Goal: Information Seeking & Learning: Find specific fact

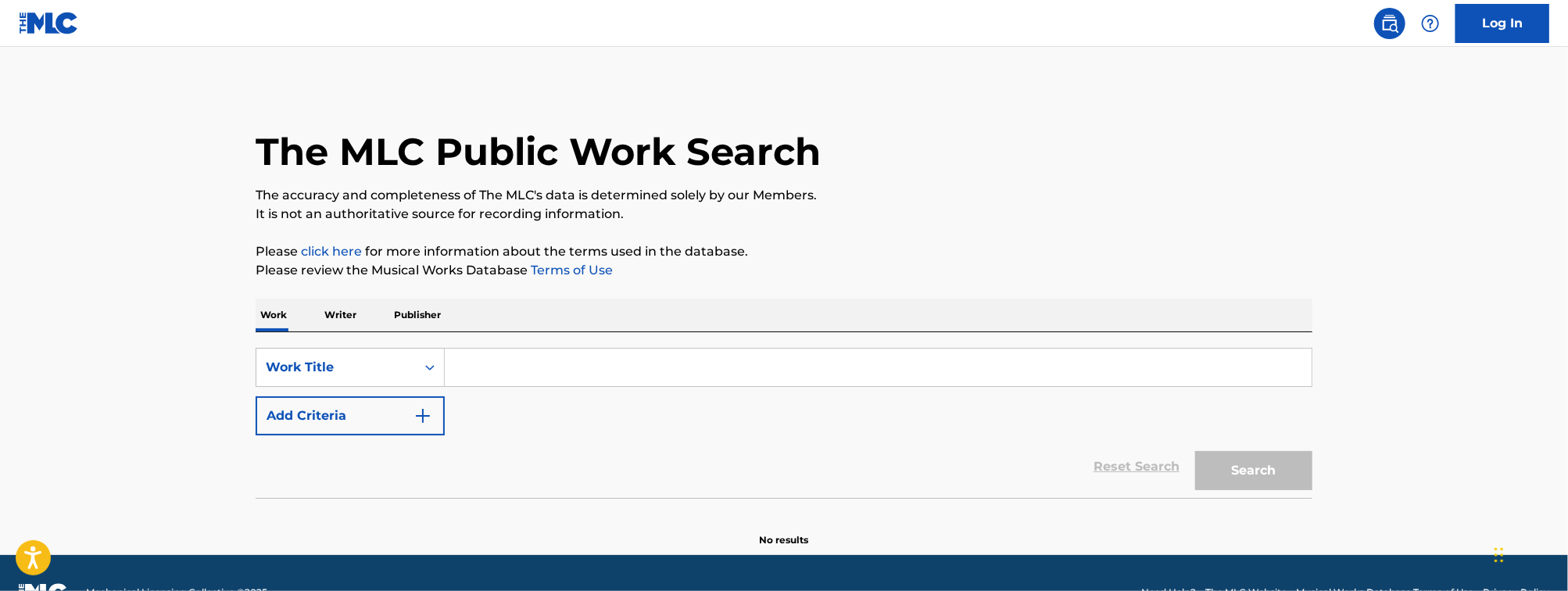
scroll to position [40, 0]
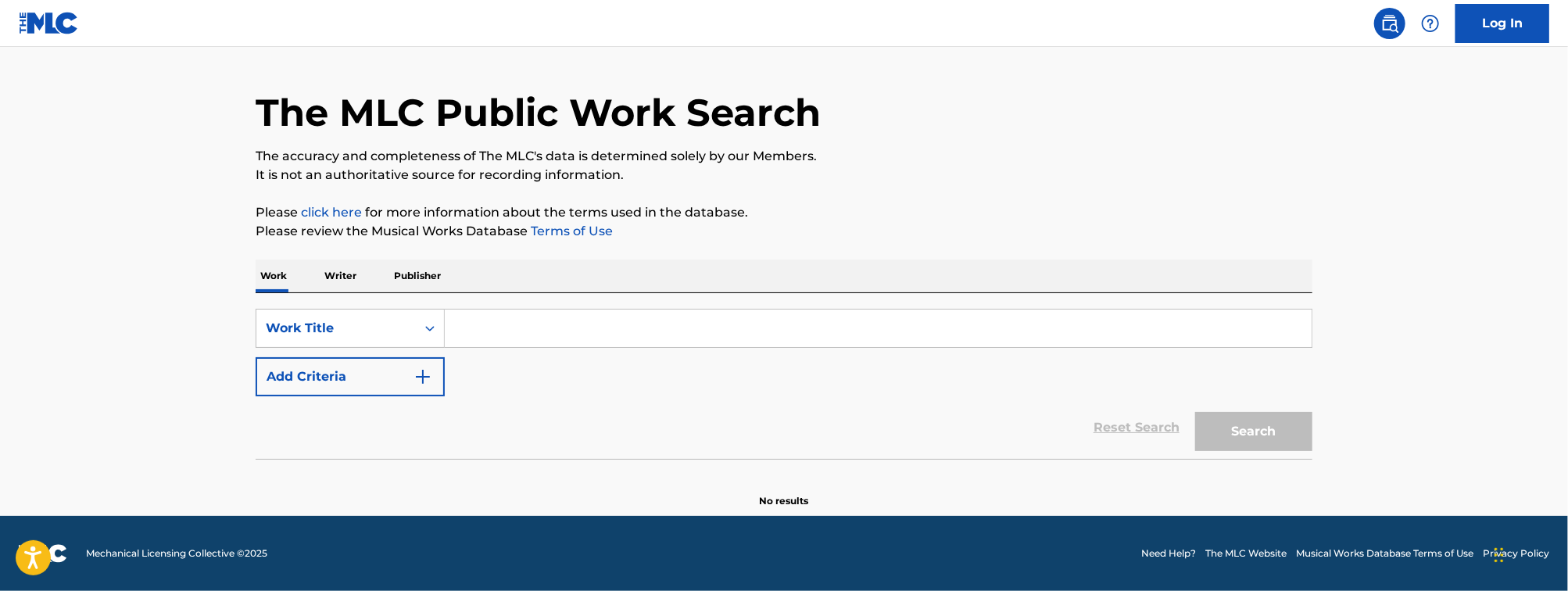
click at [584, 338] on input "Search Form" at bounding box center [878, 329] width 867 height 37
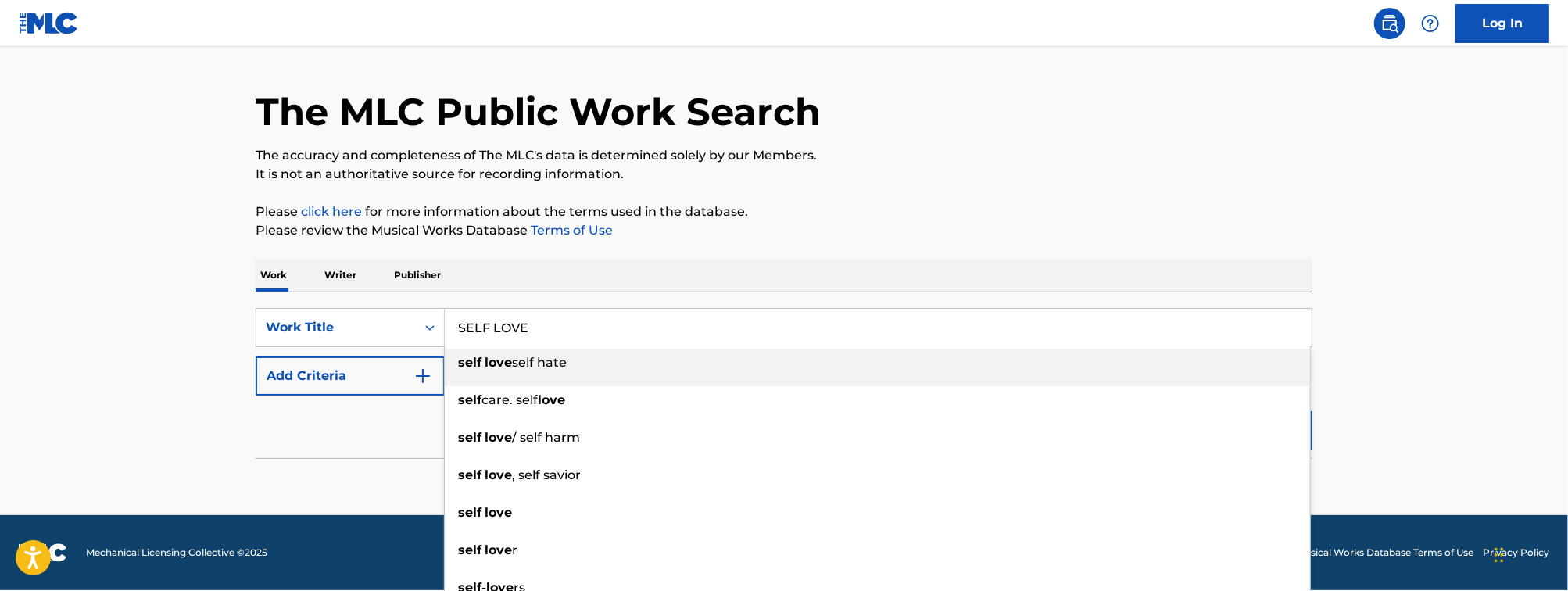
type input "SELF LOVE"
click at [335, 410] on div "Reset Search Search" at bounding box center [784, 426] width 1056 height 62
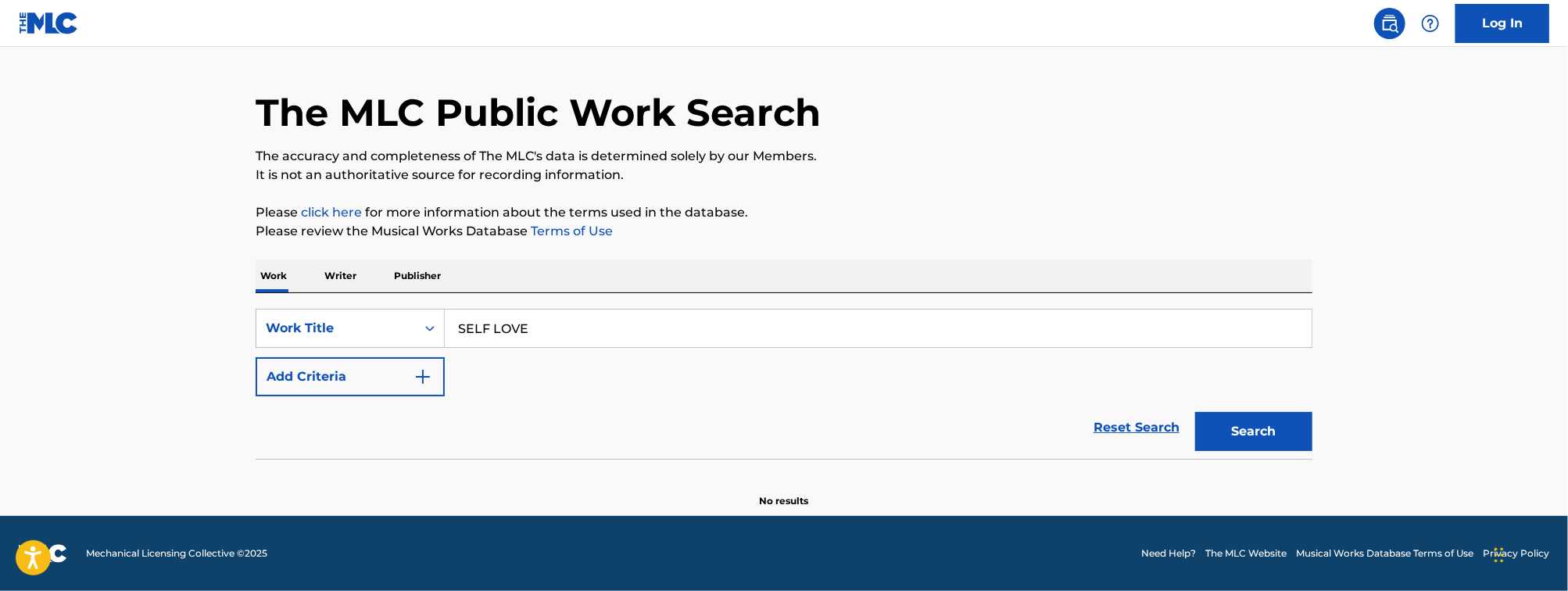
click at [328, 392] on button "Add Criteria" at bounding box center [350, 377] width 189 height 39
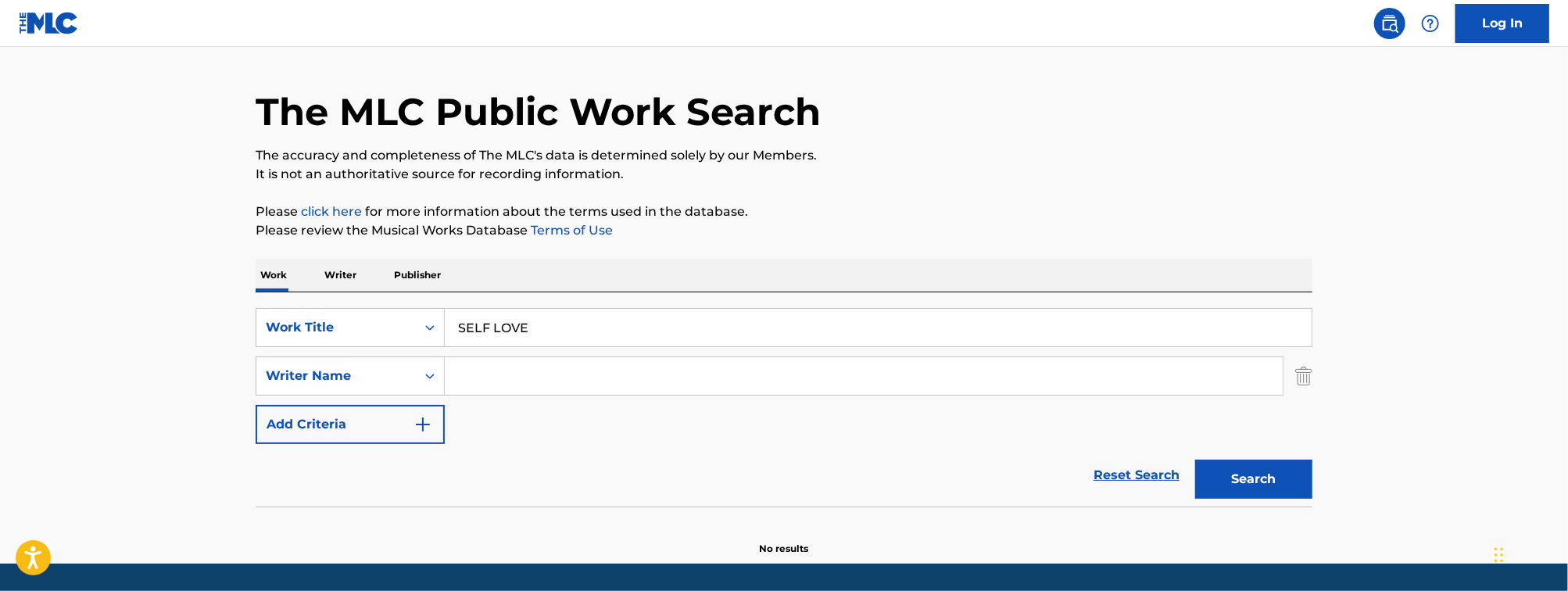
click at [520, 371] on input "Search Form" at bounding box center [863, 376] width 838 height 37
type input "PROCTOR"
click at [1195, 460] on button "Search" at bounding box center [1254, 479] width 117 height 39
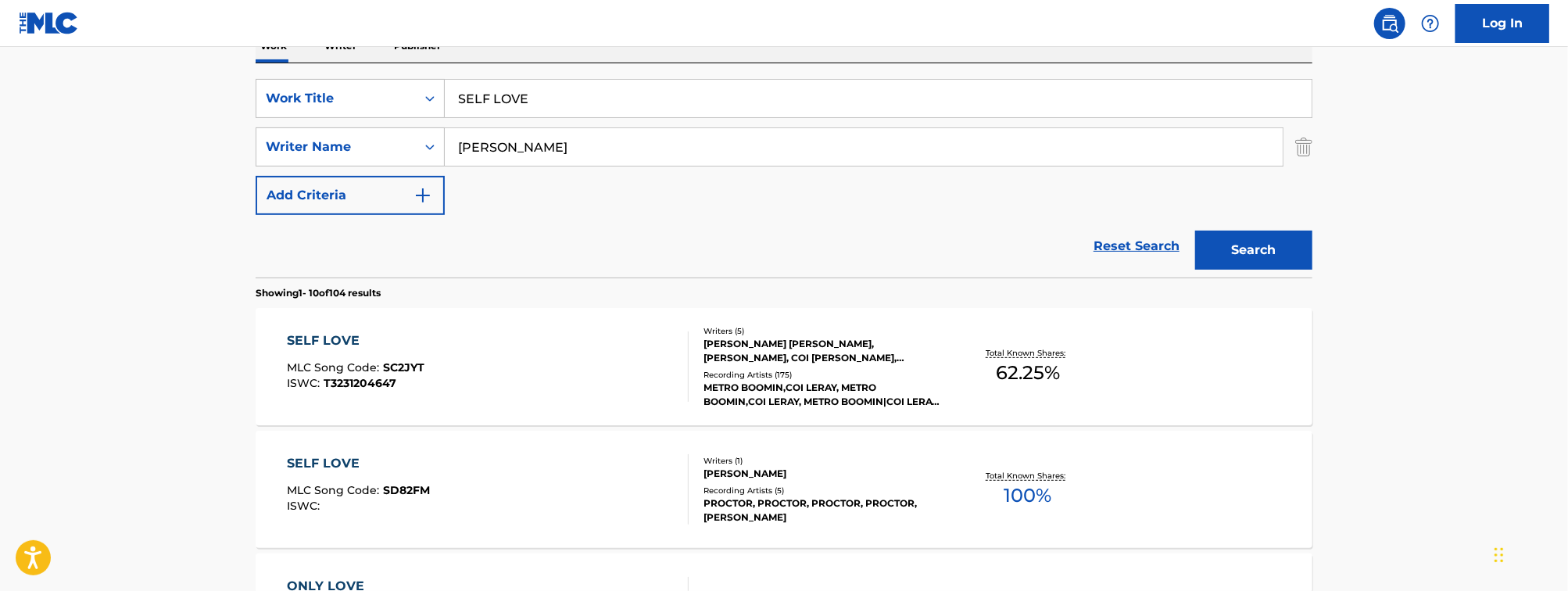
scroll to position [292, 0]
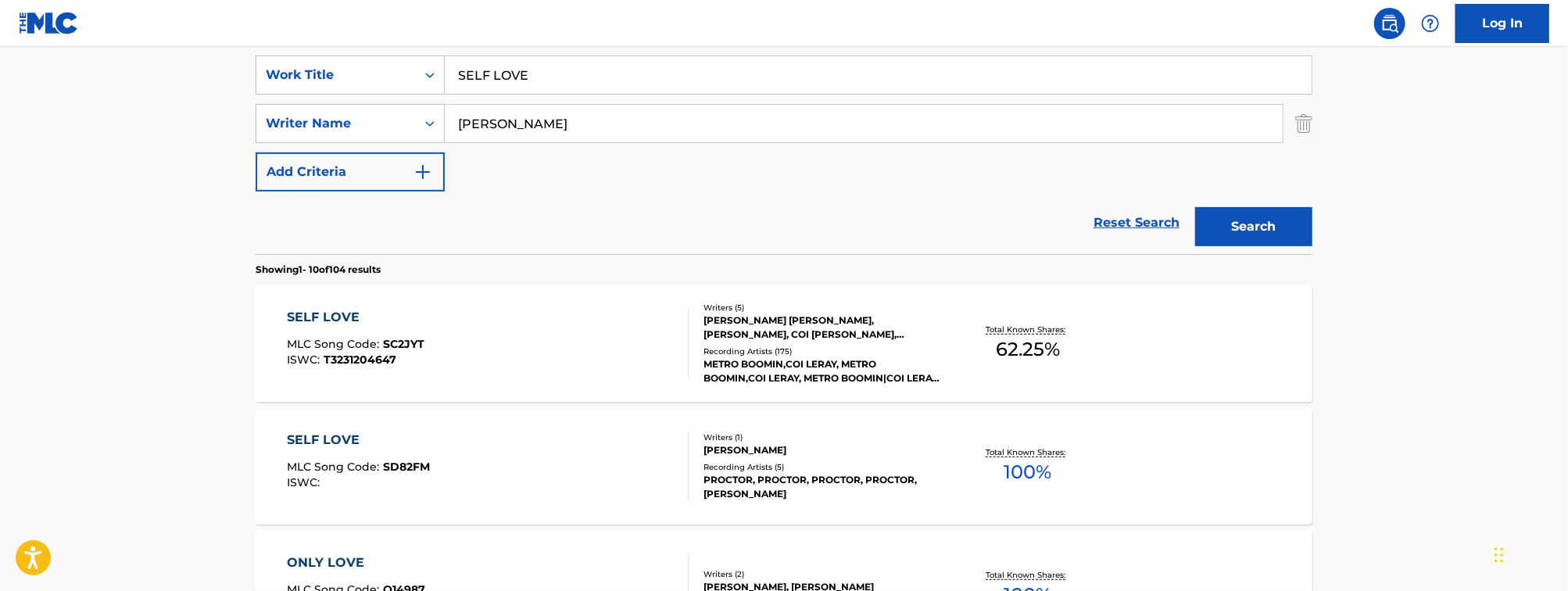
click at [556, 371] on div "SELF LOVE MLC Song Code : SC2JYT ISWC : T3231204647" at bounding box center [488, 343] width 402 height 71
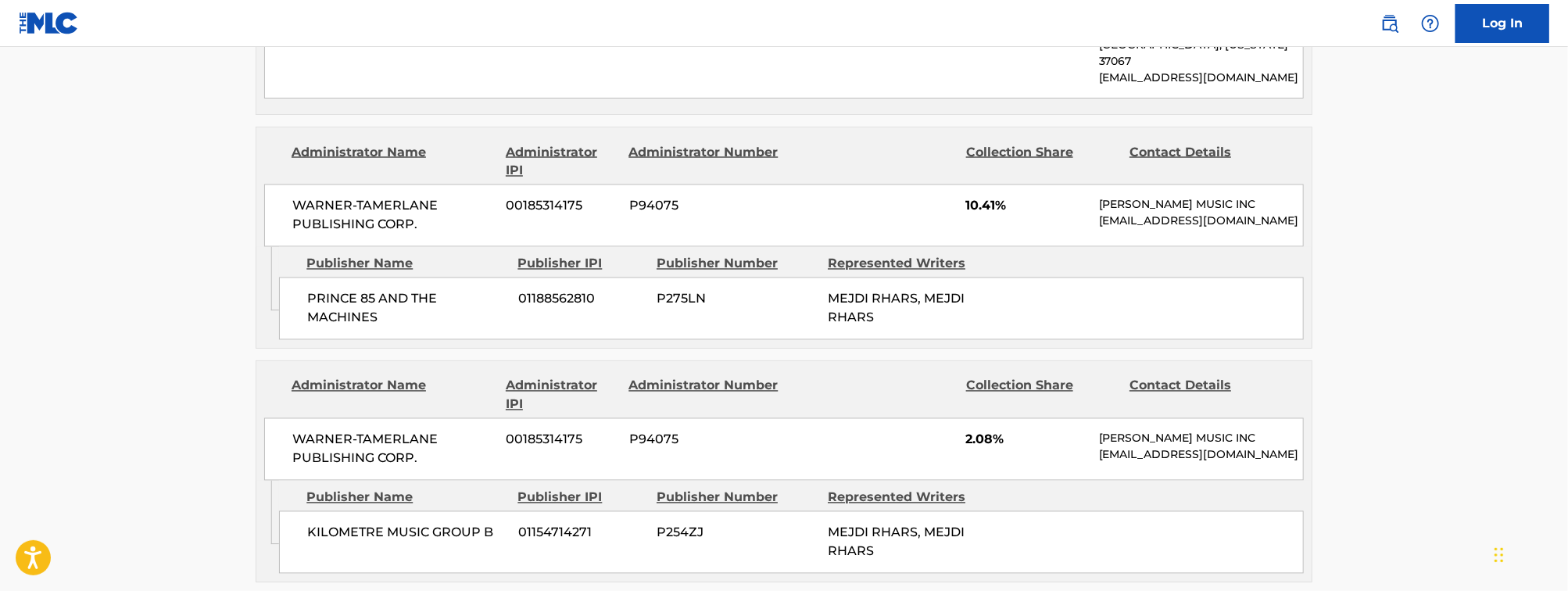
scroll to position [1807, 0]
drag, startPoint x: 394, startPoint y: 246, endPoint x: 287, endPoint y: 229, distance: 108.3
click at [287, 275] on div "PRINCE 85 AND THE MACHINES 01188562810 P275LN MEJDI RHARS, MEJDI RHARS" at bounding box center [791, 306] width 1025 height 62
copy span "PRINCE 85 AND THE MACHINES"
drag, startPoint x: 513, startPoint y: 469, endPoint x: 297, endPoint y: 478, distance: 216.2
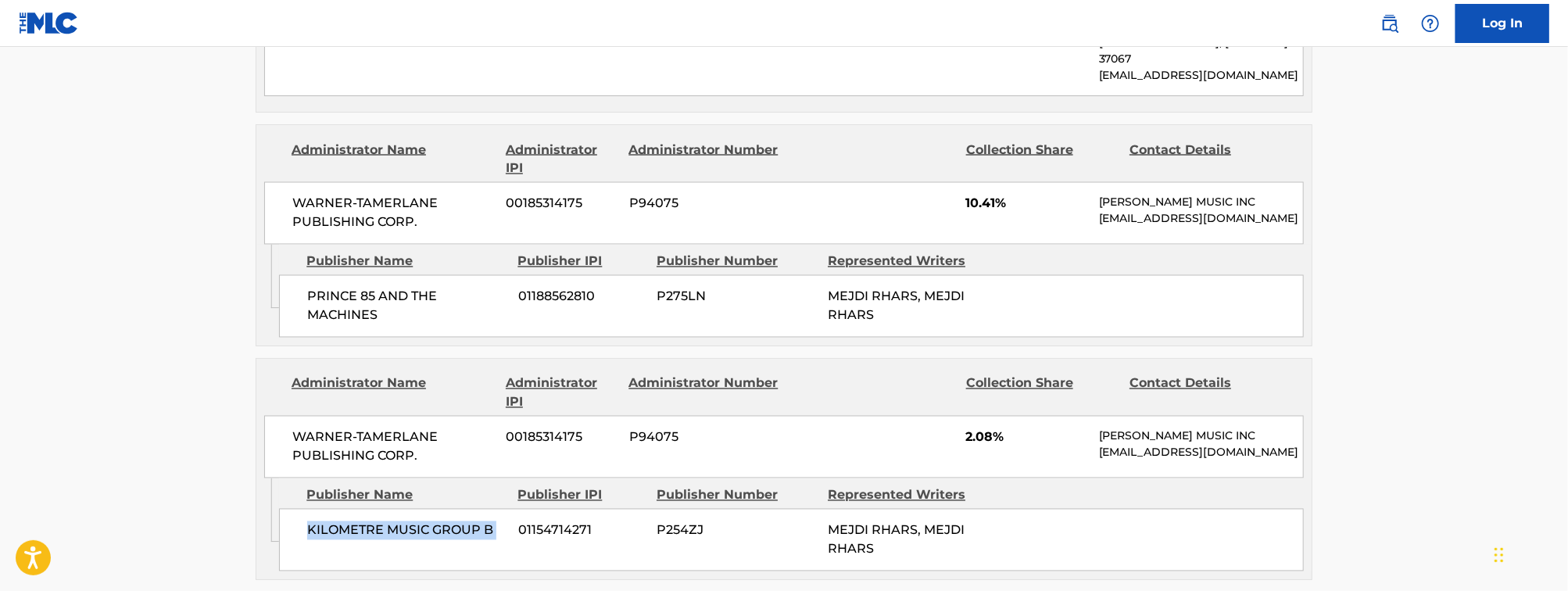
click at [297, 509] on div "KILOMETRE MUSIC GROUP B 01154714271 P254ZJ MEJDI RHARS, MEJDI RHARS" at bounding box center [791, 540] width 1025 height 62
copy div "KILOMETRE MUSIC GROUP B"
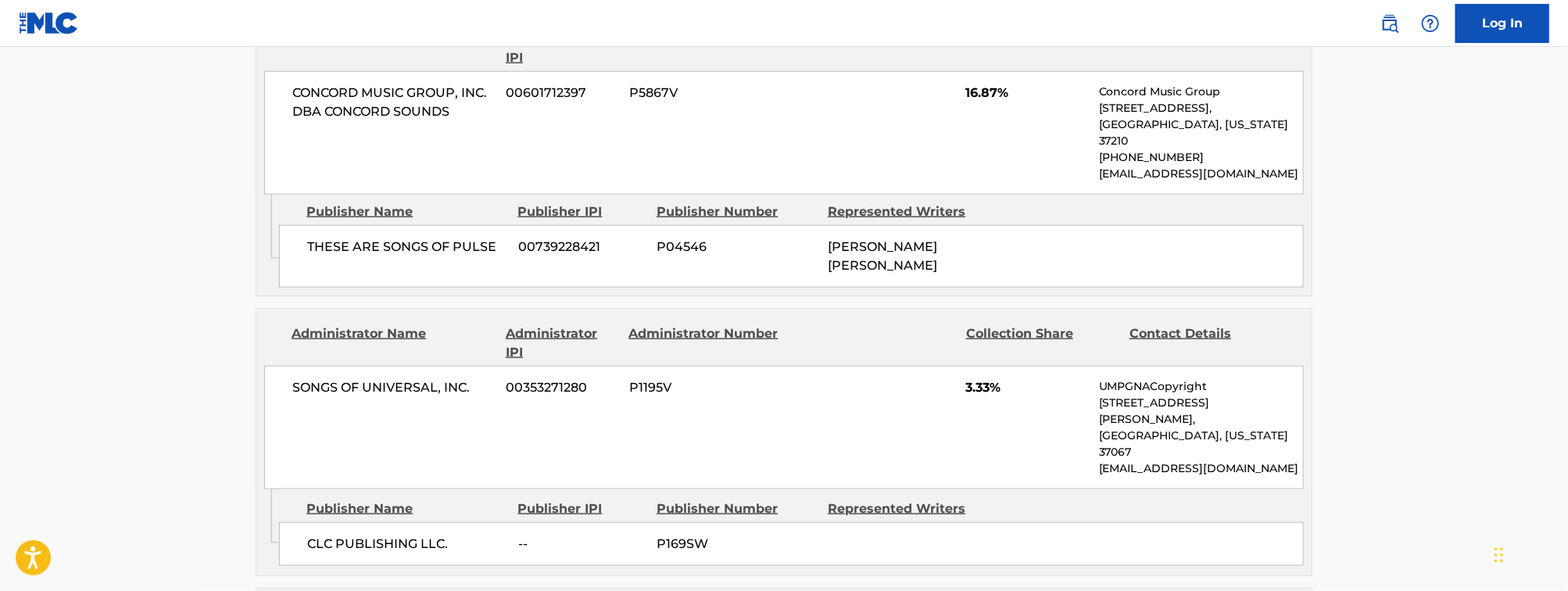
scroll to position [0, 0]
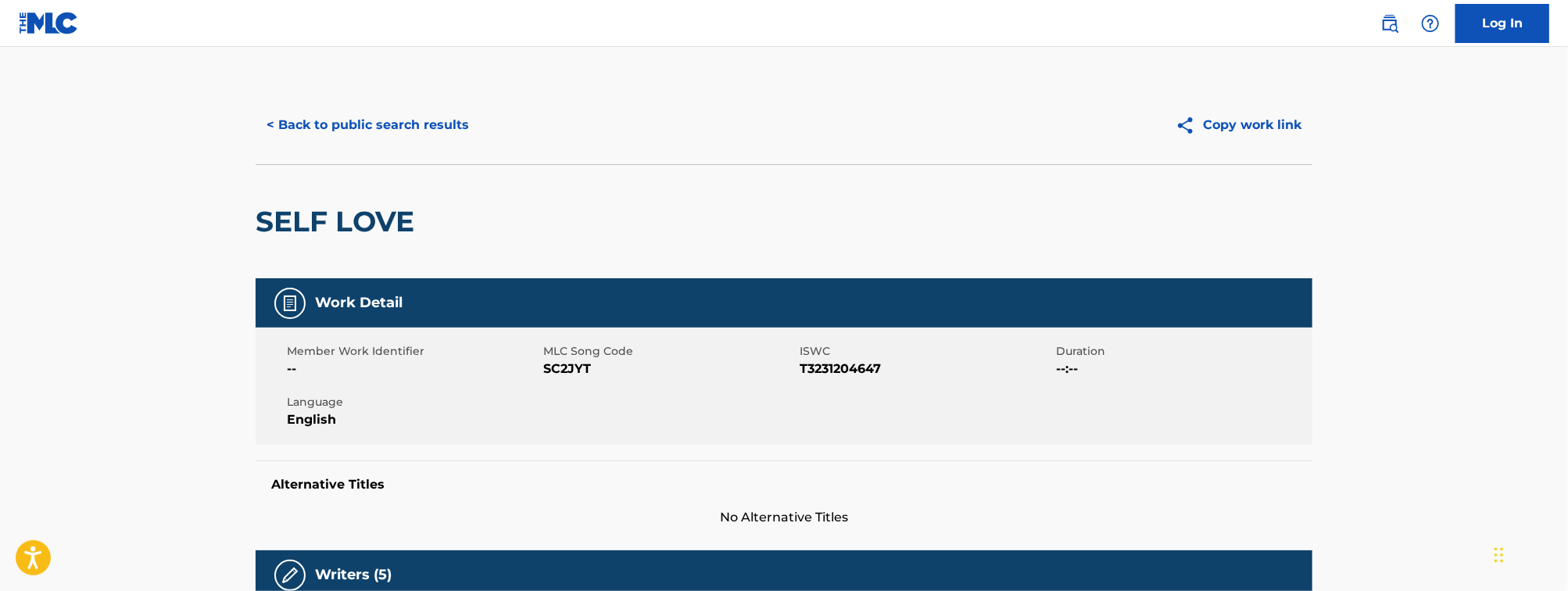
click at [397, 111] on button "< Back to public search results" at bounding box center [367, 125] width 224 height 39
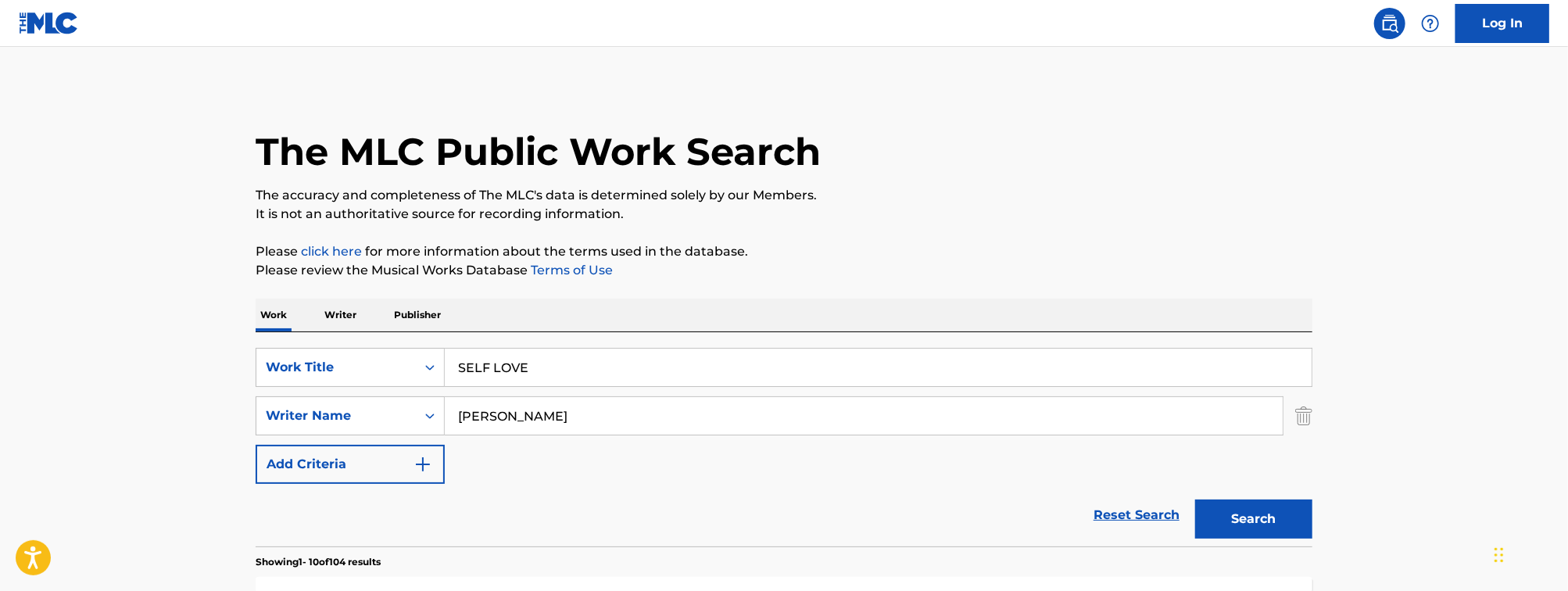
scroll to position [292, 0]
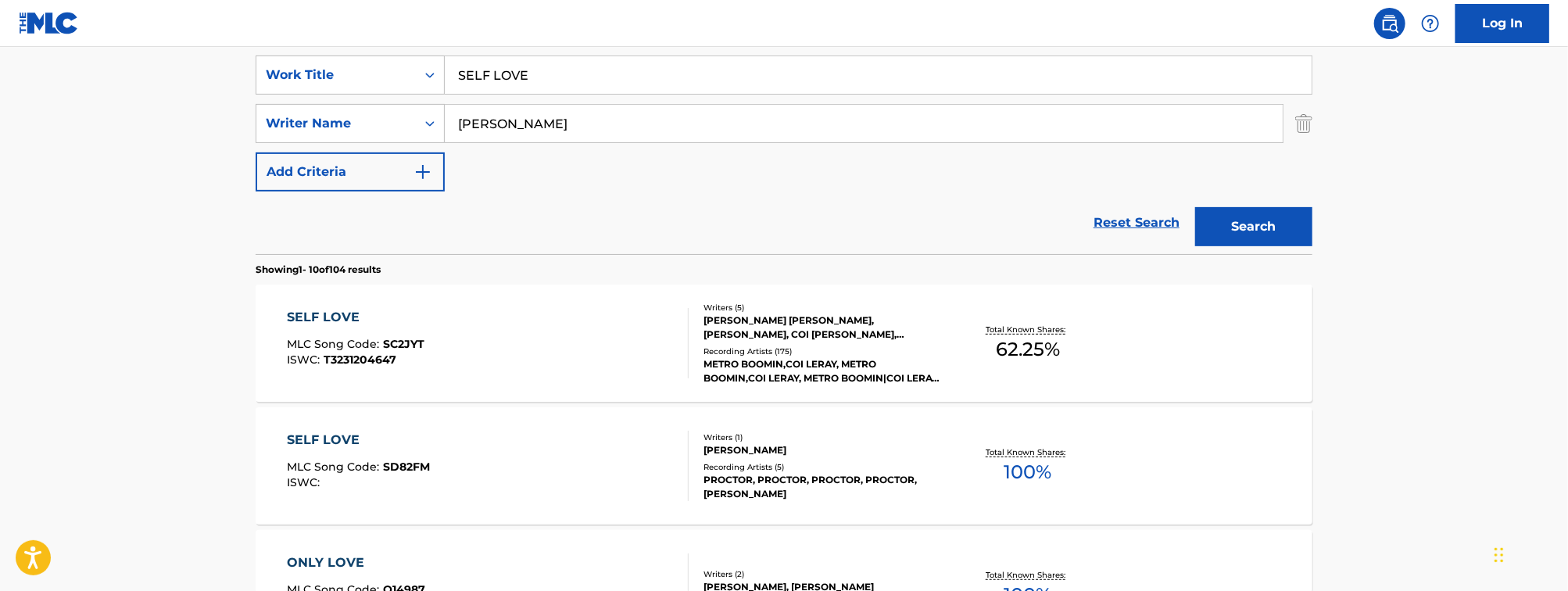
click at [507, 71] on input "SELF LOVE" at bounding box center [878, 75] width 867 height 37
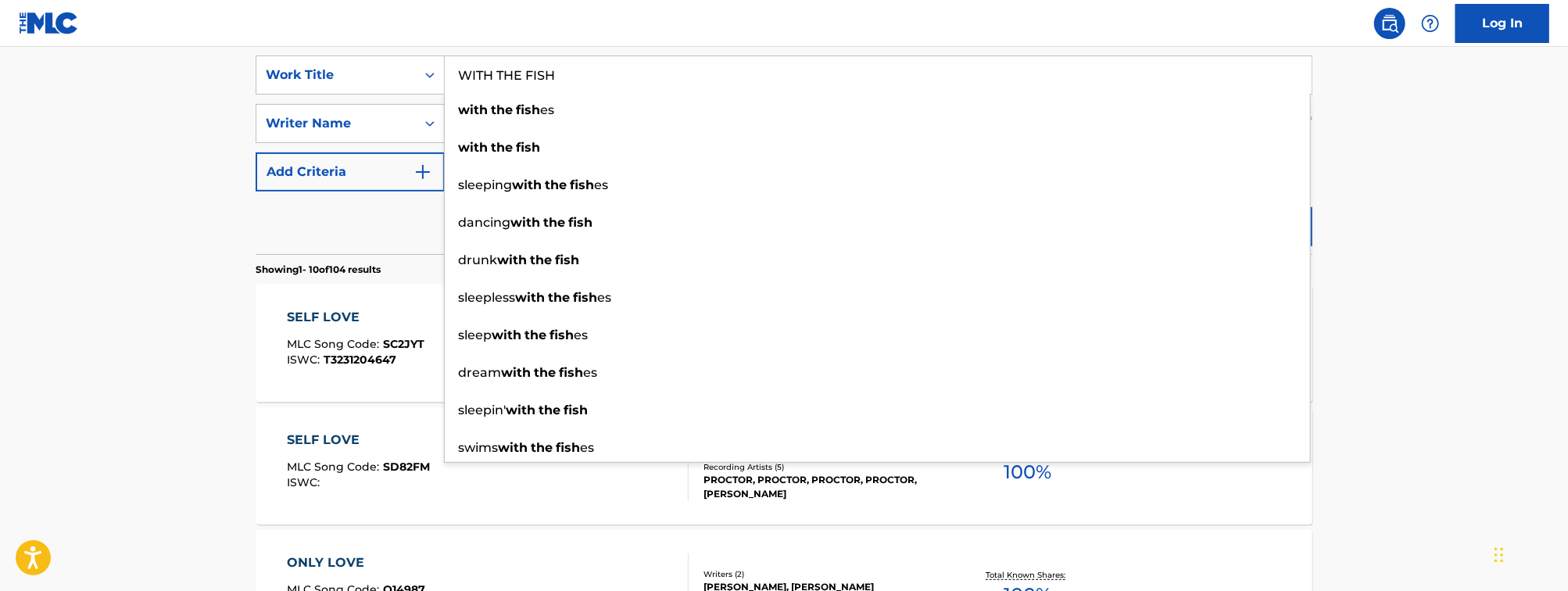
type input "WITH THE FISH"
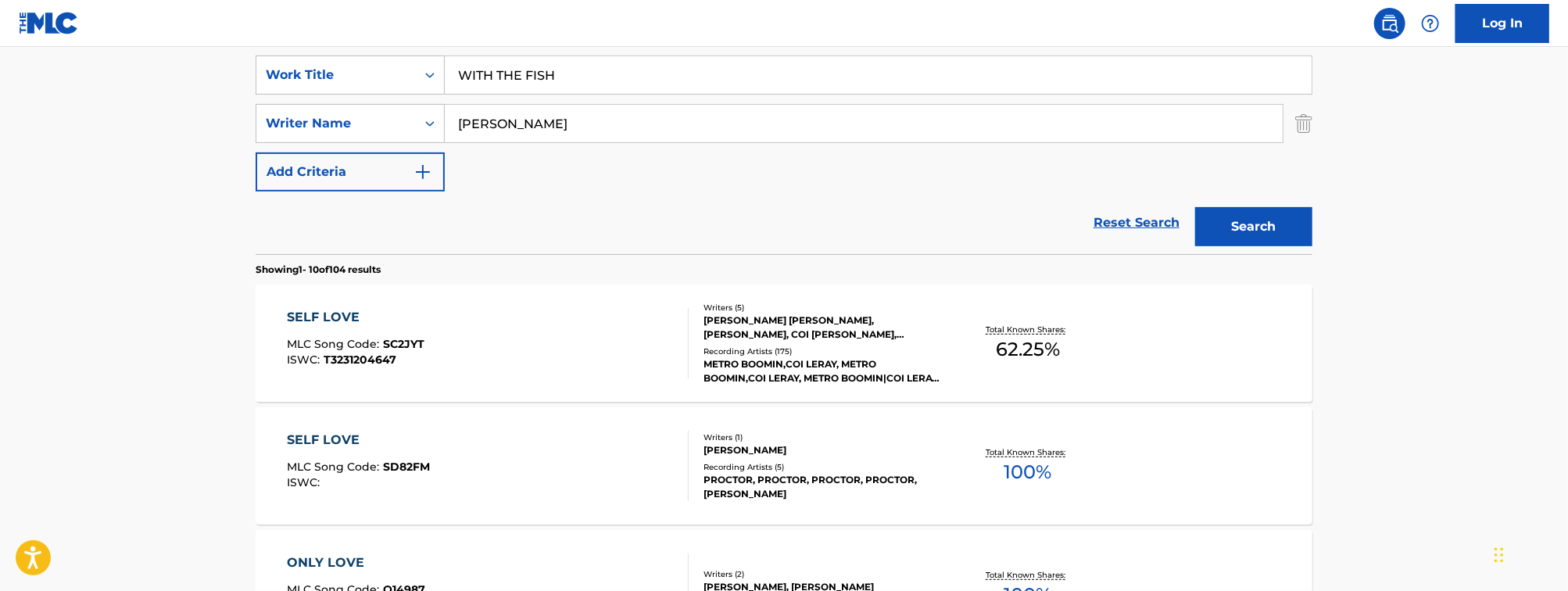
click at [503, 131] on input "PROCTOR" at bounding box center [863, 124] width 838 height 37
type input "BENNETT"
click at [1195, 208] on button "Search" at bounding box center [1254, 227] width 117 height 39
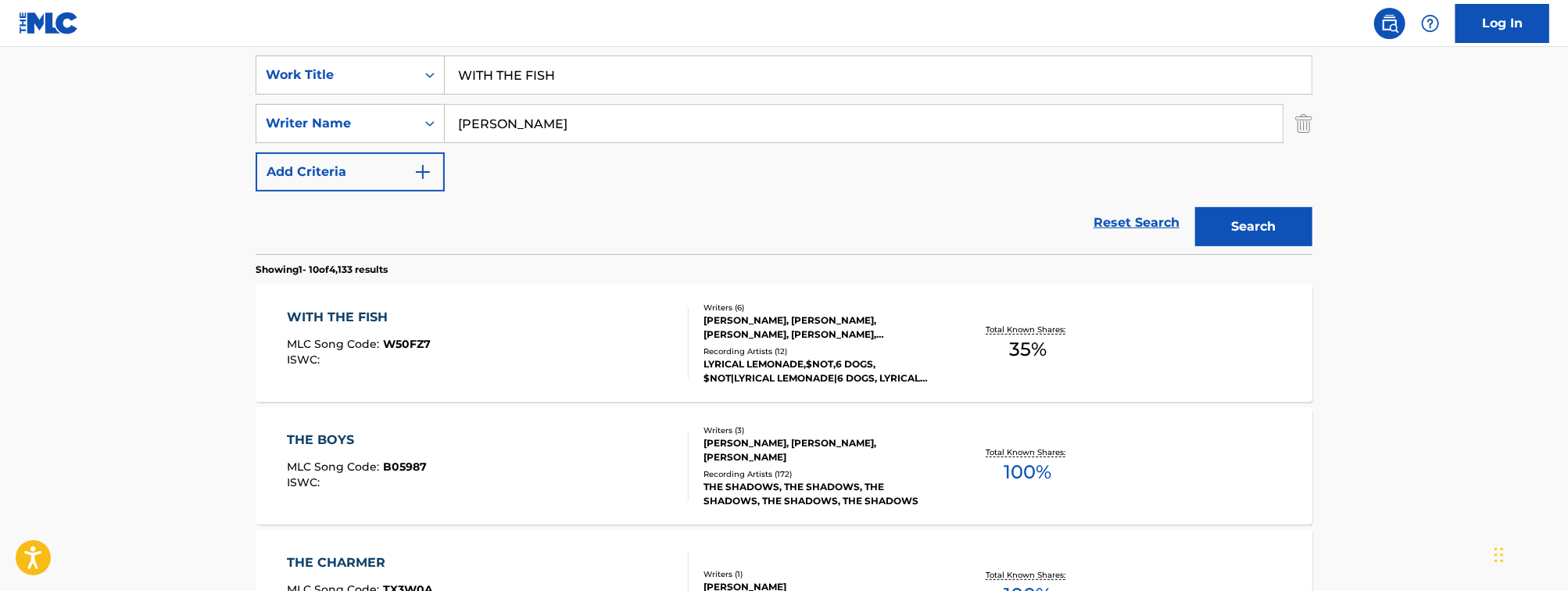
click at [559, 298] on div "WITH THE FISH MLC Song Code : W50FZ7 ISWC : Writers ( 6 ) EDY EDOUARD, RONALD C…" at bounding box center [784, 343] width 1056 height 117
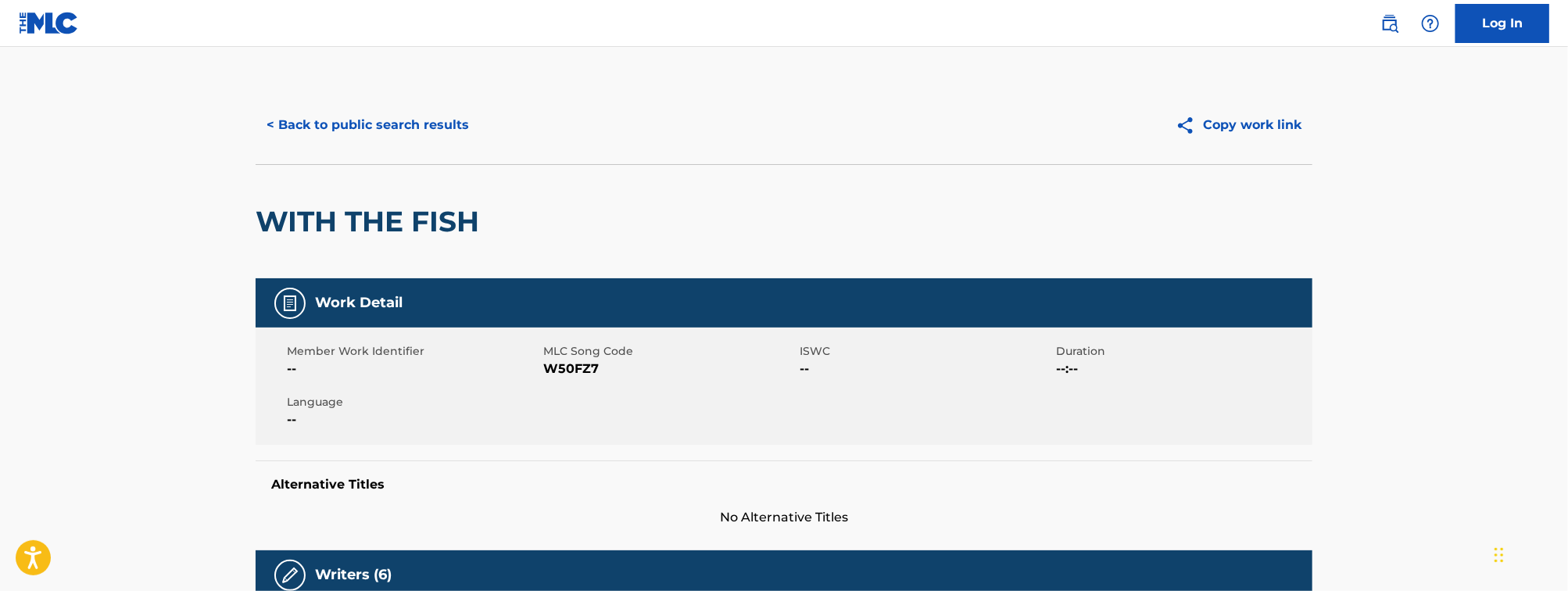
click at [344, 119] on button "< Back to public search results" at bounding box center [367, 125] width 224 height 39
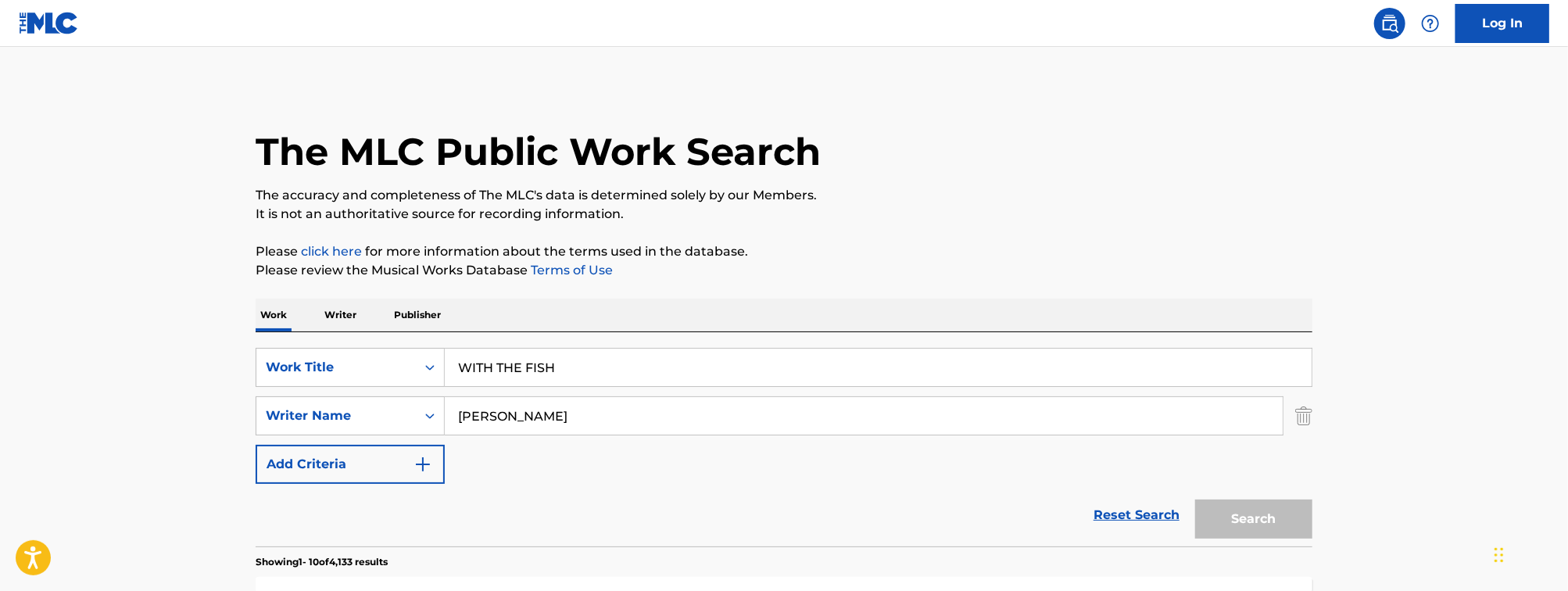
scroll to position [292, 0]
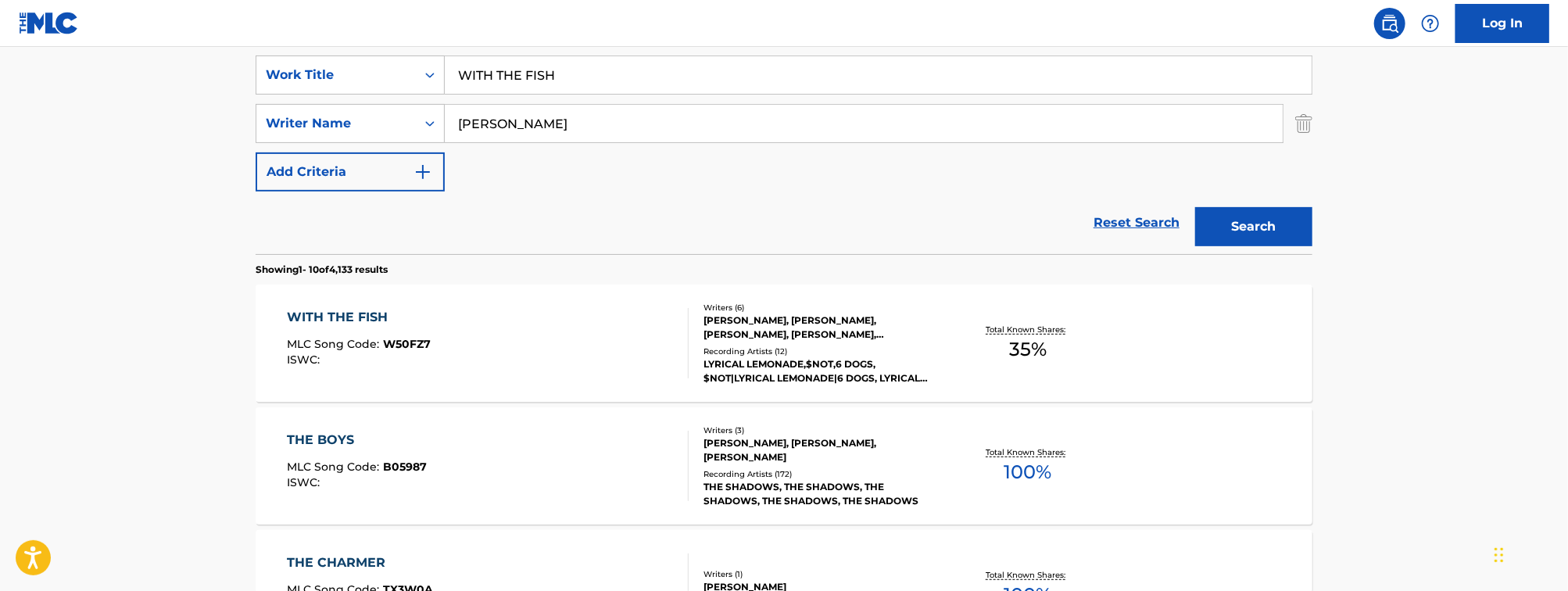
click at [513, 79] on input "WITH THE FISH" at bounding box center [878, 75] width 867 height 37
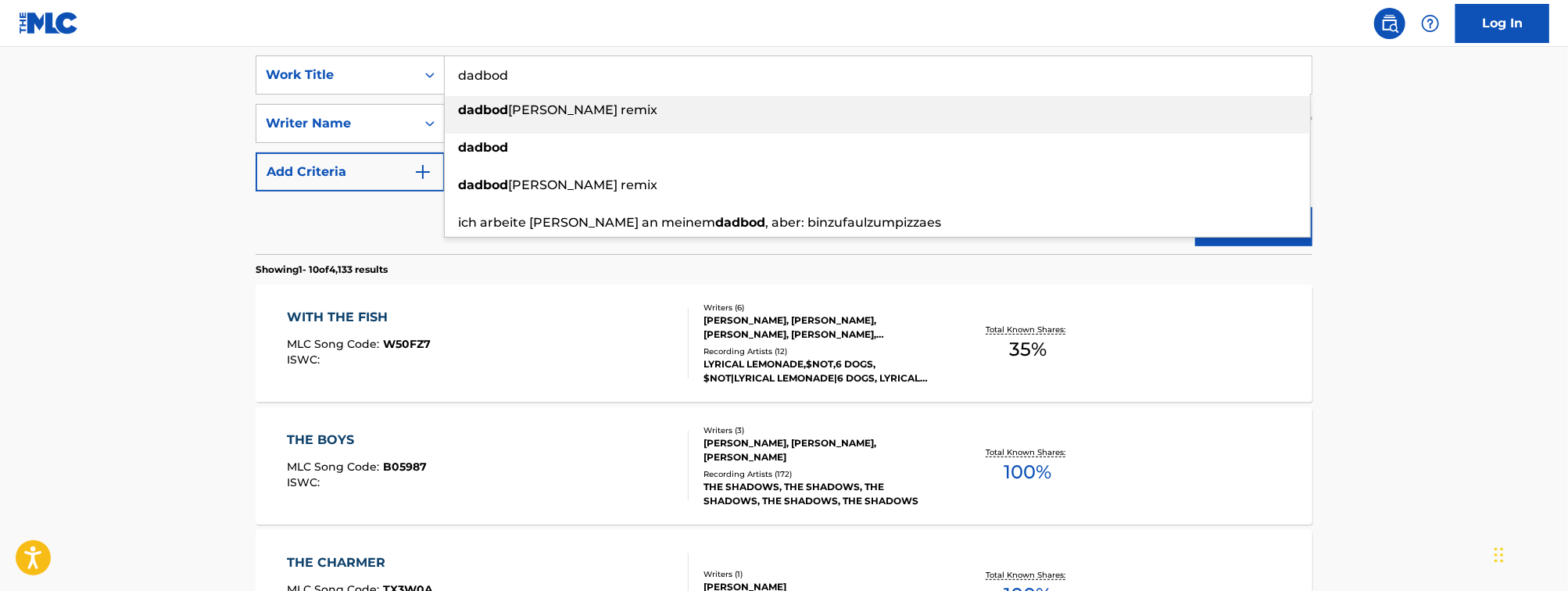
type input "dadbod"
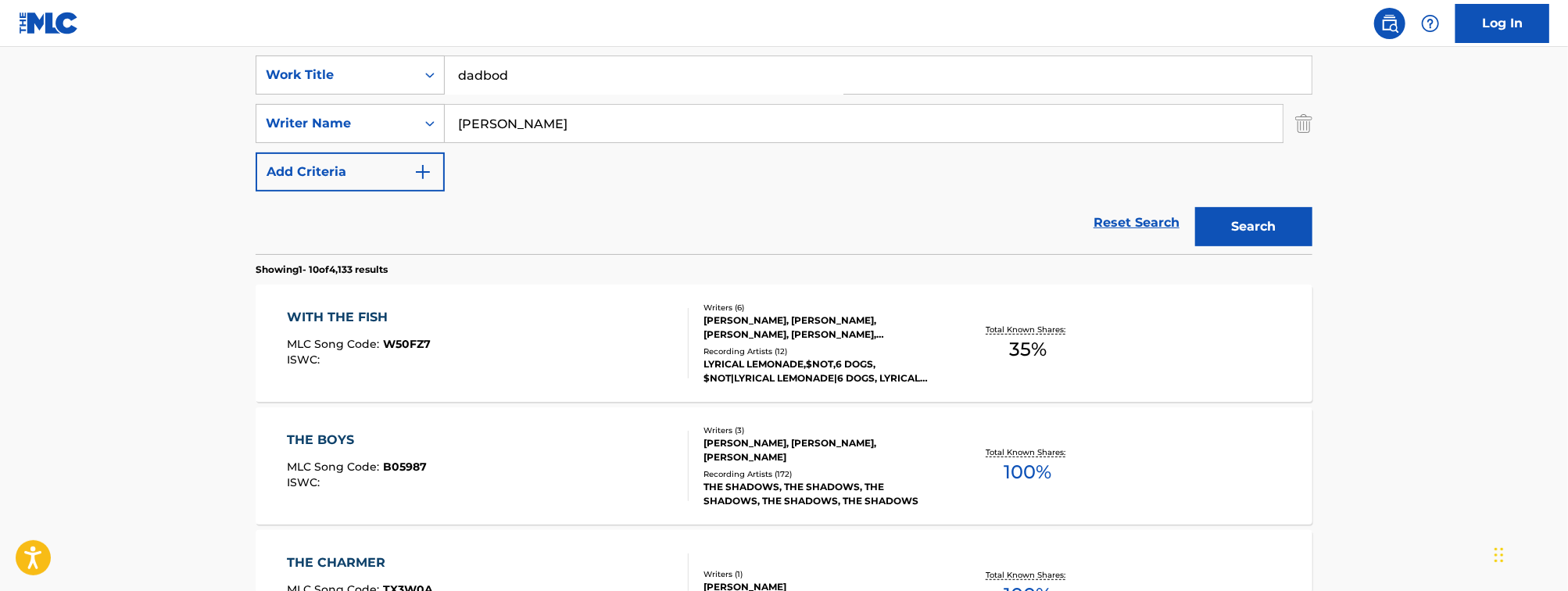
click at [526, 128] on input "BENNETT" at bounding box center [863, 124] width 838 height 37
type input "o"
type input "ivatury"
click at [1195, 208] on button "Search" at bounding box center [1254, 227] width 117 height 39
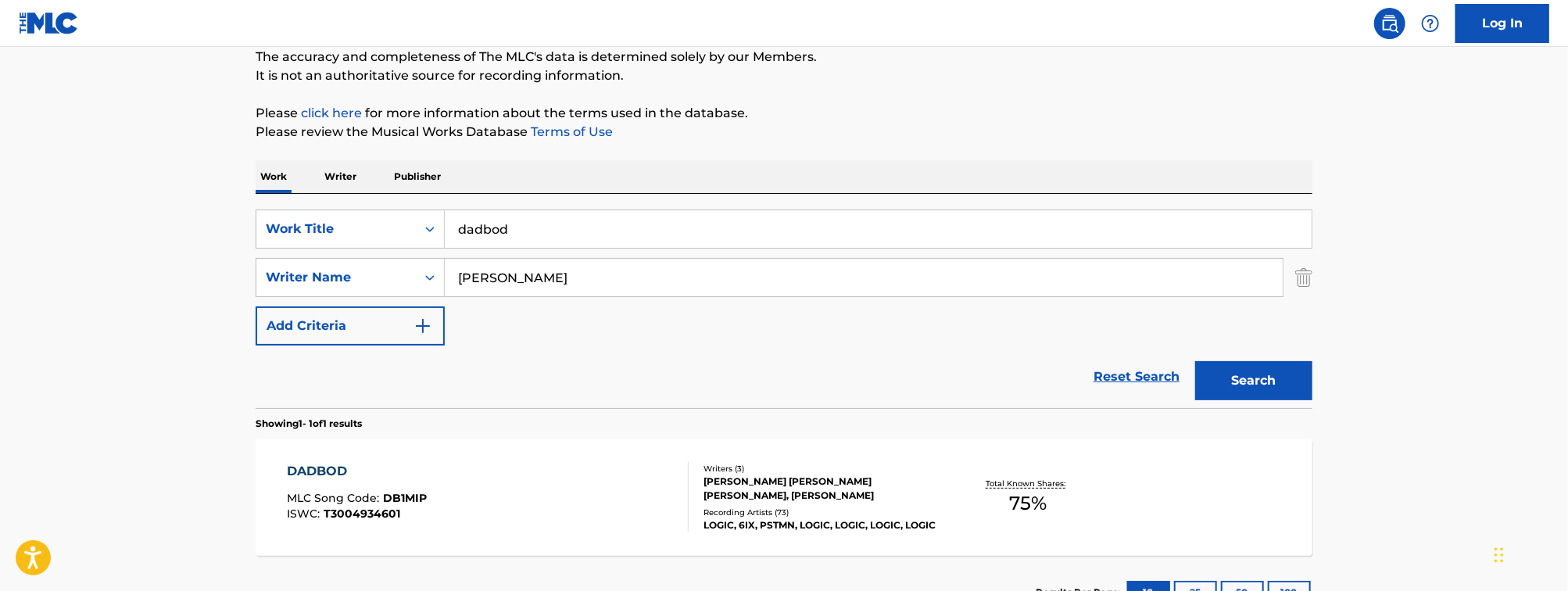
scroll to position [260, 0]
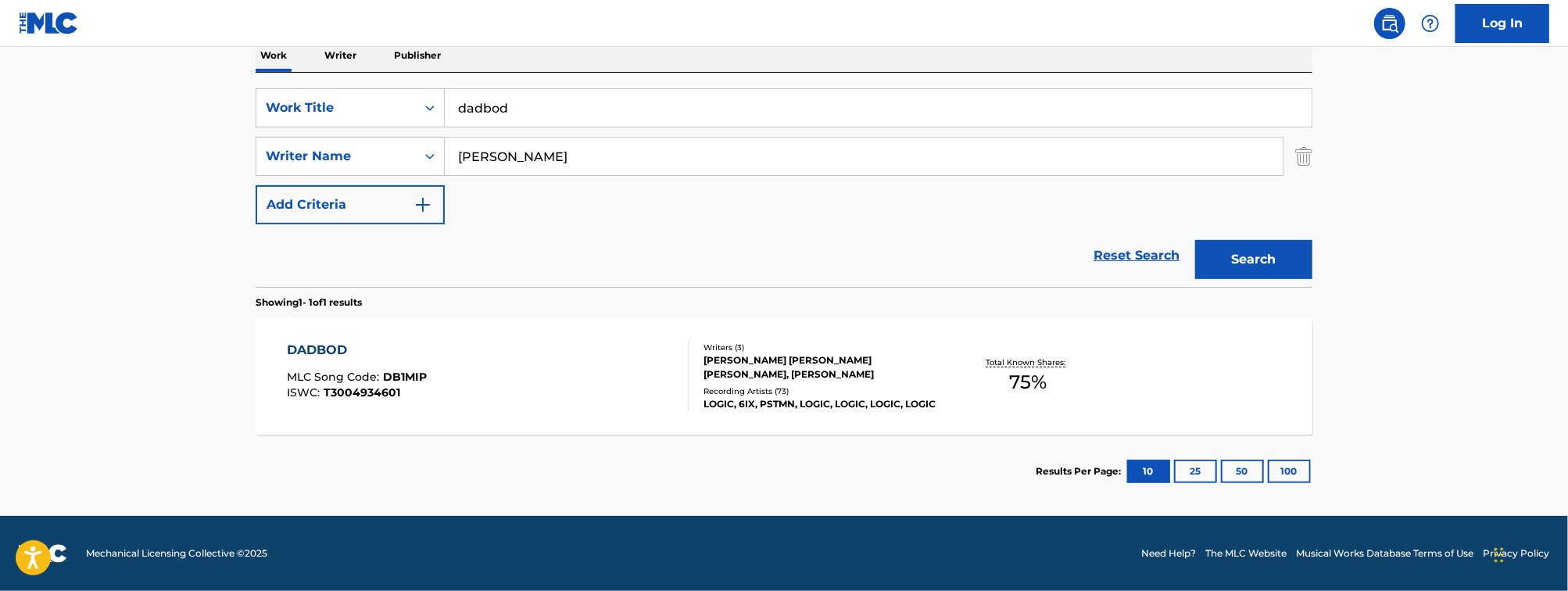
click at [455, 367] on div "DADBOD MLC Song Code : DB1MIP ISWC : T3004934601" at bounding box center [488, 376] width 402 height 71
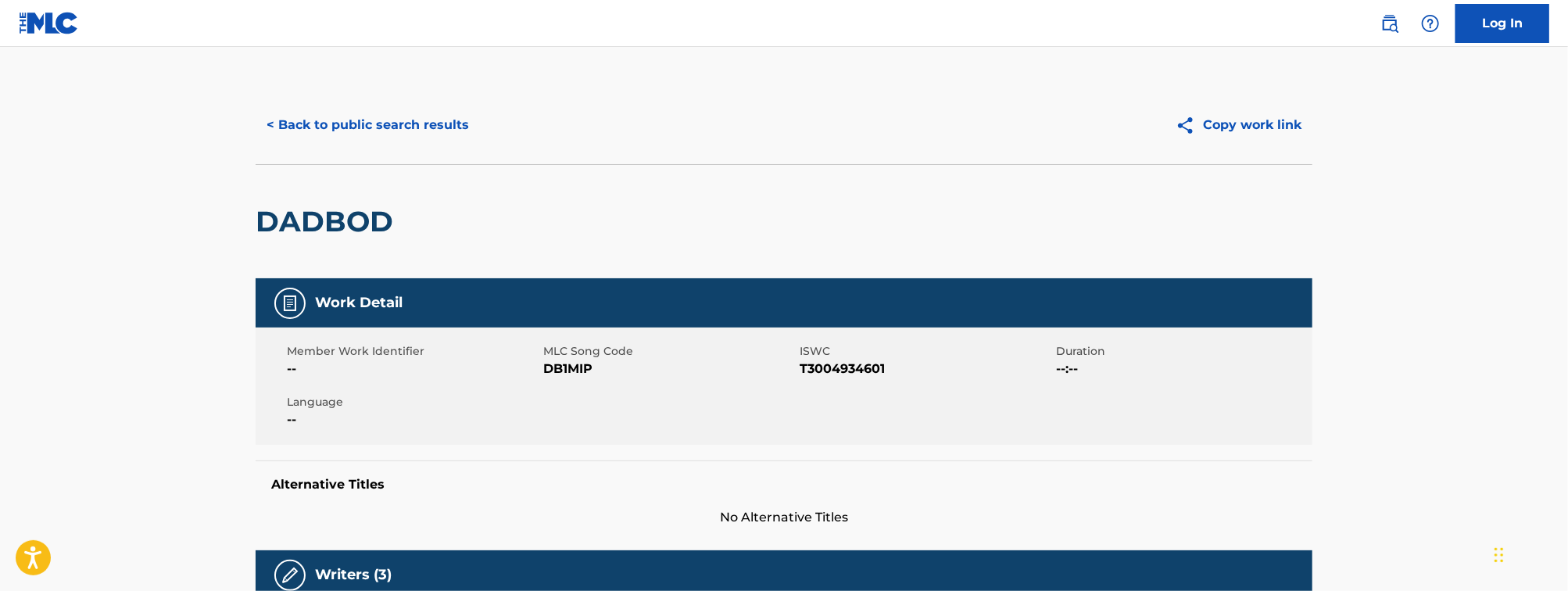
click at [407, 114] on button "< Back to public search results" at bounding box center [367, 125] width 224 height 39
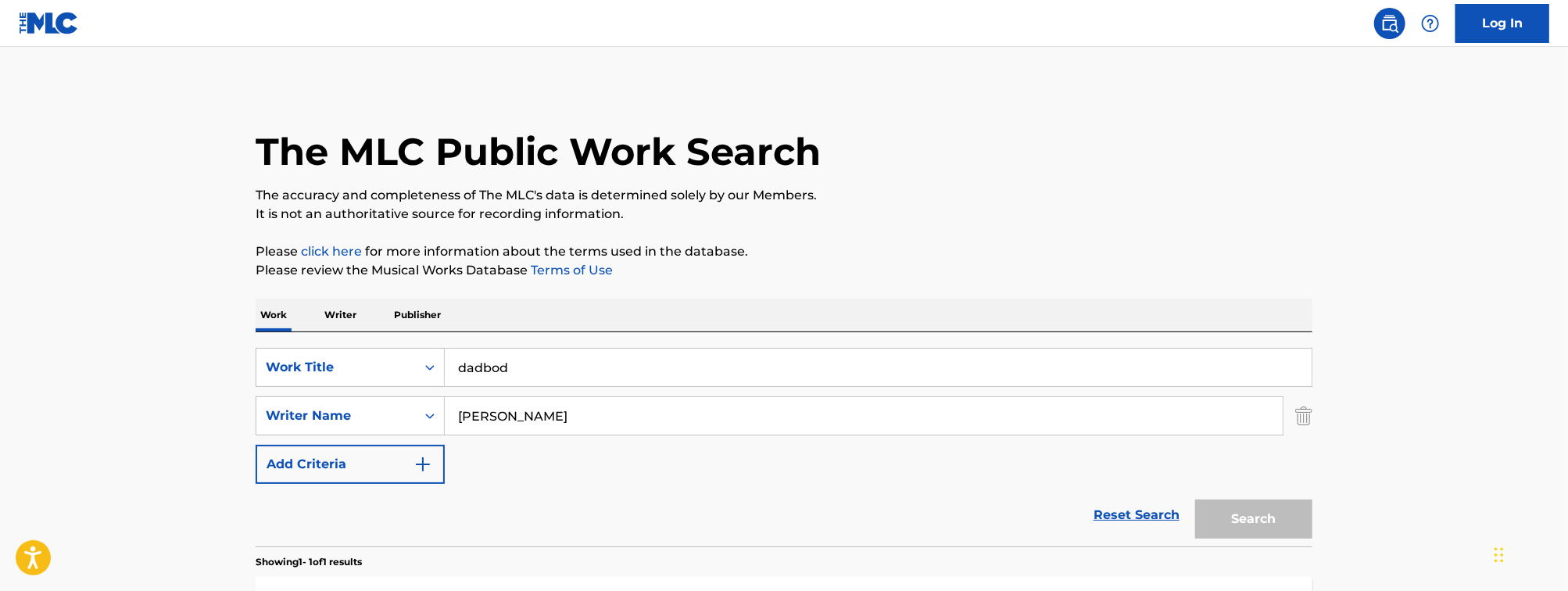
scroll to position [171, 0]
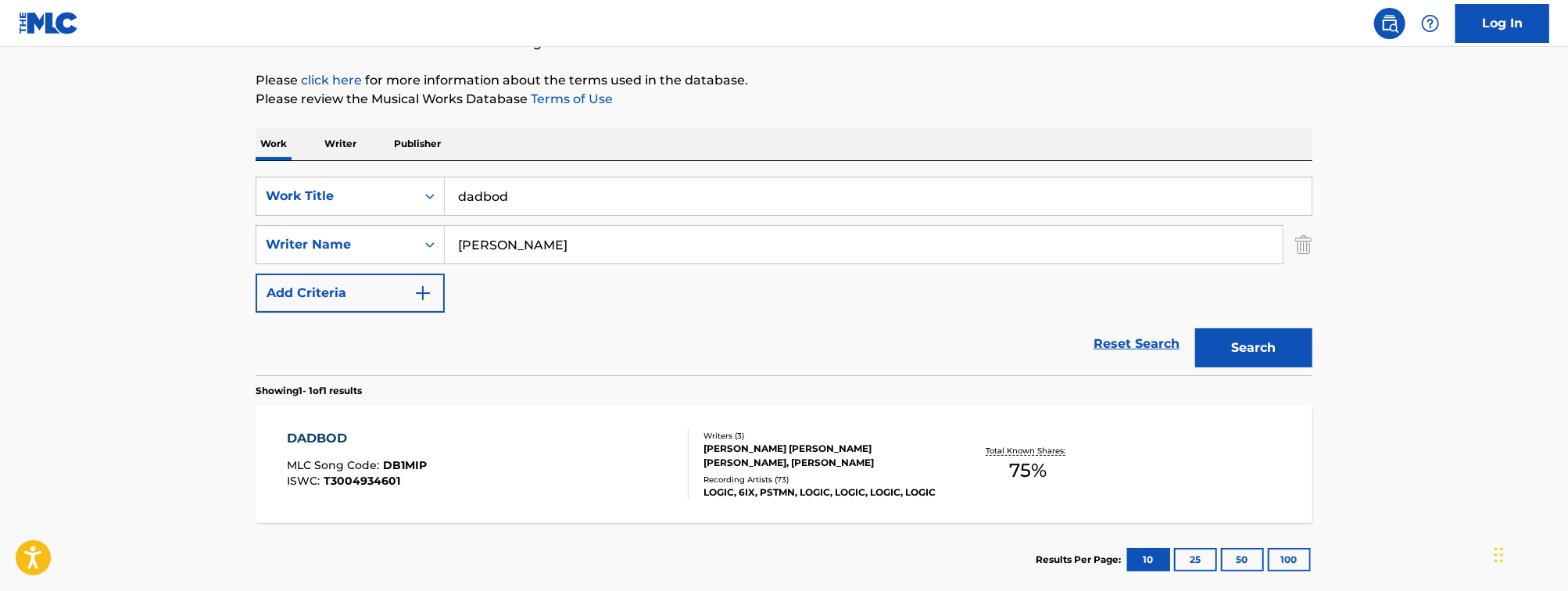
click at [490, 208] on input "dadbod" at bounding box center [878, 196] width 867 height 37
type input "DEEPER THAN MONEU"
click at [87, 262] on main "The MLC Public Work Search The accuracy and completeness of The MLC's data is d…" at bounding box center [784, 239] width 1568 height 729
click at [538, 257] on input "ivatury" at bounding box center [863, 245] width 838 height 37
type input "HALL"
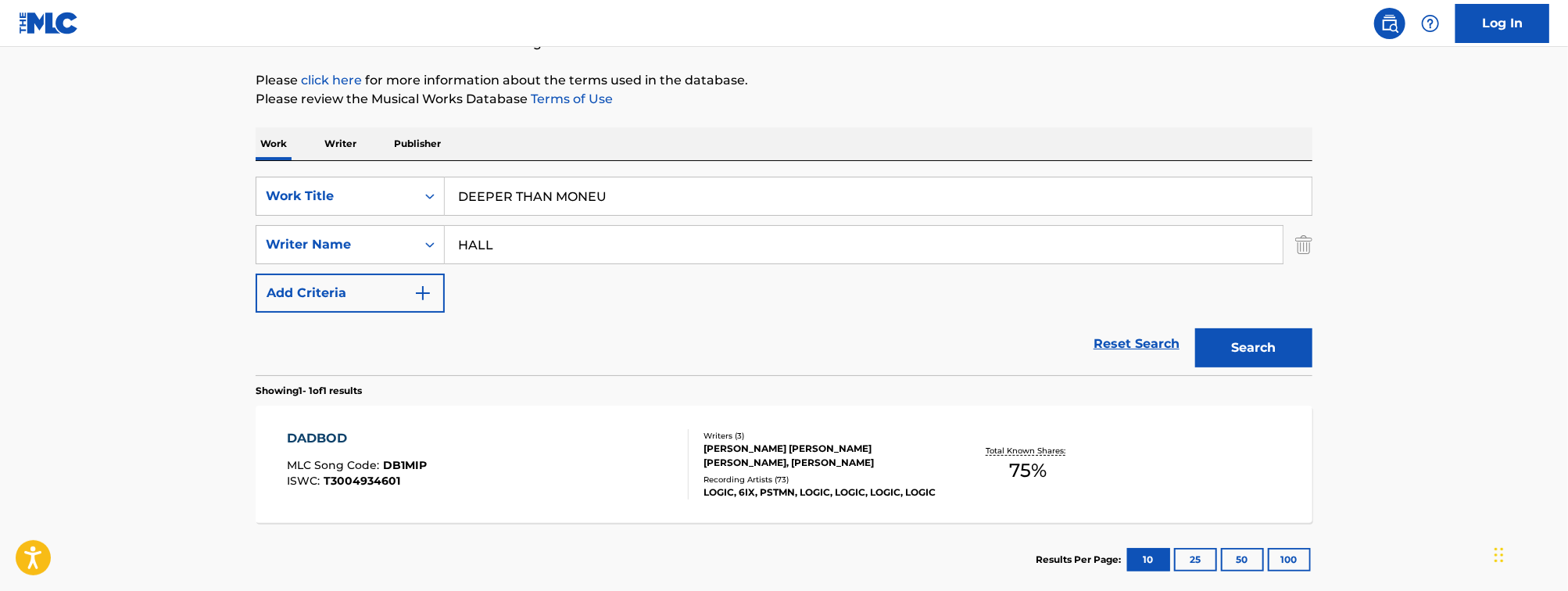
click at [1195, 329] on button "Search" at bounding box center [1254, 348] width 117 height 39
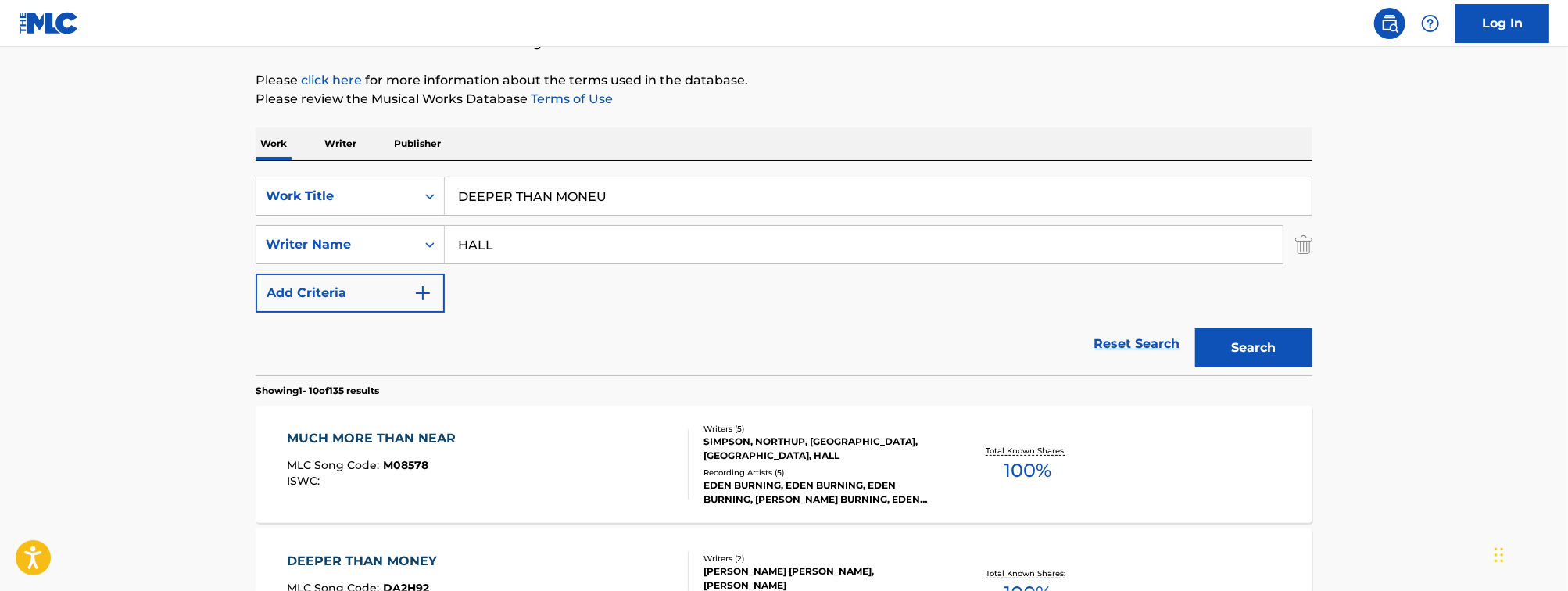
click at [626, 207] on input "DEEPER THAN MONEU" at bounding box center [878, 196] width 867 height 37
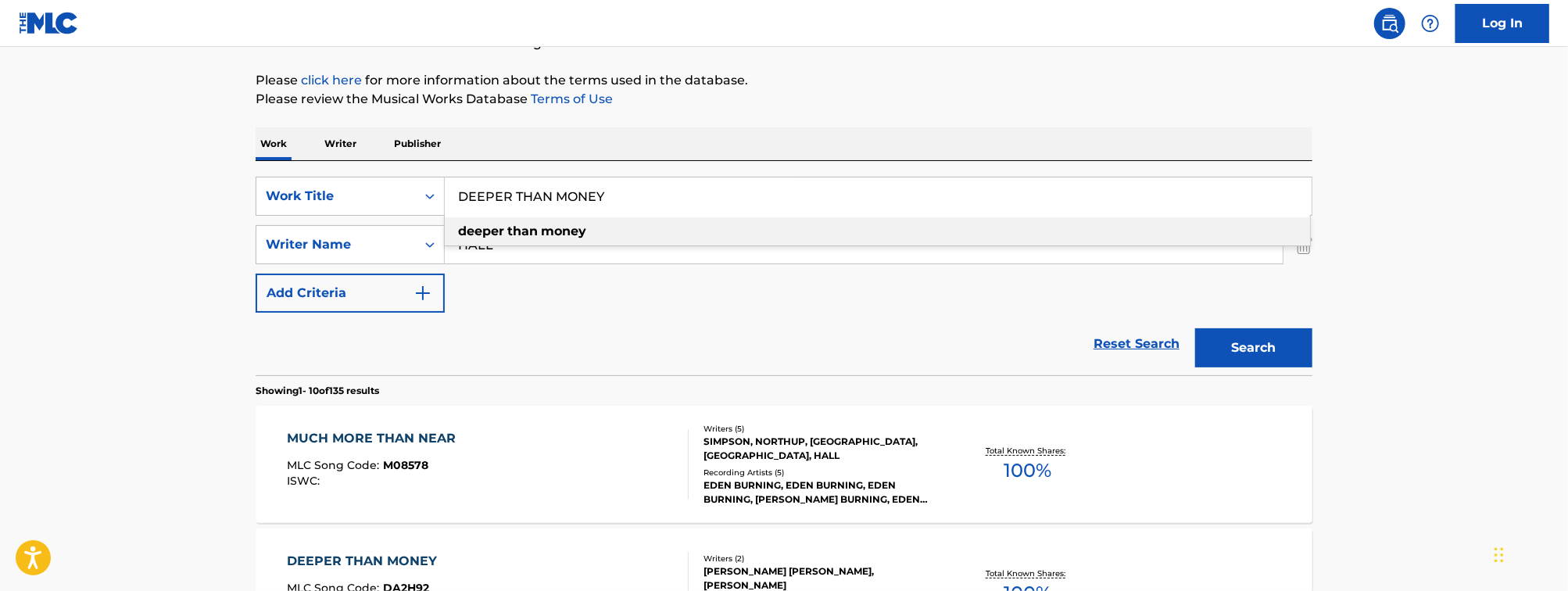
type input "deeper than money"
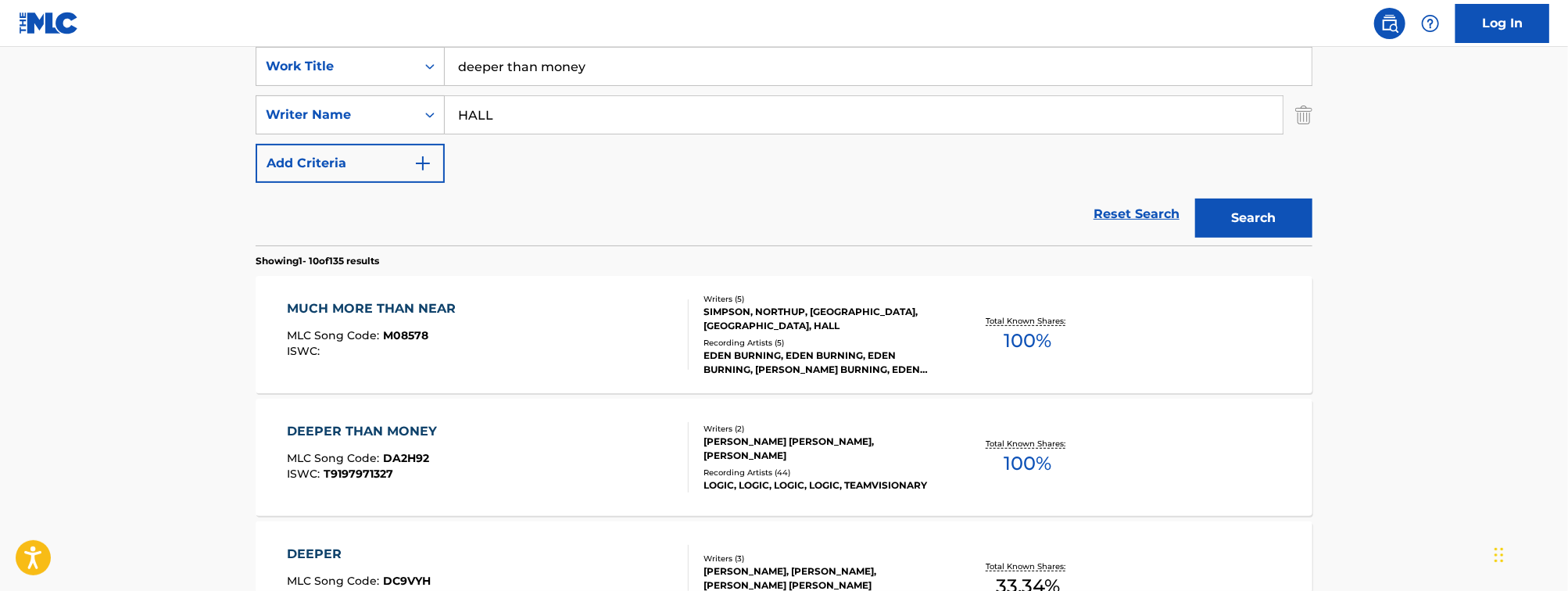
scroll to position [303, 0]
click at [609, 465] on div "DEEPER THAN MONEY MLC Song Code : DA2H92 ISWC : T9197971327" at bounding box center [488, 455] width 402 height 71
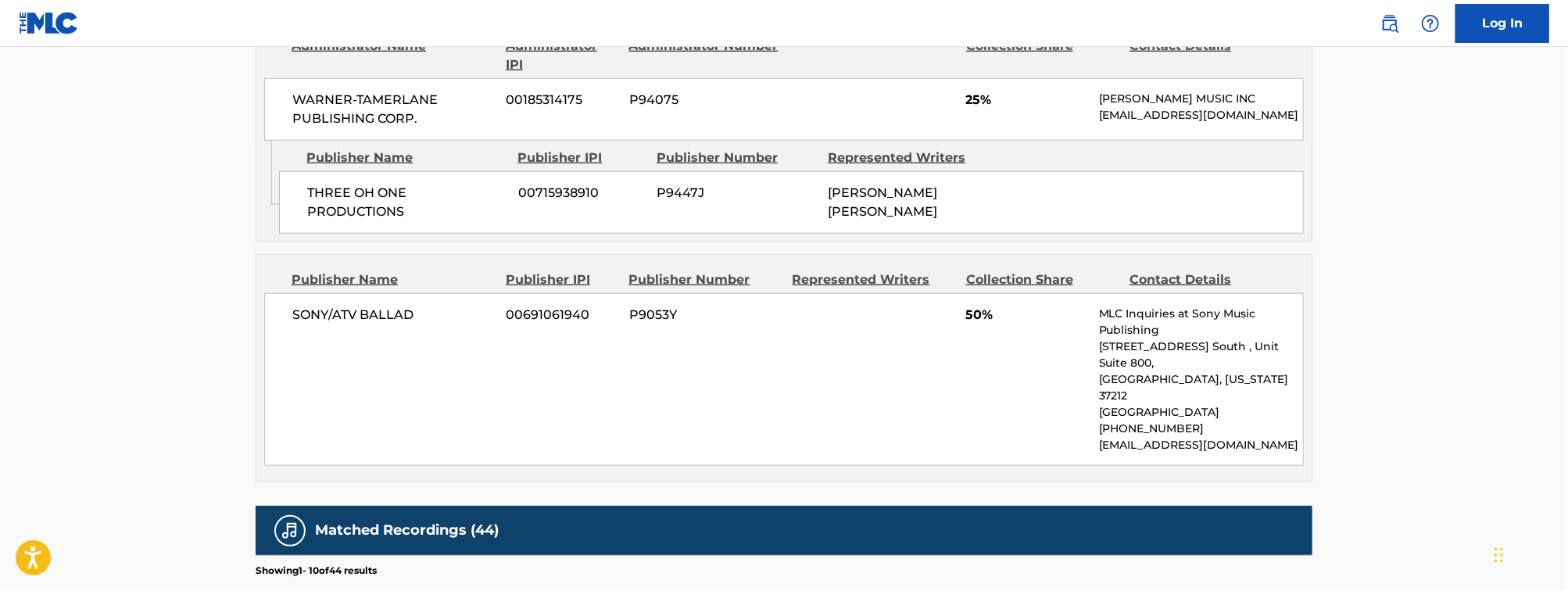
scroll to position [890, 0]
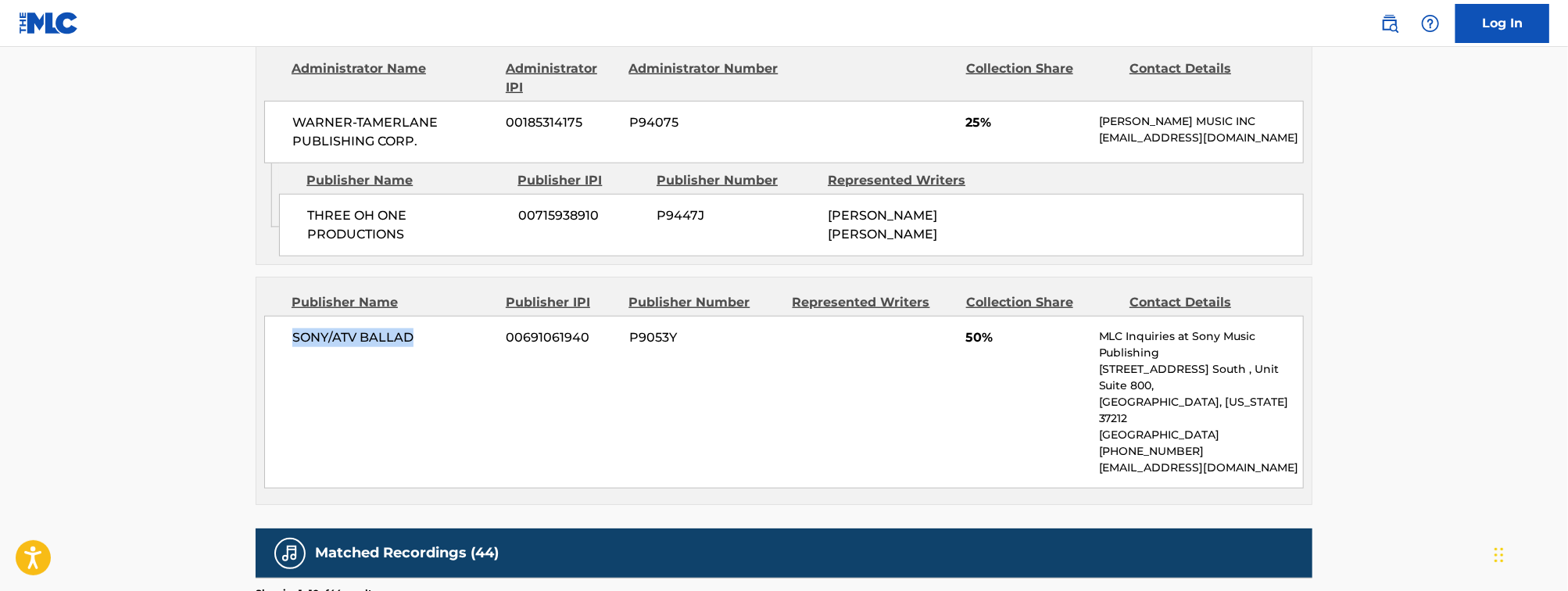
drag, startPoint x: 438, startPoint y: 369, endPoint x: 276, endPoint y: 370, distance: 162.0
click at [276, 370] on div "SONY/ATV BALLAD 00691061940 P9053Y 50% MLC Inquiries at Sony Music Publishing 1…" at bounding box center [784, 403] width 1040 height 173
copy span "SONY/ATV BALLAD"
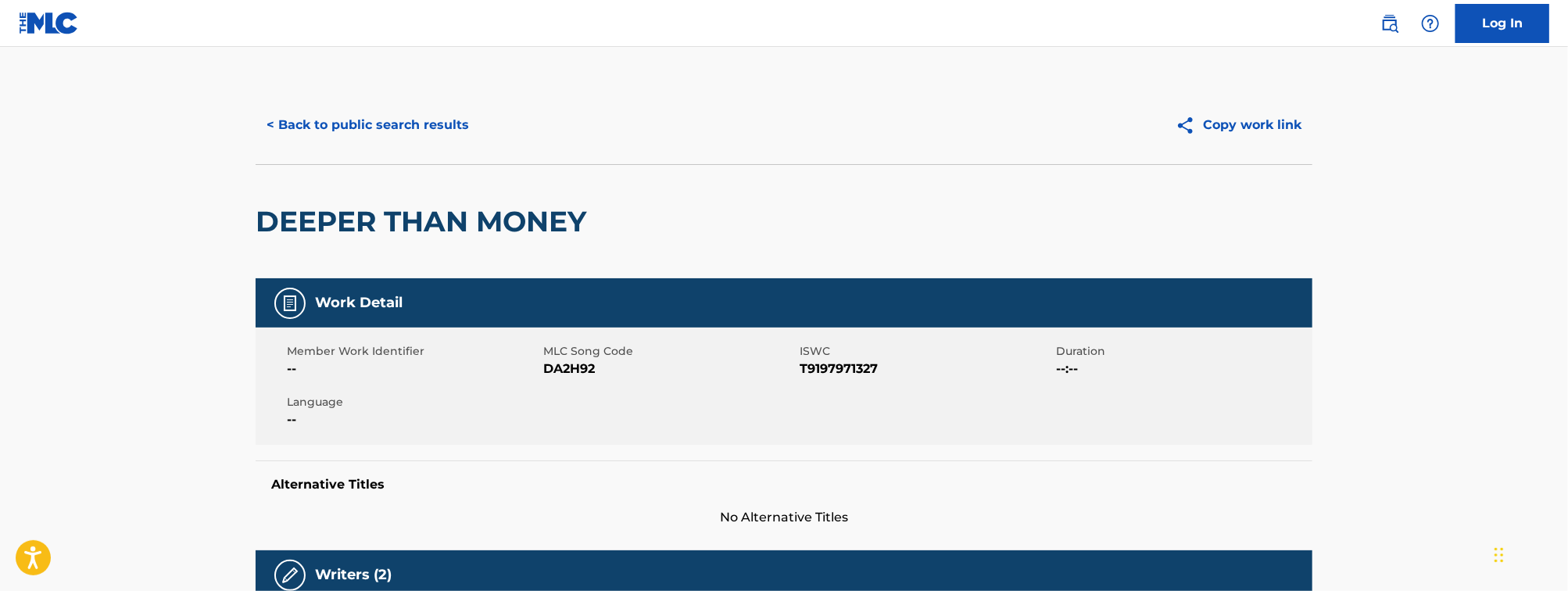
click at [411, 108] on button "< Back to public search results" at bounding box center [367, 125] width 224 height 39
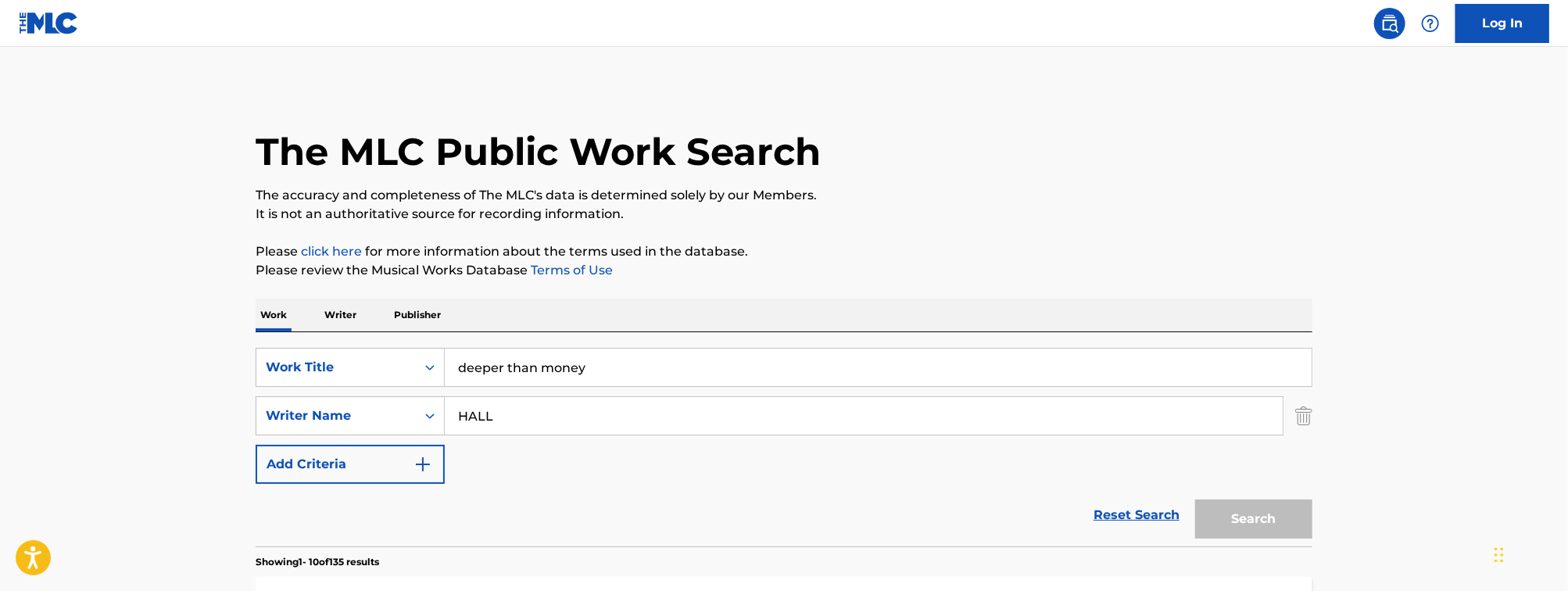
scroll to position [303, 0]
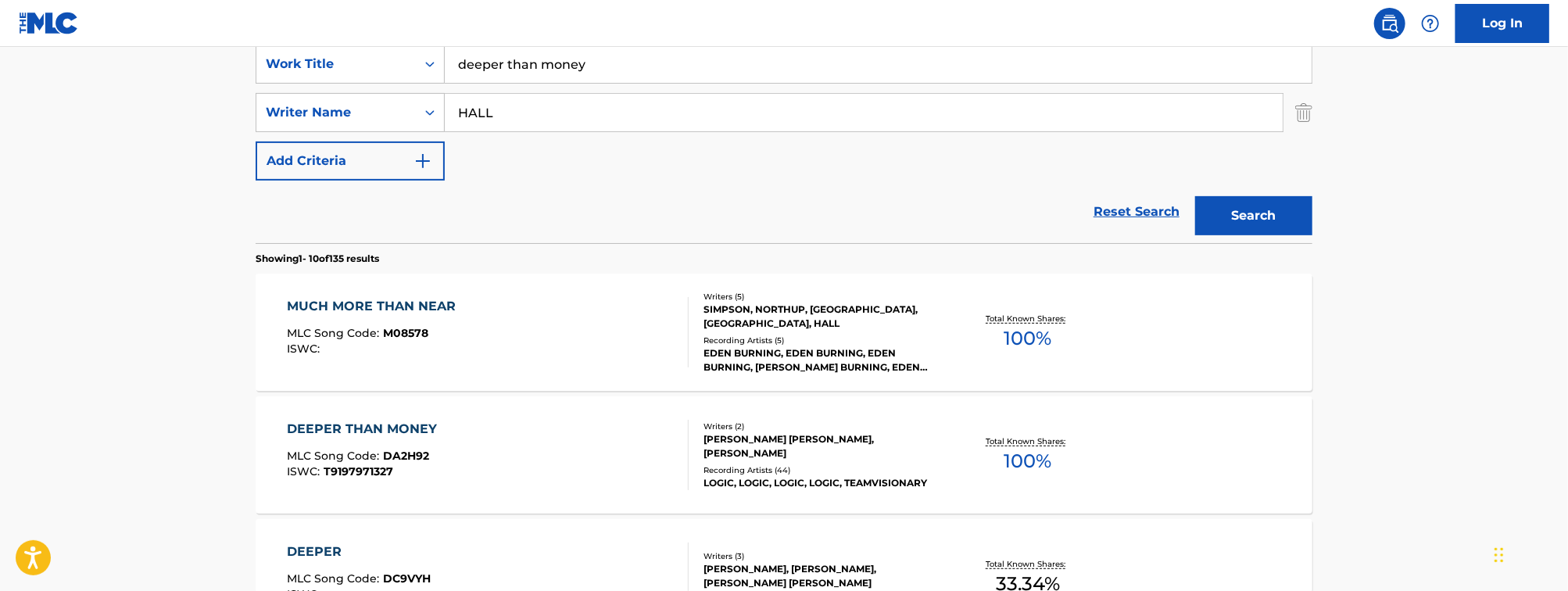
click at [527, 65] on input "deeper than money" at bounding box center [878, 64] width 867 height 37
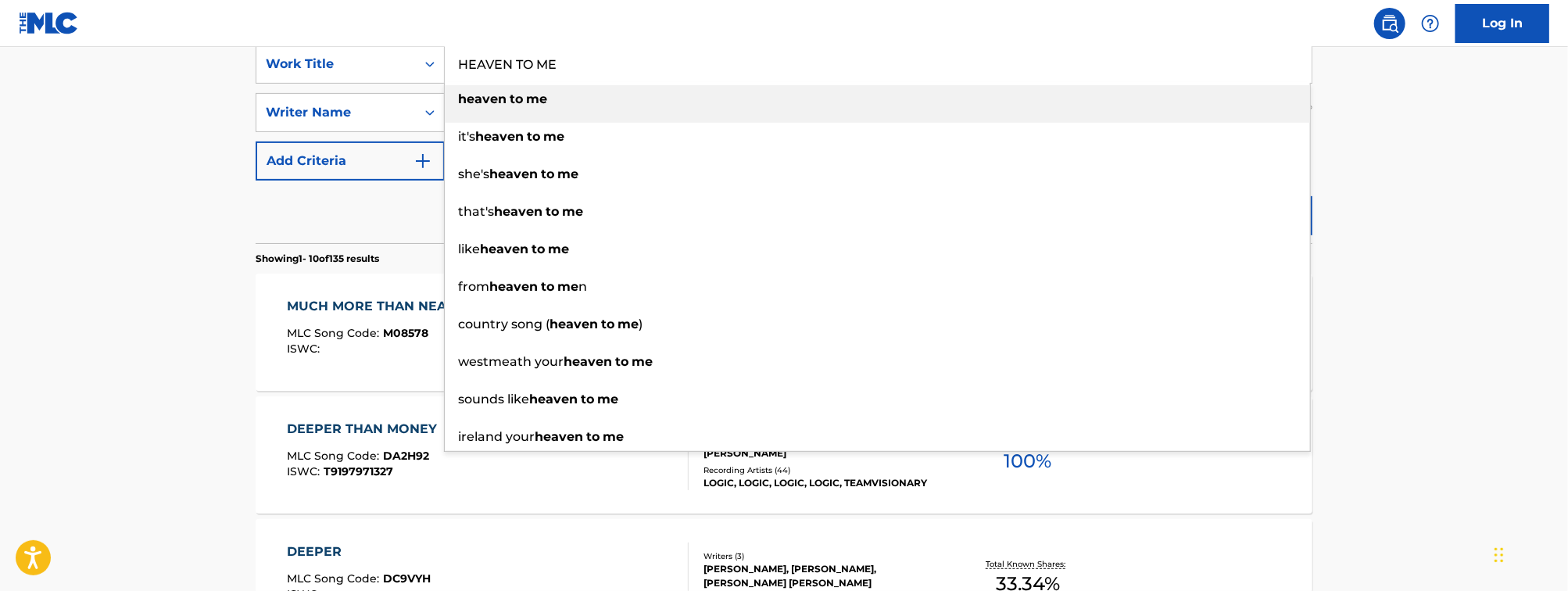
type input "HEAVEN TO ME"
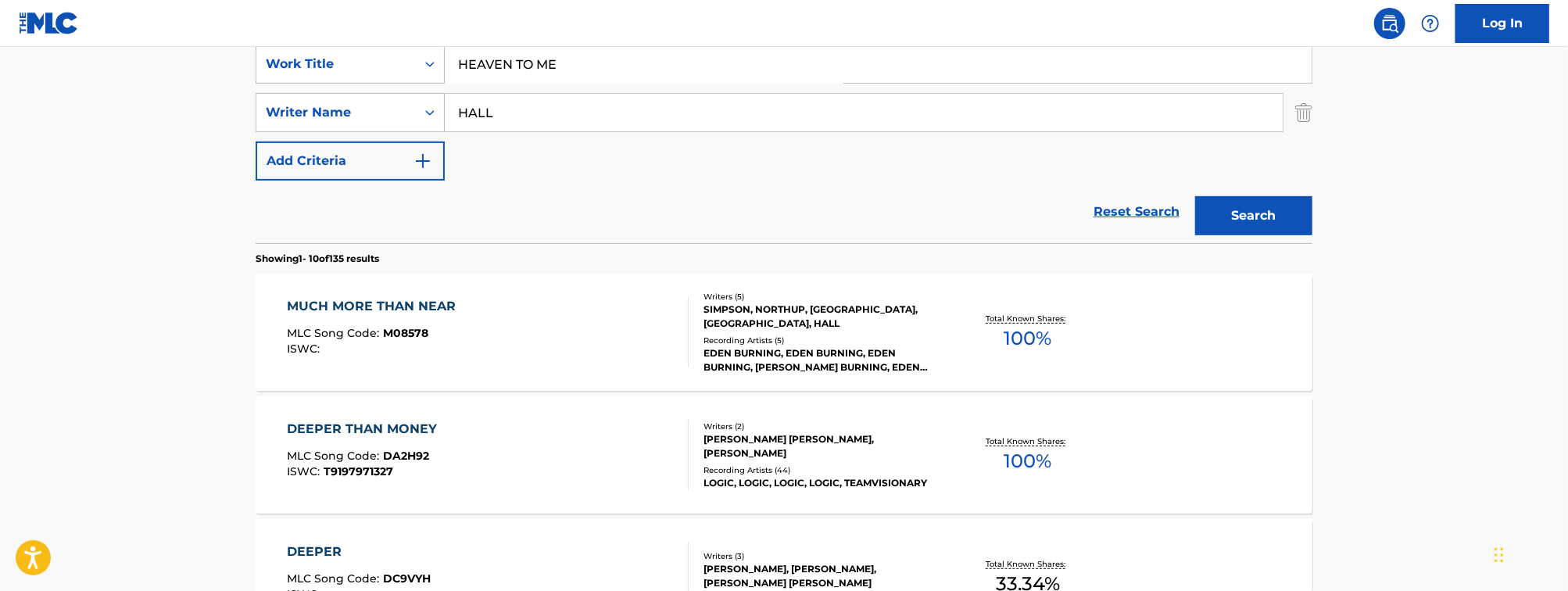
click at [524, 108] on input "HALL" at bounding box center [863, 113] width 838 height 37
type input "BLAND"
click at [1195, 196] on button "Search" at bounding box center [1254, 216] width 117 height 39
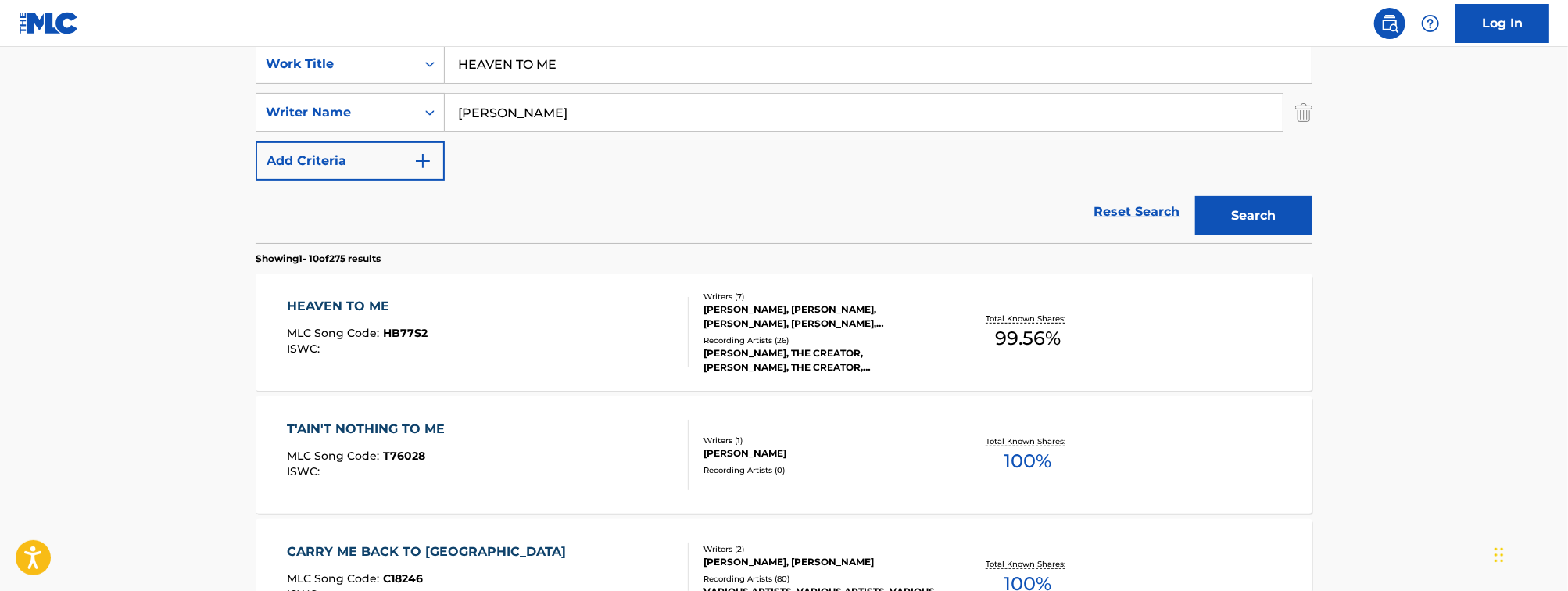
click at [507, 334] on div "HEAVEN TO ME MLC Song Code : HB77S2 ISWC :" at bounding box center [488, 332] width 402 height 71
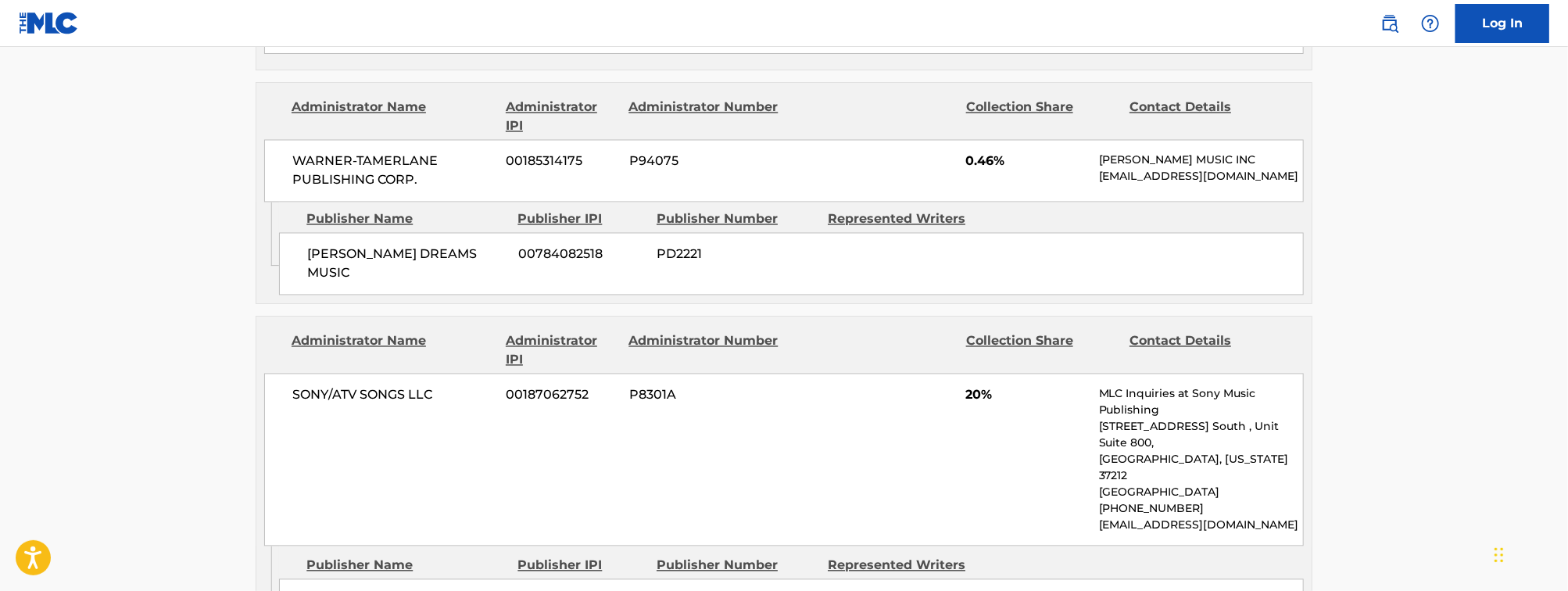
scroll to position [1885, 0]
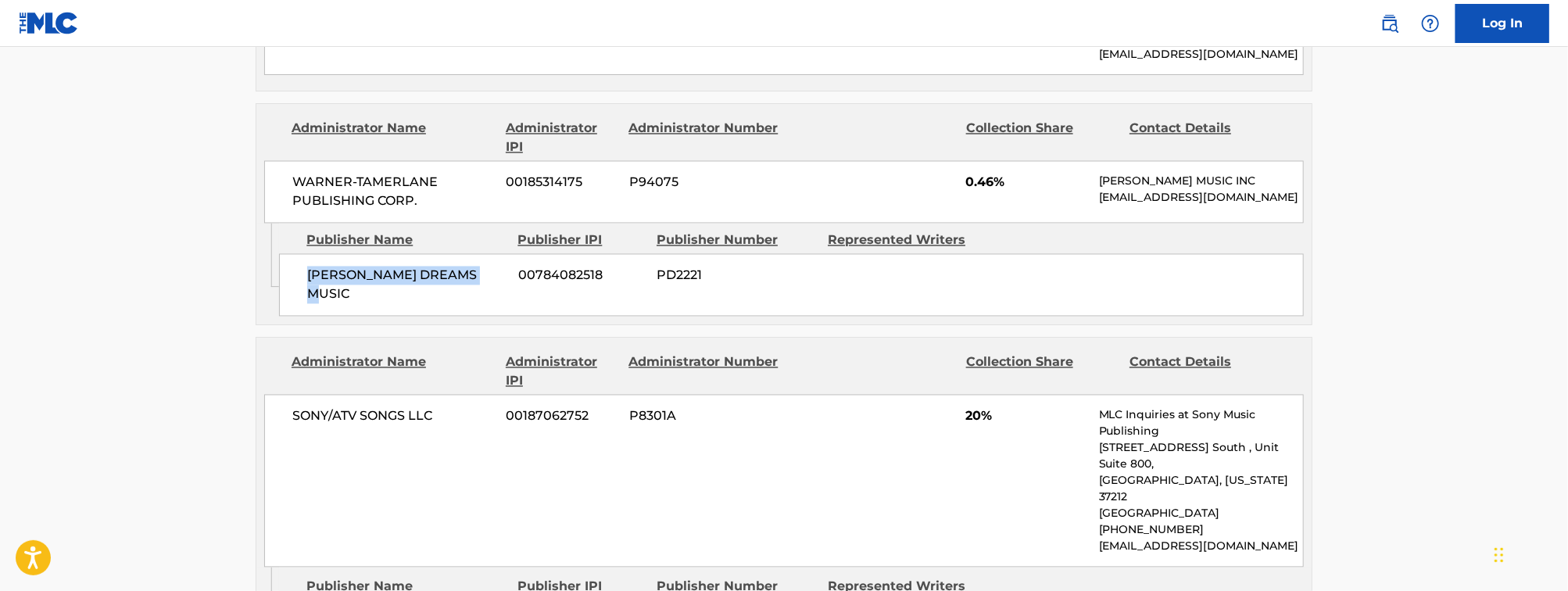
drag, startPoint x: 492, startPoint y: 184, endPoint x: 305, endPoint y: 190, distance: 187.1
click at [305, 254] on div "BUDDY GIP DREAMS MUSIC 00784082518 PD2221" at bounding box center [791, 285] width 1025 height 62
copy span "BUDDY GIP DREAMS MUSIC"
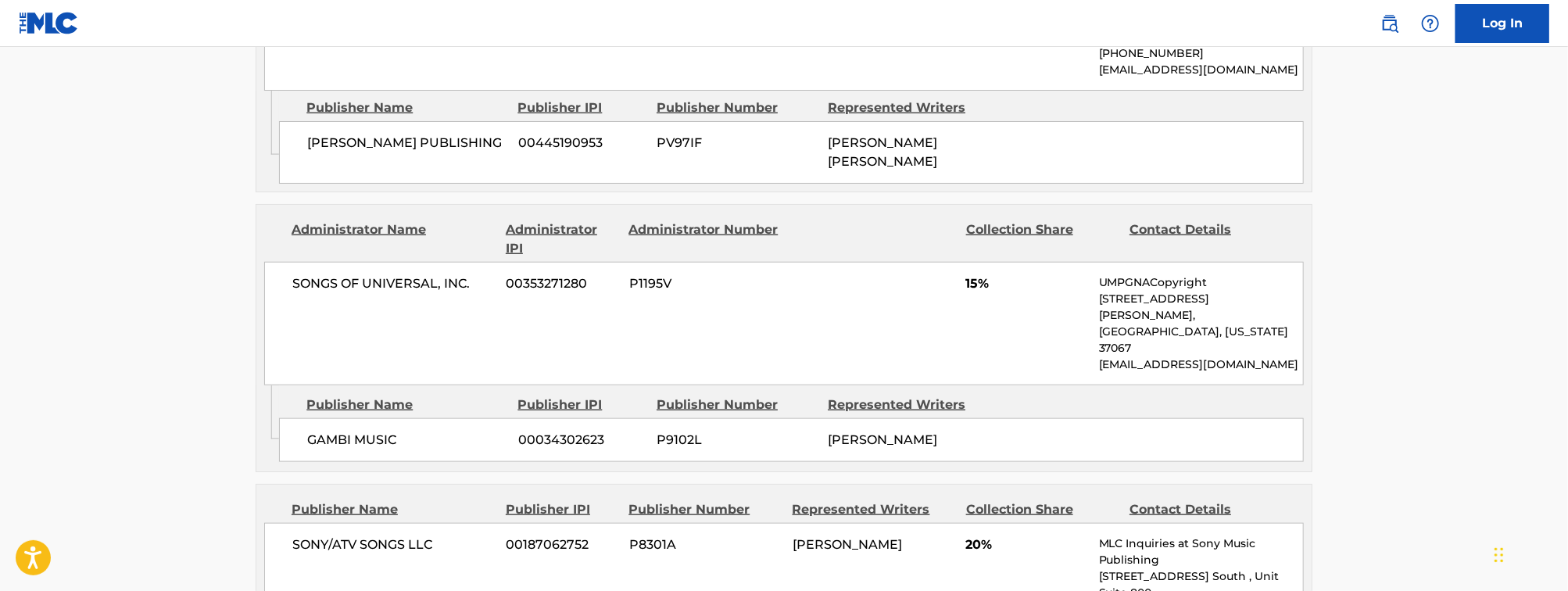
scroll to position [0, 0]
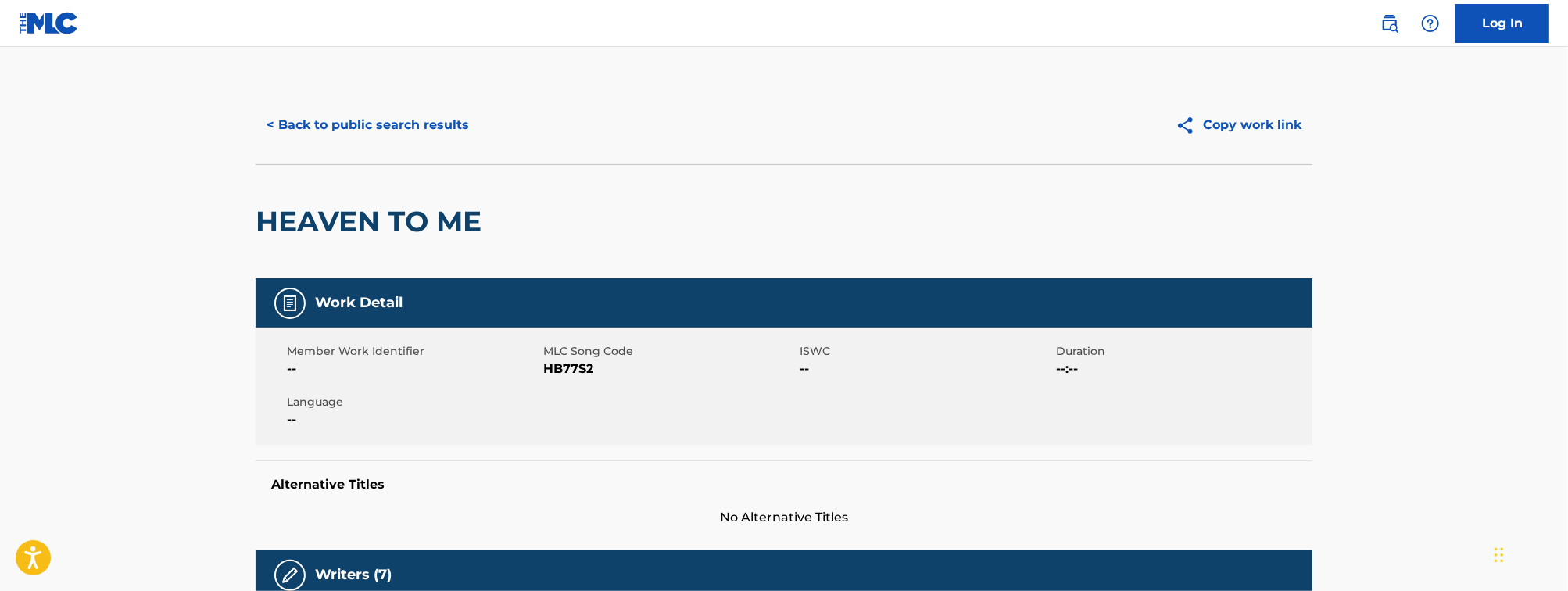
click at [421, 119] on button "< Back to public search results" at bounding box center [367, 125] width 224 height 39
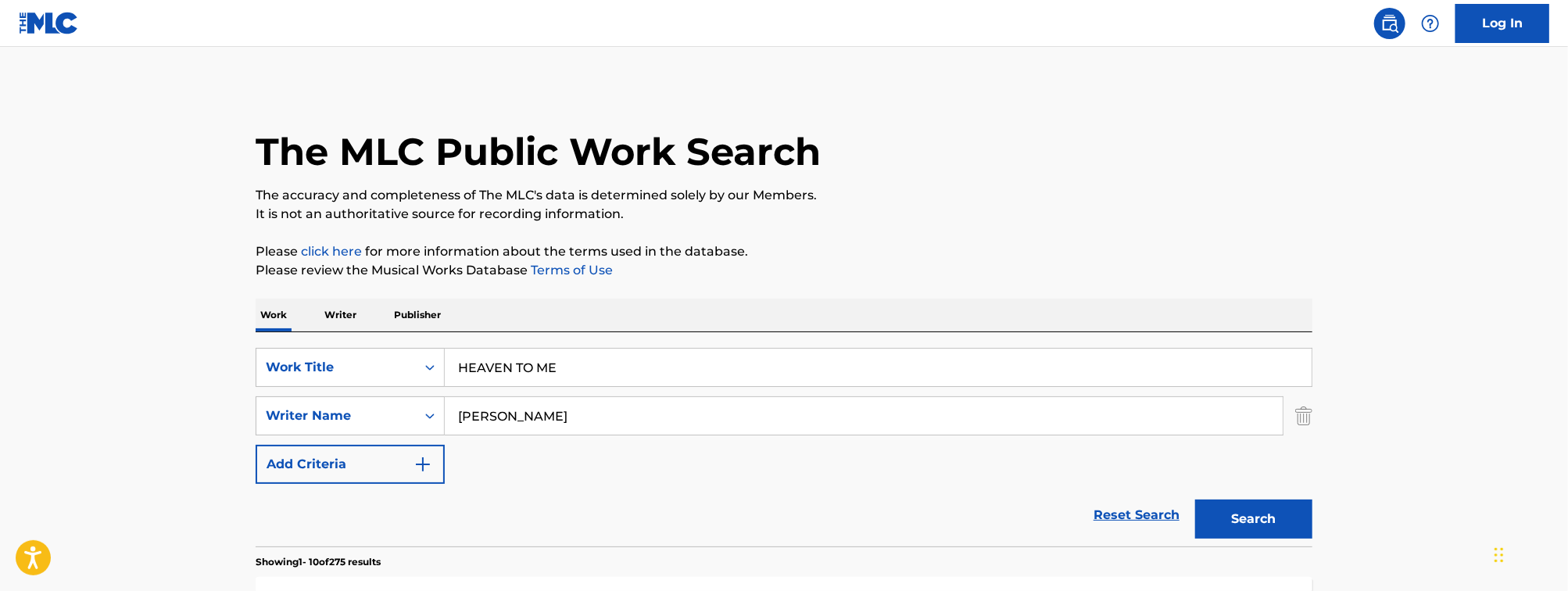
scroll to position [303, 0]
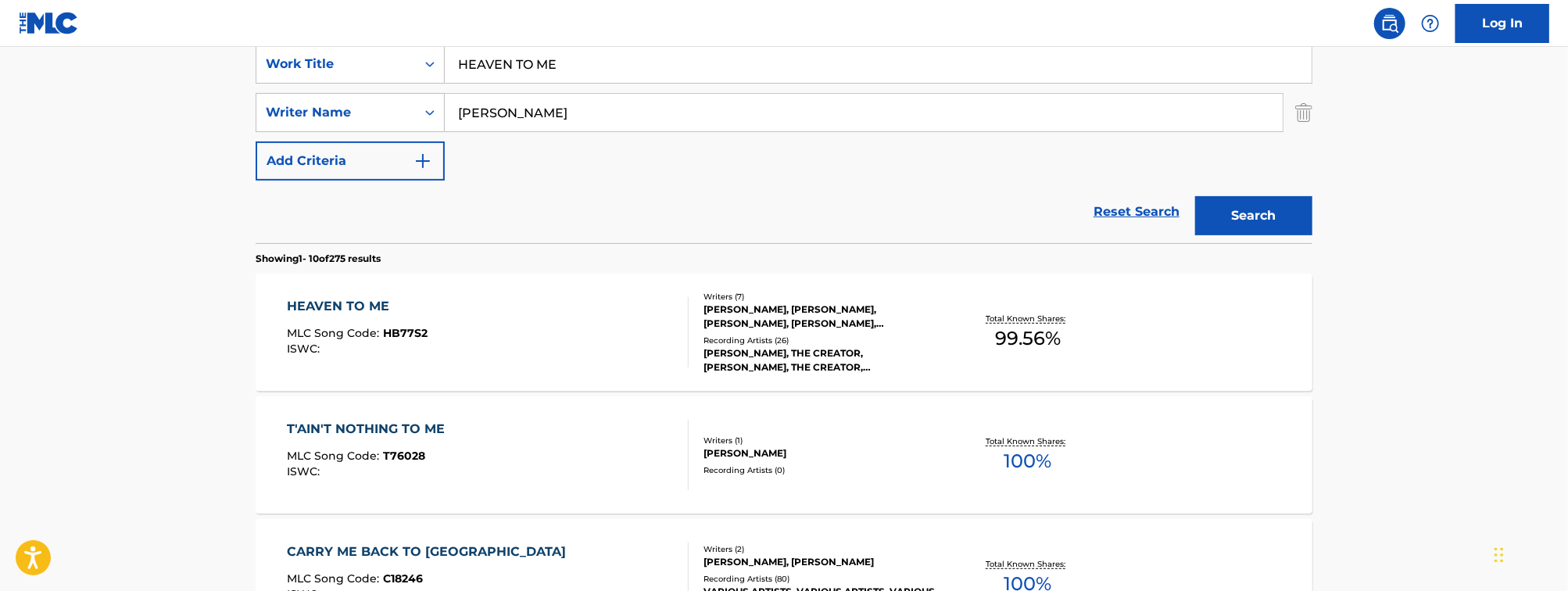
click at [492, 71] on input "HEAVEN TO ME" at bounding box center [878, 64] width 867 height 37
paste input "WTHELLY"
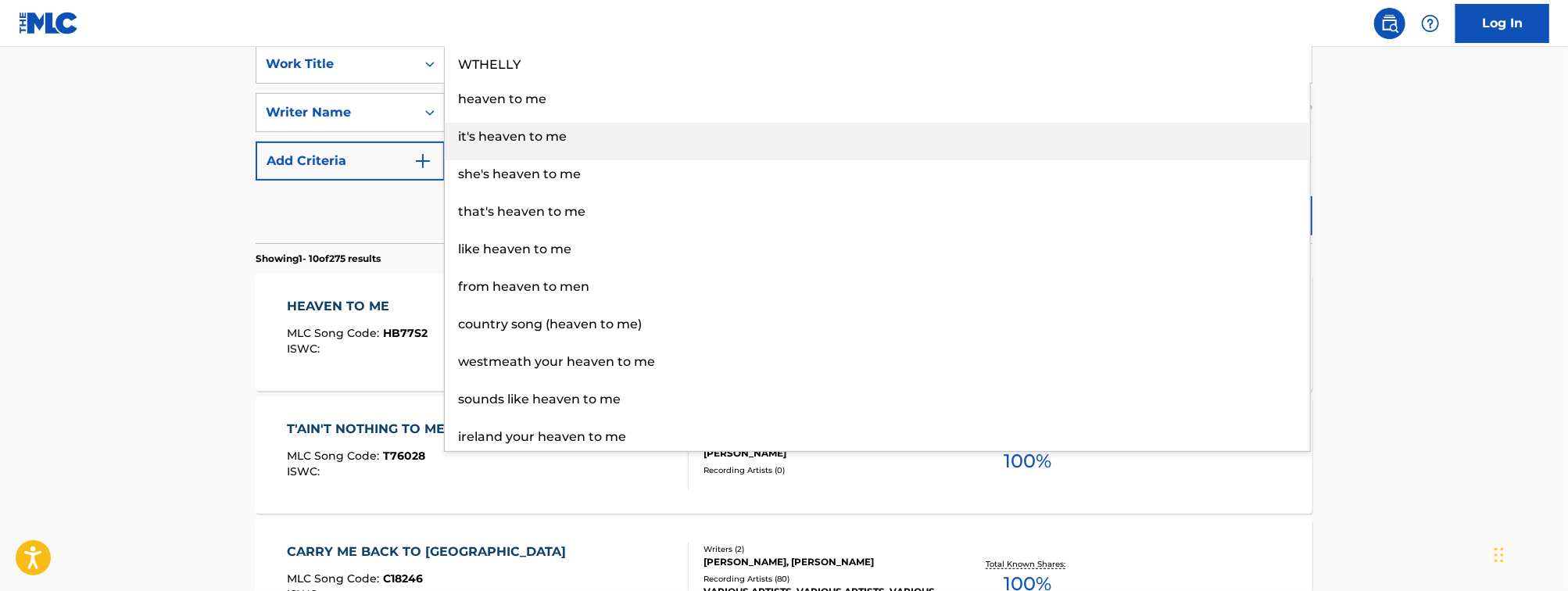
click at [484, 105] on span "heaven to me" at bounding box center [502, 99] width 88 height 15
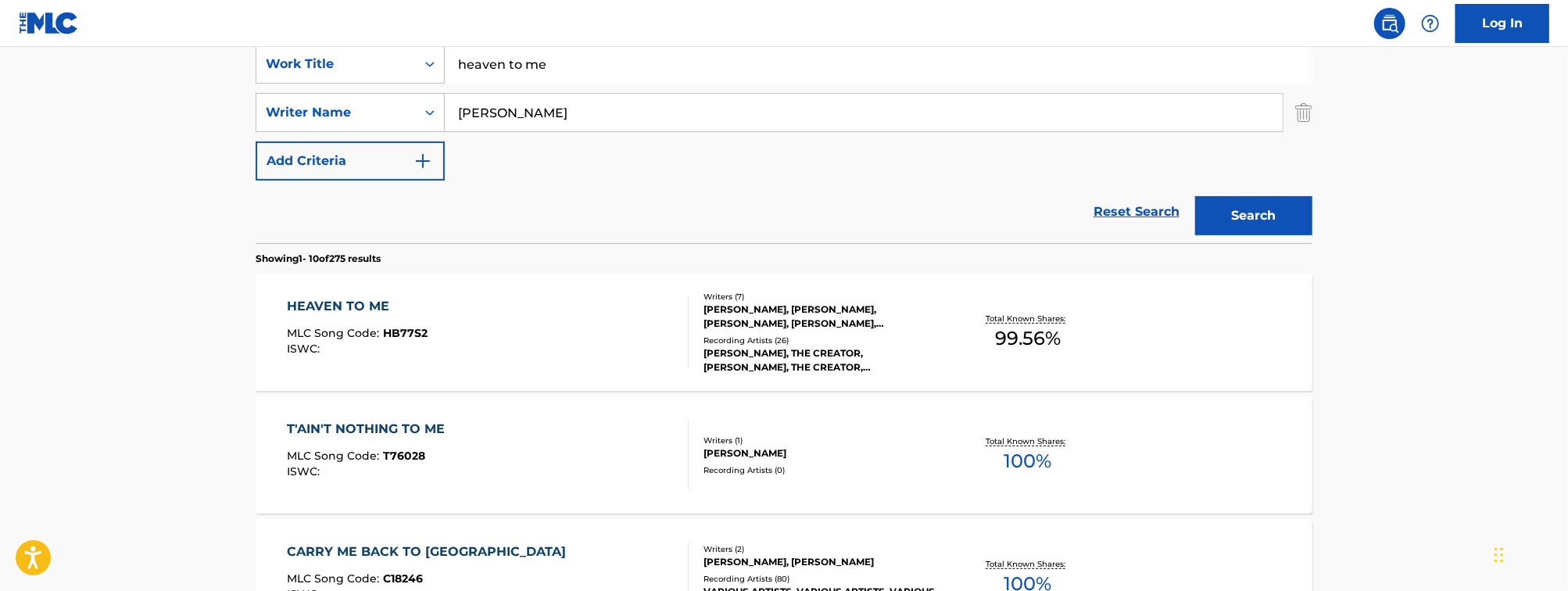
click at [526, 75] on input "heaven to me" at bounding box center [878, 64] width 867 height 37
paste input "WTHELLY"
type input "WTHELLY"
click at [565, 108] on input "BLAND" at bounding box center [863, 113] width 838 height 37
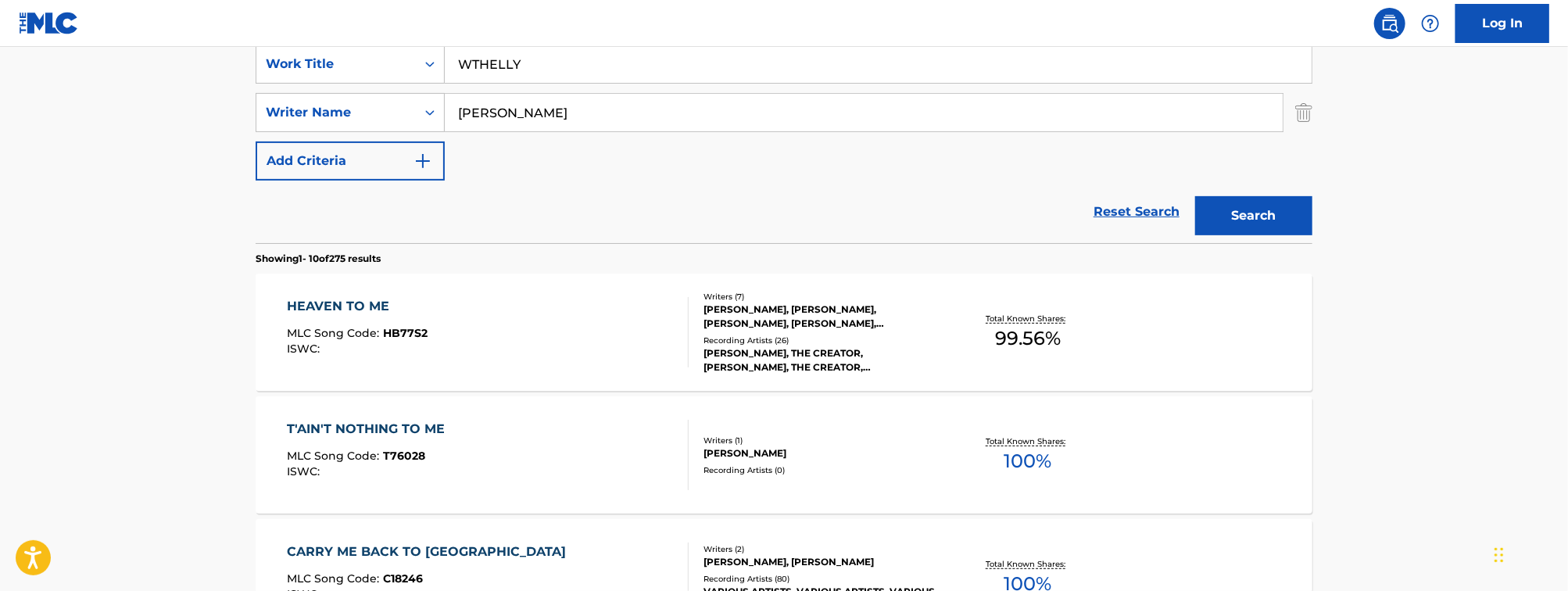
type input "GADSON"
click at [1195, 196] on button "Search" at bounding box center [1254, 216] width 117 height 39
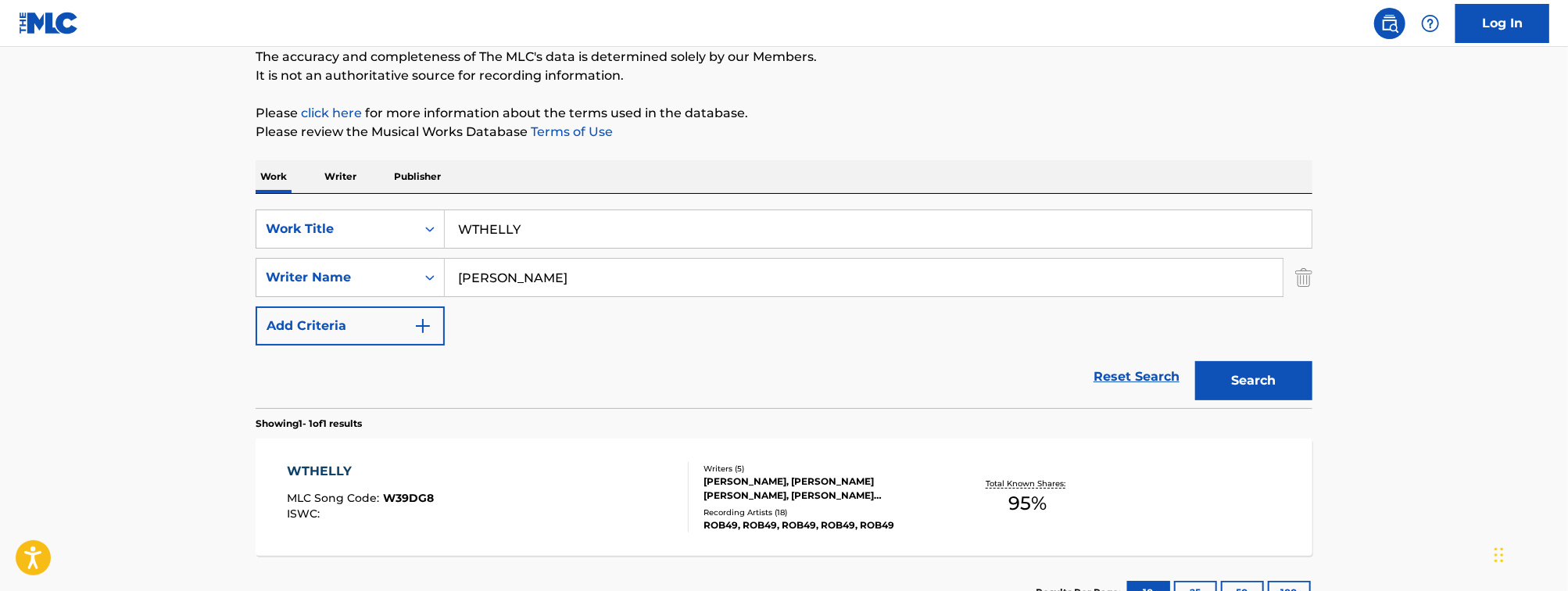
scroll to position [260, 0]
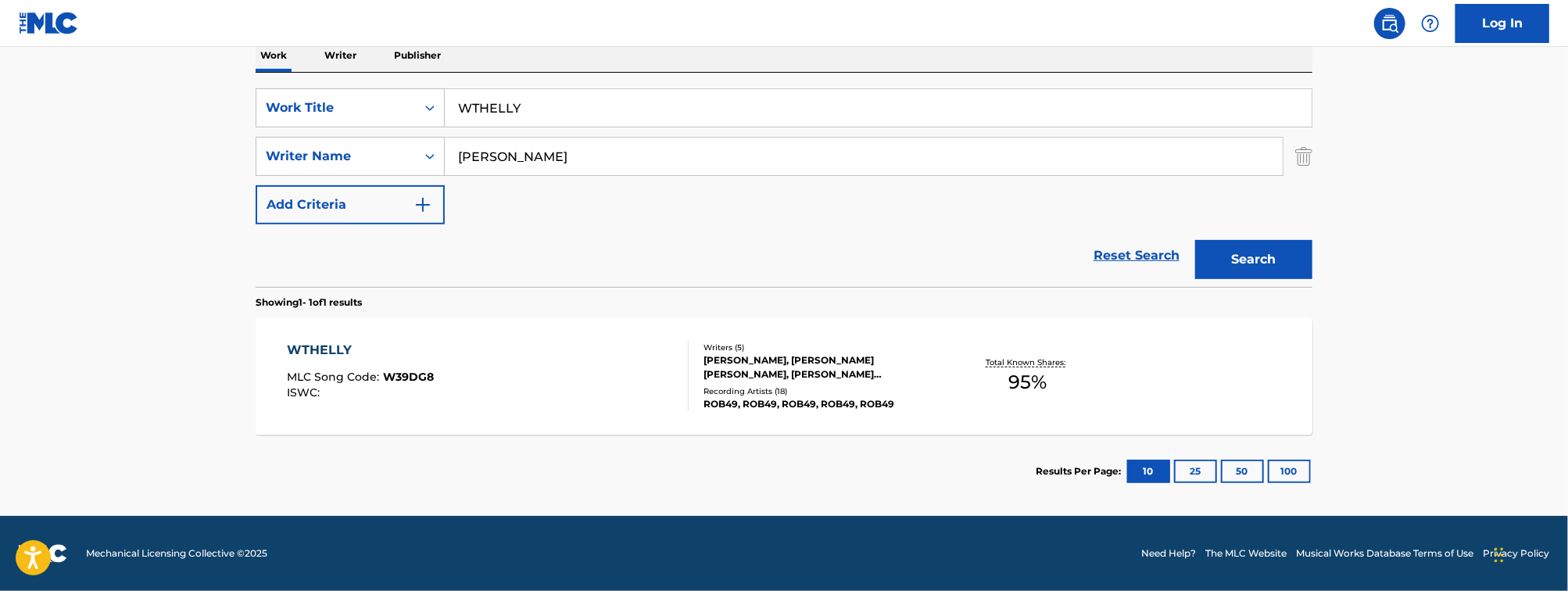
click at [491, 410] on div "WTHELLY MLC Song Code : W39DG8 ISWC :" at bounding box center [488, 376] width 402 height 71
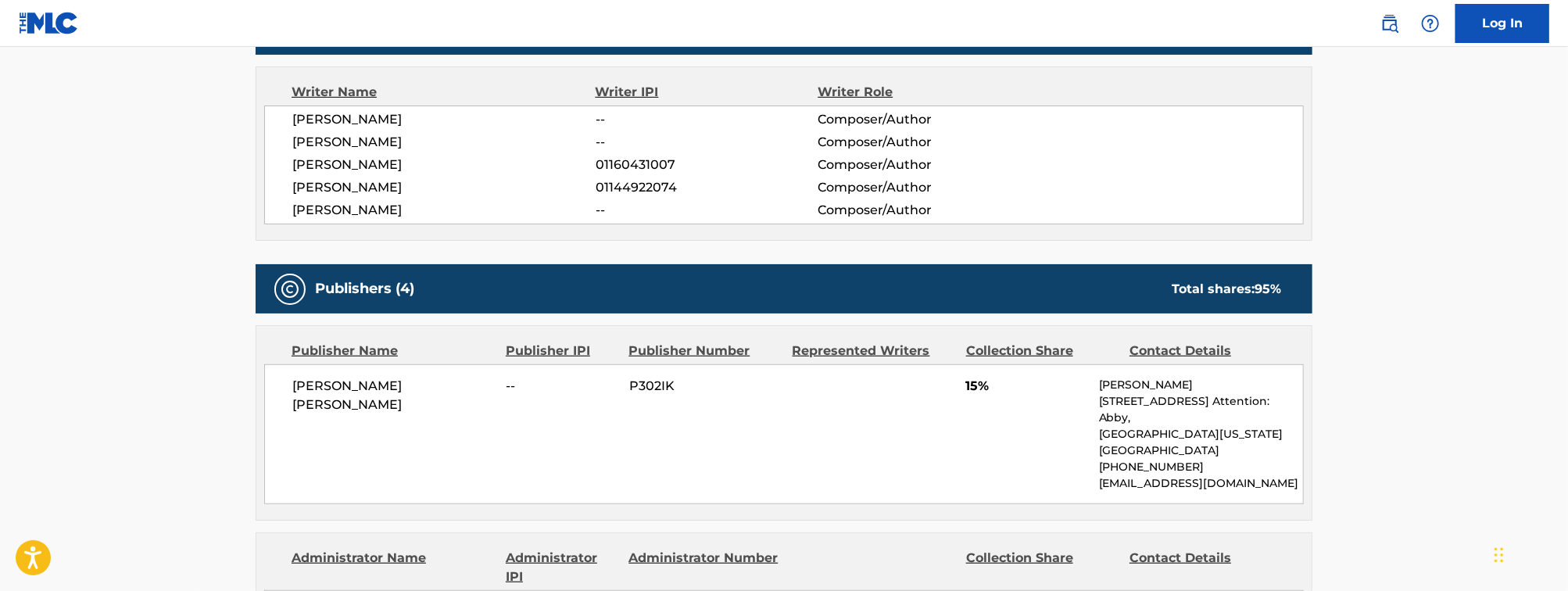
scroll to position [610, 0]
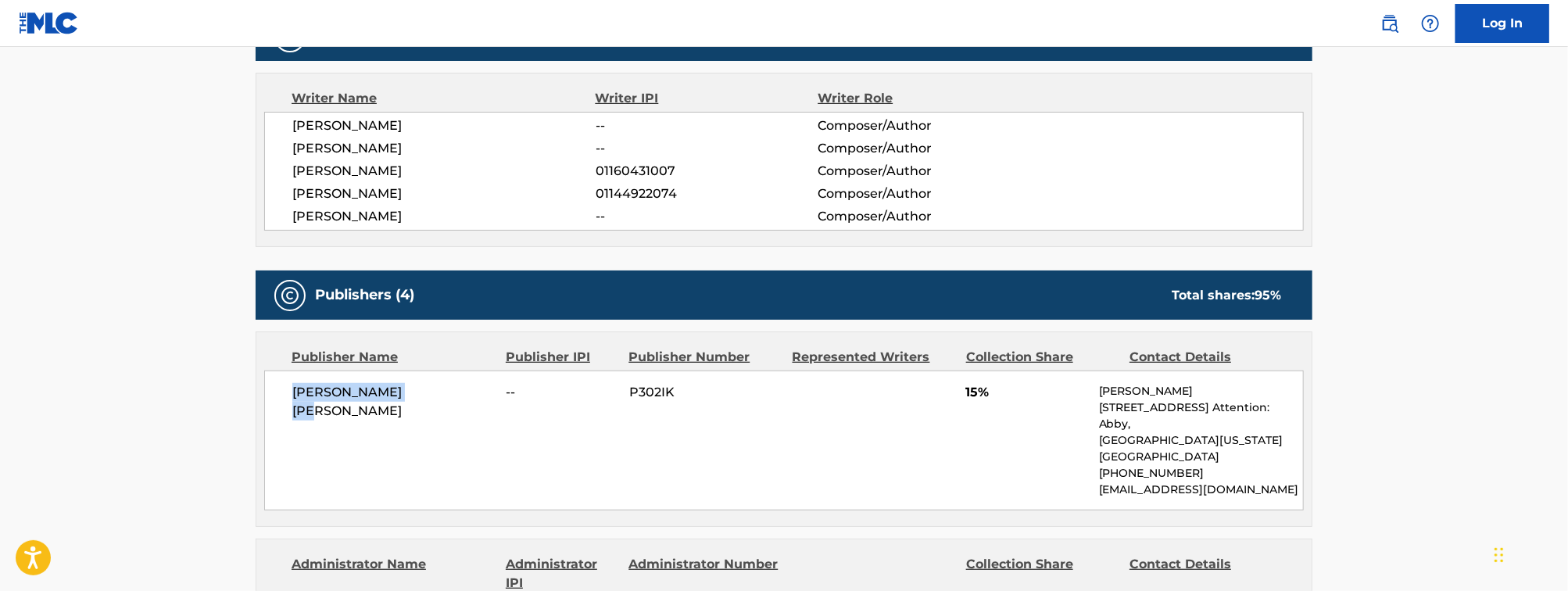
drag, startPoint x: 440, startPoint y: 396, endPoint x: 291, endPoint y: 400, distance: 149.1
click at [291, 400] on div "ABBY SAMIR URBINA -- P302IK 15% Abby Urbina 4927 Freret Street Attention: Abby,…" at bounding box center [784, 440] width 1040 height 140
copy span "ABBY SAMIR URBINA"
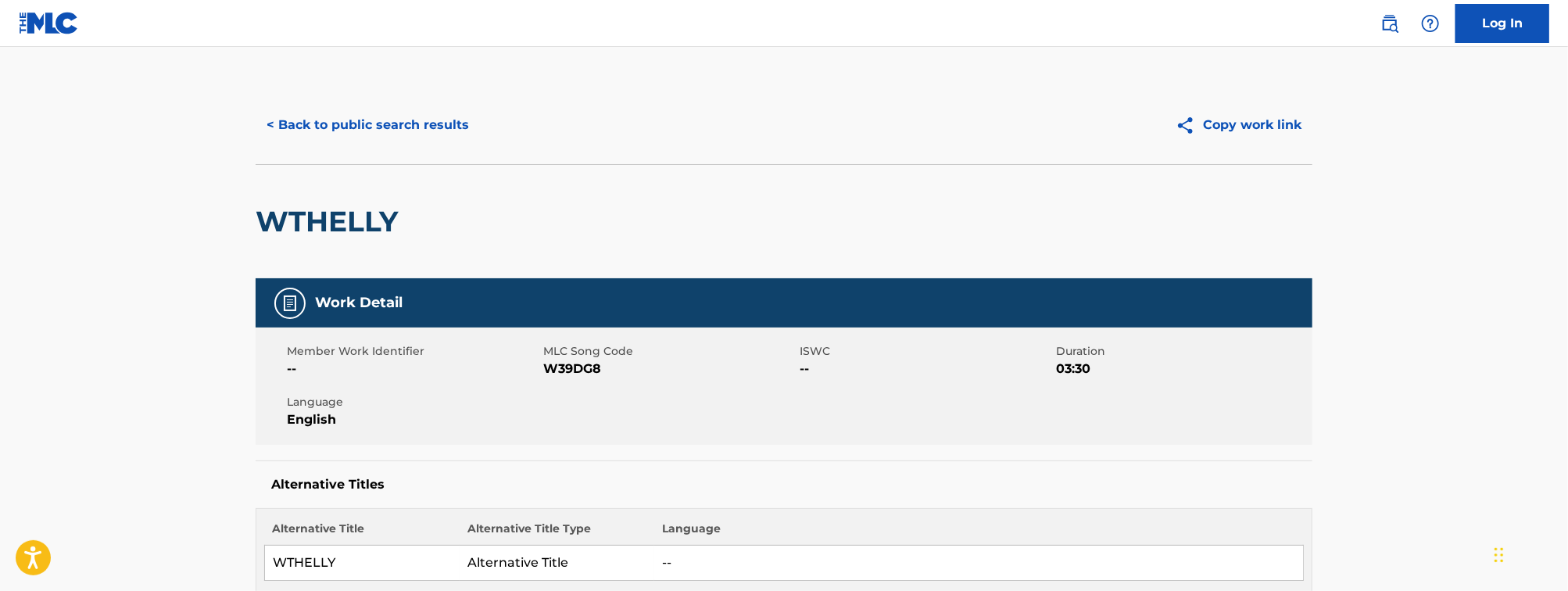
click at [322, 101] on div "< Back to public search results Copy work link" at bounding box center [784, 125] width 1056 height 78
click at [338, 124] on button "< Back to public search results" at bounding box center [367, 125] width 224 height 39
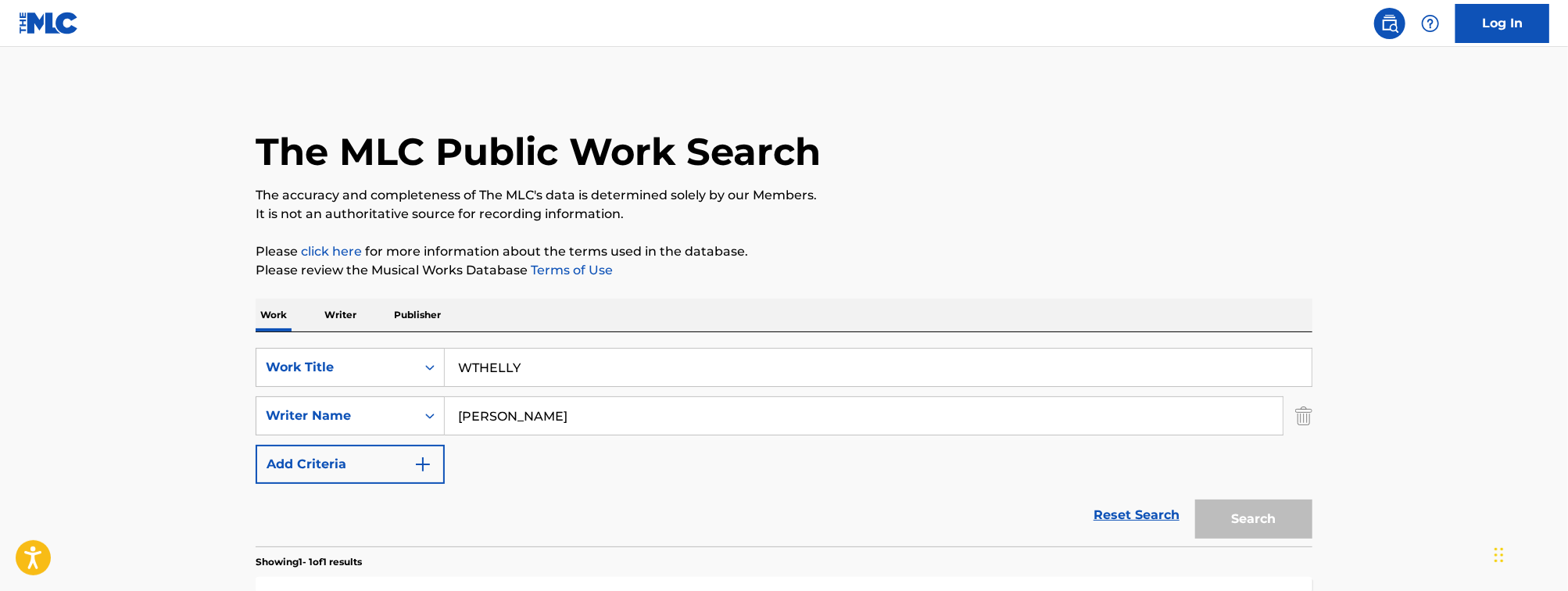
scroll to position [171, 0]
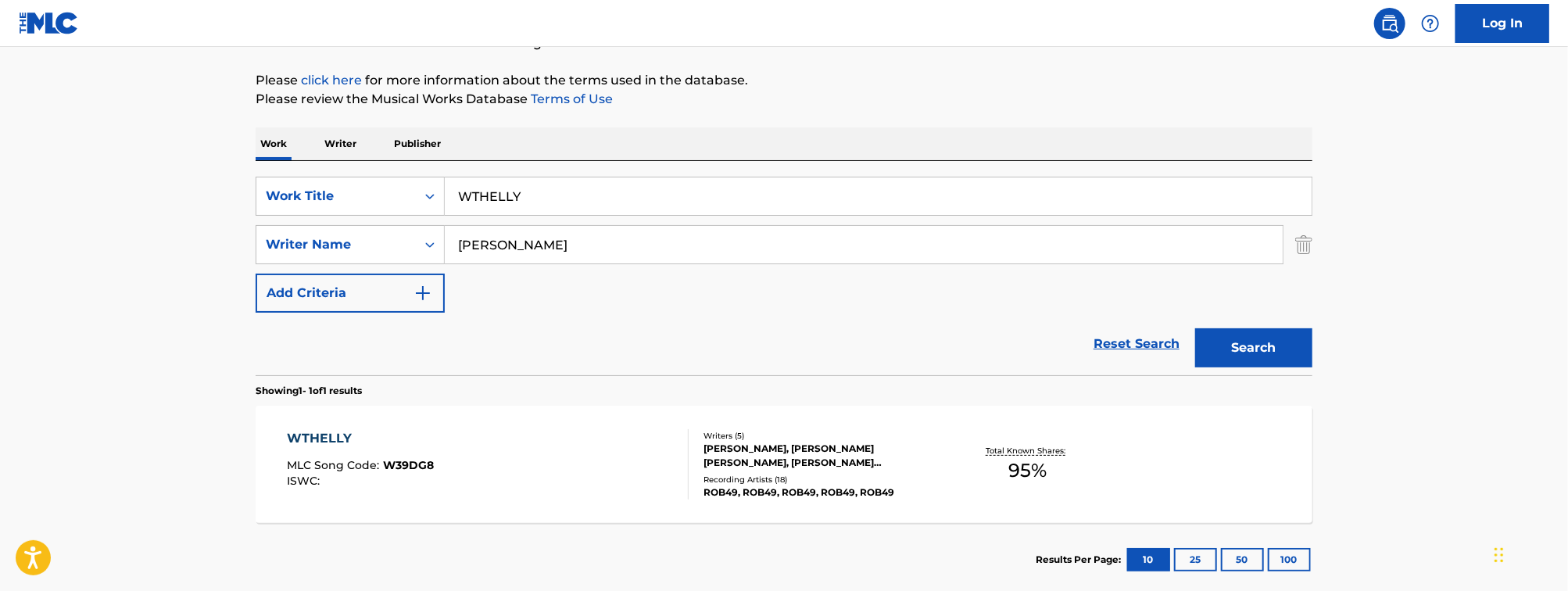
click at [527, 202] on input "WTHELLY" at bounding box center [878, 196] width 867 height 37
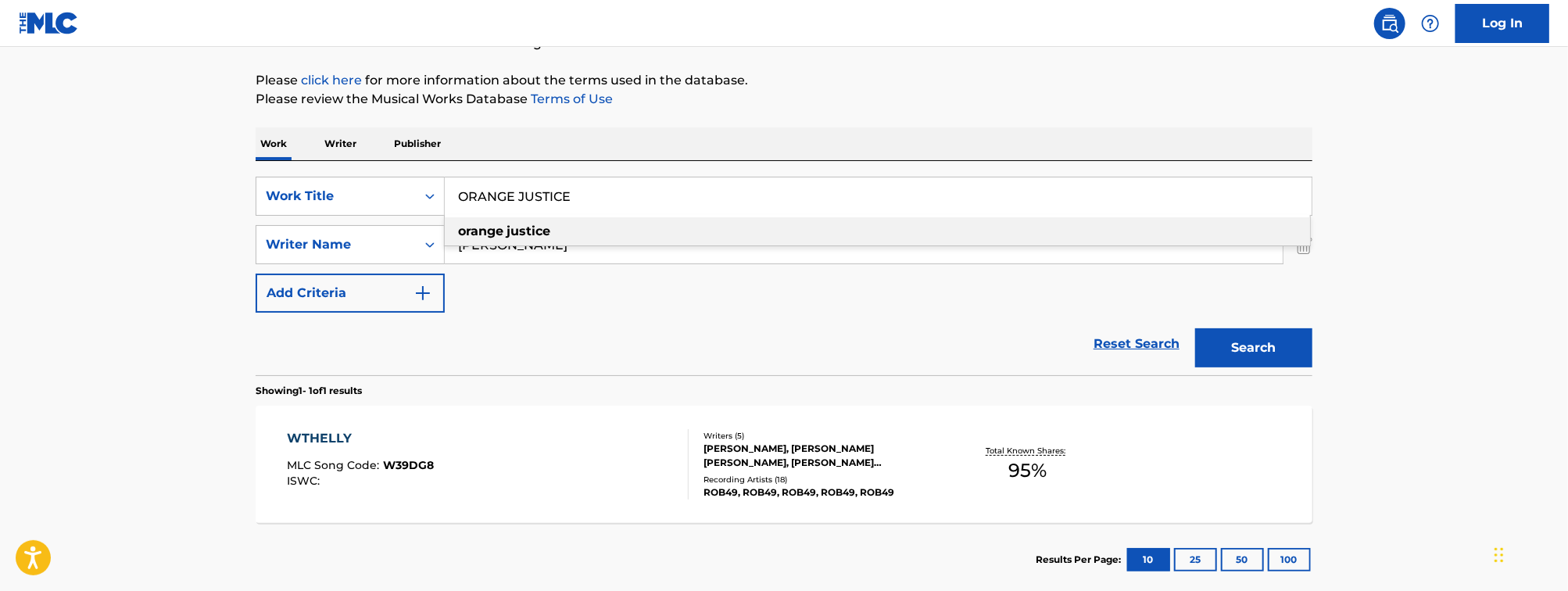
type input "ORANGE JUSTICE"
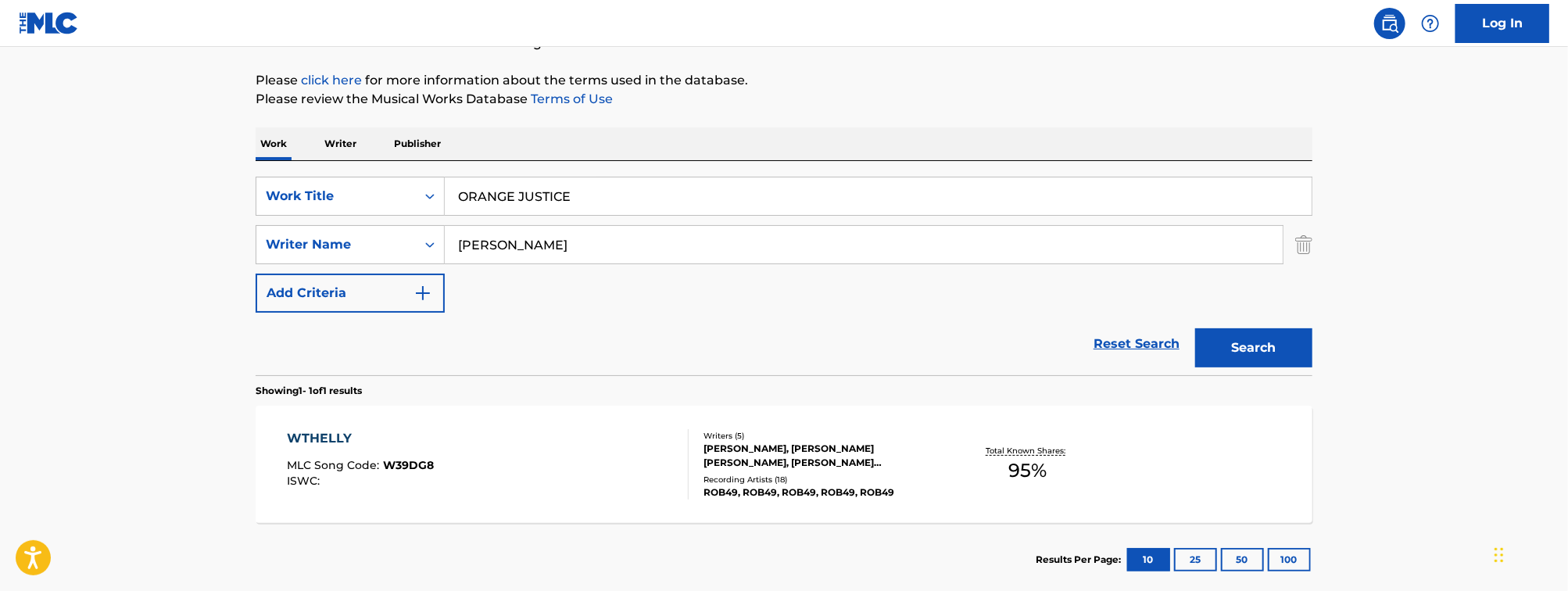
click at [219, 222] on main "The MLC Public Work Search The accuracy and completeness of The MLC's data is d…" at bounding box center [784, 239] width 1568 height 729
click at [525, 246] on input "GADSON" at bounding box center [863, 245] width 838 height 37
click at [1195, 329] on button "Search" at bounding box center [1254, 348] width 117 height 39
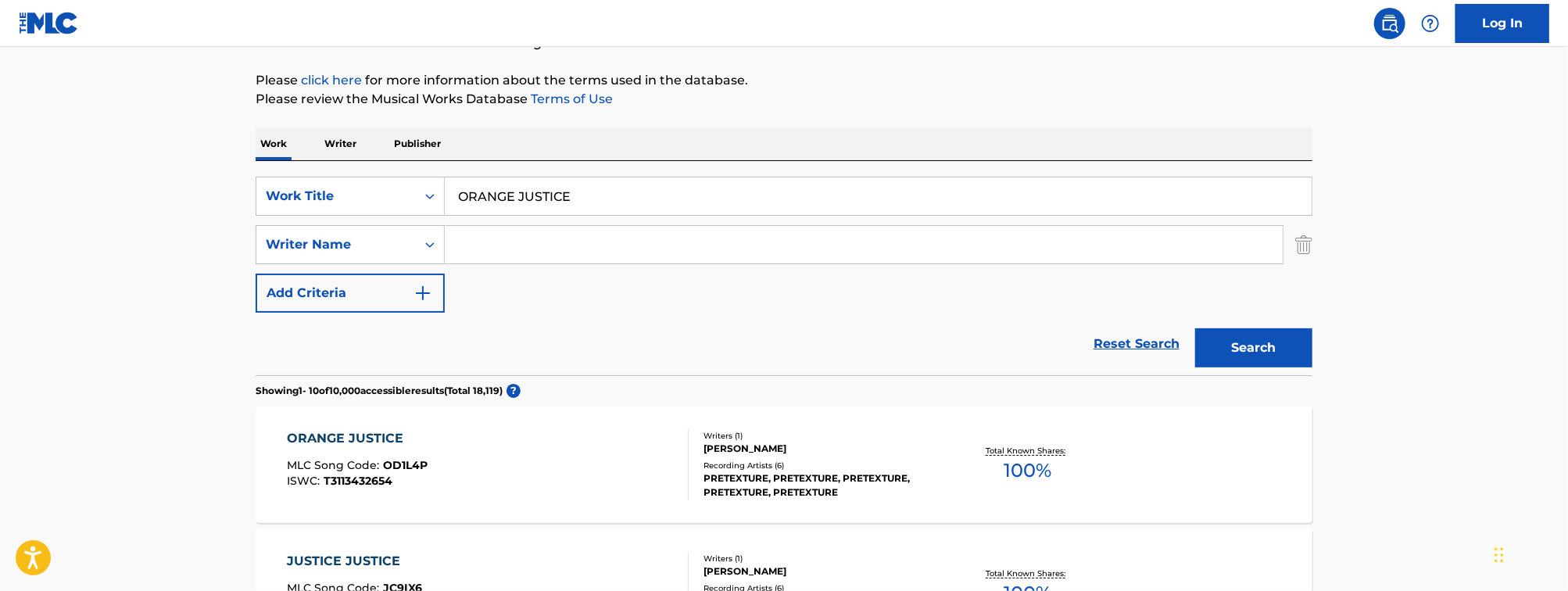
scroll to position [316, 0]
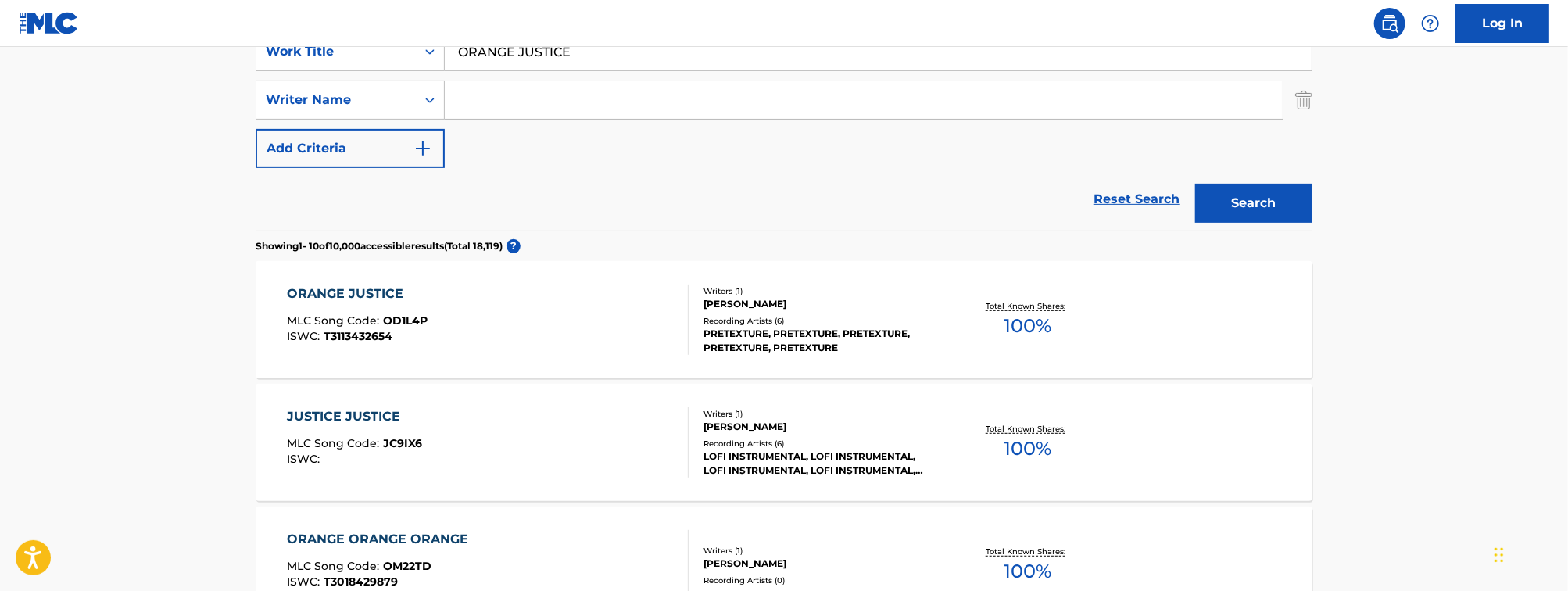
drag, startPoint x: 596, startPoint y: 57, endPoint x: 342, endPoint y: 42, distance: 254.4
click at [606, 58] on input "ORANGE JUSTICE" at bounding box center [878, 51] width 867 height 37
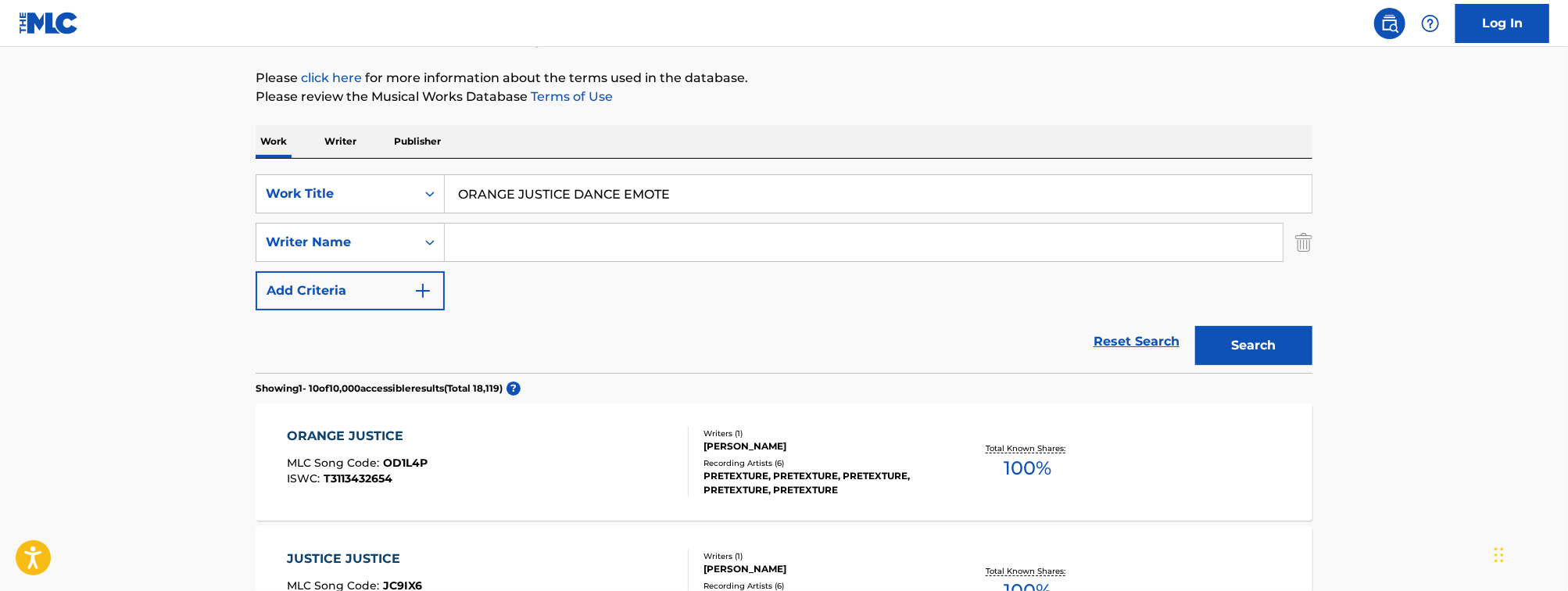
click at [0, 86] on html "Accessibility Screen-Reader Guide, Feedback, and Issue Reporting | New window C…" at bounding box center [784, 121] width 1568 height 591
drag, startPoint x: 510, startPoint y: 196, endPoint x: 131, endPoint y: 50, distance: 406.1
click at [515, 188] on input "pubg vs. fortnite battle royale" at bounding box center [878, 194] width 867 height 37
drag, startPoint x: 515, startPoint y: 192, endPoint x: 174, endPoint y: 158, distance: 342.7
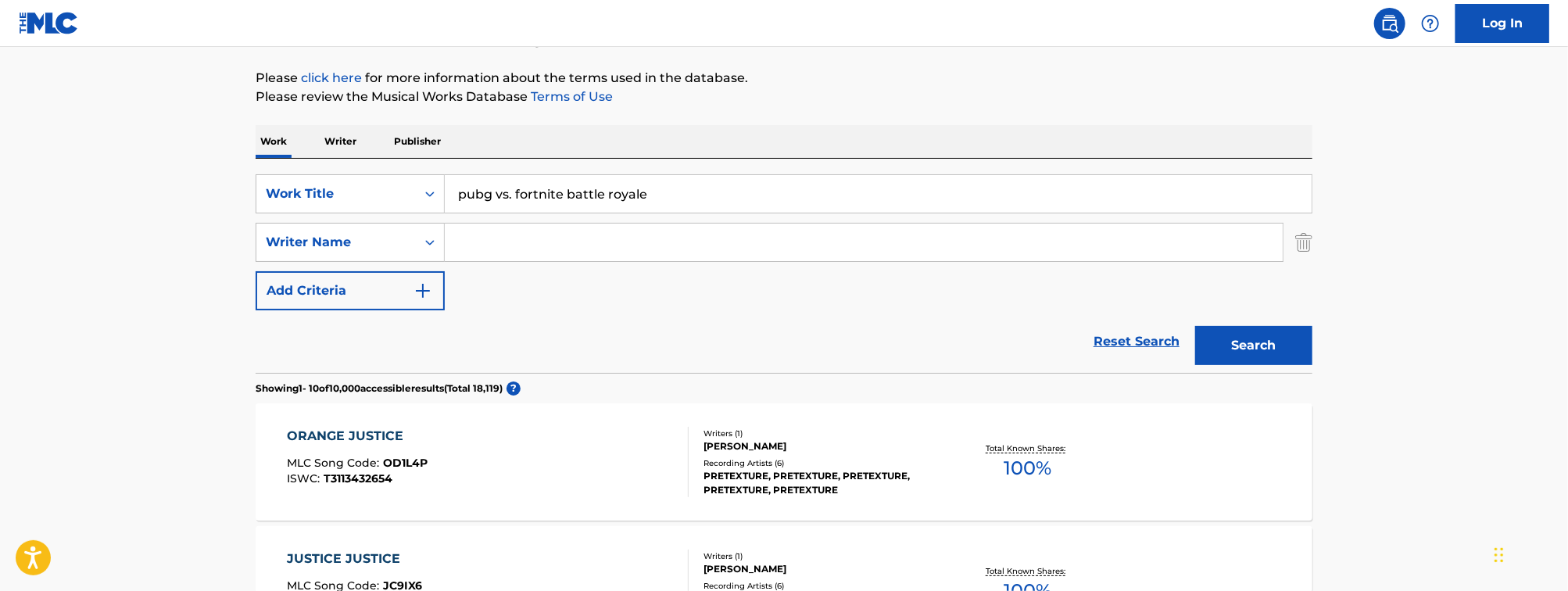
drag, startPoint x: 515, startPoint y: 196, endPoint x: 0, endPoint y: 64, distance: 531.6
click at [1247, 346] on button "Search" at bounding box center [1254, 345] width 117 height 39
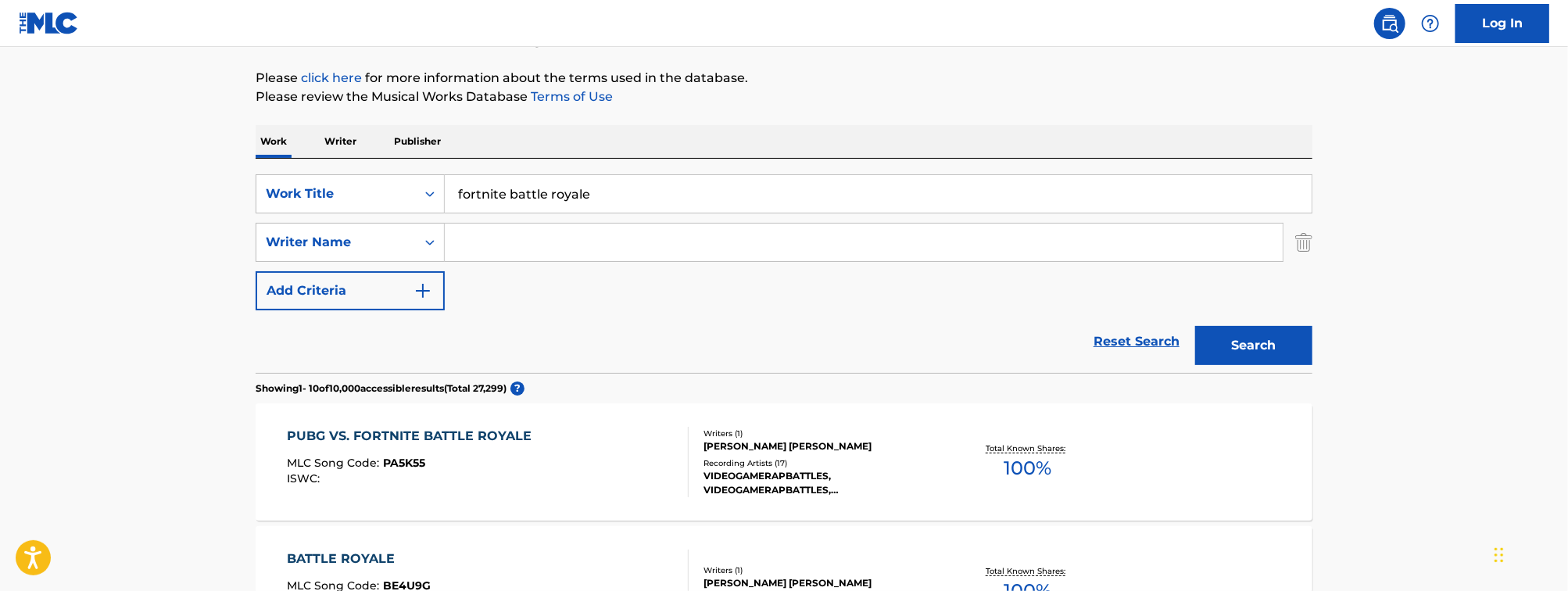
scroll to position [0, 0]
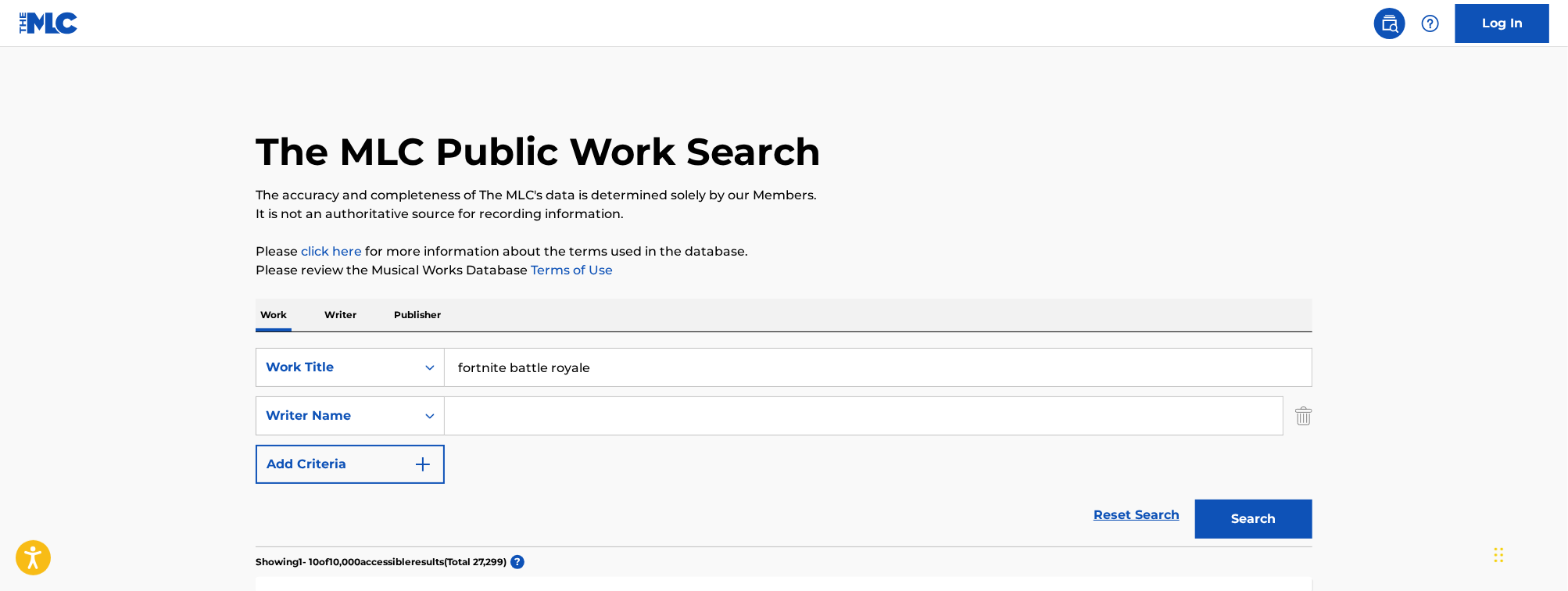
click at [561, 365] on input "fortnite battle royale" at bounding box center [878, 368] width 867 height 37
paste input "FAKING IT"
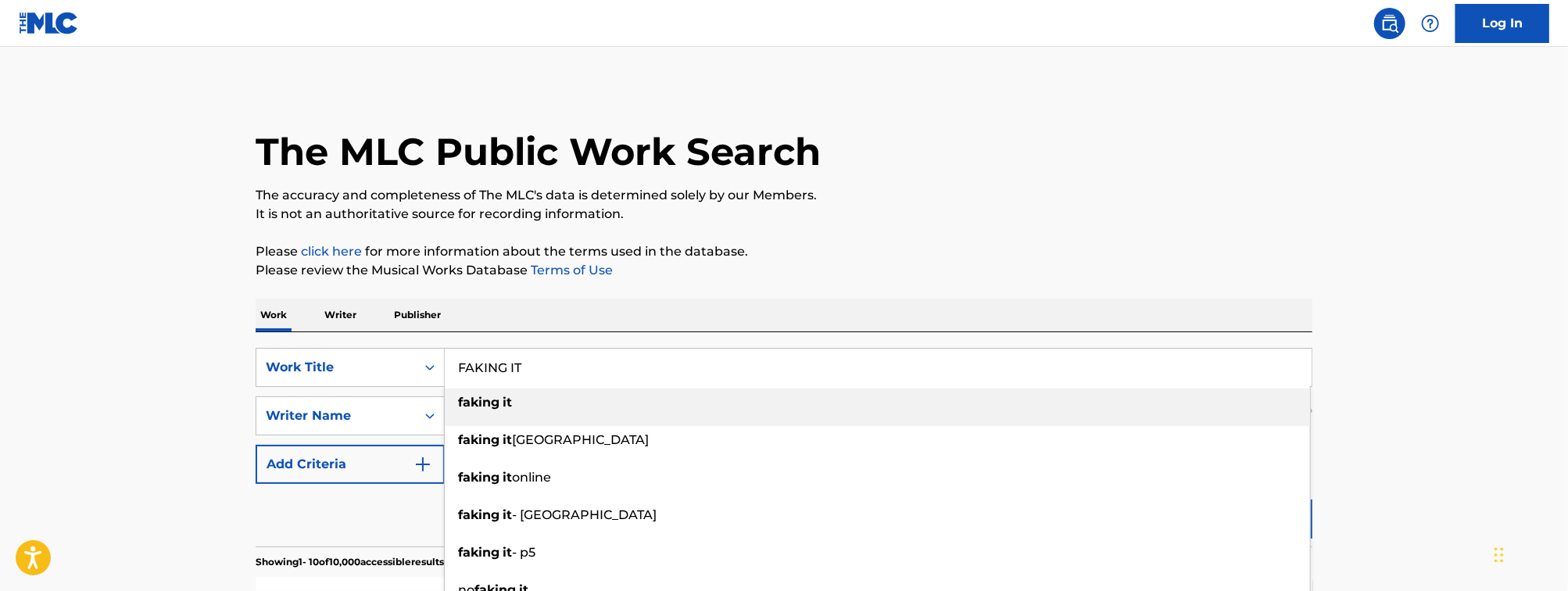
type input "FAKING IT"
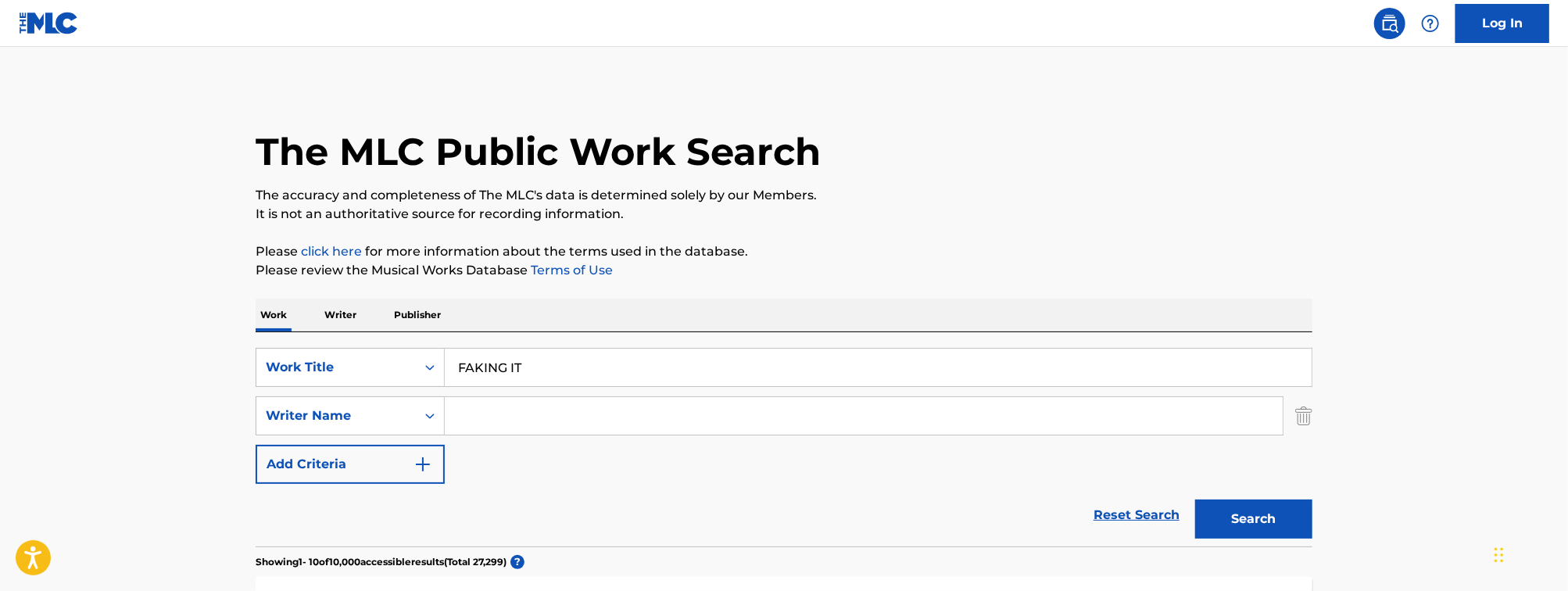
click at [492, 415] on input "Search Form" at bounding box center [863, 416] width 838 height 37
type input "WILES"
click at [1195, 500] on button "Search" at bounding box center [1254, 519] width 117 height 39
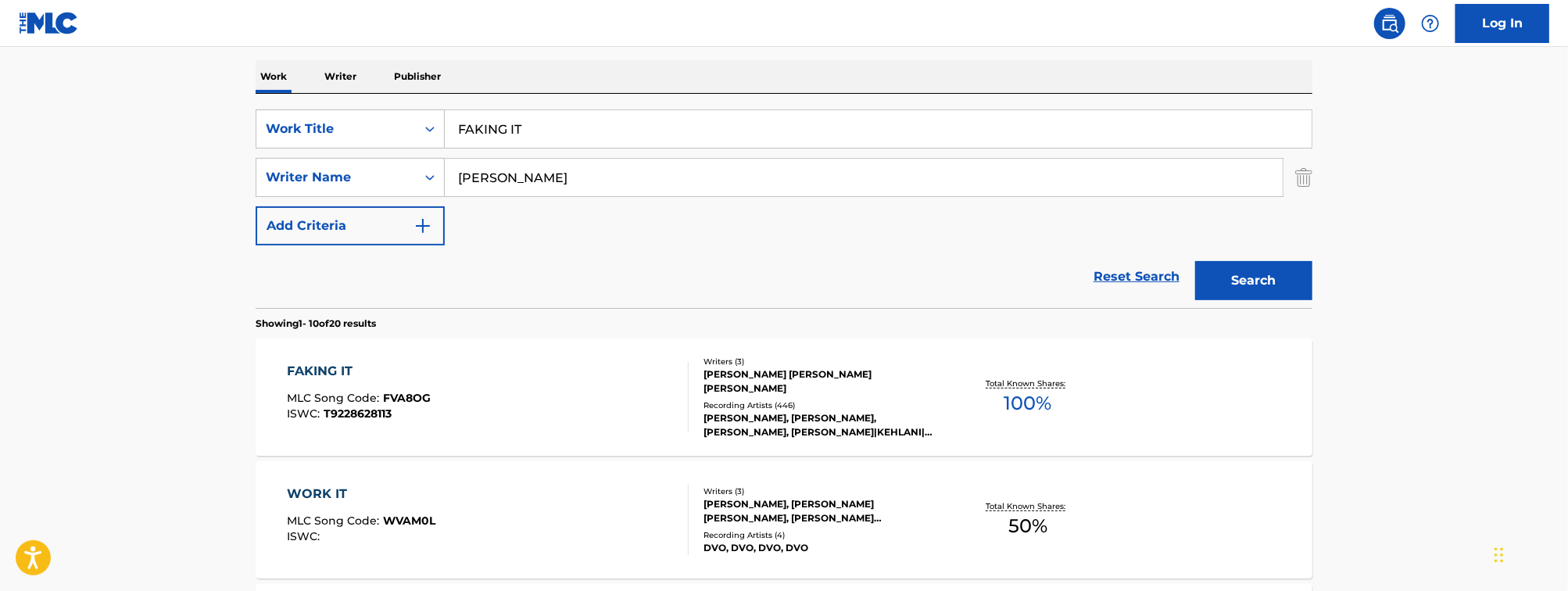
click at [494, 378] on div "FAKING IT MLC Song Code : FVA8OG ISWC : T9228628113" at bounding box center [488, 397] width 402 height 71
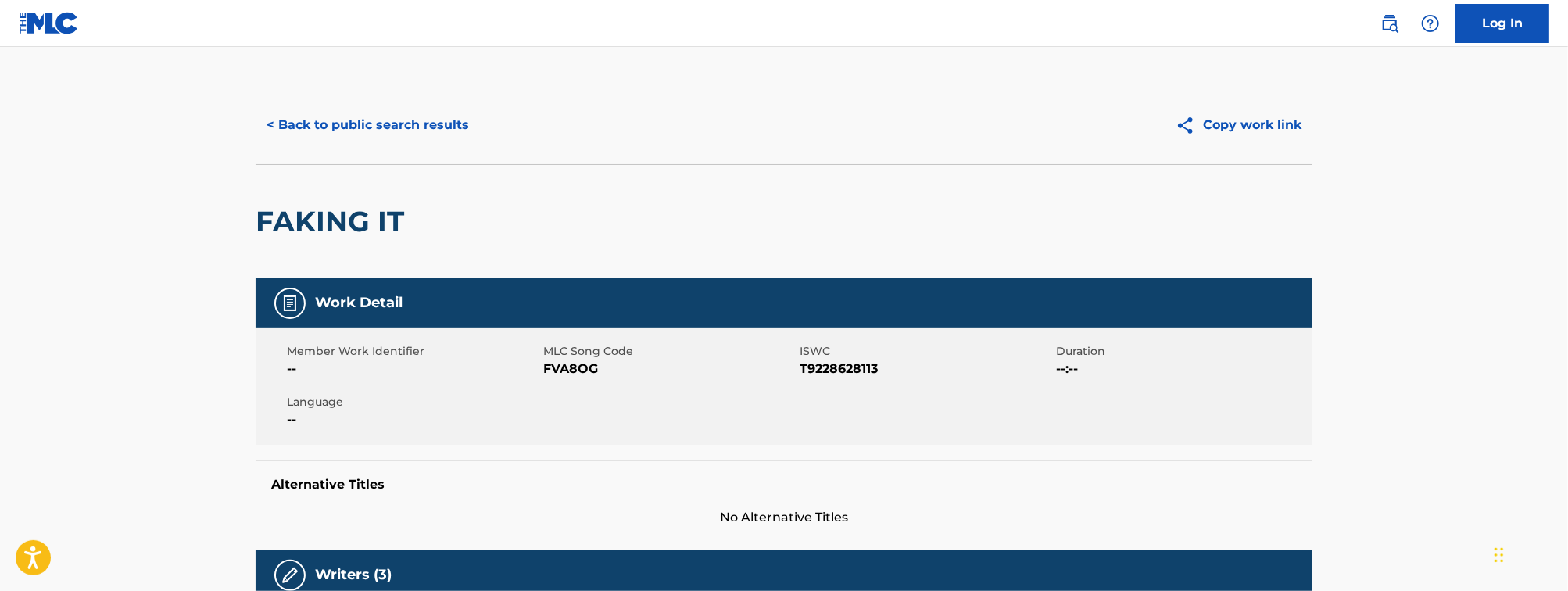
click at [385, 124] on button "< Back to public search results" at bounding box center [367, 125] width 224 height 39
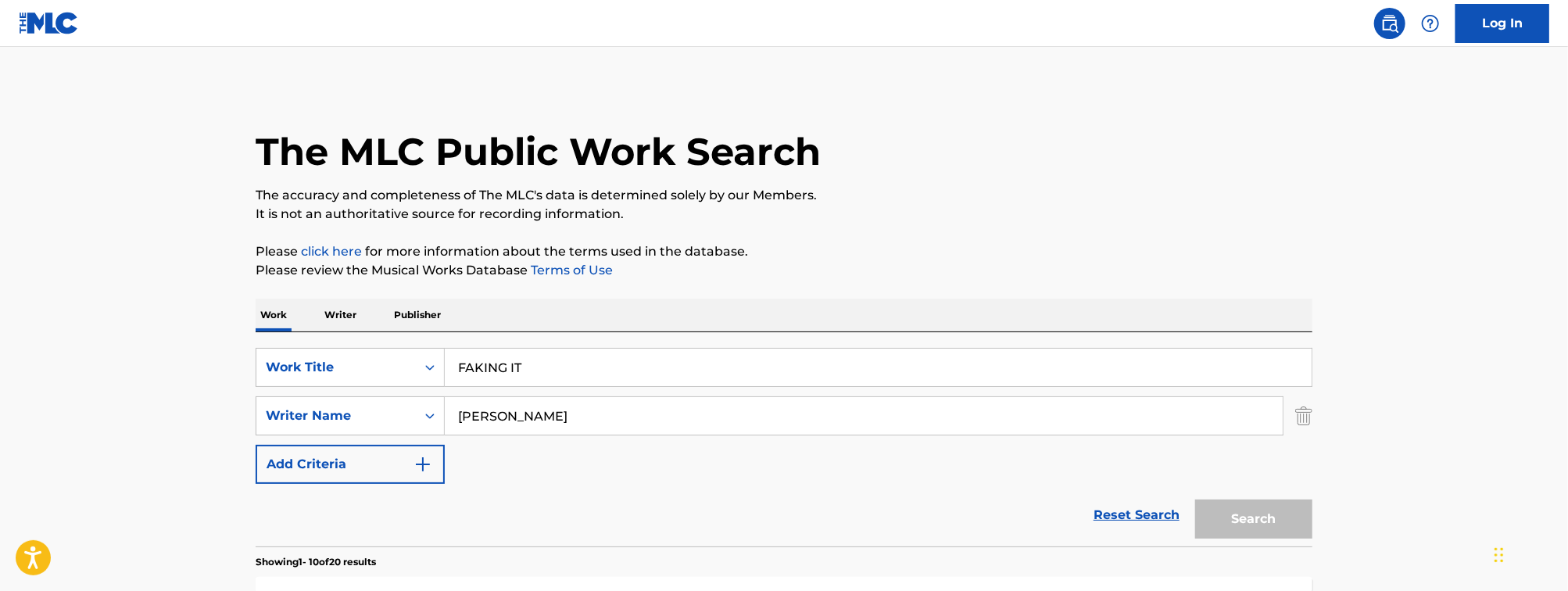
scroll to position [238, 0]
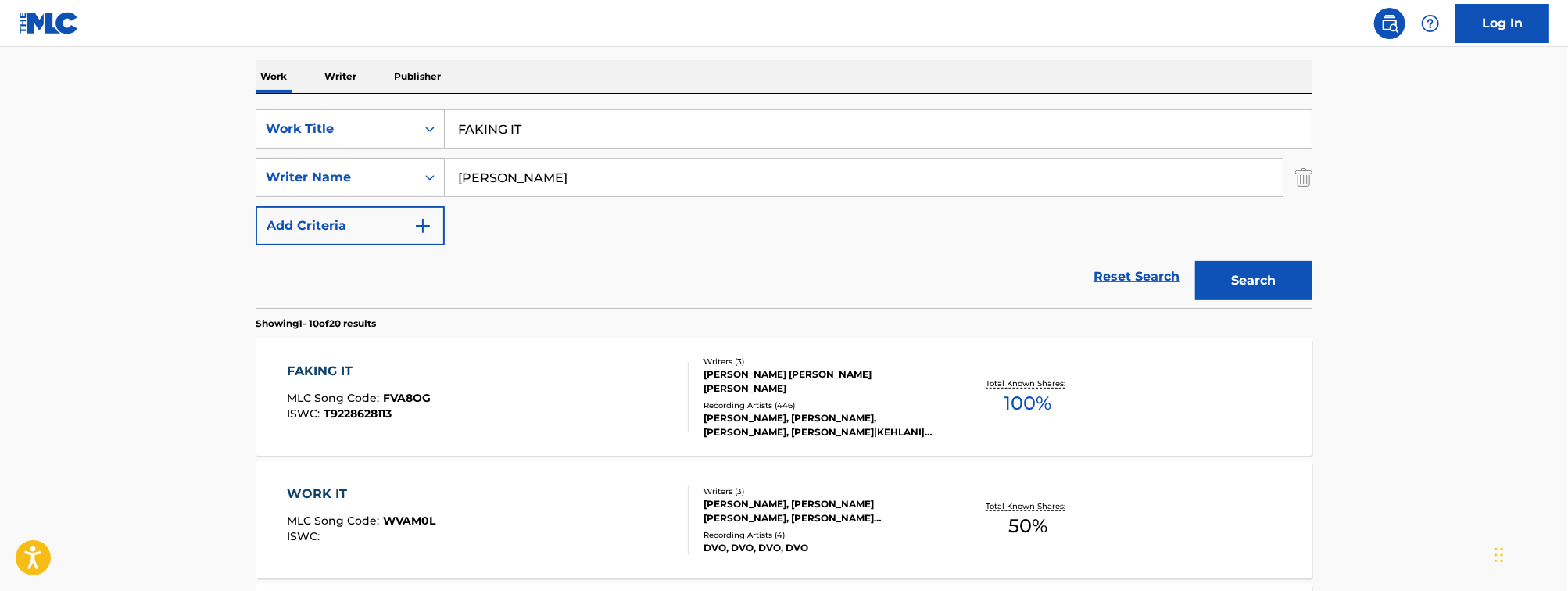
click at [542, 127] on input "FAKING IT" at bounding box center [878, 129] width 867 height 37
paste input "i'll die on that hill"
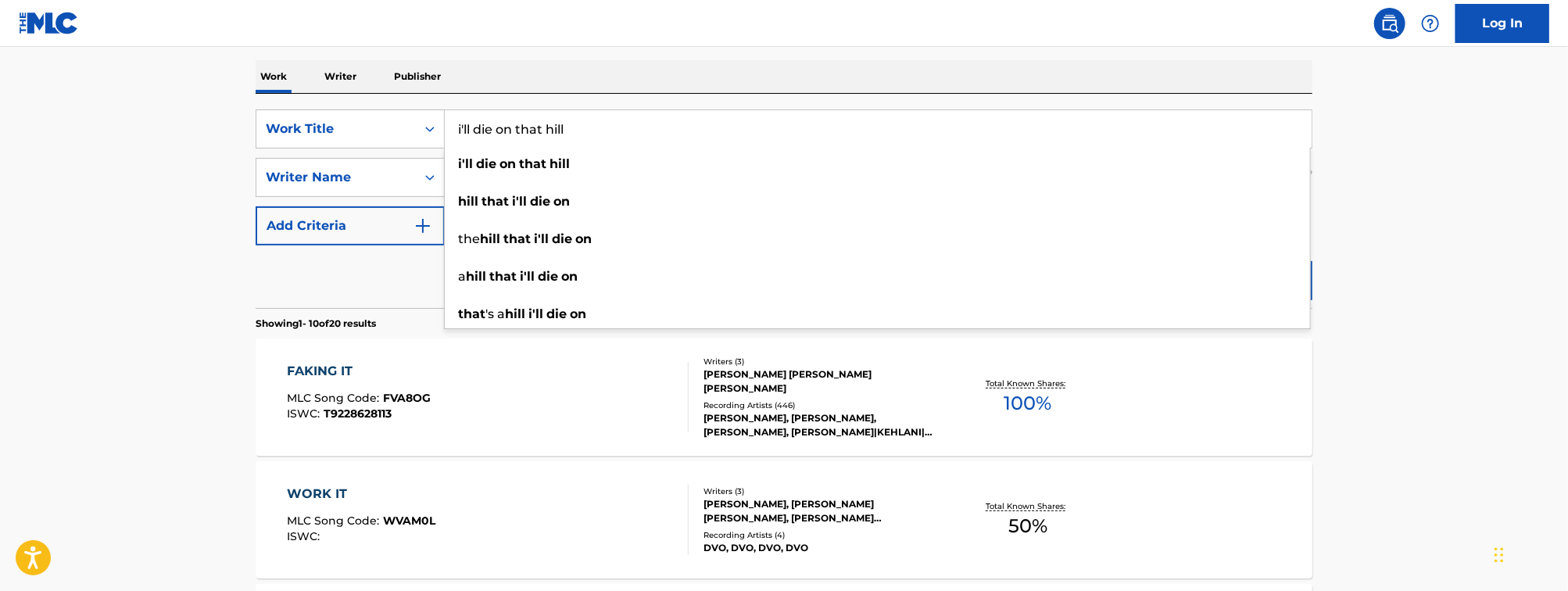
type input "i'll die on that hill"
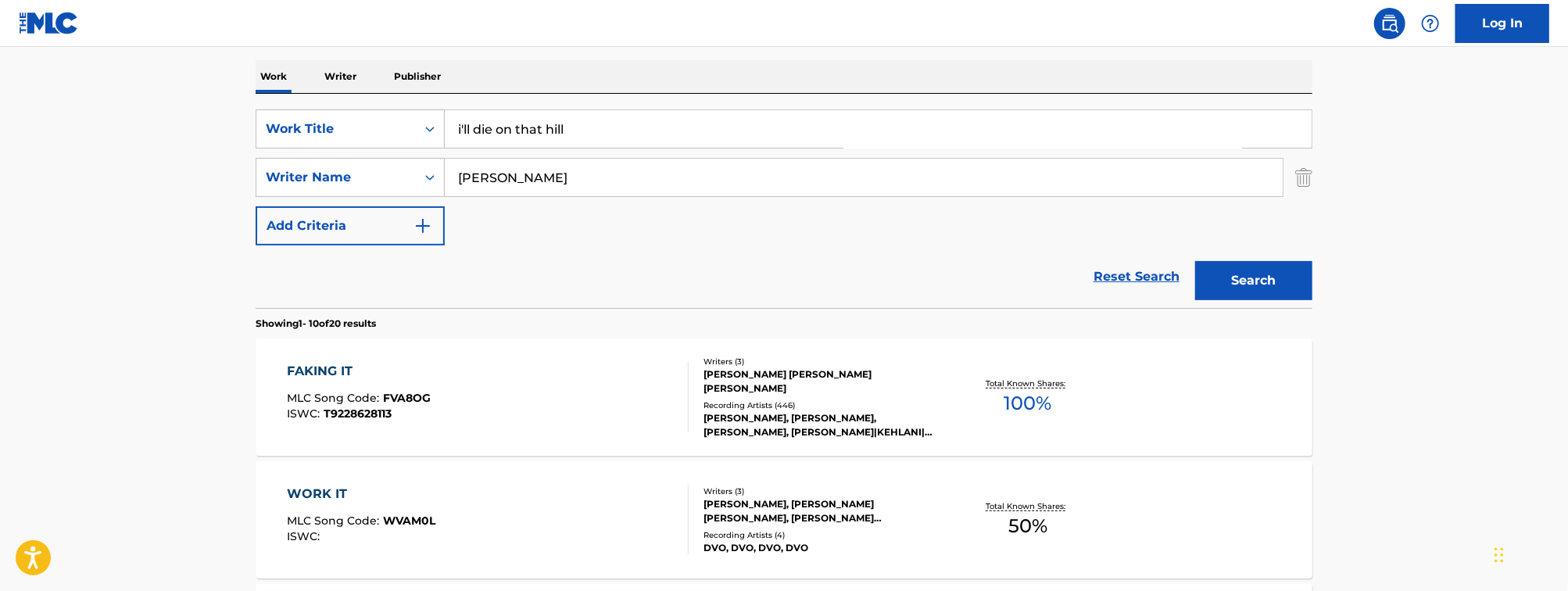
click at [494, 177] on input "WILES" at bounding box center [863, 178] width 838 height 37
type input "cubit"
click at [1195, 262] on button "Search" at bounding box center [1254, 281] width 117 height 39
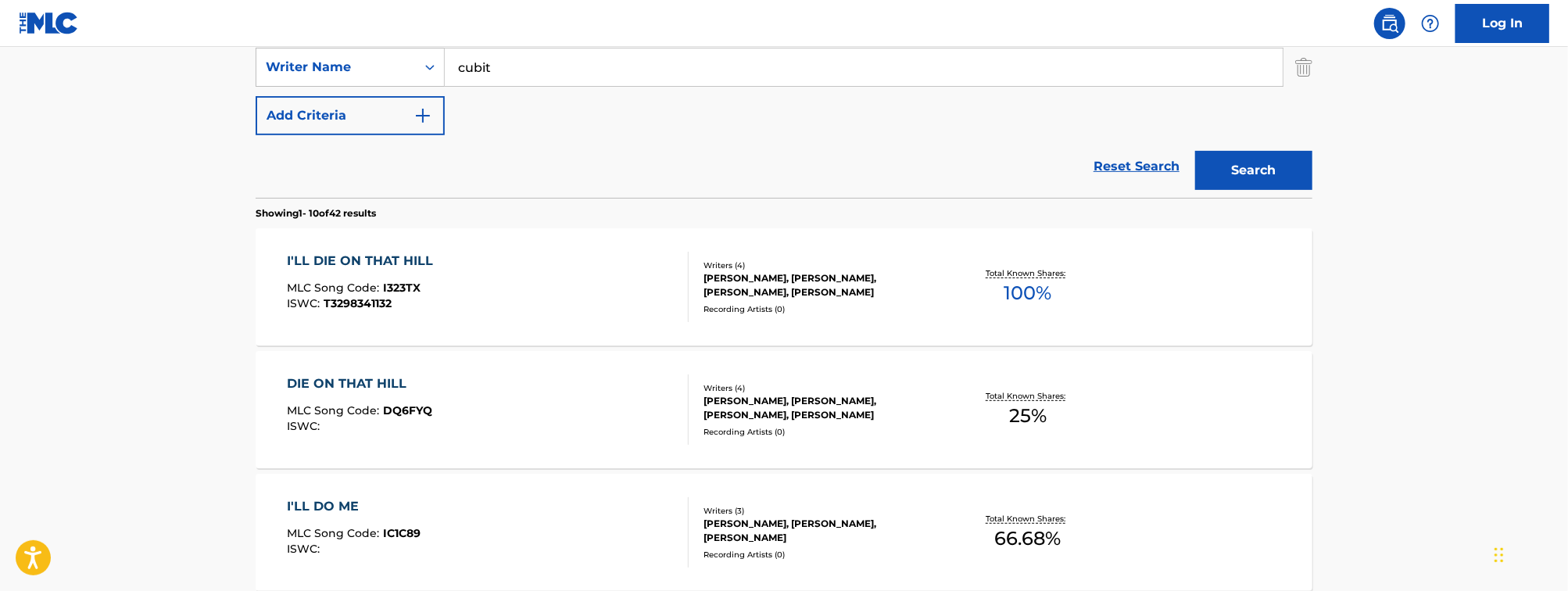
scroll to position [356, 0]
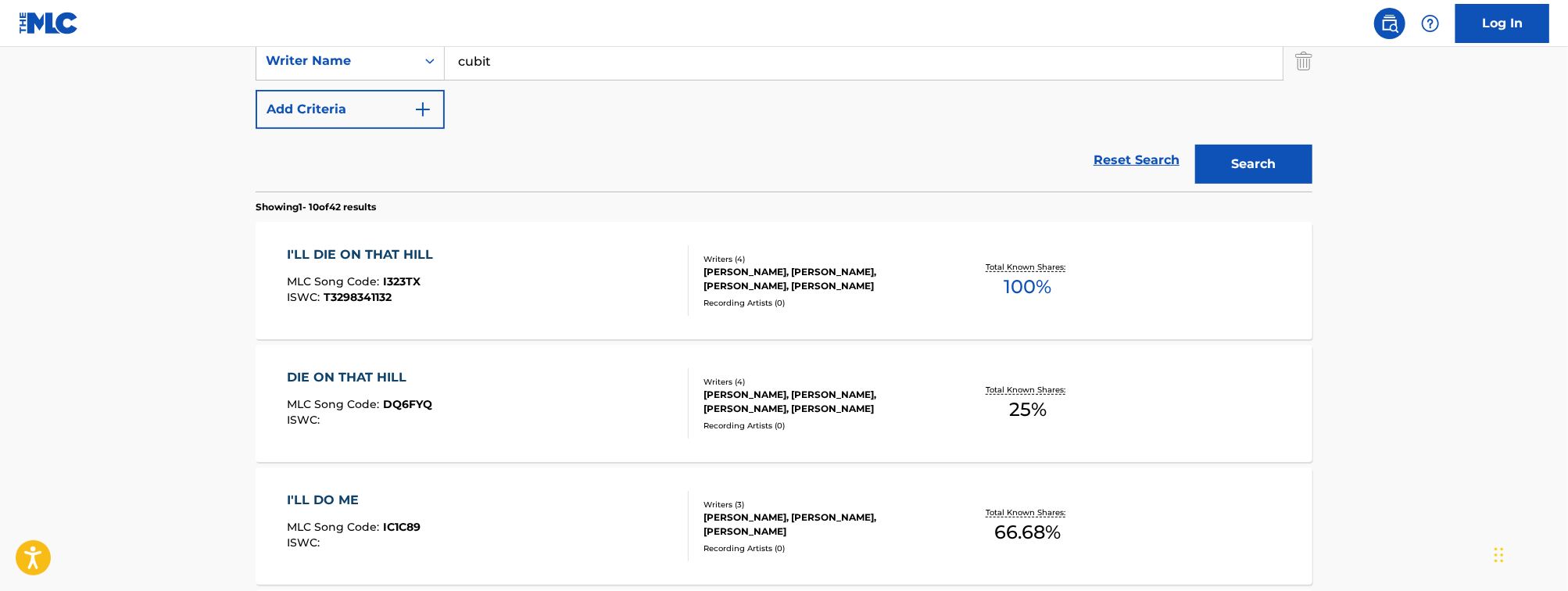
click at [487, 273] on div "I'LL DIE ON THAT HILL MLC Song Code : I323TX ISWC : T3298341132" at bounding box center [488, 281] width 402 height 71
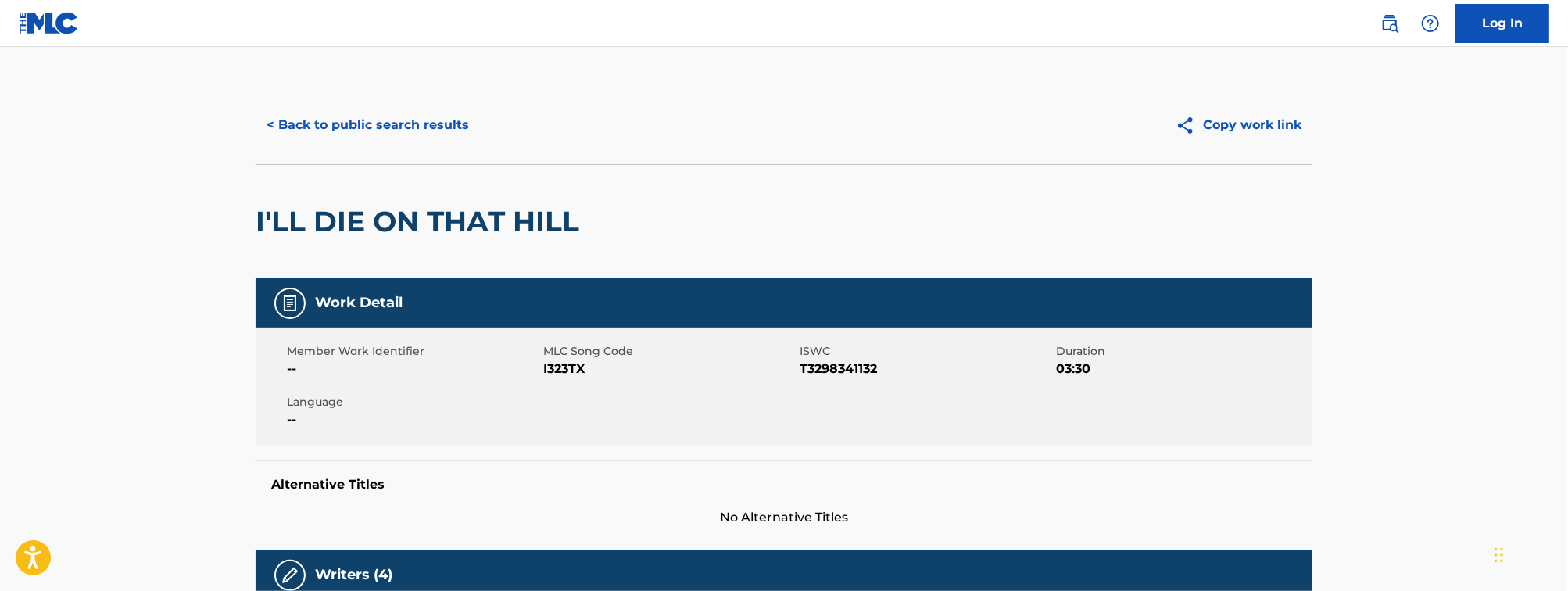
click at [389, 105] on button "< Back to public search results" at bounding box center [367, 125] width 224 height 39
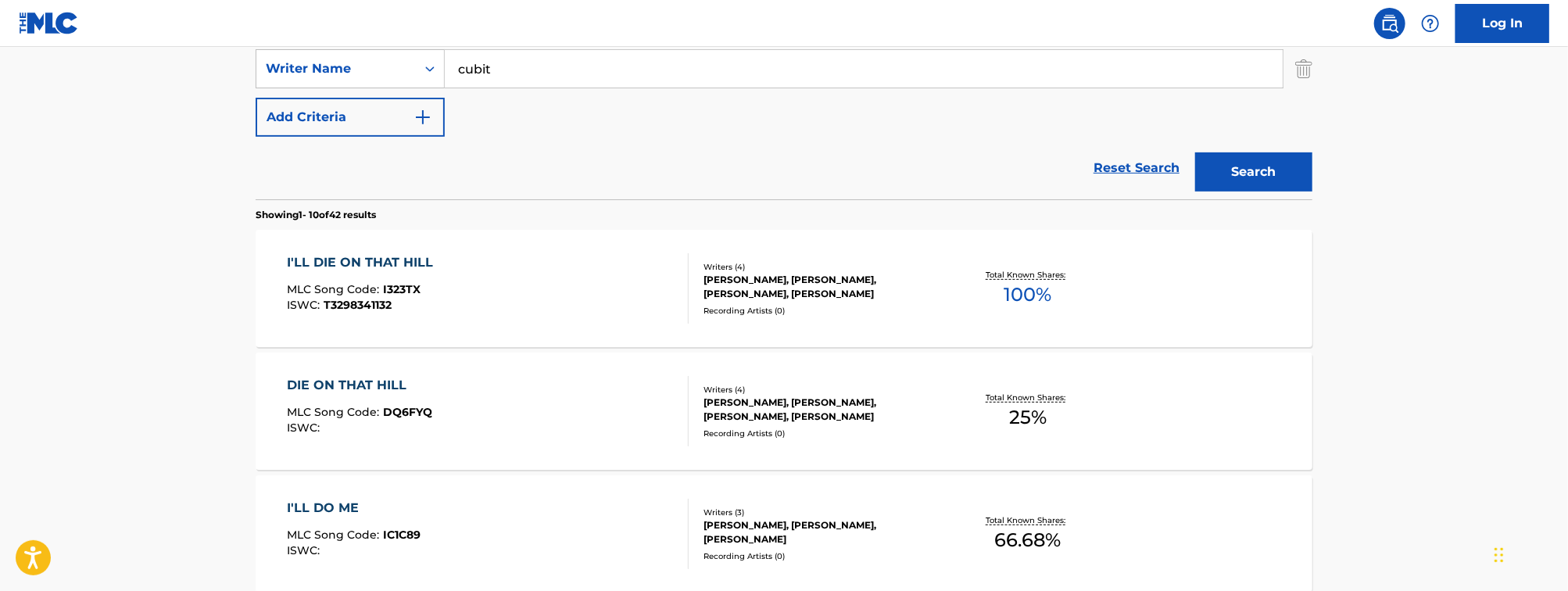
scroll to position [238, 0]
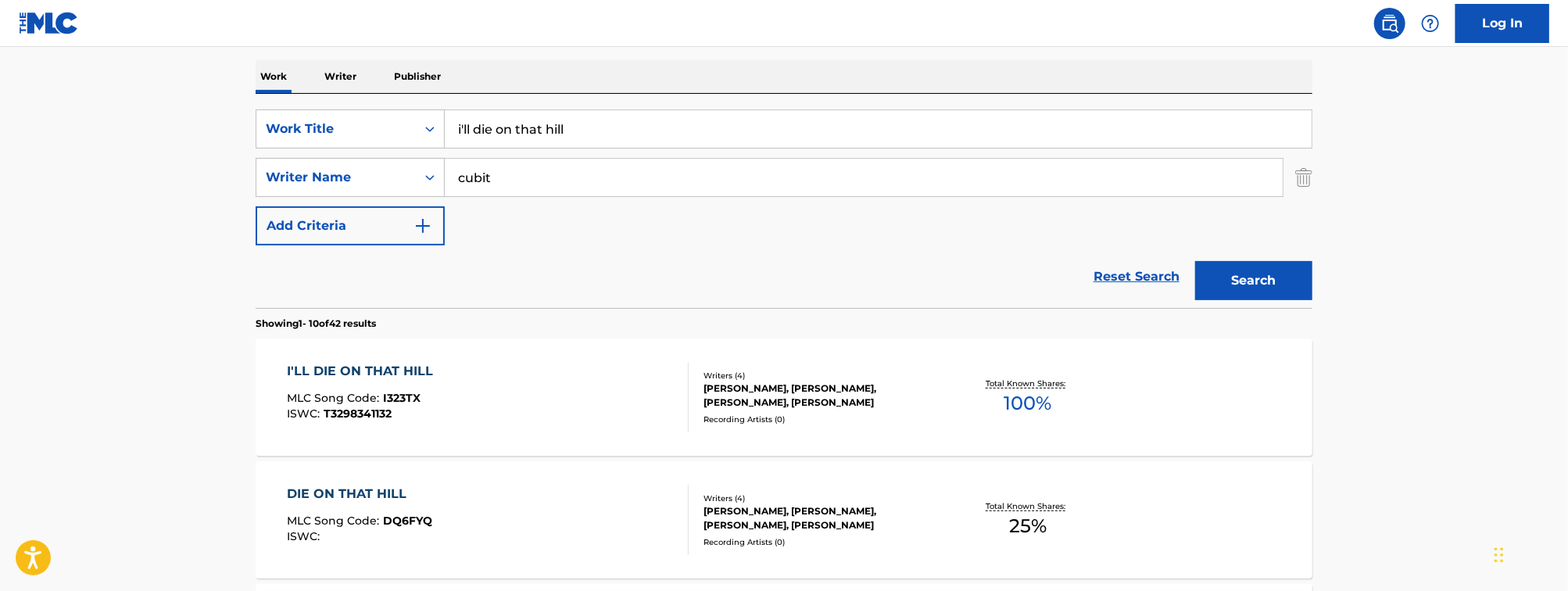
click at [527, 131] on input "i'll die on that hill" at bounding box center [878, 129] width 867 height 37
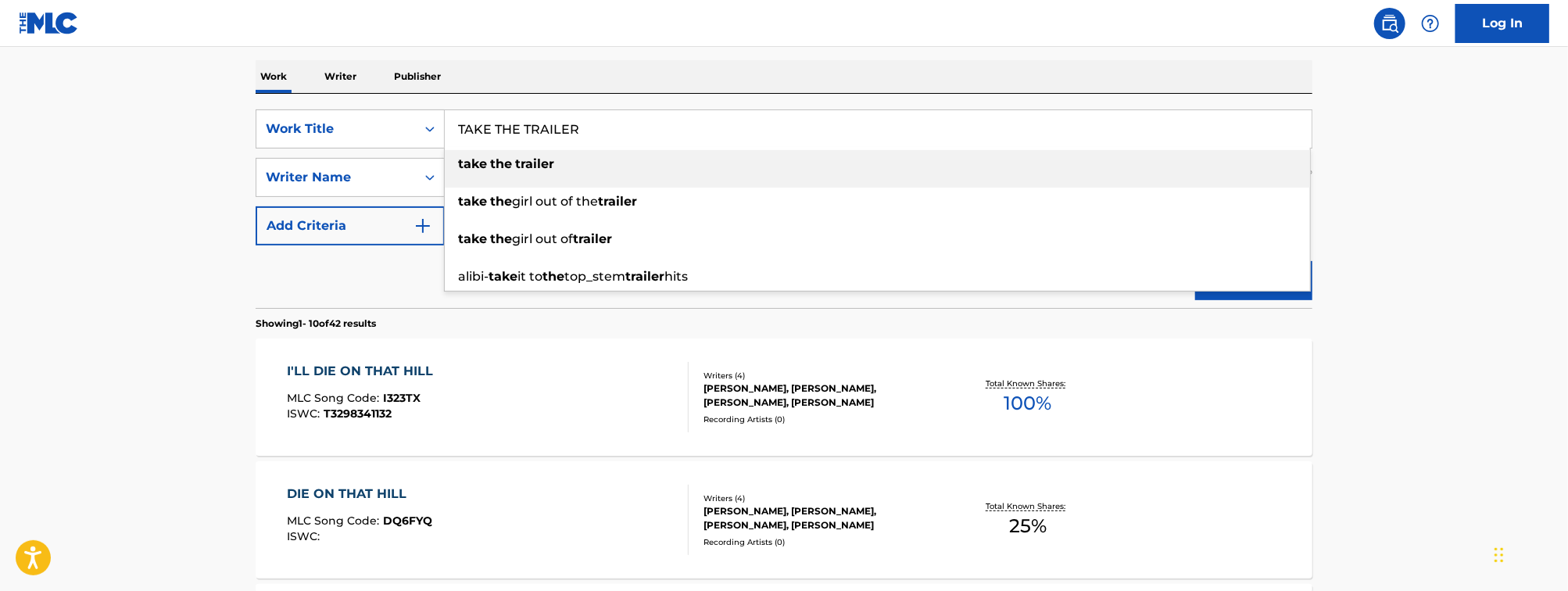
type input "TAKE THE TRAILER"
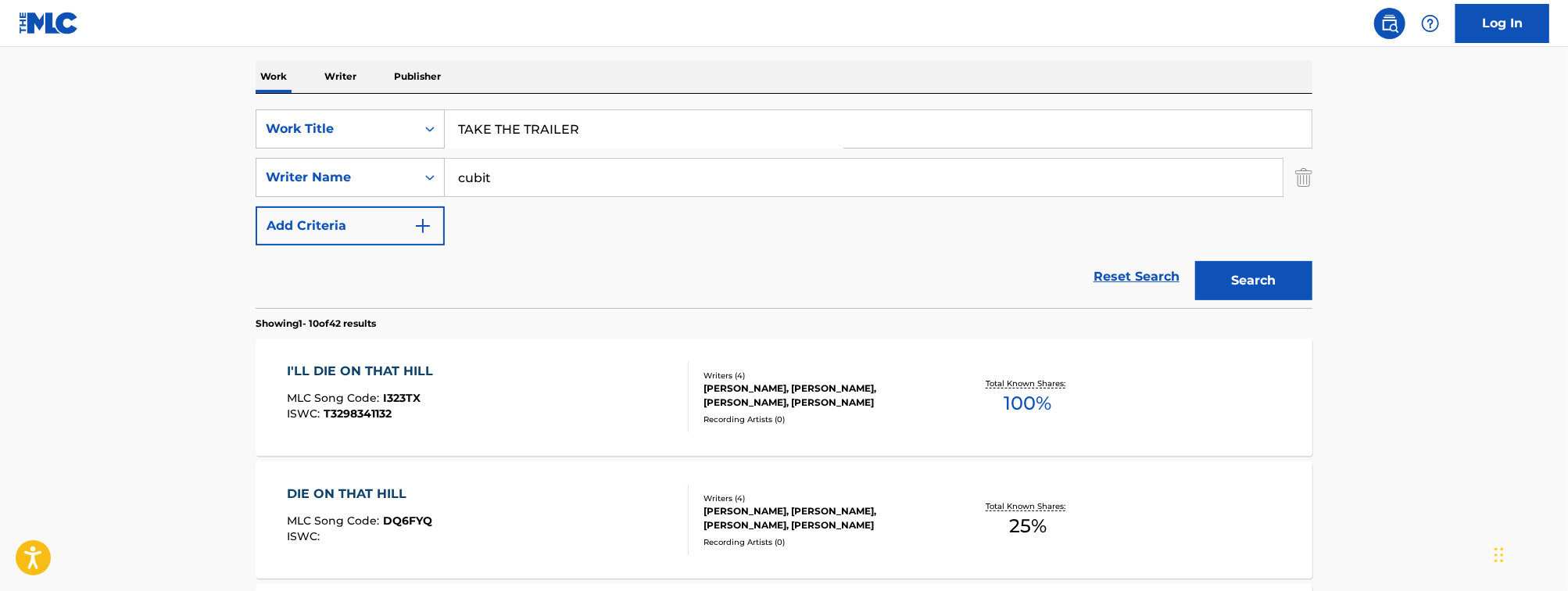
click at [473, 192] on input "cubit" at bounding box center [863, 178] width 838 height 37
type input "CASTELLANO"
click at [1195, 262] on button "Search" at bounding box center [1254, 281] width 117 height 39
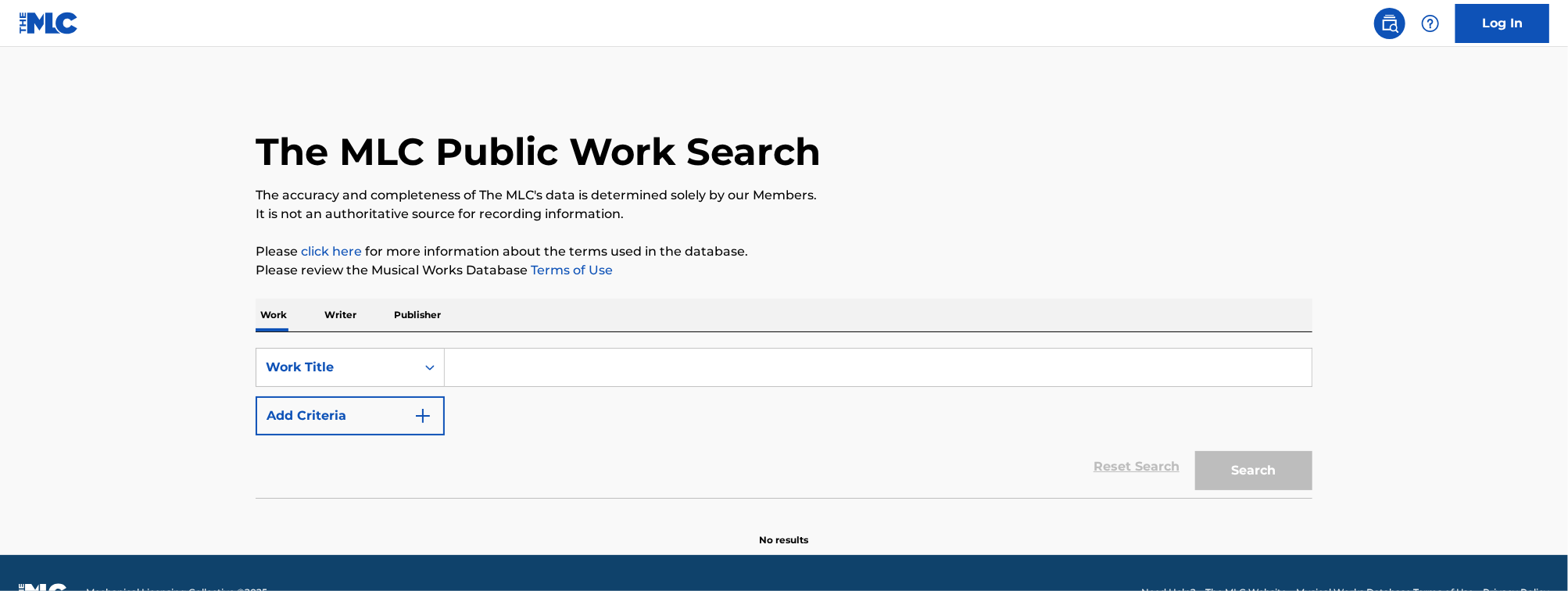
click at [488, 369] on input "Search Form" at bounding box center [878, 368] width 867 height 37
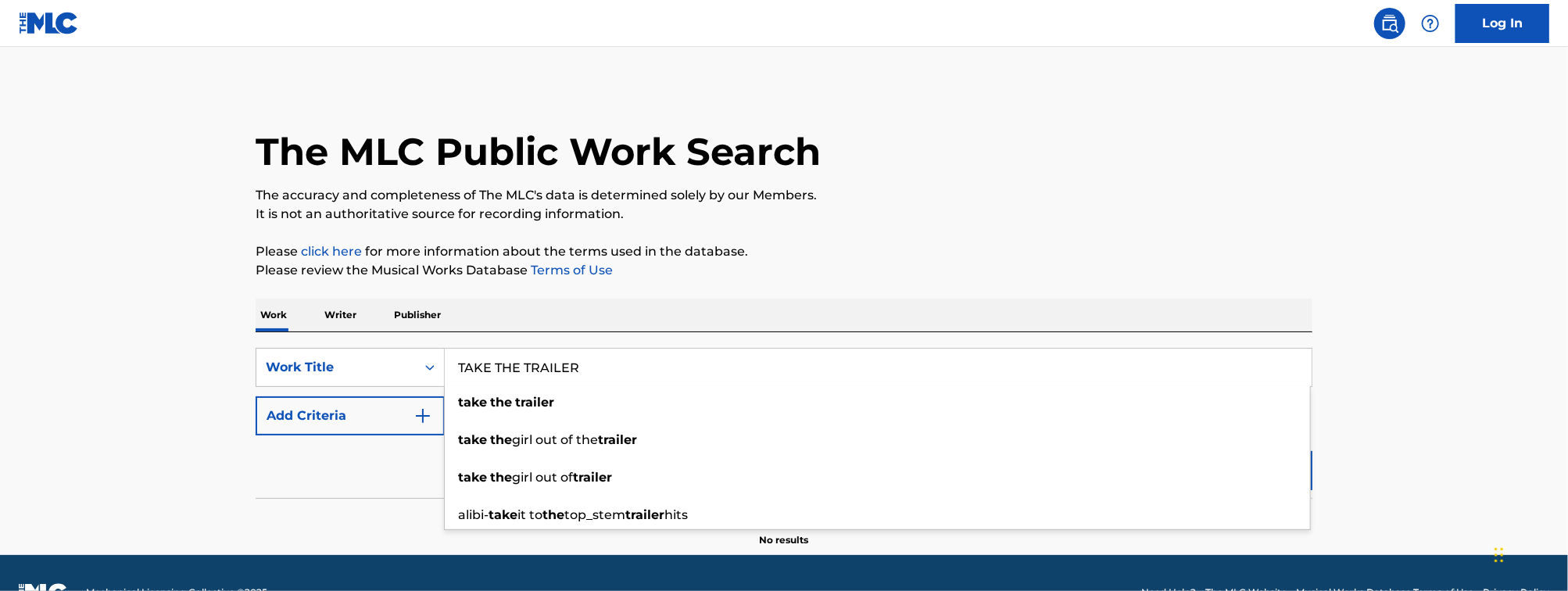
type input "TAKE THE TRAILER"
click at [198, 438] on main "The MLC Public Work Search The accuracy and completeness of The MLC's data is d…" at bounding box center [784, 301] width 1568 height 508
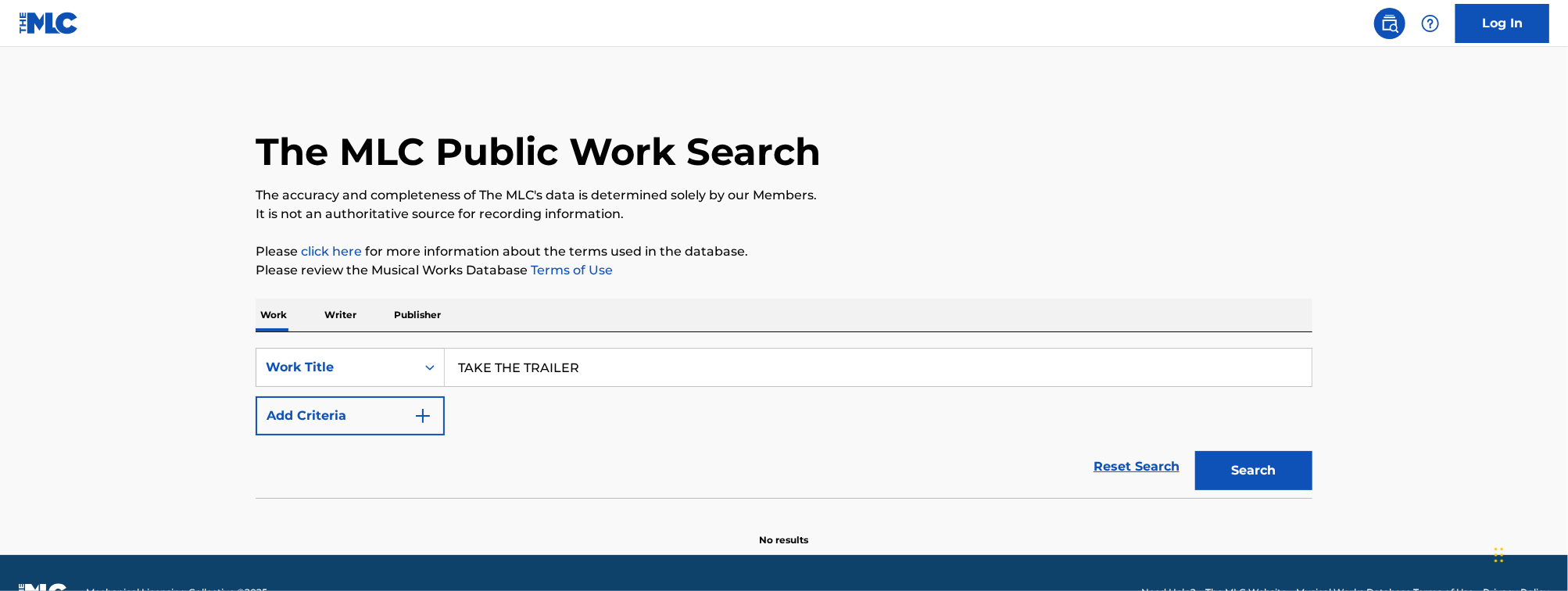
click at [339, 407] on button "Add Criteria" at bounding box center [350, 416] width 189 height 39
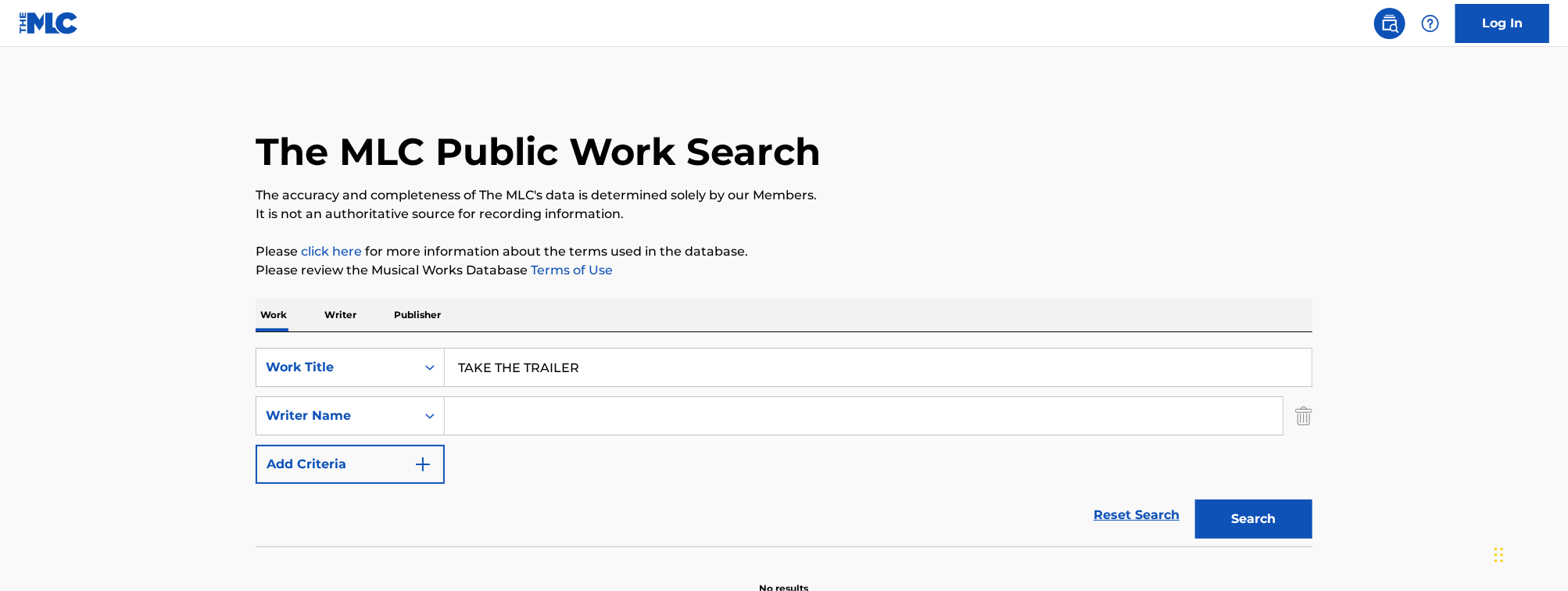
click at [534, 417] on input "Search Form" at bounding box center [863, 416] width 838 height 37
click at [1195, 500] on button "Search" at bounding box center [1254, 519] width 117 height 39
click at [546, 422] on input "RAWLIS" at bounding box center [863, 416] width 838 height 37
type input "[PERSON_NAME]"
click at [1195, 500] on button "Search" at bounding box center [1254, 519] width 117 height 39
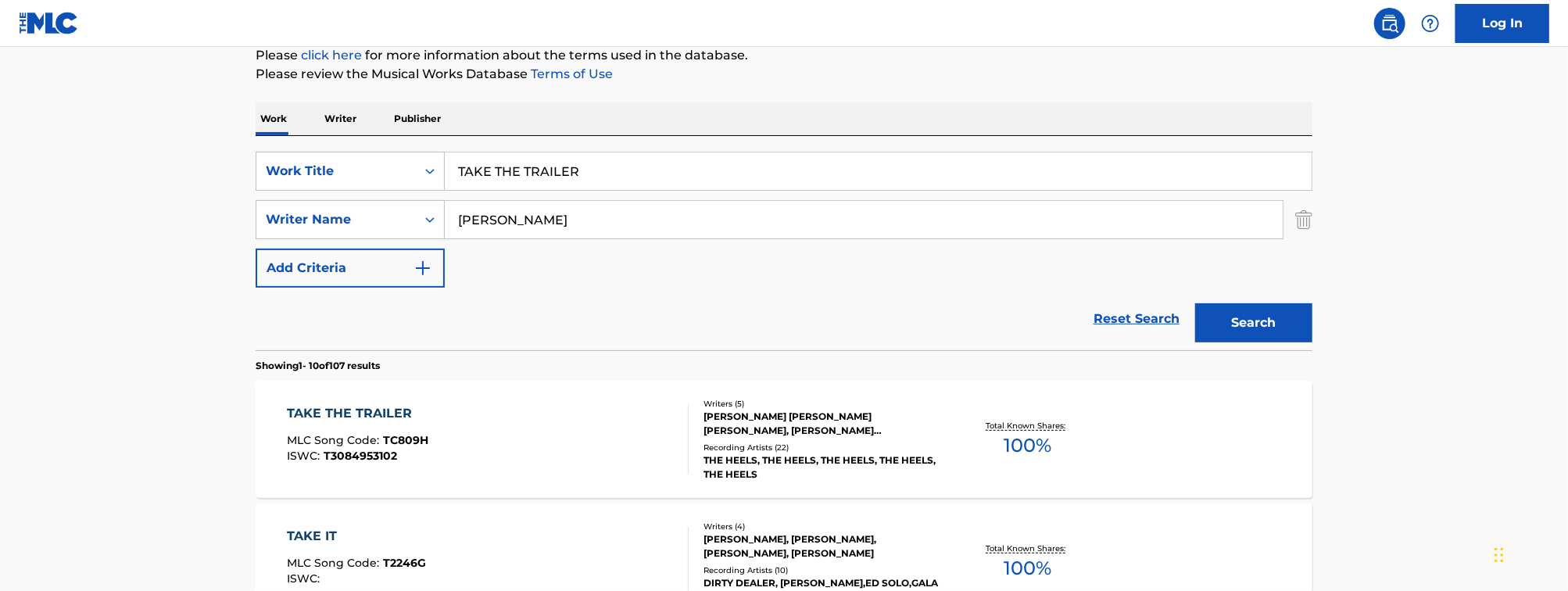
scroll to position [198, 0]
click at [546, 422] on div "TAKE THE TRAILER MLC Song Code : TC809H ISWC : T3084953102" at bounding box center [488, 437] width 402 height 71
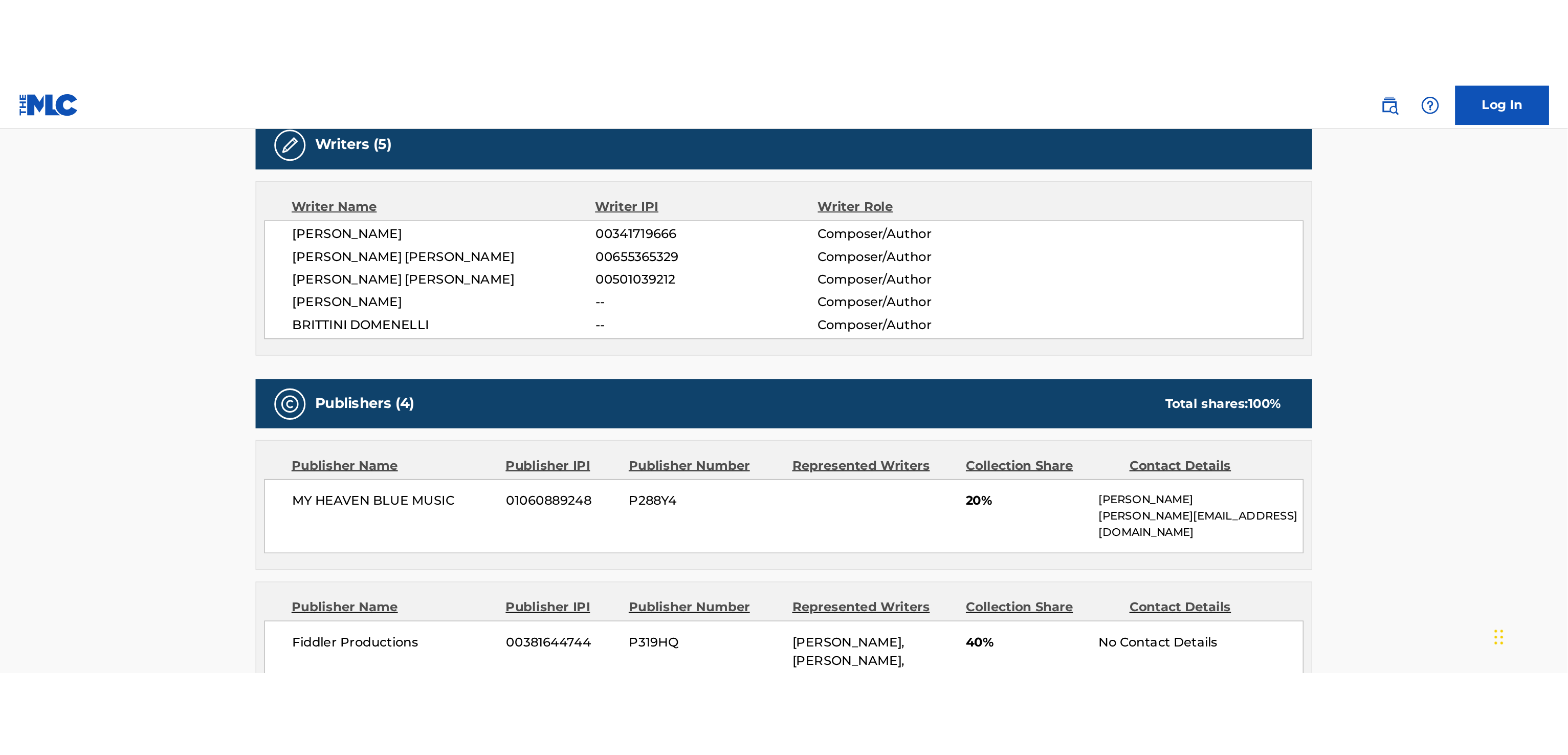
scroll to position [418, 0]
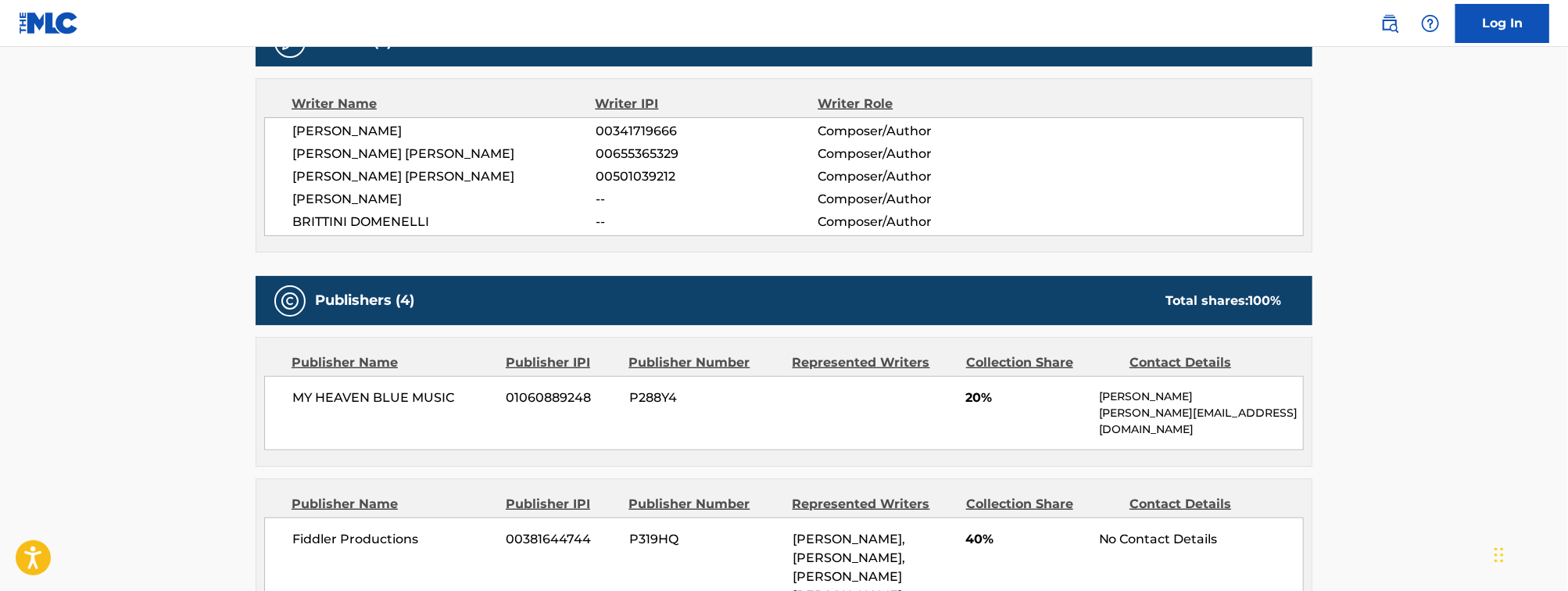
drag, startPoint x: 497, startPoint y: 134, endPoint x: 287, endPoint y: 140, distance: 210.1
click at [287, 140] on div "[PERSON_NAME] 00341719666 Composer/Author [PERSON_NAME] [PERSON_NAME] 006553653…" at bounding box center [784, 177] width 1040 height 119
copy span "[PERSON_NAME]"
drag, startPoint x: 470, startPoint y: 154, endPoint x: 290, endPoint y: 158, distance: 180.0
click at [290, 158] on div "[PERSON_NAME] 00341719666 Composer/Author [PERSON_NAME] [PERSON_NAME] 006553653…" at bounding box center [784, 177] width 1040 height 119
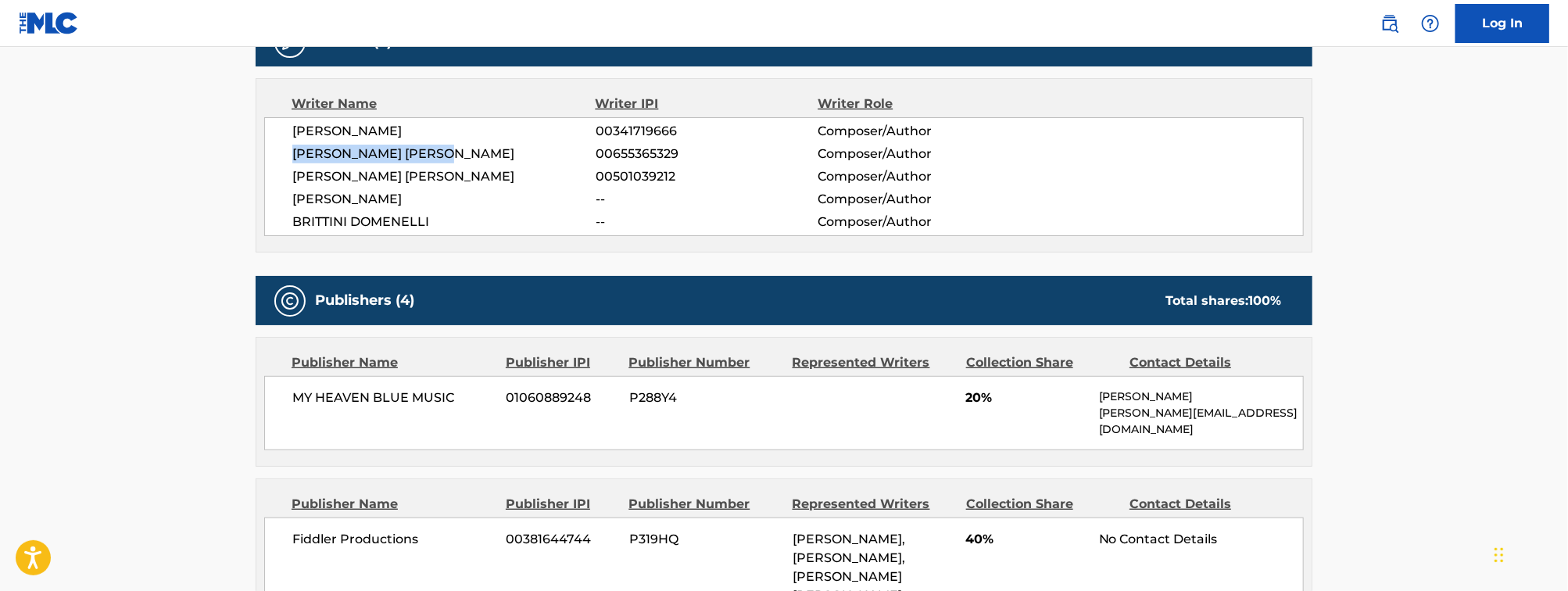
copy span "[PERSON_NAME] [PERSON_NAME]"
drag, startPoint x: 453, startPoint y: 181, endPoint x: 295, endPoint y: 181, distance: 158.0
click at [295, 181] on span "[PERSON_NAME] [PERSON_NAME]" at bounding box center [444, 177] width 303 height 19
copy span "[PERSON_NAME] [PERSON_NAME]"
click at [405, 207] on span "[PERSON_NAME]" at bounding box center [444, 199] width 303 height 19
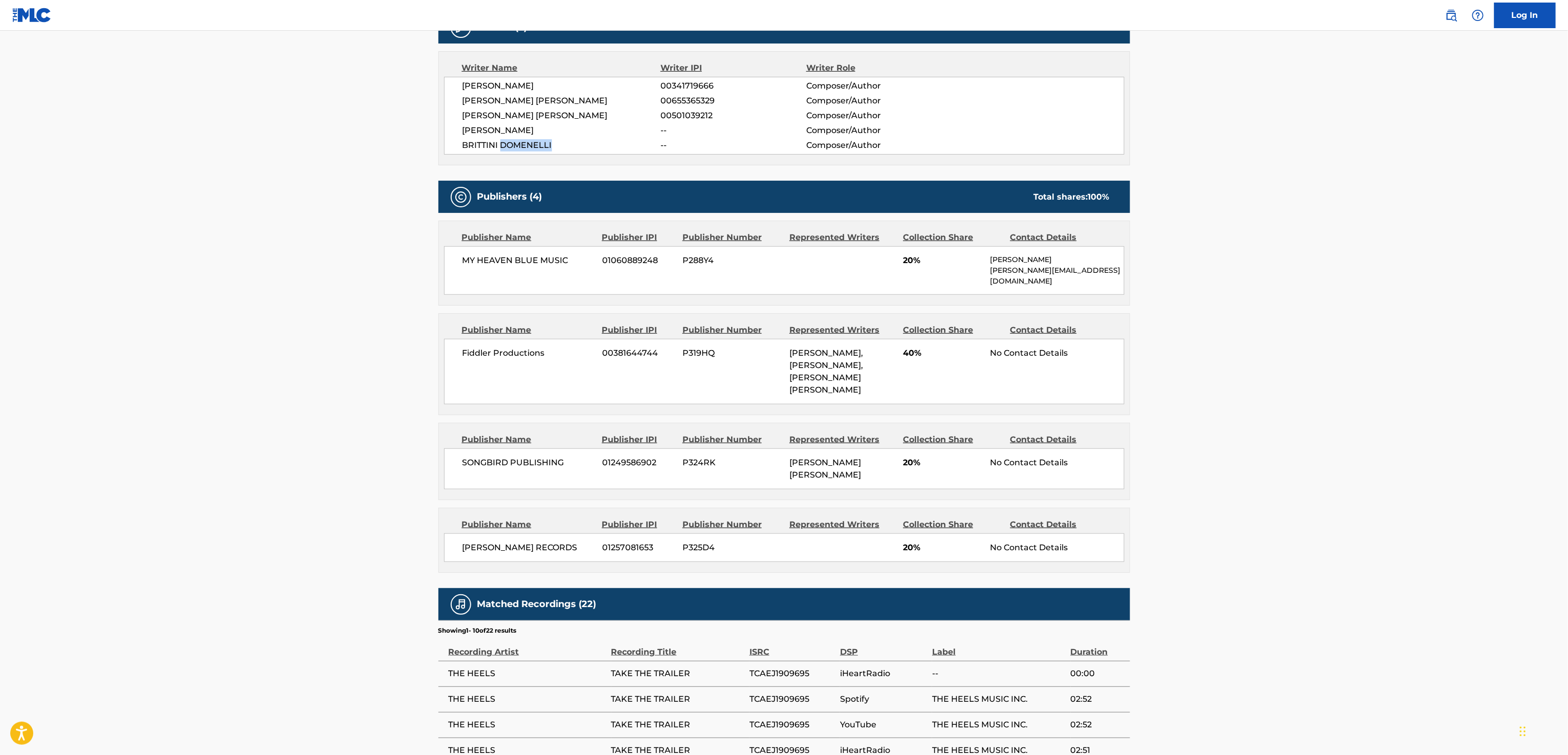
drag, startPoint x: 561, startPoint y: 147, endPoint x: 501, endPoint y: 152, distance: 60.2
click at [501, 152] on span "BRITTINI DOMENELLI" at bounding box center [562, 146] width 198 height 12
copy span "DOMENELLI"
drag, startPoint x: 461, startPoint y: 149, endPoint x: 501, endPoint y: 156, distance: 40.6
click at [501, 155] on div "[PERSON_NAME] 00341719666 Composer/Author [PERSON_NAME] [PERSON_NAME] 006553653…" at bounding box center [785, 116] width 681 height 78
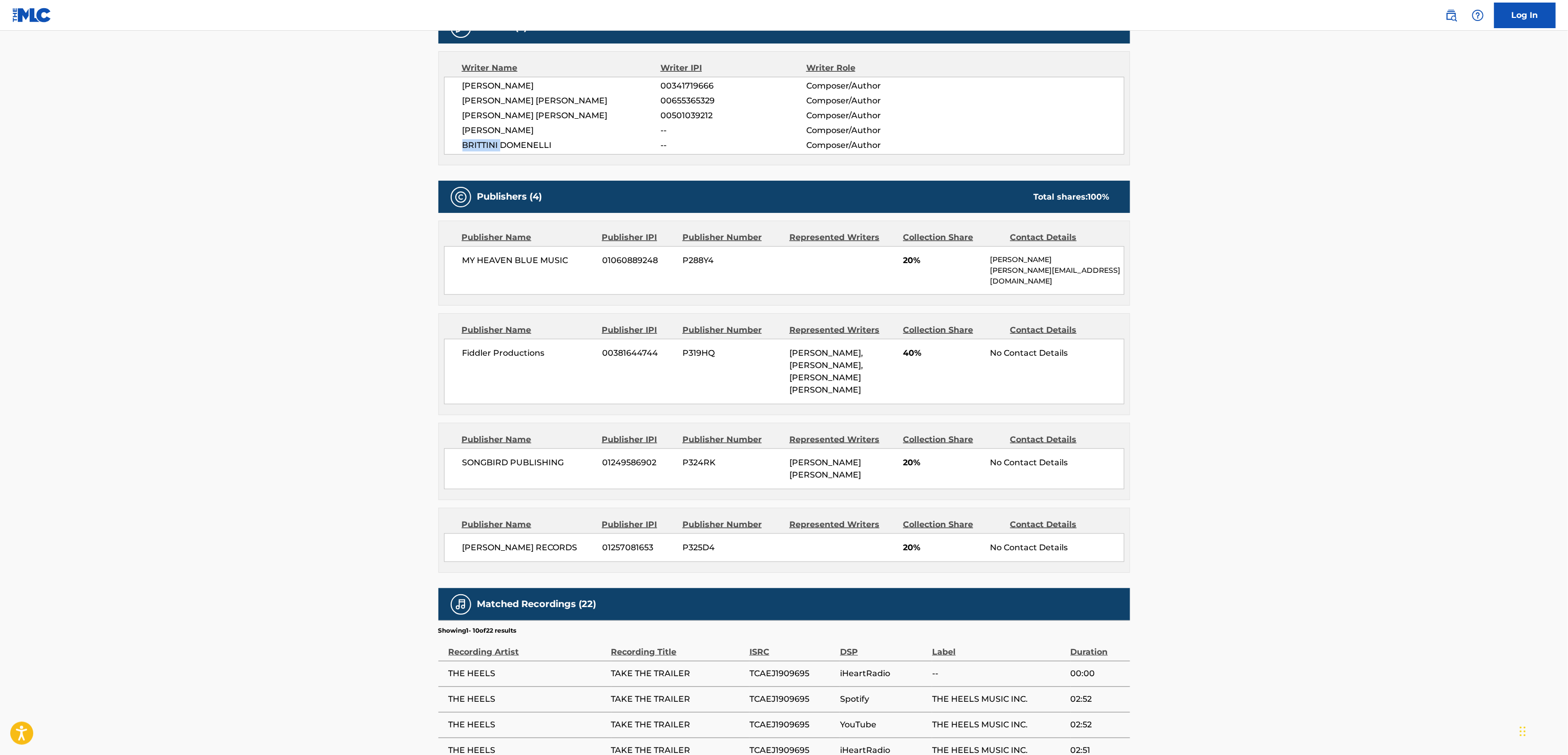
copy span "BRITTINI"
drag, startPoint x: 558, startPoint y: 346, endPoint x: 461, endPoint y: 354, distance: 97.3
click at [461, 354] on div "Fiddler Productions 00381644744 P319HQ [PERSON_NAME], [PERSON_NAME], [PERSON_NA…" at bounding box center [785, 371] width 681 height 66
copy span "Fiddler Productions"
drag, startPoint x: 568, startPoint y: 462, endPoint x: 411, endPoint y: 463, distance: 157.0
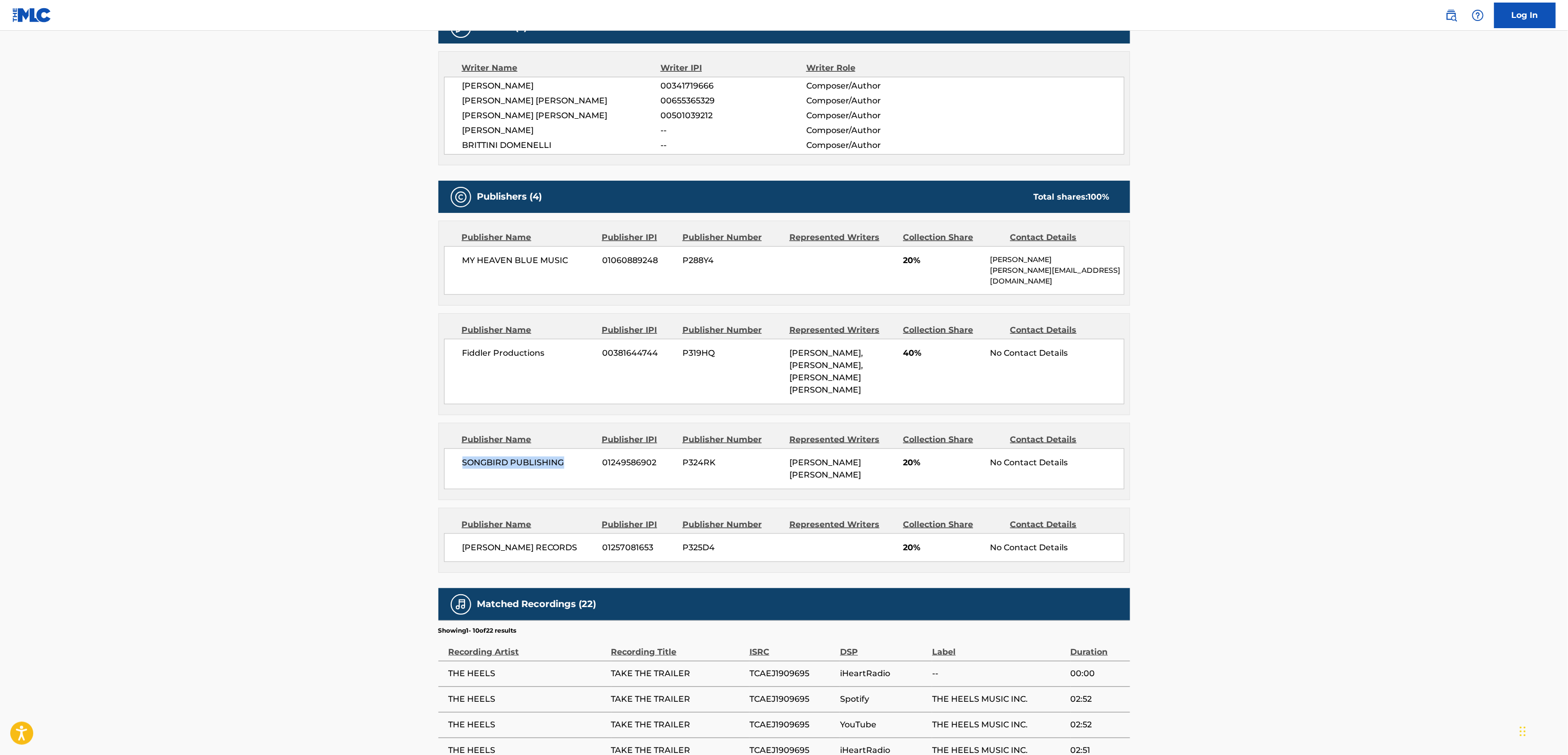
click at [411, 387] on main "< Back to public search results Copy work link TAKE THE TRAILER Work Detail Mem…" at bounding box center [784, 291] width 1568 height 1357
copy span "SONGBIRD PUBLISHING"
drag, startPoint x: 547, startPoint y: 531, endPoint x: 461, endPoint y: 530, distance: 86.0
click at [461, 387] on div "[PERSON_NAME] RECORDS [PHONE_NUMBER] P325D4 20% No Contact Details" at bounding box center [785, 547] width 681 height 29
copy span "[PERSON_NAME] RECORDS"
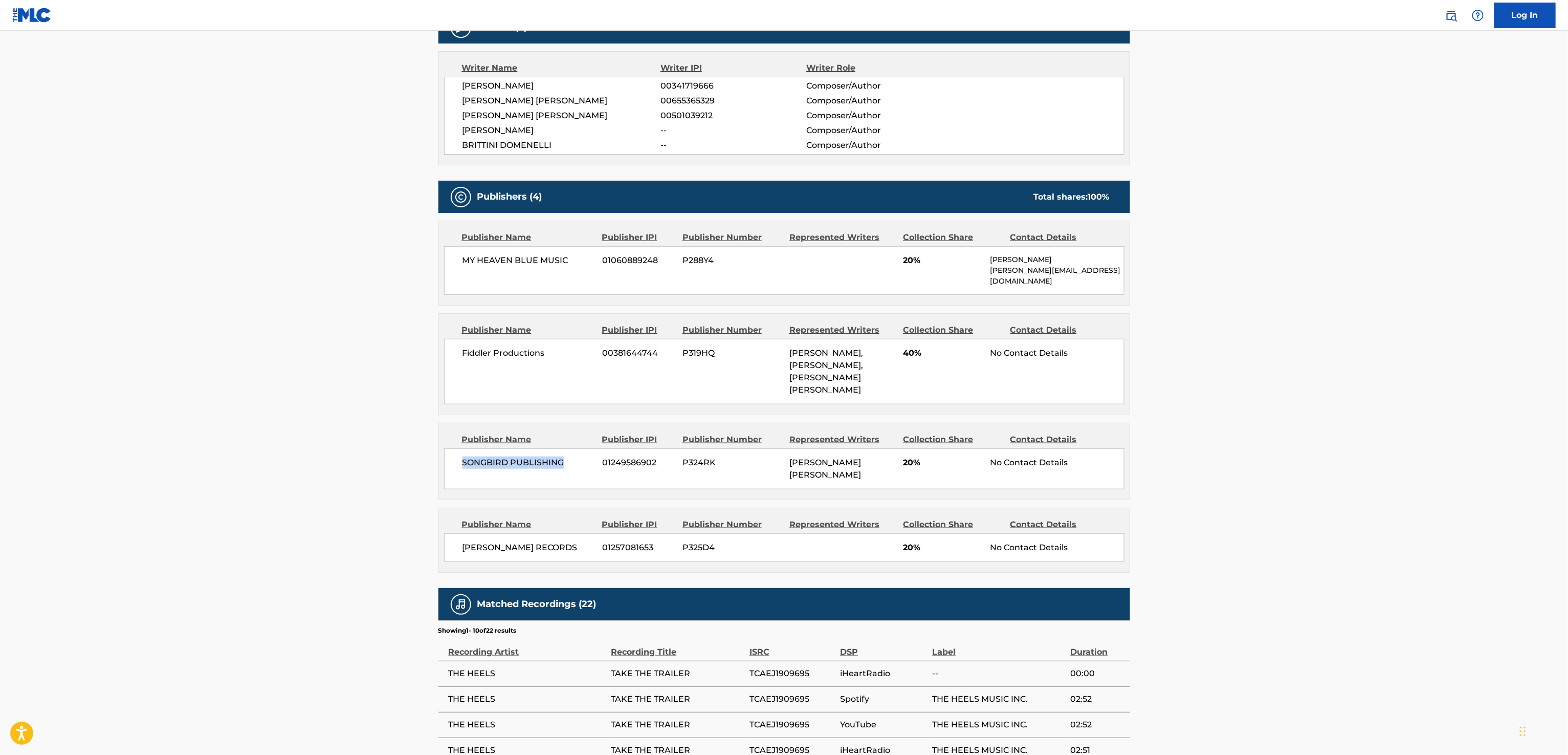
drag, startPoint x: 569, startPoint y: 454, endPoint x: 460, endPoint y: 461, distance: 109.2
click at [460, 387] on div "SONGBIRD PUBLISHING 01249586902 P324RK [PERSON_NAME] [PERSON_NAME] 20% No Conta…" at bounding box center [785, 468] width 681 height 41
copy span "SONGBIRD PUBLISHING"
click at [548, 347] on span "Fiddler Productions" at bounding box center [529, 353] width 133 height 12
drag, startPoint x: 514, startPoint y: 346, endPoint x: 454, endPoint y: 351, distance: 60.2
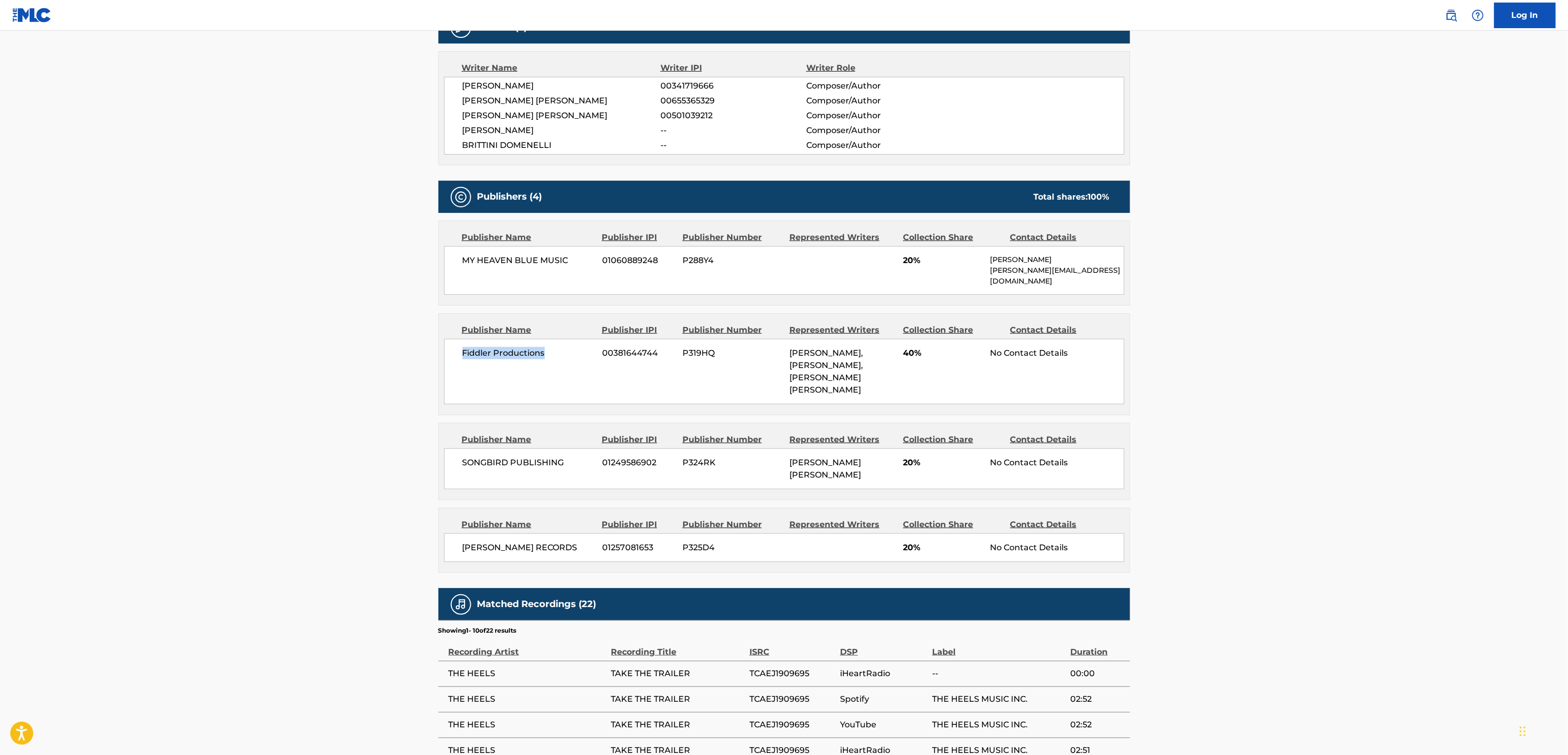
click at [454, 351] on div "Fiddler Productions 00381644744 P319HQ [PERSON_NAME], [PERSON_NAME], [PERSON_NA…" at bounding box center [785, 371] width 681 height 66
copy span "Fiddler Productions"
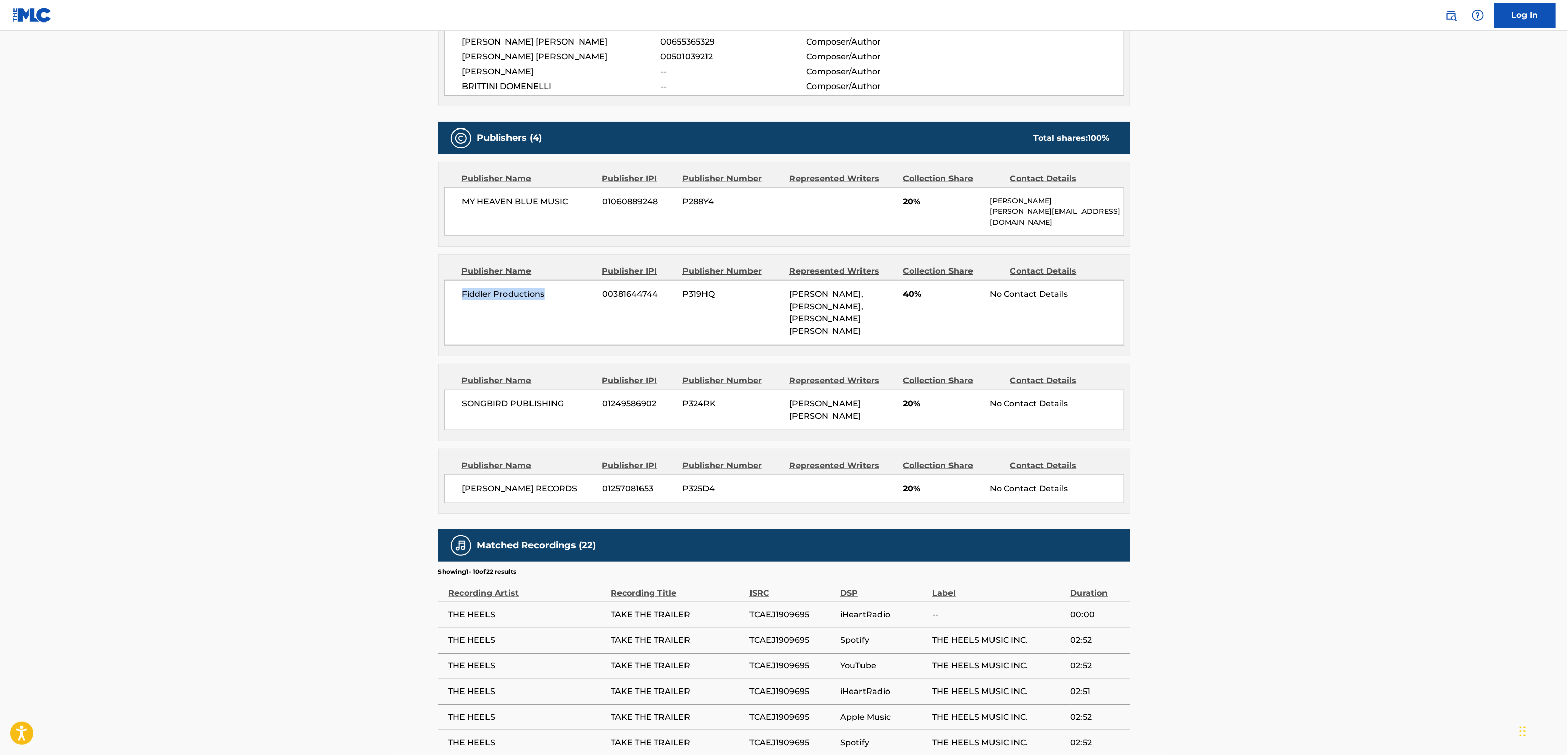
scroll to position [479, 0]
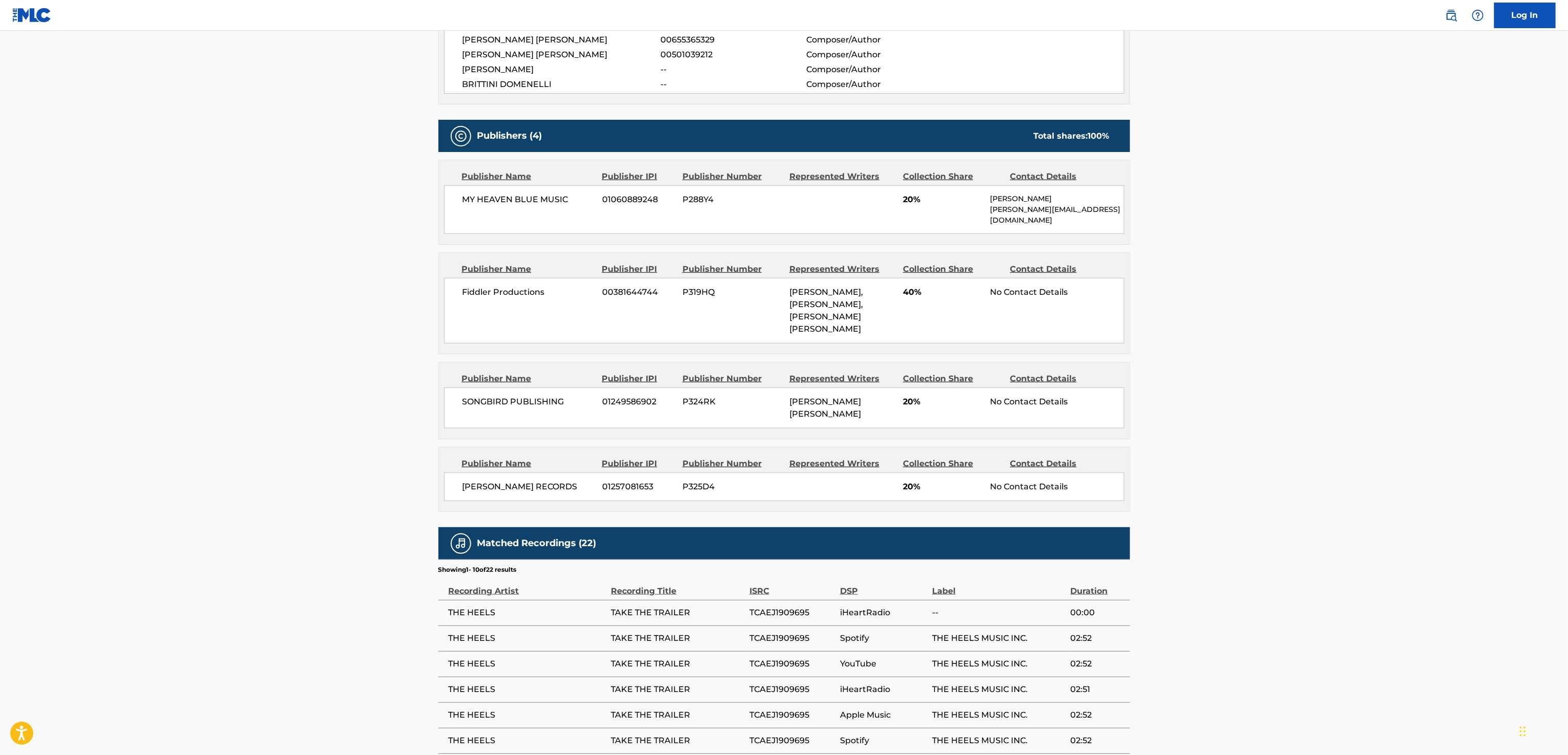
click at [584, 198] on span "MY HEAVEN BLUE MUSIC" at bounding box center [529, 200] width 133 height 12
drag, startPoint x: 457, startPoint y: 202, endPoint x: 570, endPoint y: 206, distance: 113.1
click at [570, 206] on div "MY HEAVEN BLUE MUSIC 01060889248 P288Y4 20% [PERSON_NAME] [PERSON_NAME][EMAIL_A…" at bounding box center [785, 209] width 681 height 49
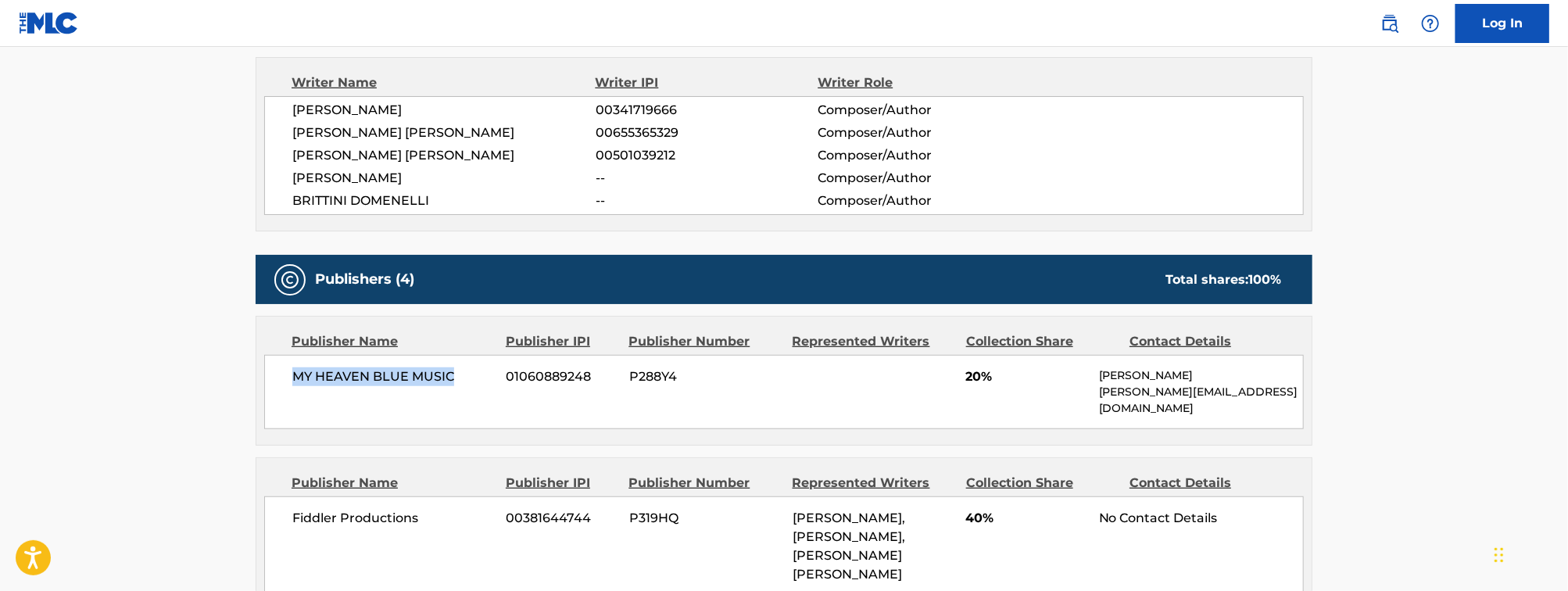
scroll to position [0, 0]
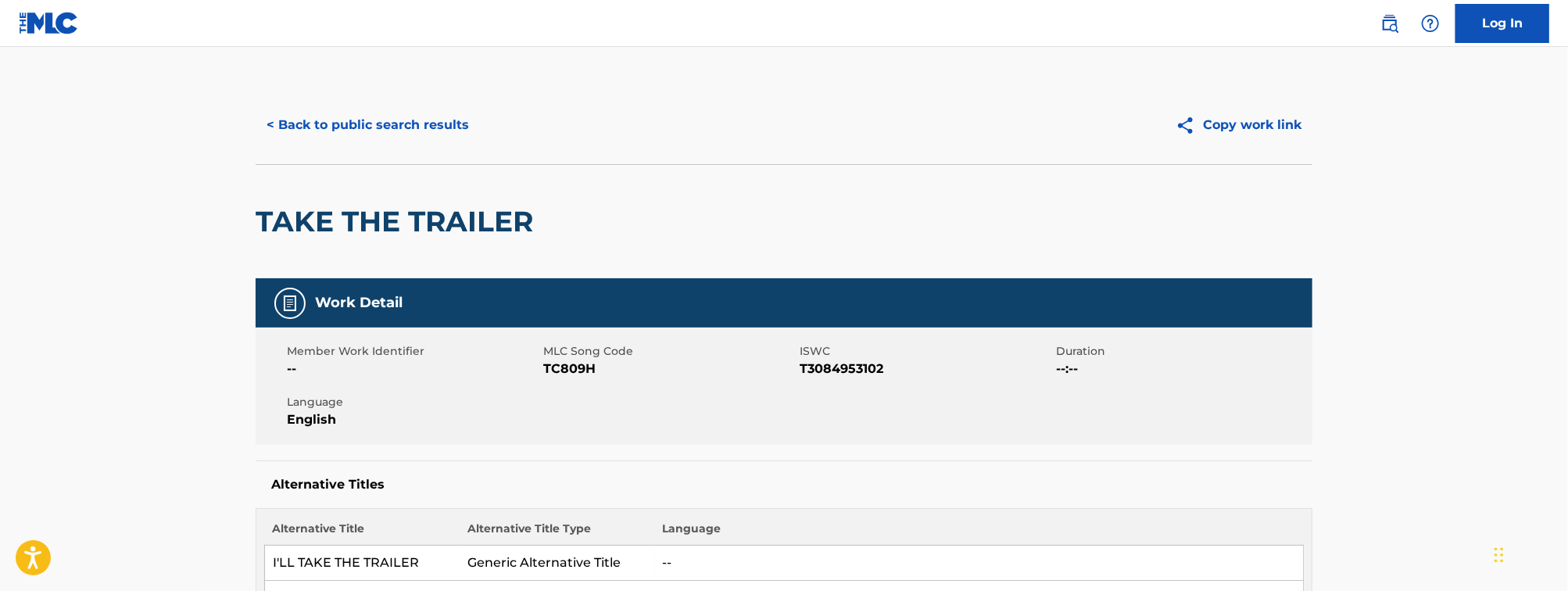
click at [419, 117] on button "< Back to public search results" at bounding box center [367, 125] width 224 height 39
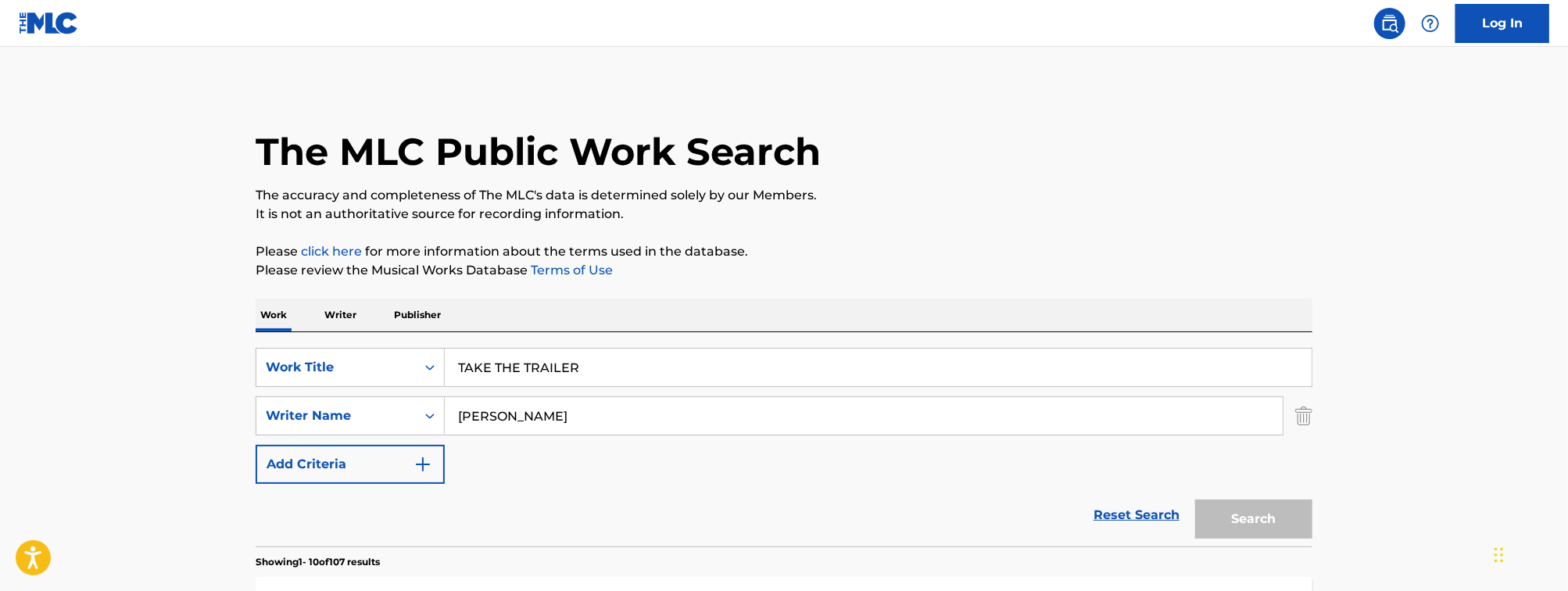
scroll to position [198, 0]
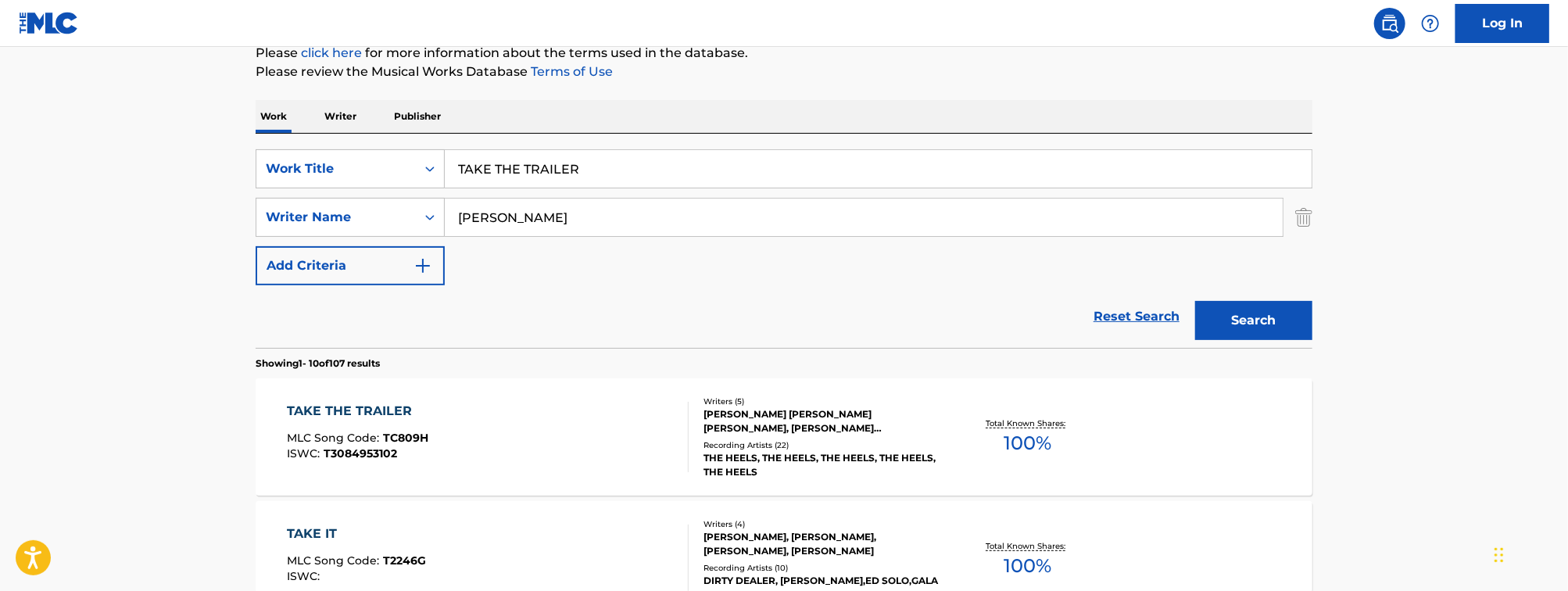
click at [522, 178] on input "TAKE THE TRAILER" at bounding box center [878, 168] width 867 height 37
type input "FIRST TIME LIVING"
click at [522, 218] on input "[PERSON_NAME]" at bounding box center [863, 217] width 838 height 37
type input "[PERSON_NAME]"
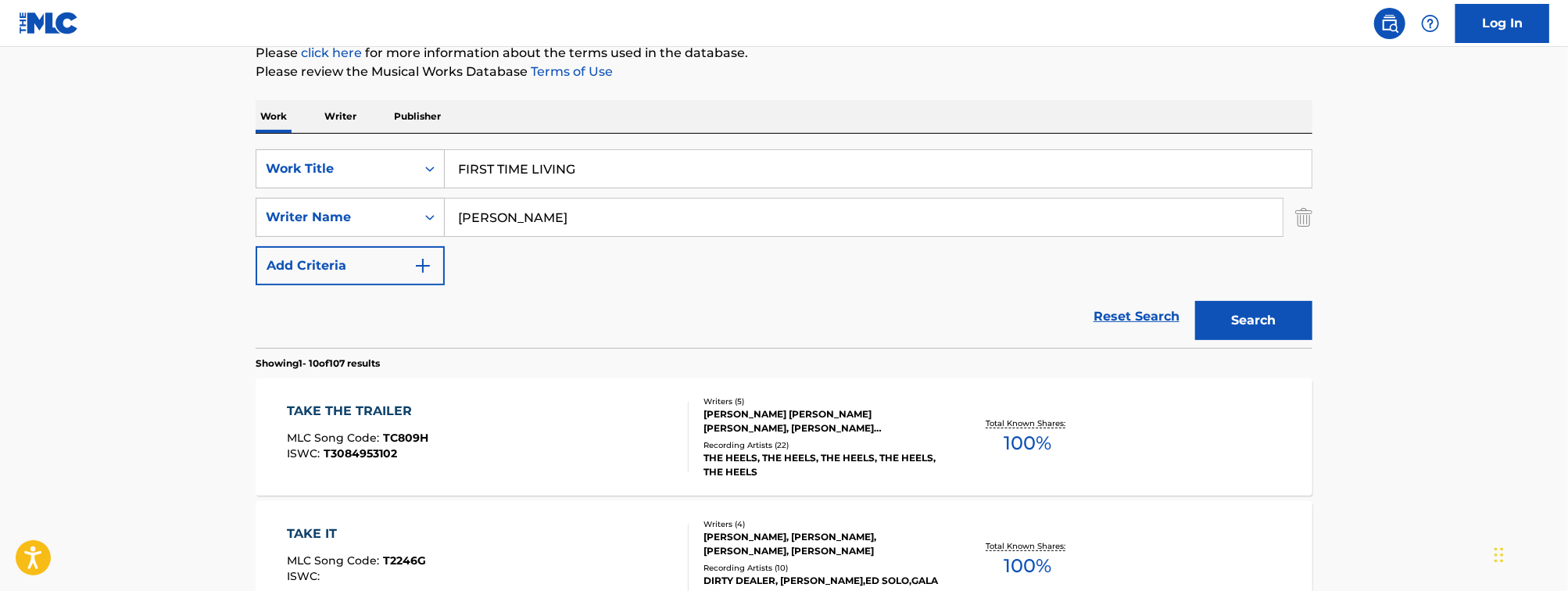
click at [1195, 302] on button "Search" at bounding box center [1254, 321] width 117 height 39
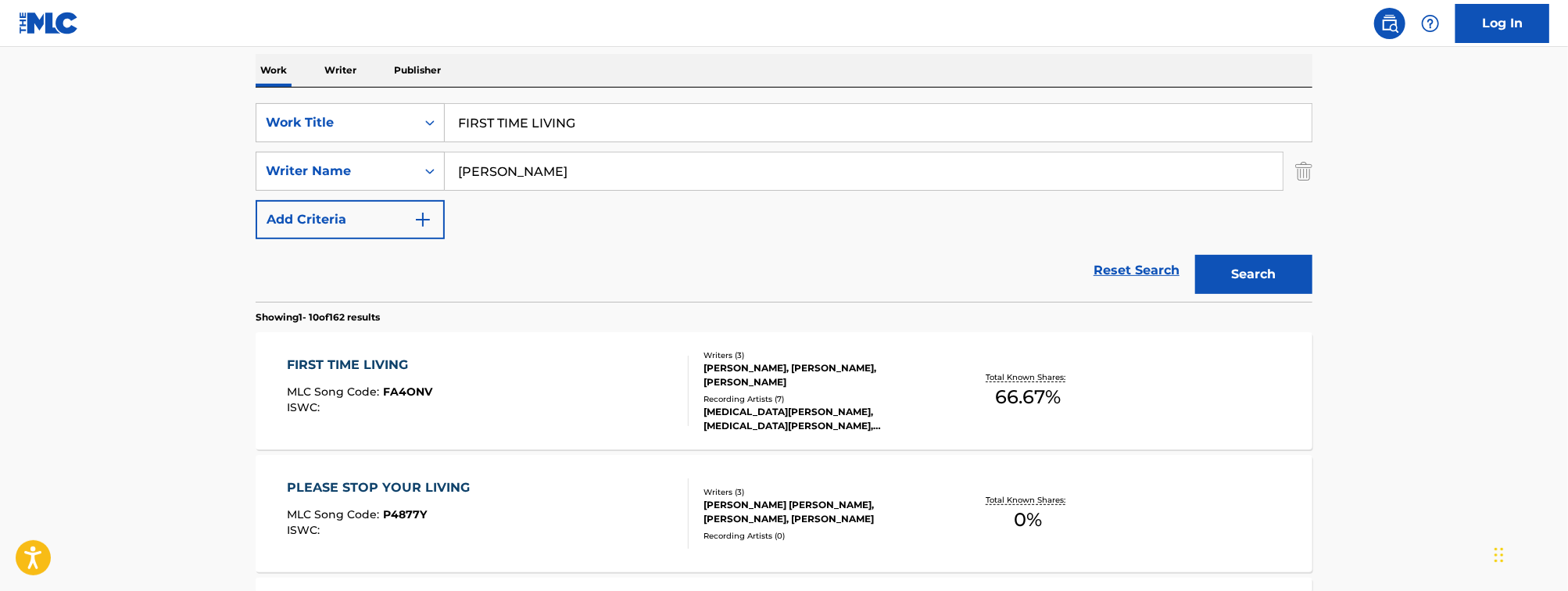
scroll to position [302, 0]
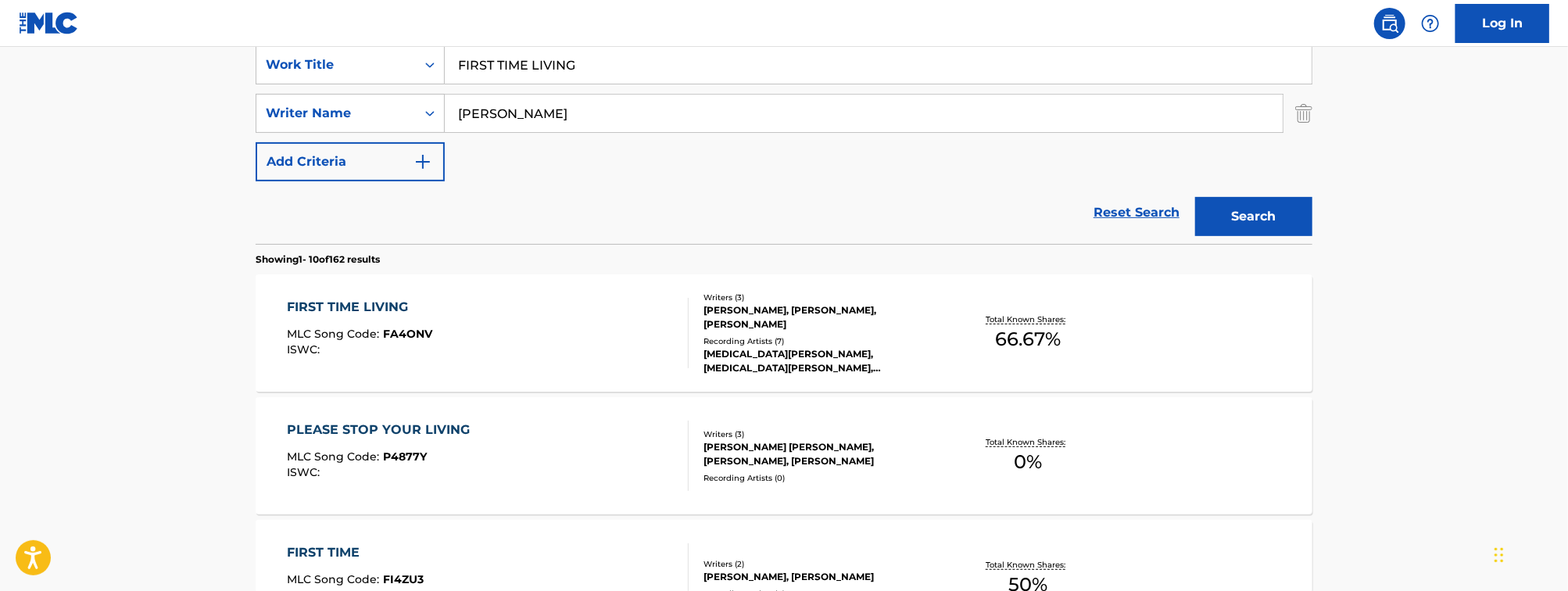
click at [513, 349] on div "FIRST TIME LIVING MLC Song Code : FA4ONV ISWC :" at bounding box center [488, 333] width 402 height 71
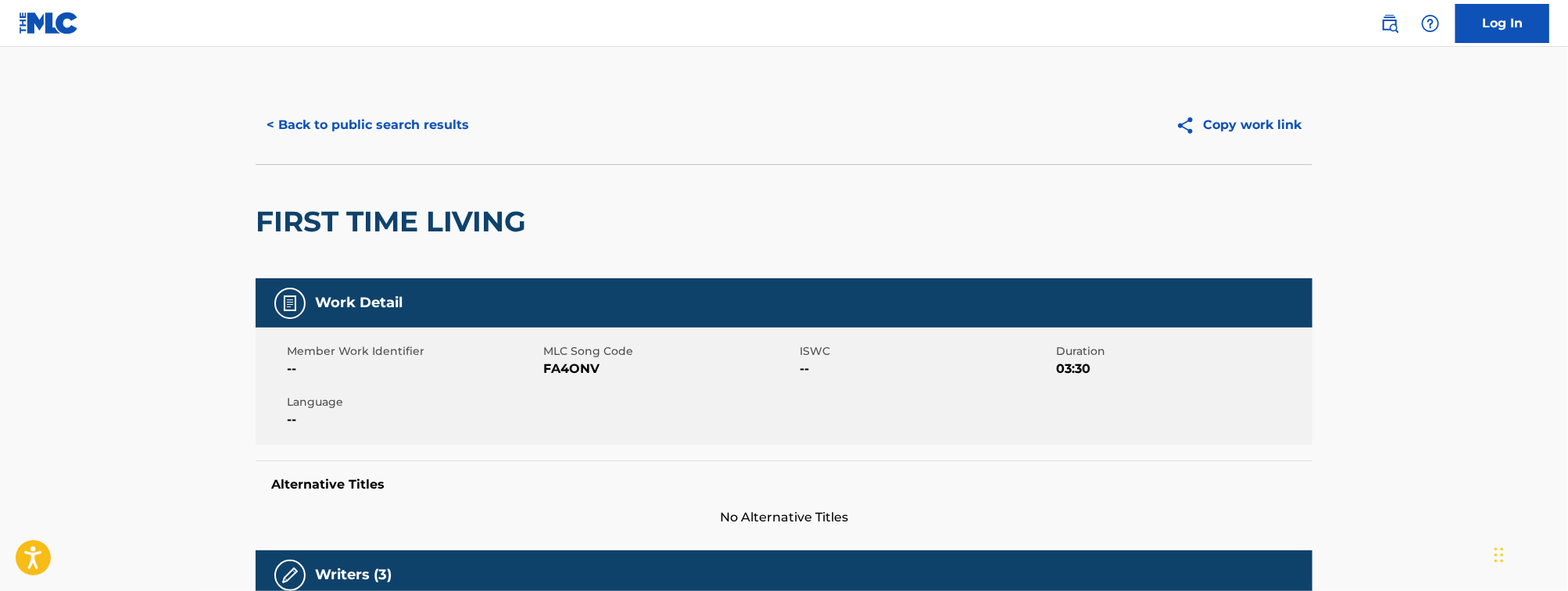
click at [430, 115] on button "< Back to public search results" at bounding box center [367, 125] width 224 height 39
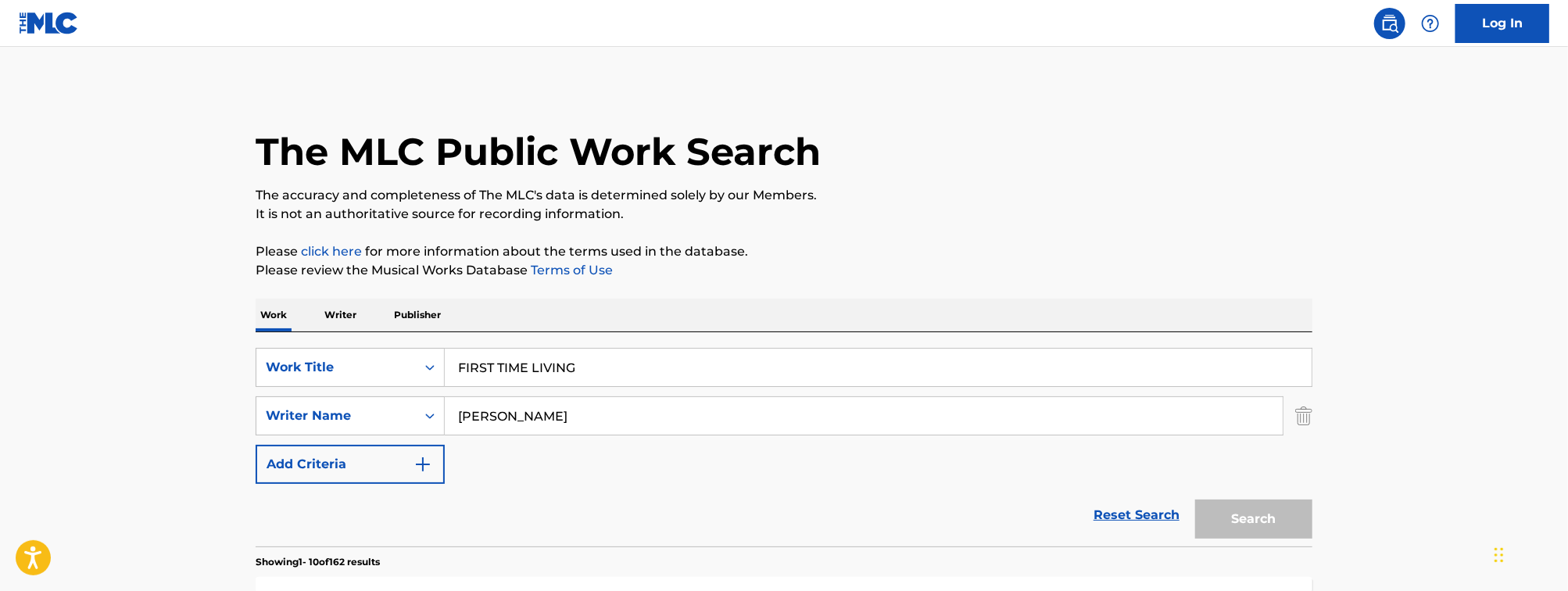
scroll to position [302, 0]
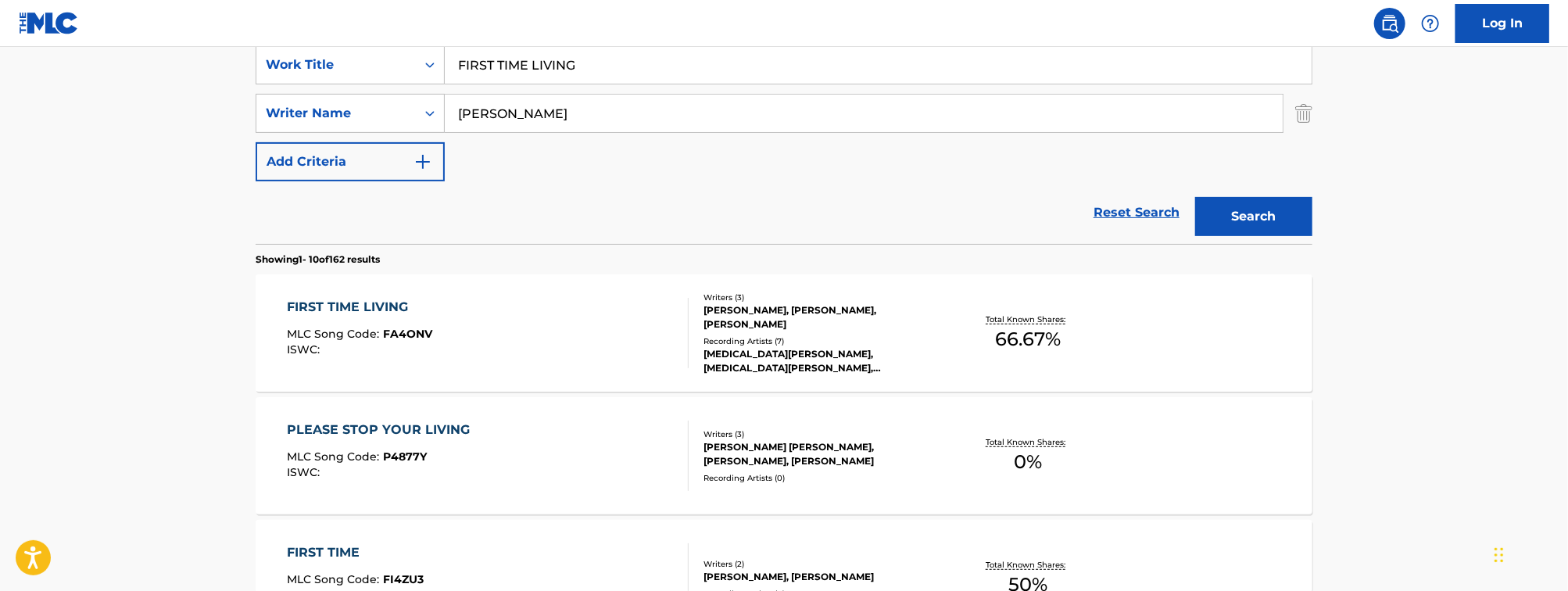
click at [532, 86] on div "SearchWithCriteriafeda7fdf-813f-4ece-a8fc-b45186d5676b Work Title FIRST TIME LI…" at bounding box center [784, 114] width 1056 height 136
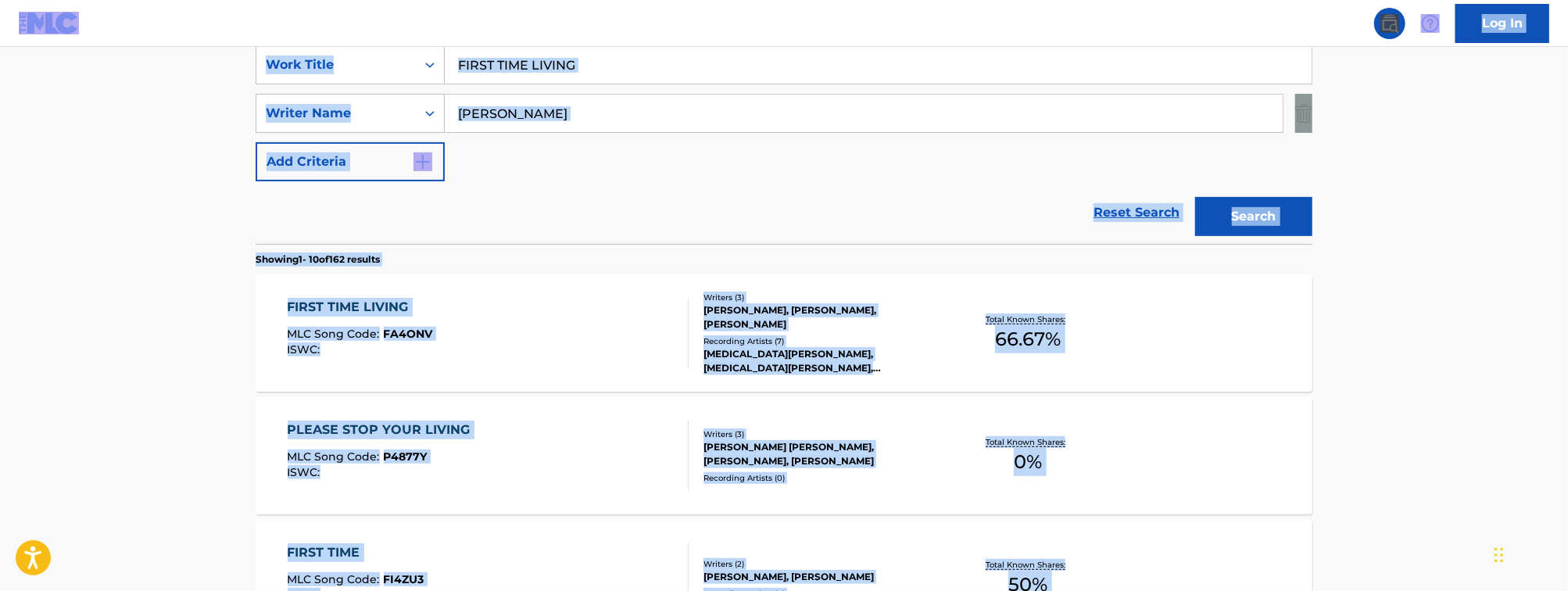
click at [559, 71] on input "FIRST TIME LIVING" at bounding box center [878, 65] width 867 height 37
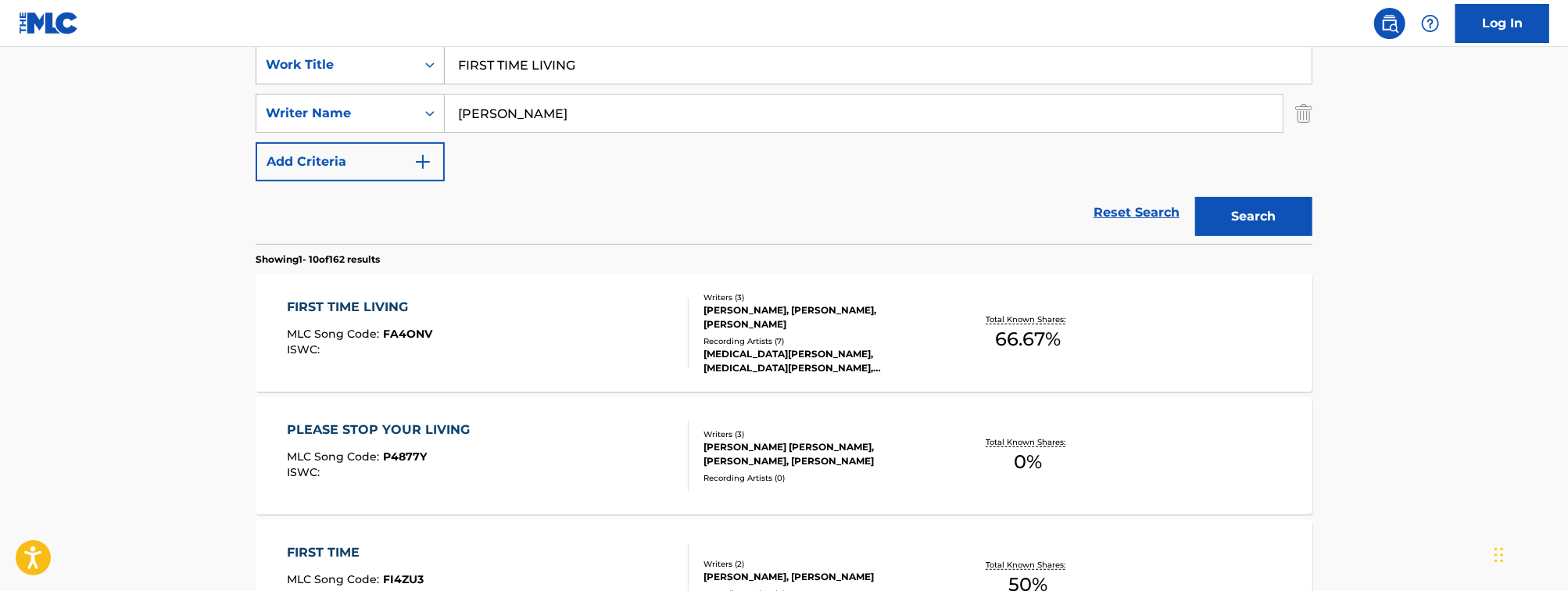
paste input "NOT LOSING HIM"
type input "NOT LOSING HIM"
click at [530, 113] on input "[PERSON_NAME]" at bounding box center [863, 114] width 838 height 37
click at [1195, 197] on button "Search" at bounding box center [1254, 217] width 117 height 39
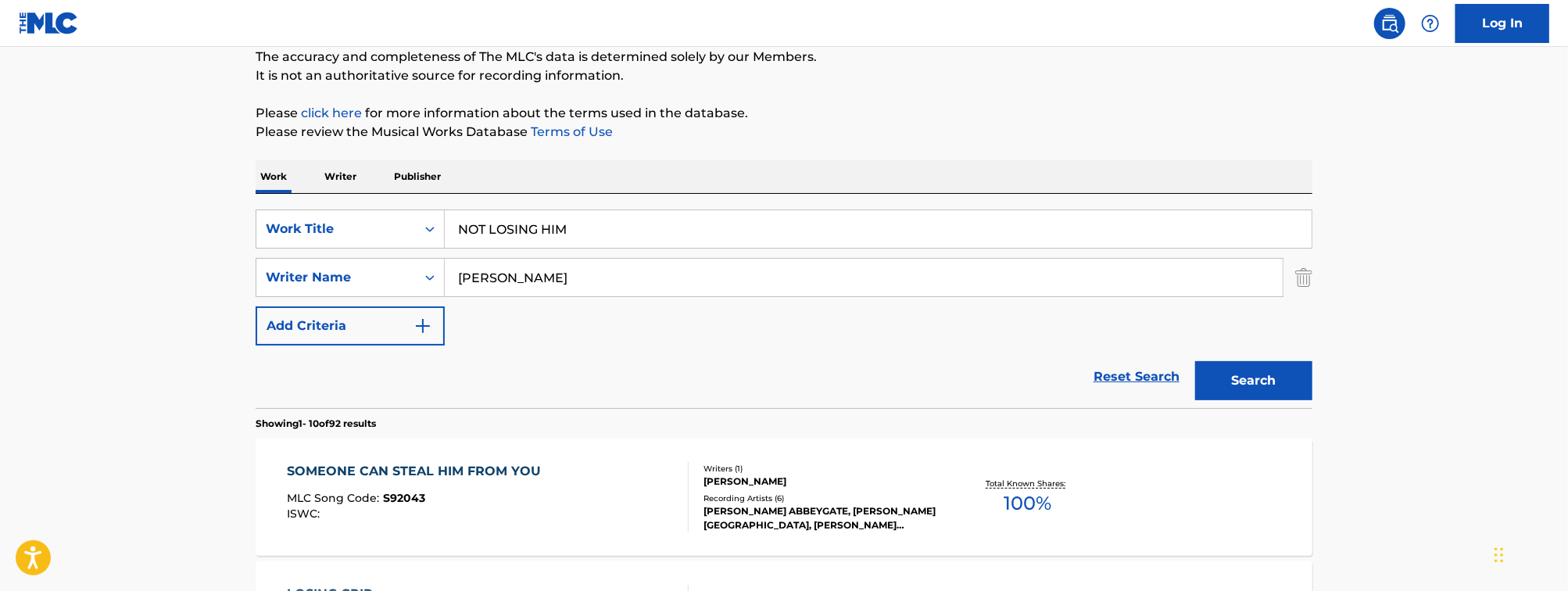
scroll to position [297, 0]
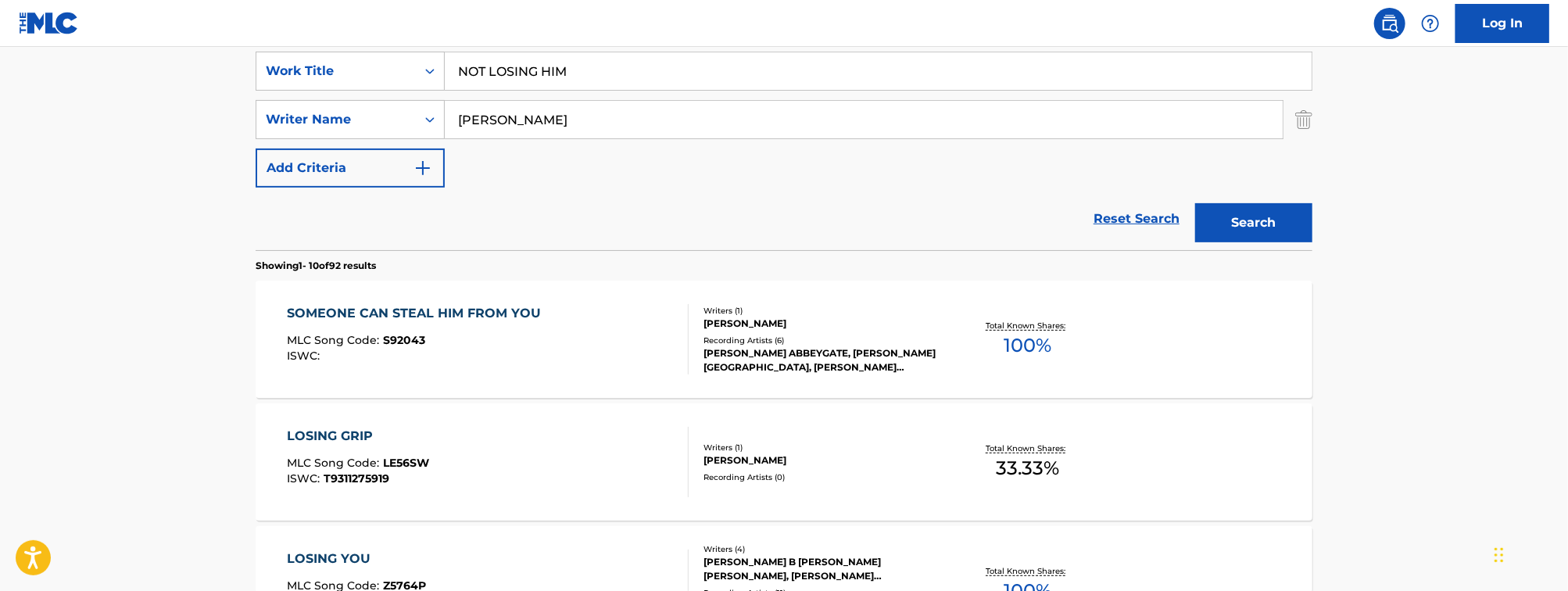
click at [591, 120] on input "[PERSON_NAME]" at bounding box center [863, 119] width 838 height 37
type input "TRISTAN"
click at [1195, 204] on button "Search" at bounding box center [1254, 223] width 117 height 39
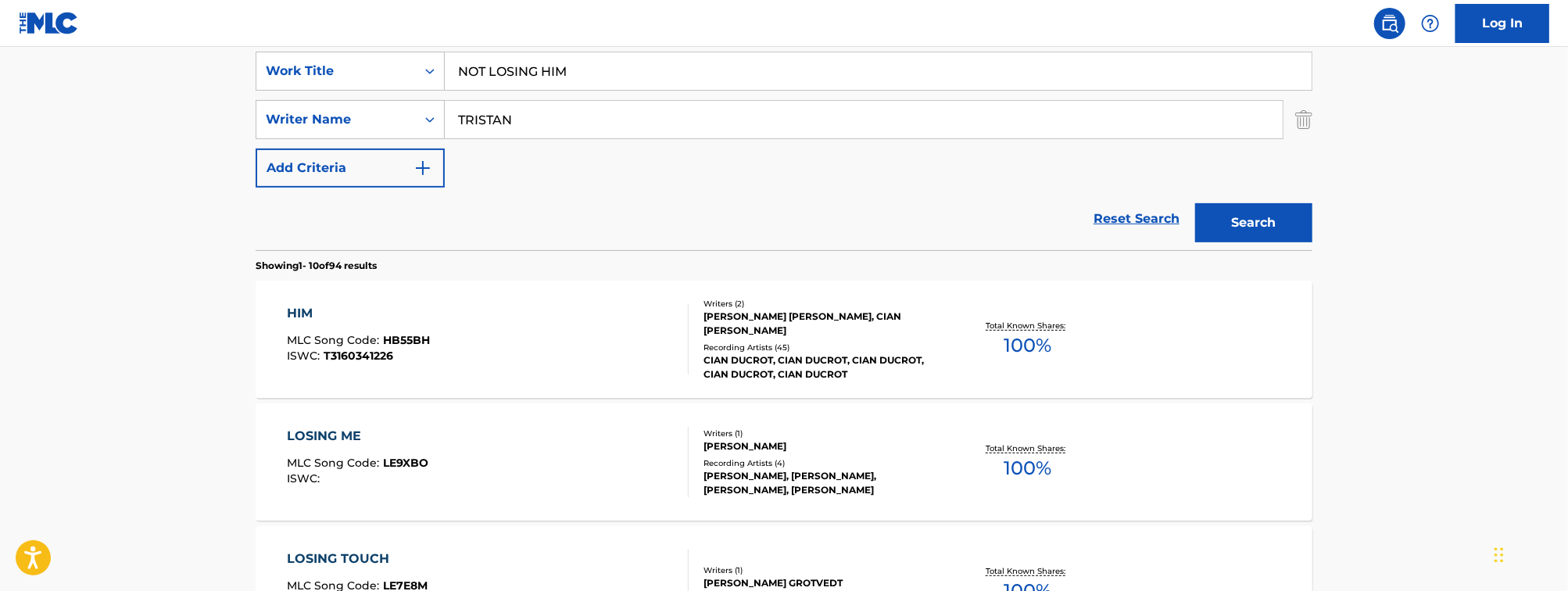
click at [567, 86] on input "NOT LOSING HIM" at bounding box center [878, 71] width 867 height 37
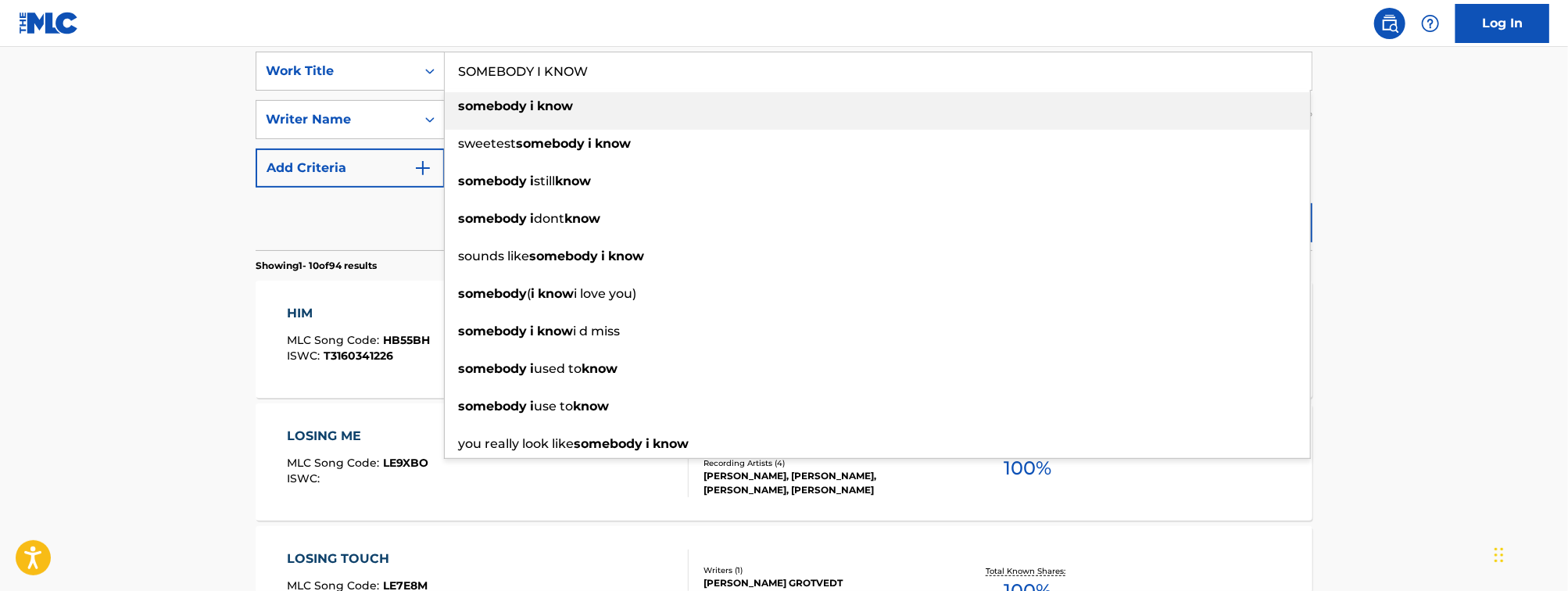
type input "SOMEBODY I KNOW"
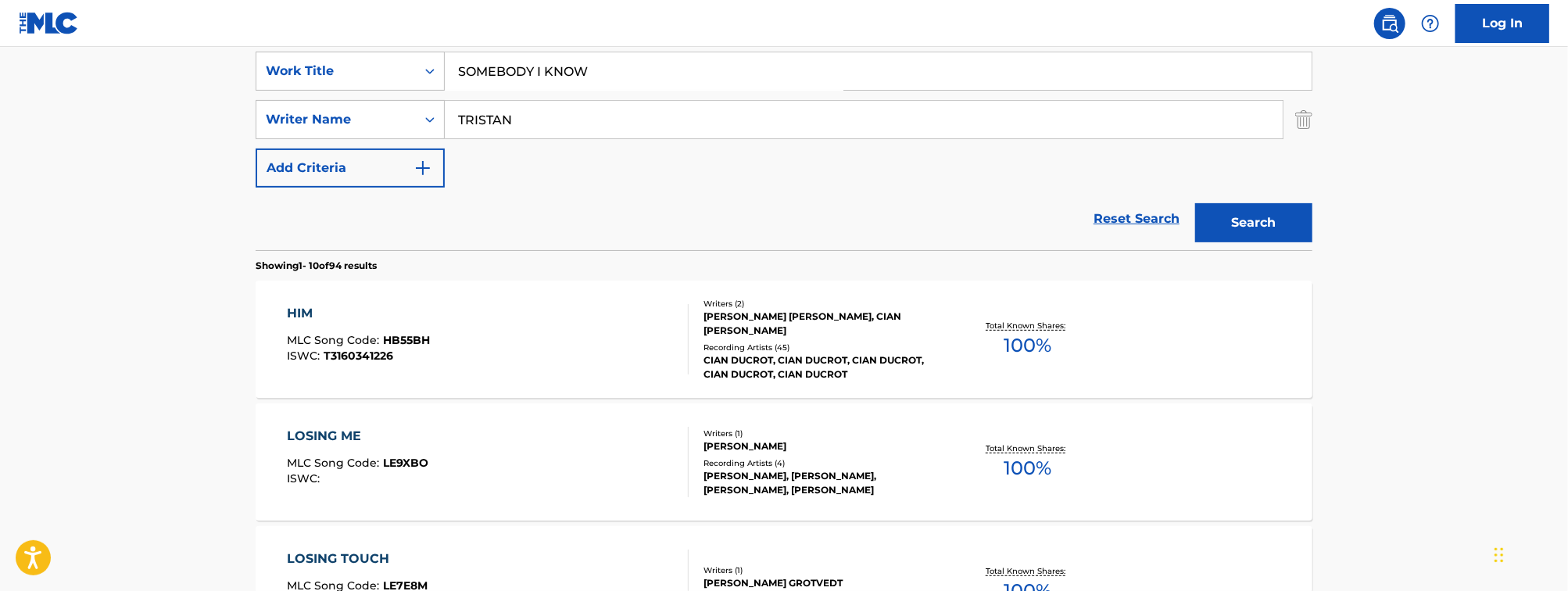
click at [542, 135] on input "TRISTAN" at bounding box center [863, 119] width 838 height 37
type input "[PERSON_NAME]"
click at [1195, 204] on button "Search" at bounding box center [1254, 223] width 117 height 39
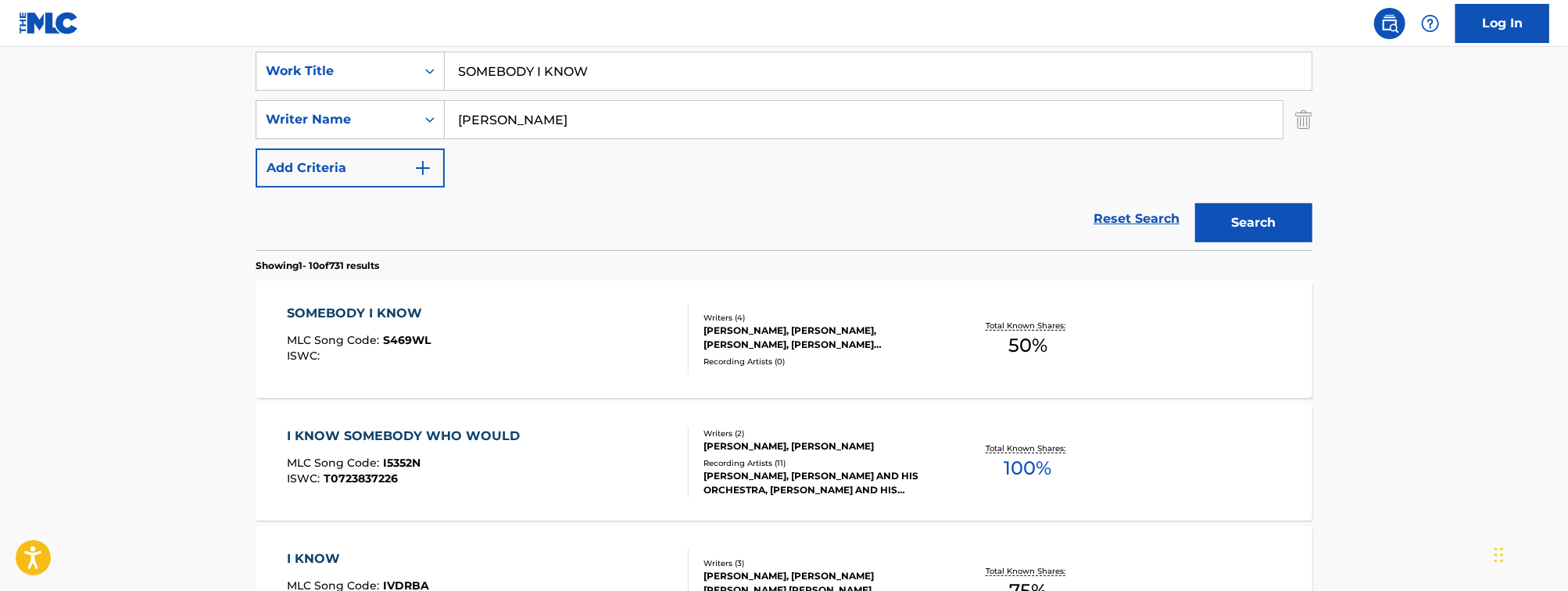
click at [430, 340] on div "SOMEBODY I KNOW MLC Song Code : S469WL ISWC :" at bounding box center [488, 340] width 402 height 71
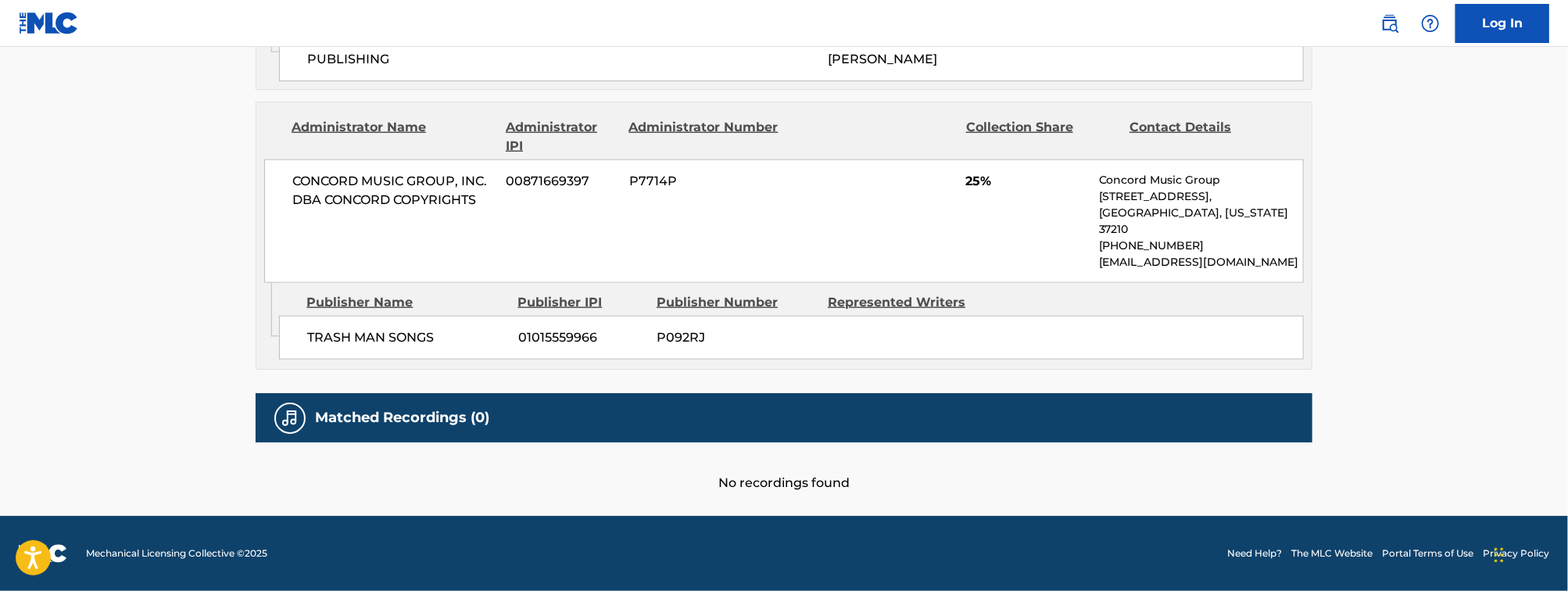
scroll to position [1225, 0]
drag, startPoint x: 446, startPoint y: 338, endPoint x: 295, endPoint y: 342, distance: 151.1
click at [295, 342] on div "TRASH MAN SONGS 01015559966 P092RJ" at bounding box center [791, 338] width 1025 height 44
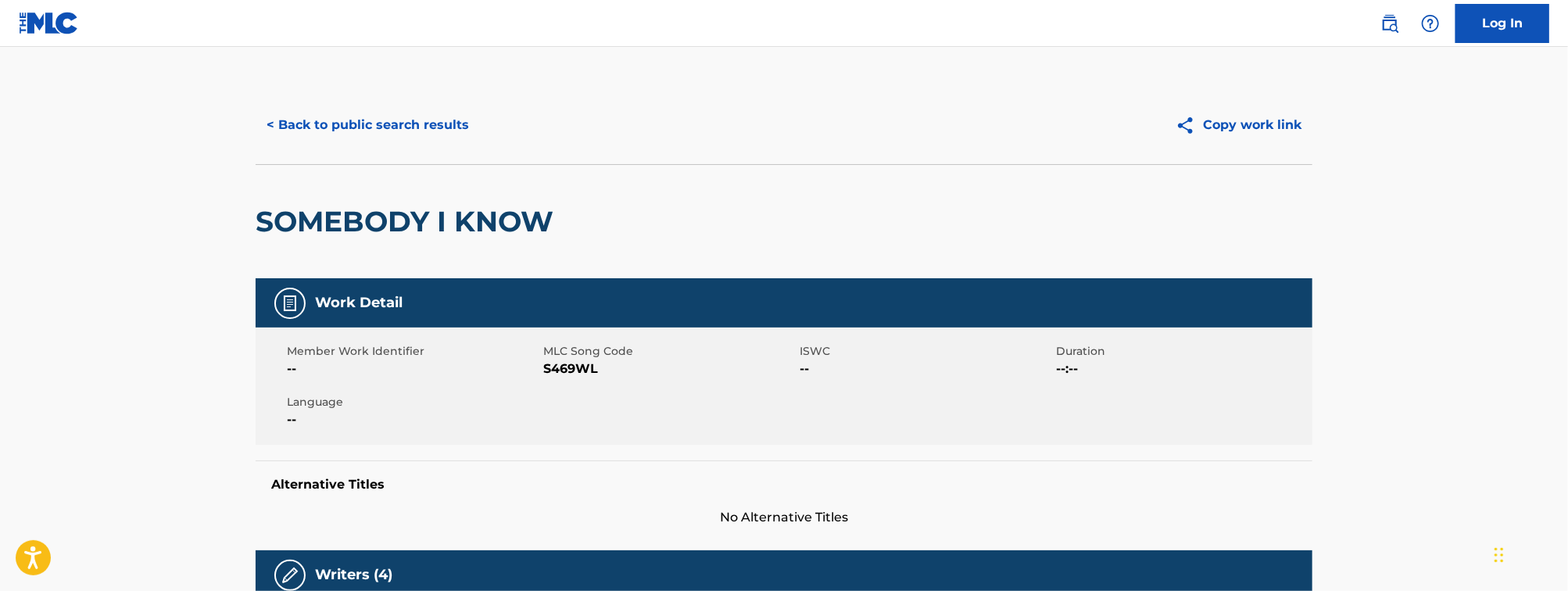
click at [409, 125] on button "< Back to public search results" at bounding box center [367, 125] width 224 height 39
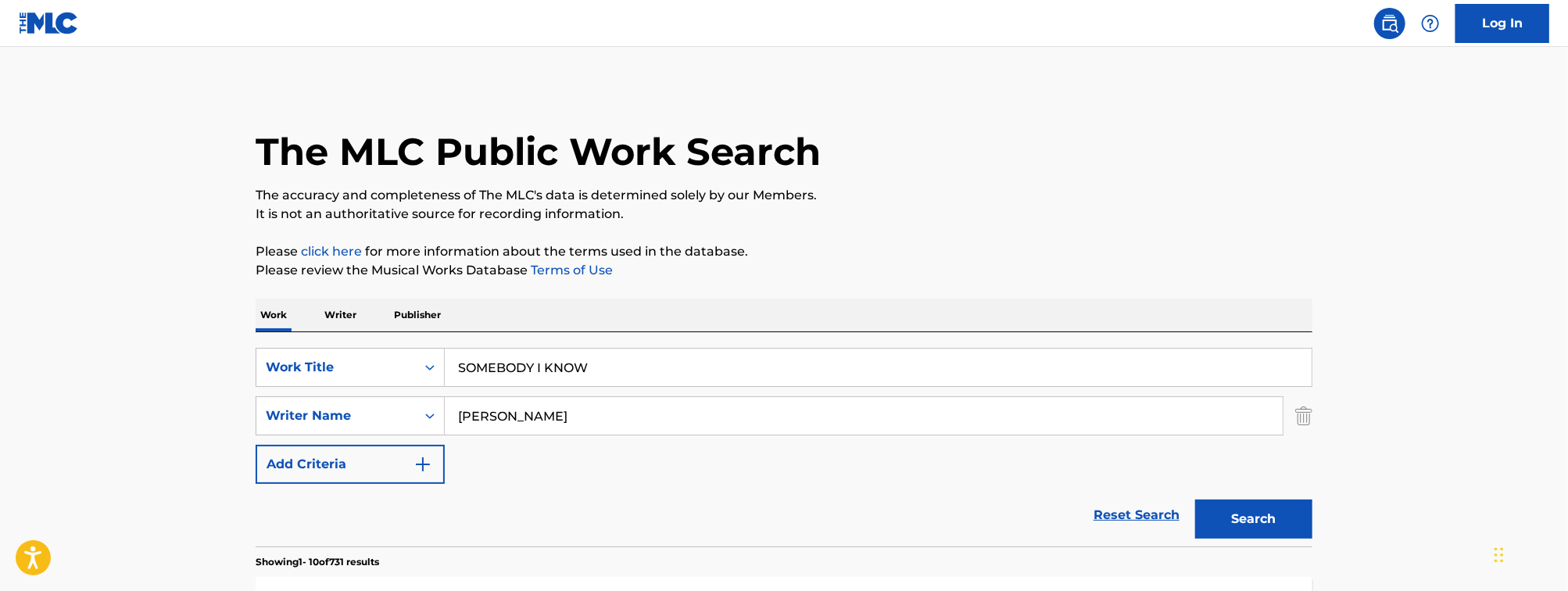
scroll to position [297, 0]
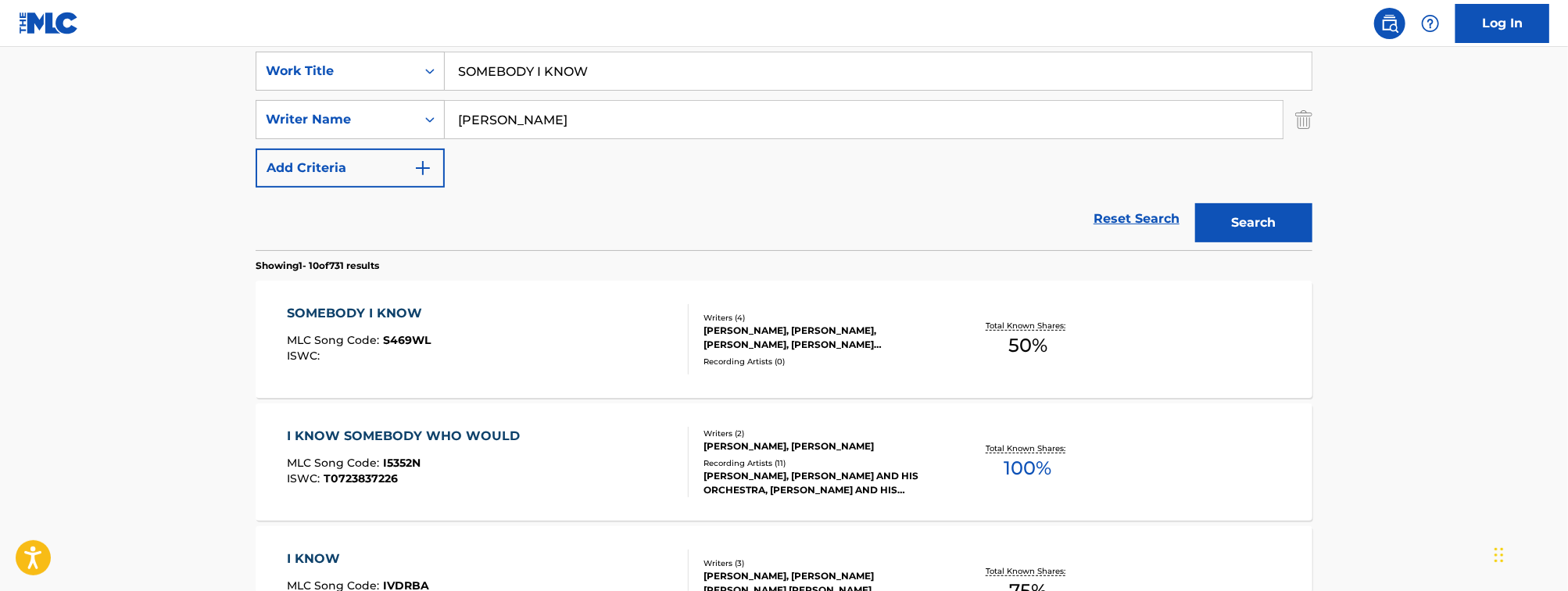
click at [490, 73] on input "SOMEBODY I KNOW" at bounding box center [878, 71] width 867 height 37
paste input "GOING WEST"
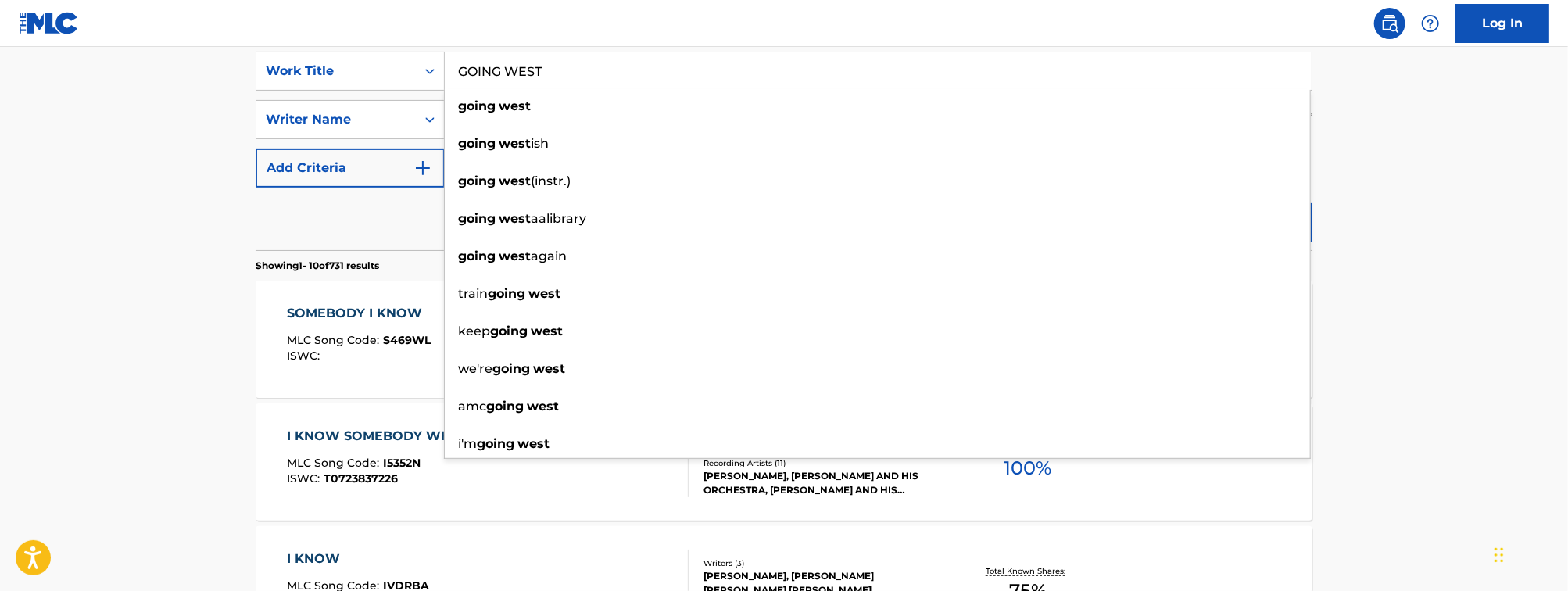
type input "GOING WEST"
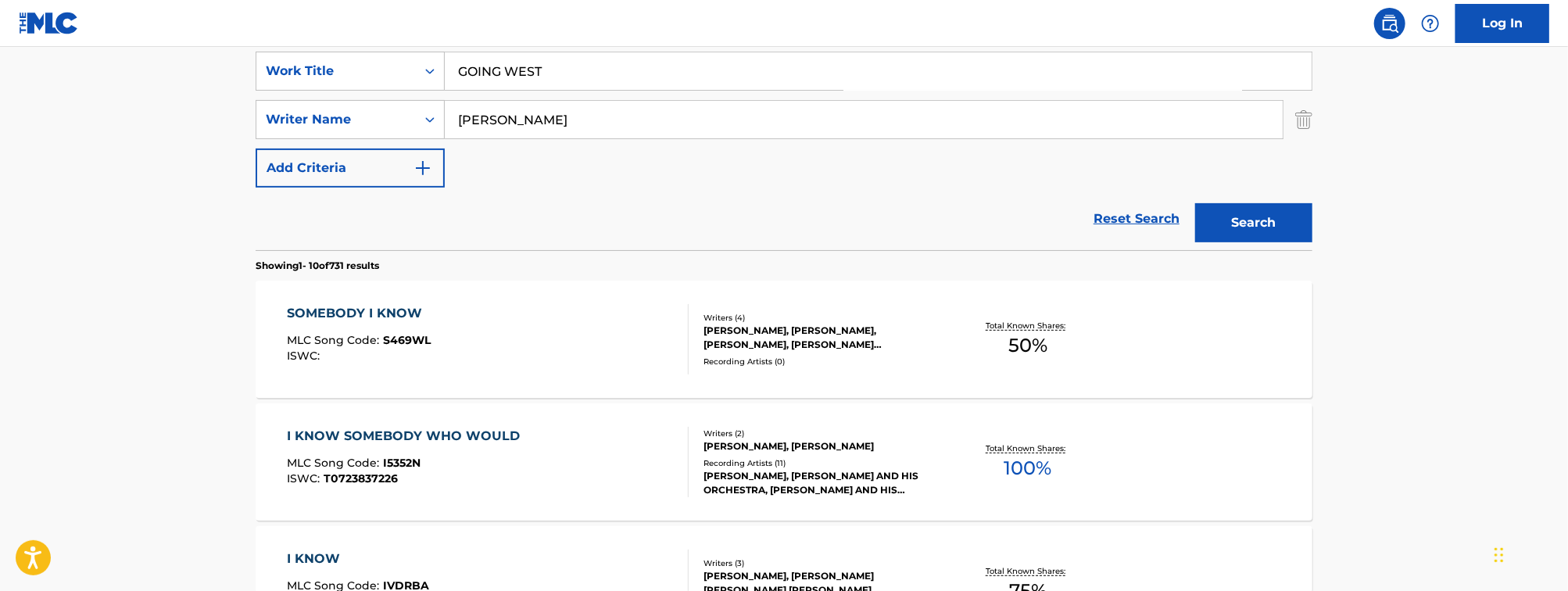
click at [551, 128] on input "[PERSON_NAME]" at bounding box center [863, 119] width 838 height 37
type input "BANX"
click at [1195, 204] on button "Search" at bounding box center [1254, 223] width 117 height 39
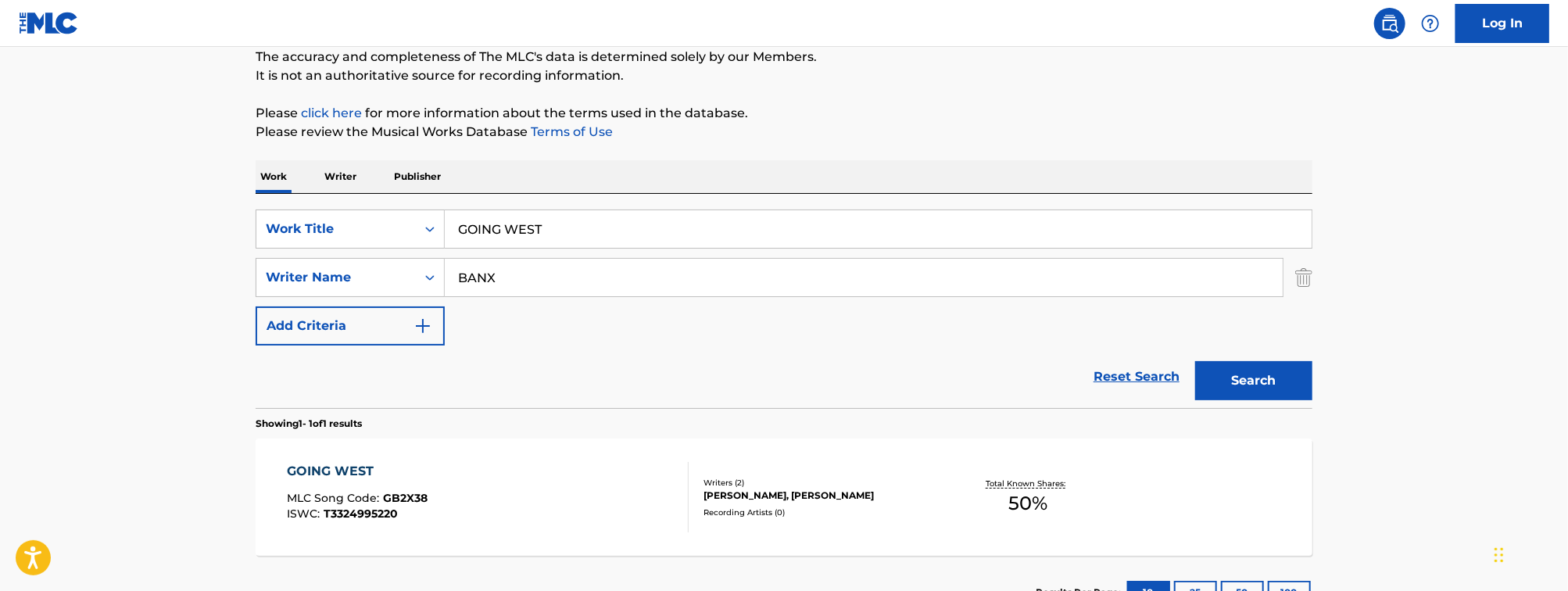
scroll to position [260, 0]
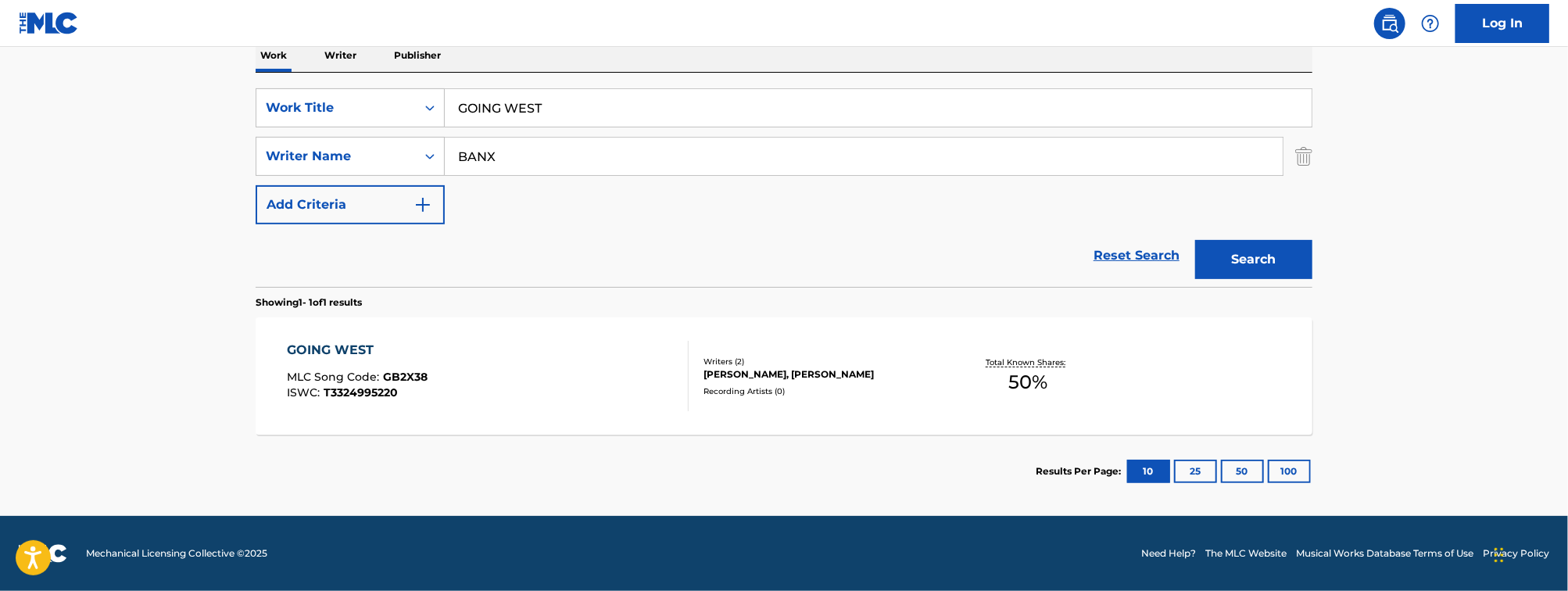
click at [522, 363] on div "GOING WEST MLC Song Code : GB2X38 ISWC : T3324995220" at bounding box center [488, 376] width 402 height 71
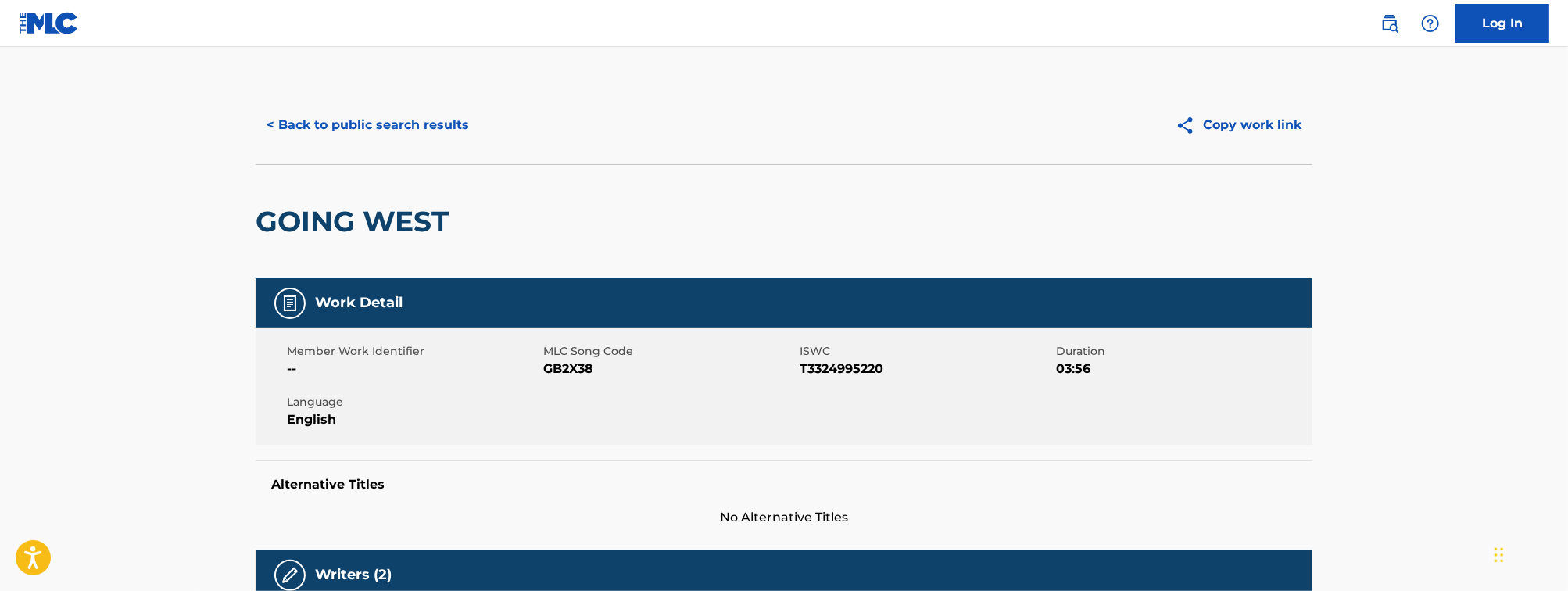
click at [394, 116] on button "< Back to public search results" at bounding box center [367, 125] width 224 height 39
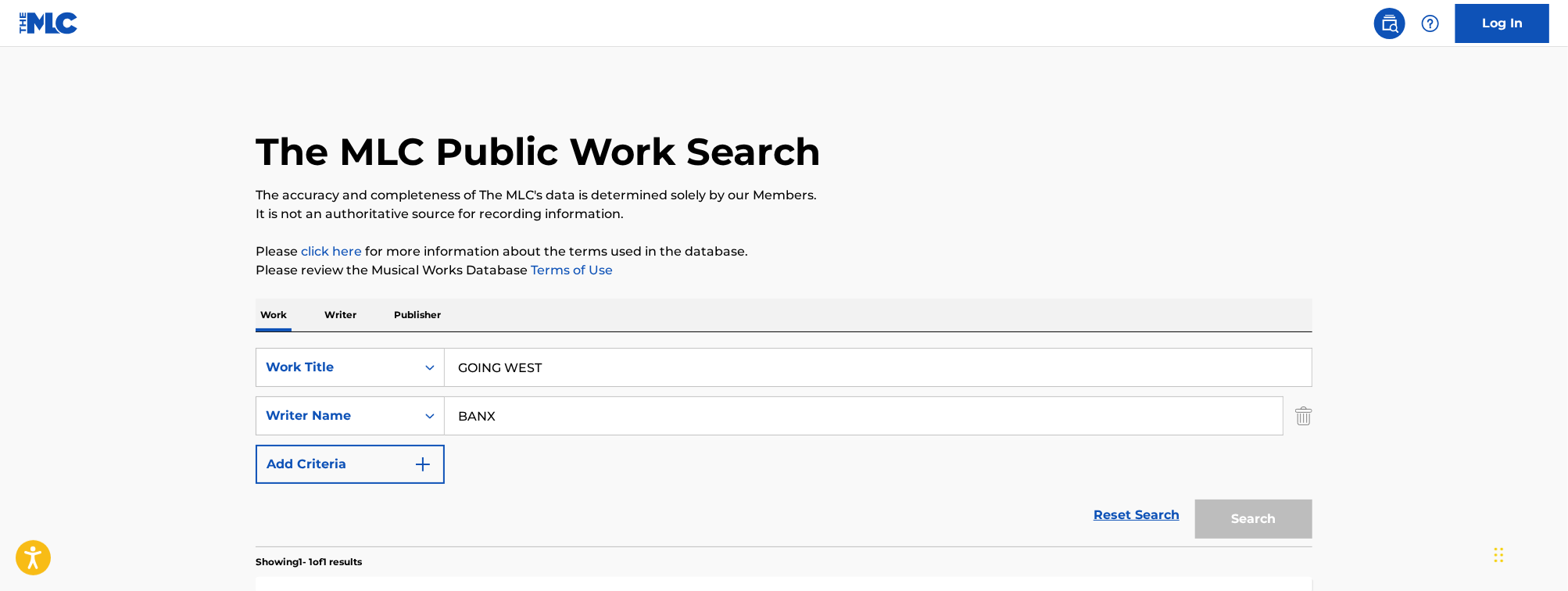
scroll to position [171, 0]
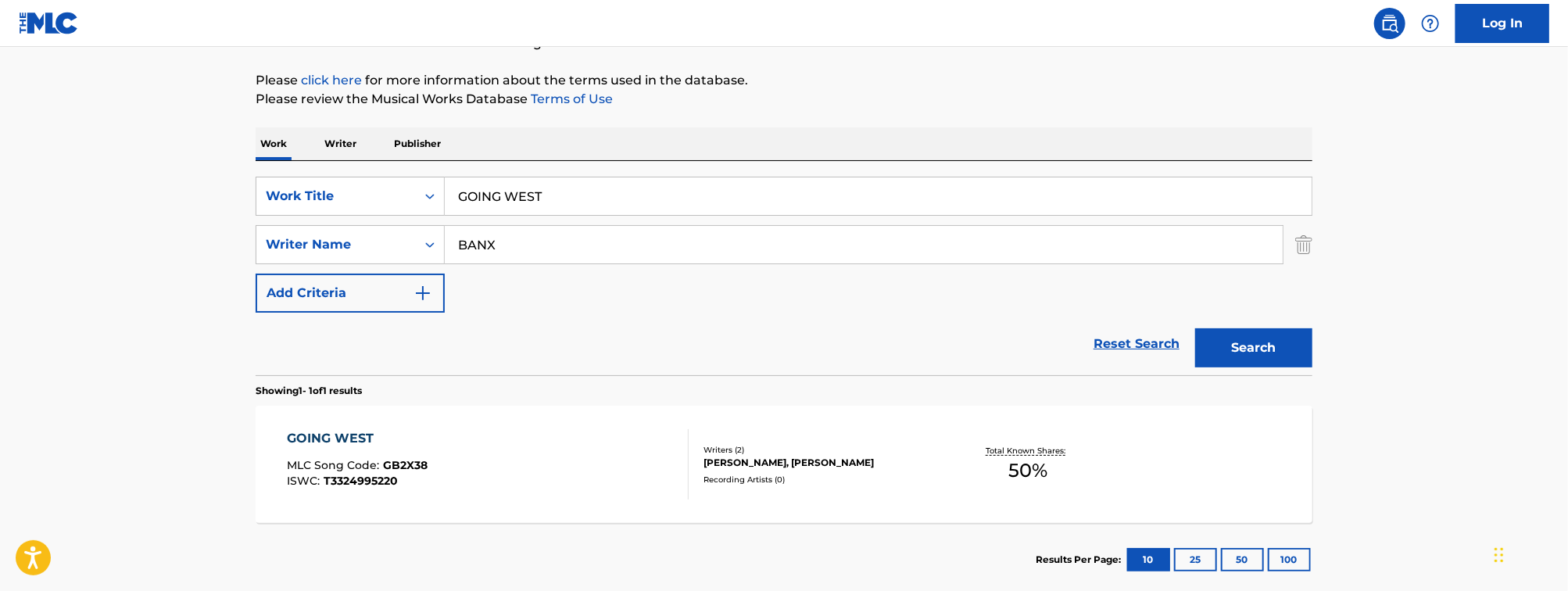
click at [625, 200] on input "GOING WEST" at bounding box center [878, 196] width 867 height 37
paste input "ain't about you"
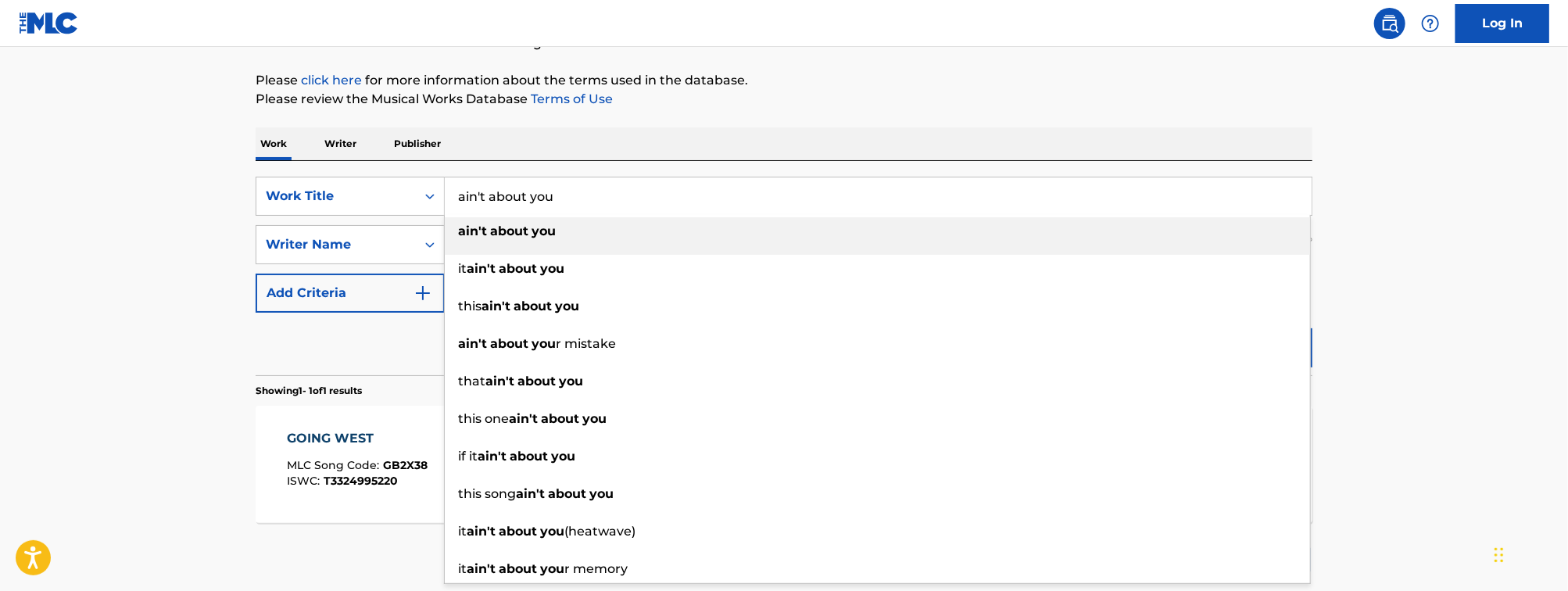
type input "ain't about you"
click at [555, 252] on li "ain't about you" at bounding box center [877, 236] width 865 height 37
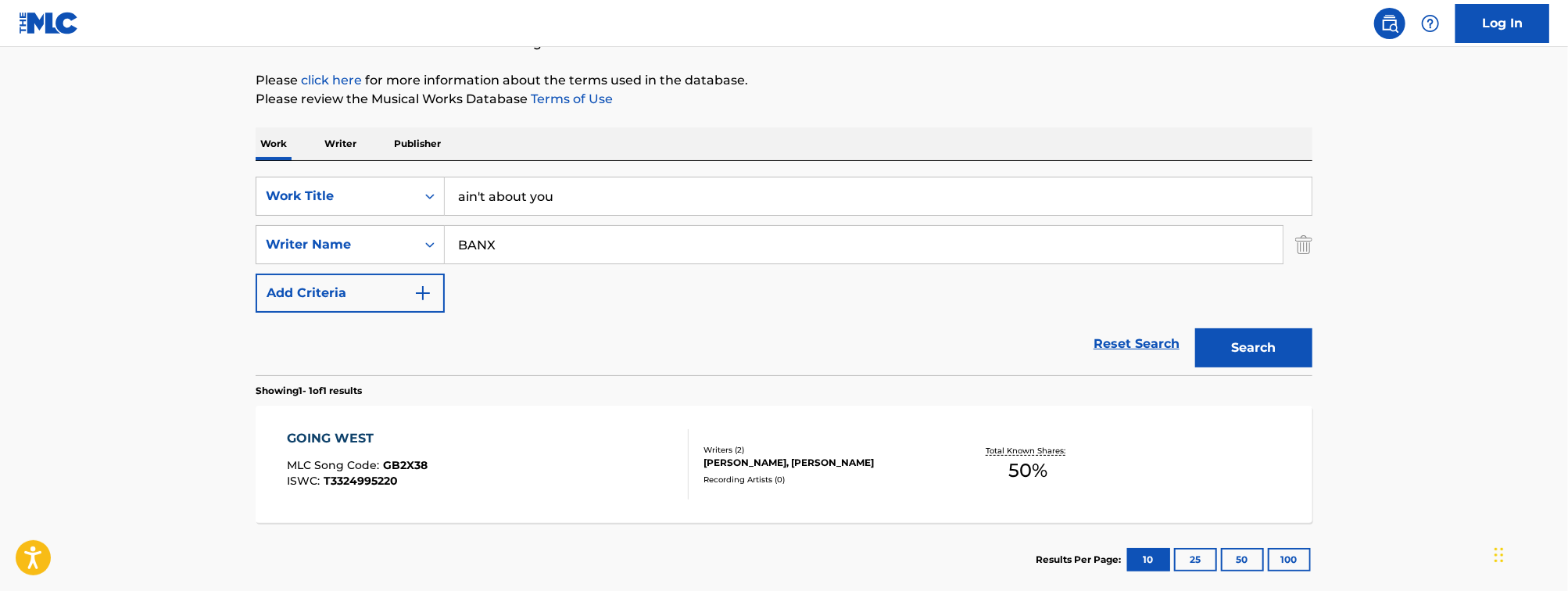
click at [555, 252] on input "BANX" at bounding box center [863, 245] width 838 height 37
type input "a"
type input "[PERSON_NAME]"
click at [1195, 329] on button "Search" at bounding box center [1254, 348] width 117 height 39
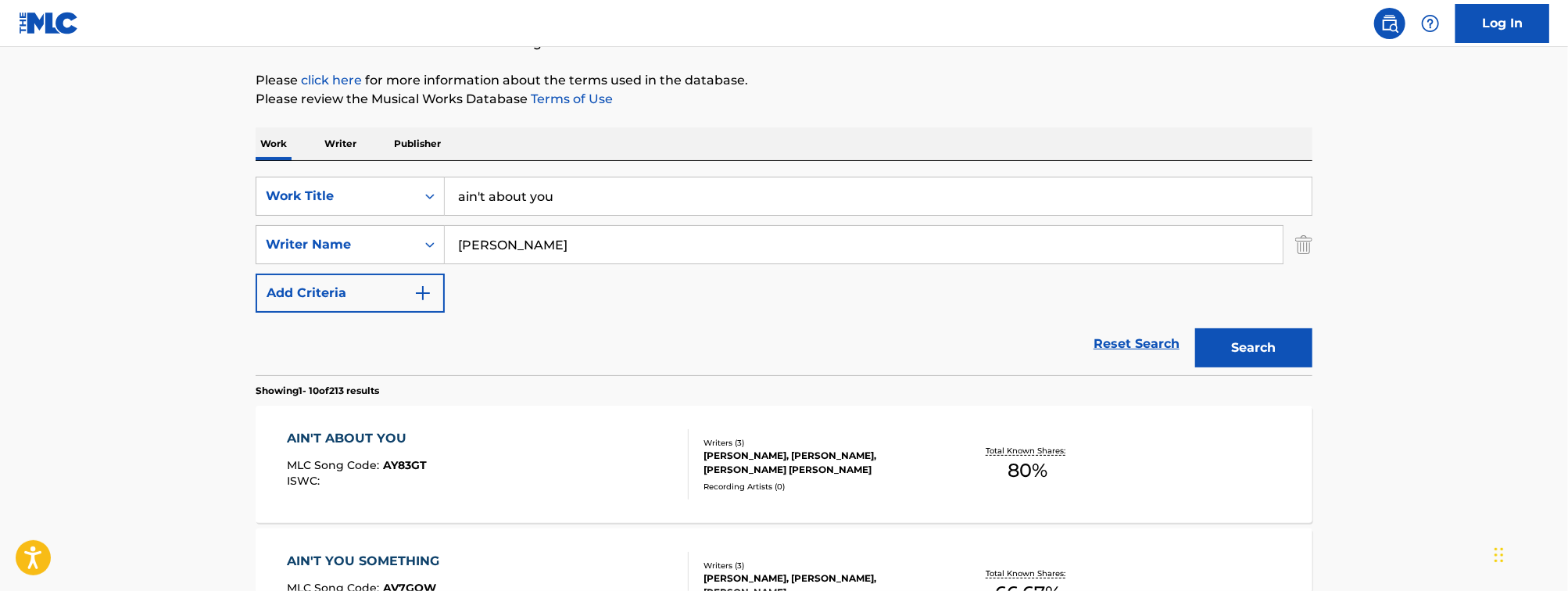
scroll to position [196, 0]
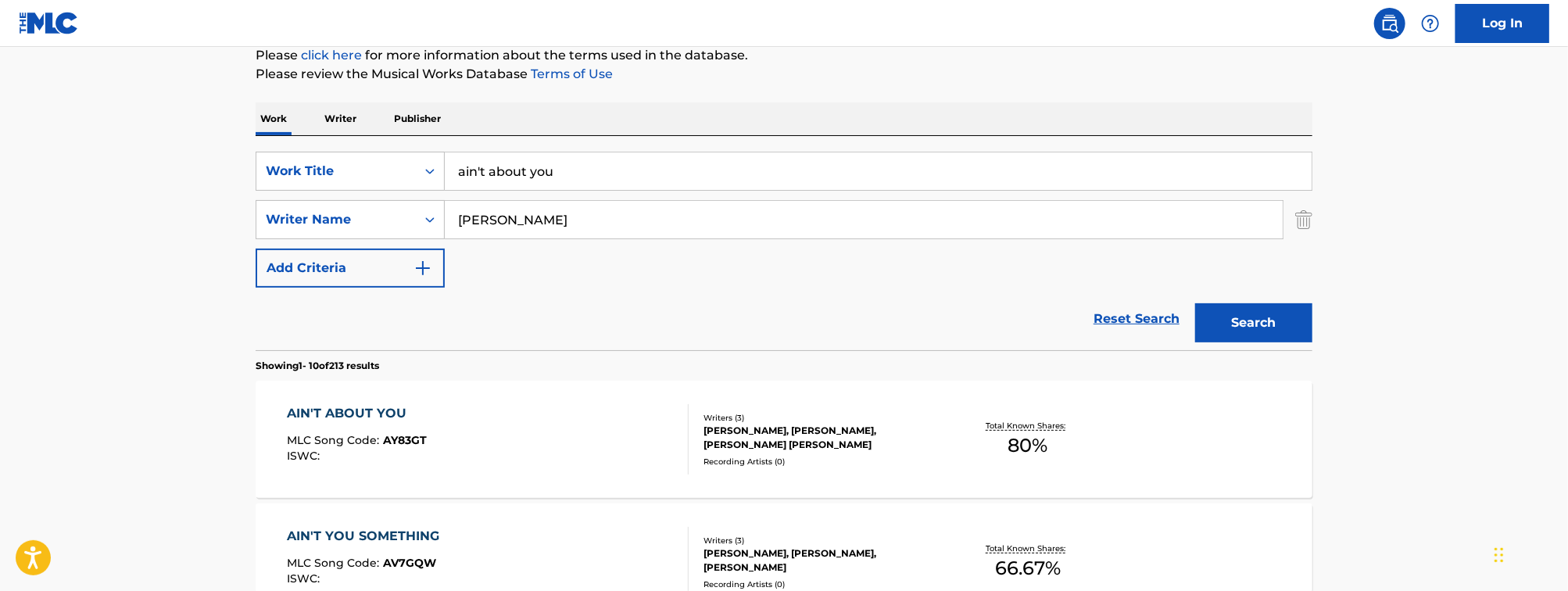
click at [532, 436] on div "AIN'T ABOUT YOU MLC Song Code : AY83GT ISWC :" at bounding box center [488, 440] width 402 height 71
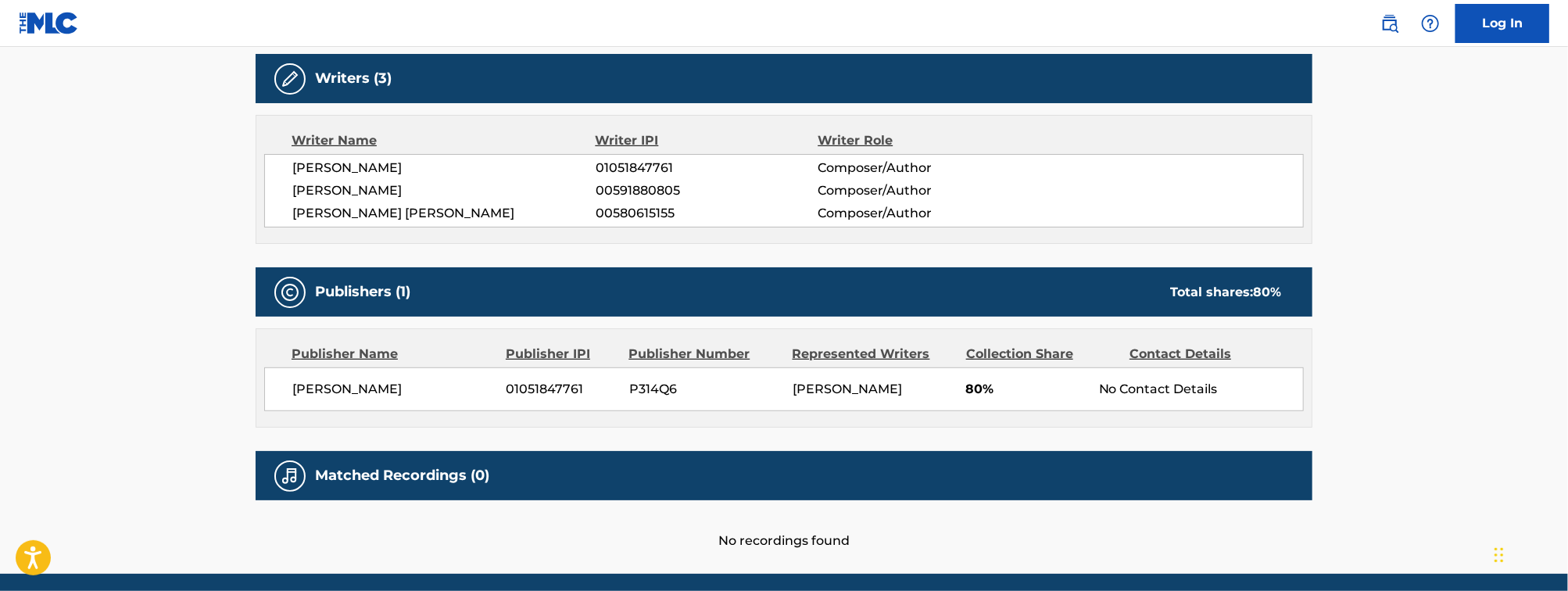
scroll to position [503, 0]
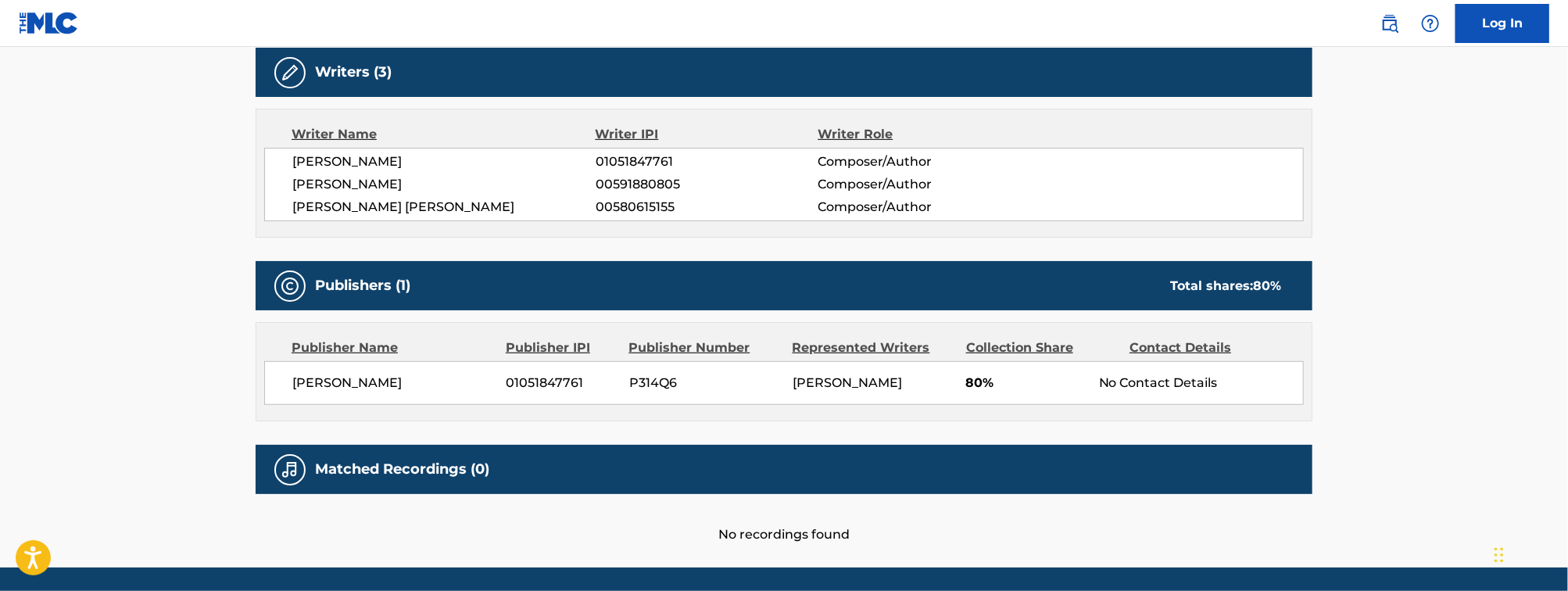
drag, startPoint x: 415, startPoint y: 396, endPoint x: 280, endPoint y: 396, distance: 135.0
click at [280, 396] on div "[PERSON_NAME] 01051847761 P314Q6 [PERSON_NAME] 80% No Contact Details" at bounding box center [784, 383] width 1040 height 44
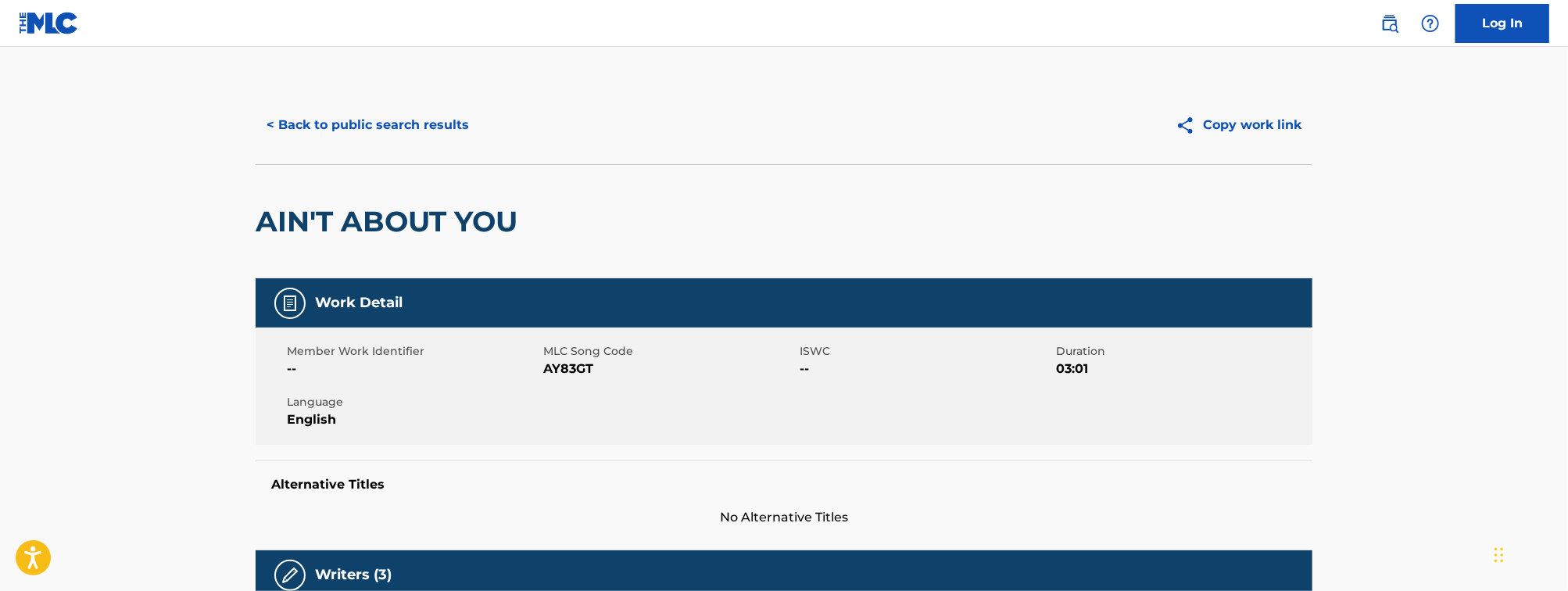
click at [397, 129] on button "< Back to public search results" at bounding box center [367, 125] width 224 height 39
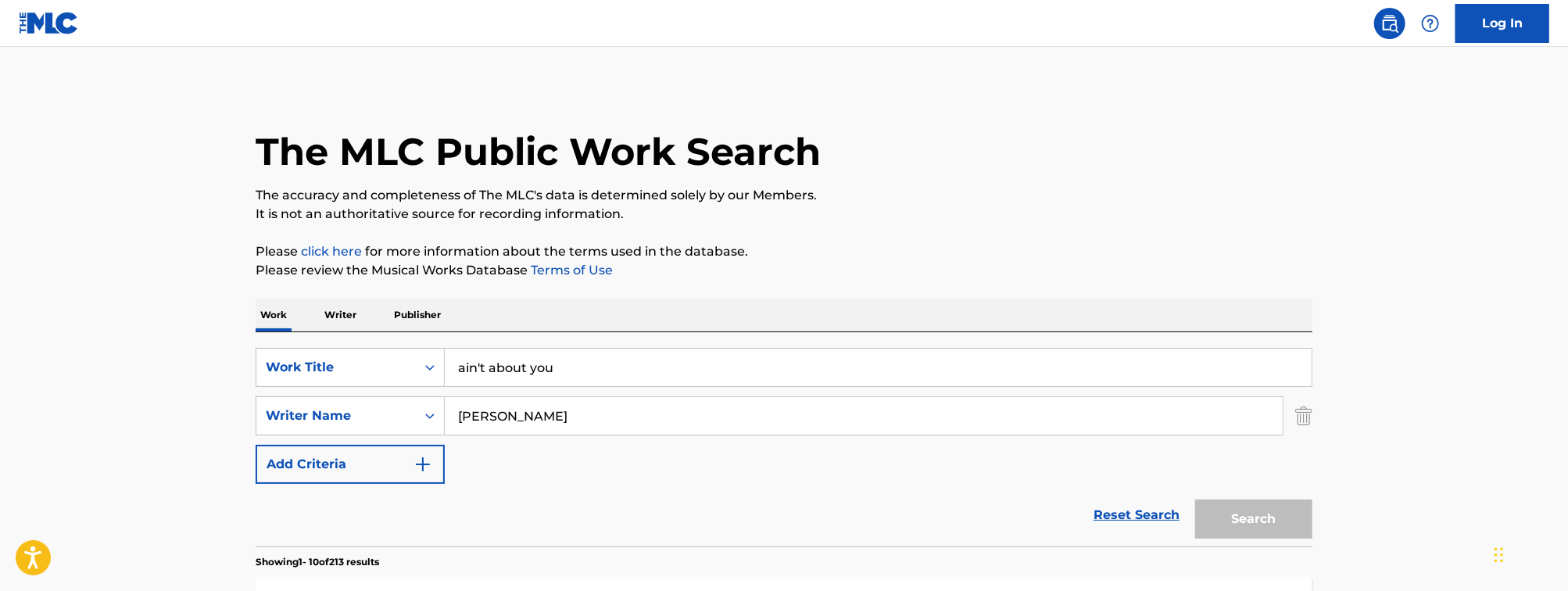
scroll to position [196, 0]
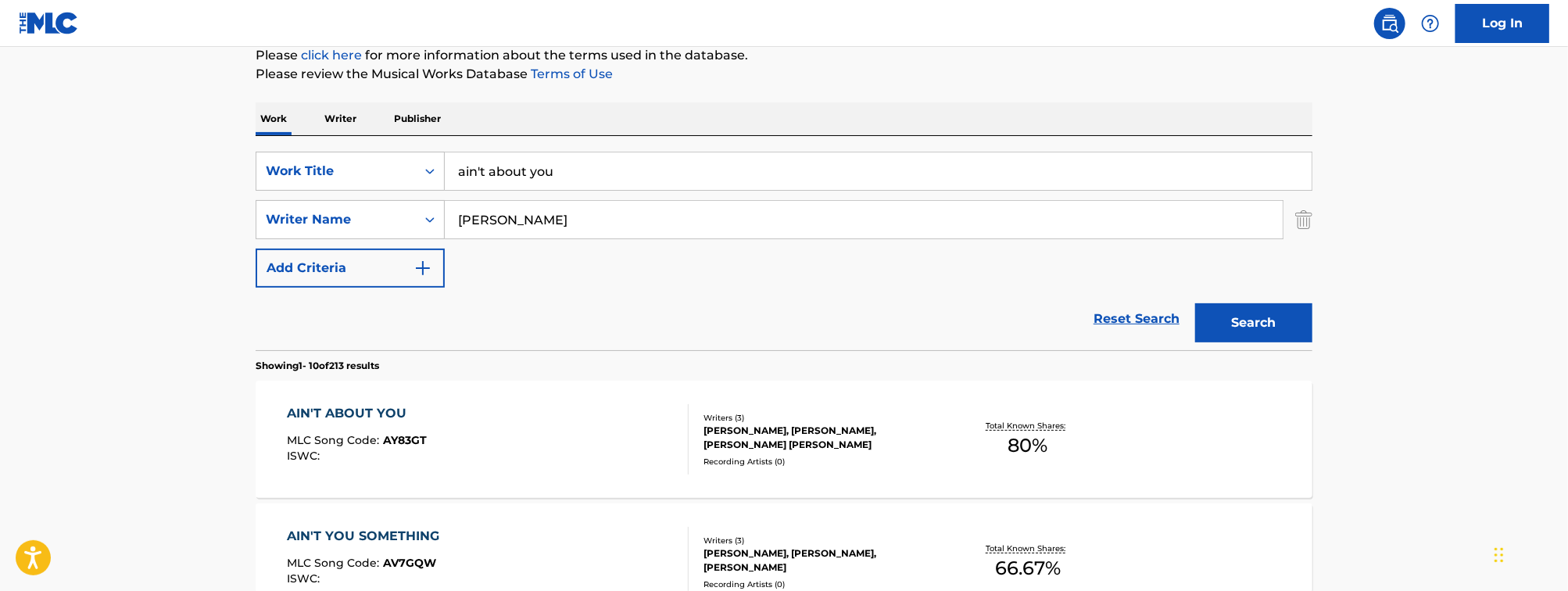
click at [569, 185] on input "ain't about you" at bounding box center [878, 171] width 867 height 37
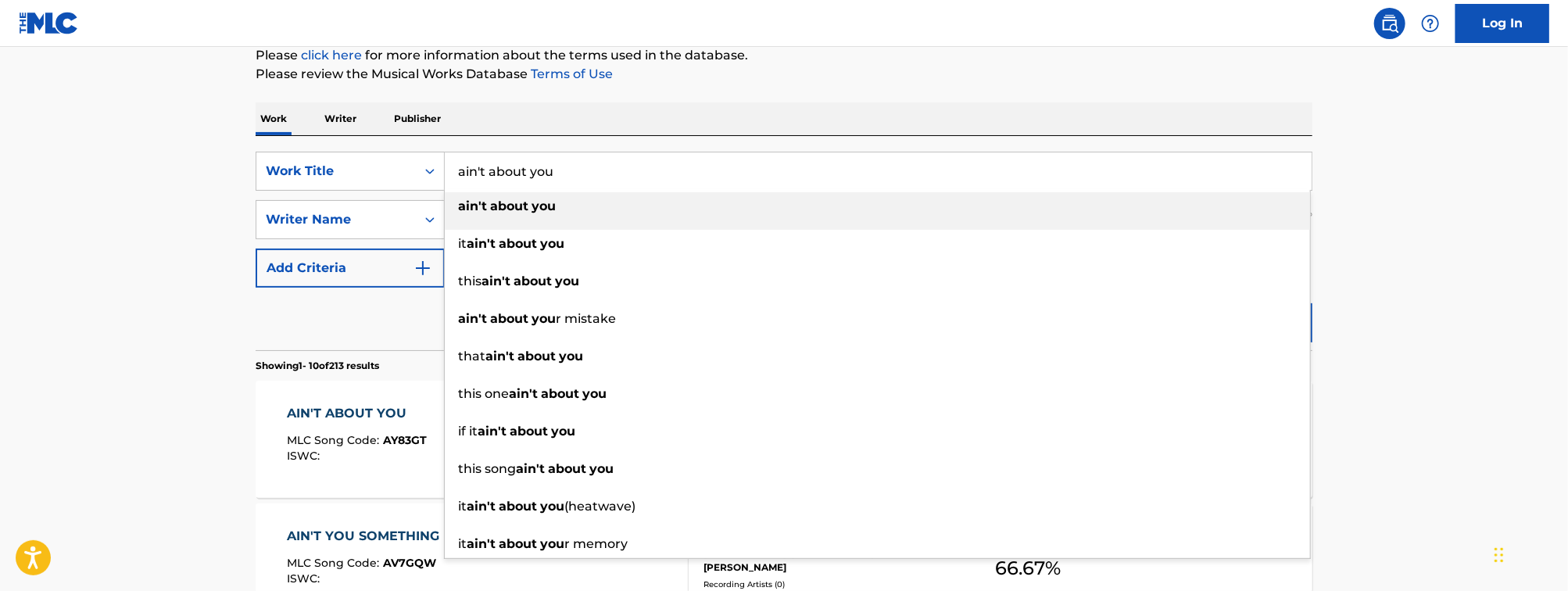
paste input "Search Form"
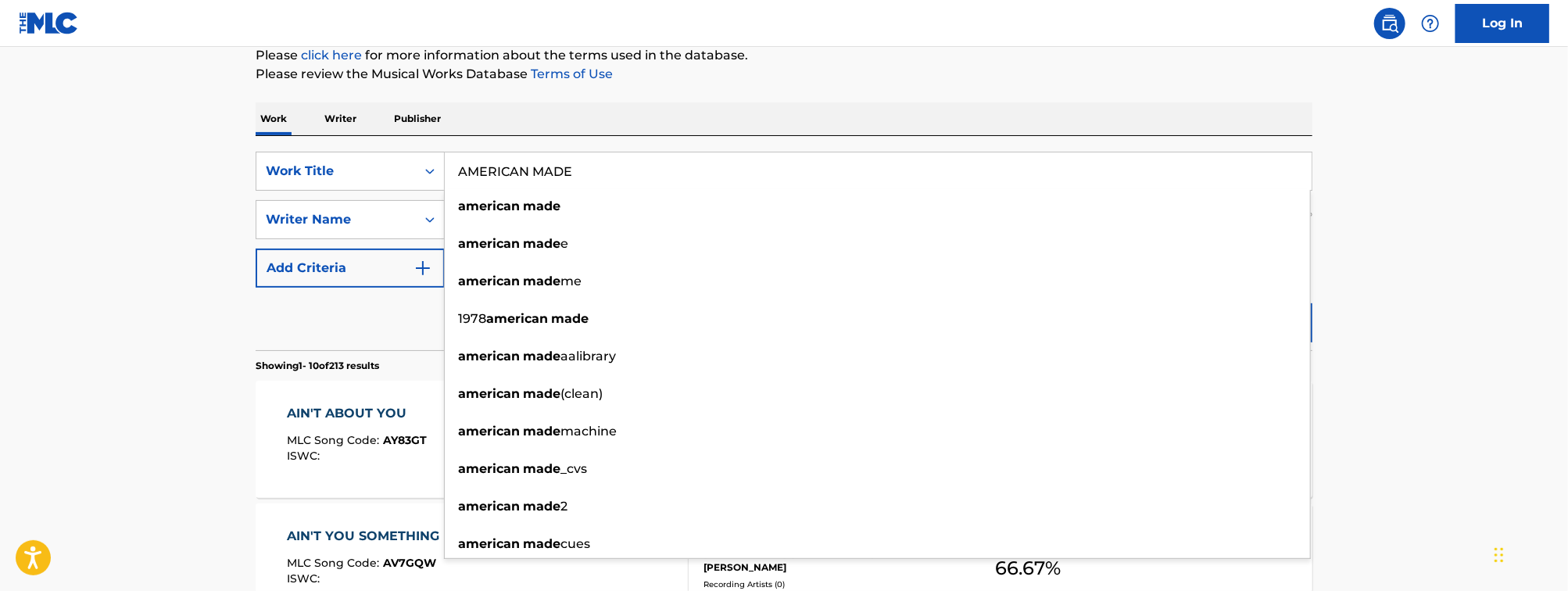
type input "AMERICAN MADE"
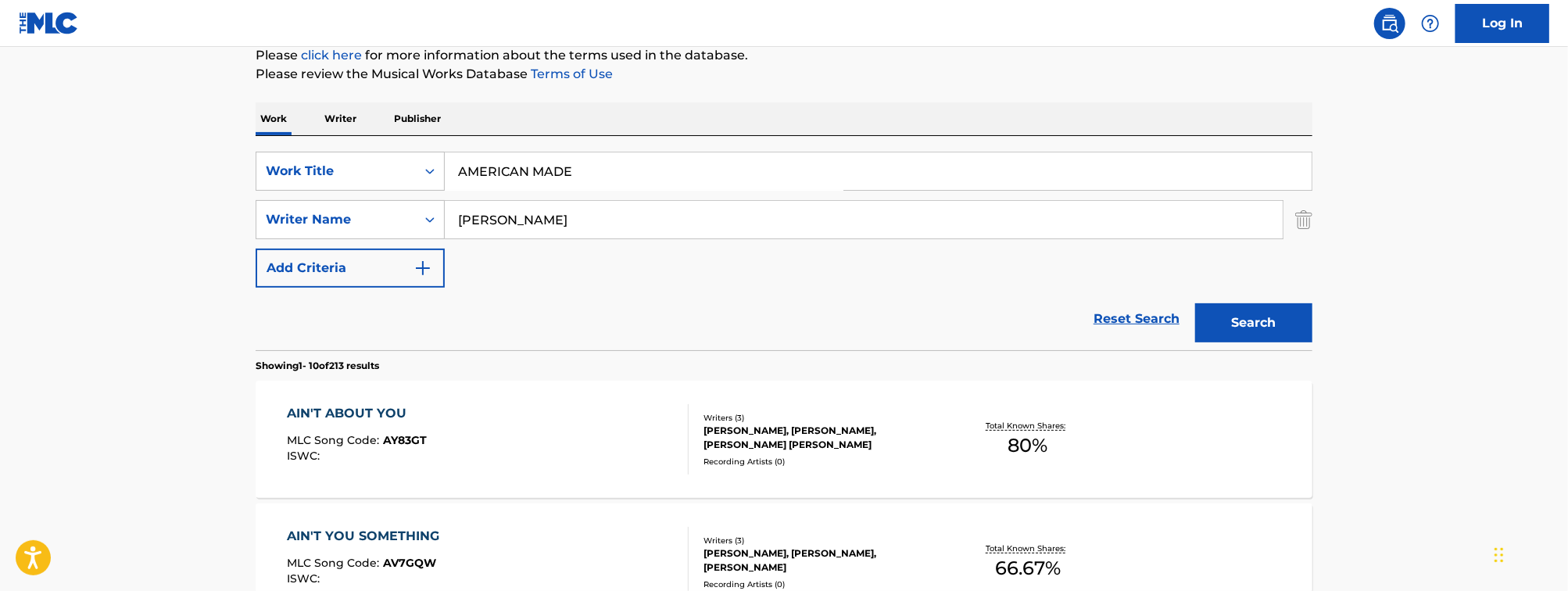
click at [494, 244] on div "SearchWithCriteriafeda7fdf-813f-4ece-a8fc-b45186d5676b Work Title AMERICAN MADE…" at bounding box center [784, 220] width 1056 height 136
click at [505, 240] on div "SearchWithCriteriafeda7fdf-813f-4ece-a8fc-b45186d5676b Work Title AMERICAN MADE…" at bounding box center [784, 220] width 1056 height 136
click at [519, 230] on input "[PERSON_NAME]" at bounding box center [863, 220] width 838 height 37
type input "BLACK"
click at [1195, 303] on button "Search" at bounding box center [1254, 323] width 117 height 39
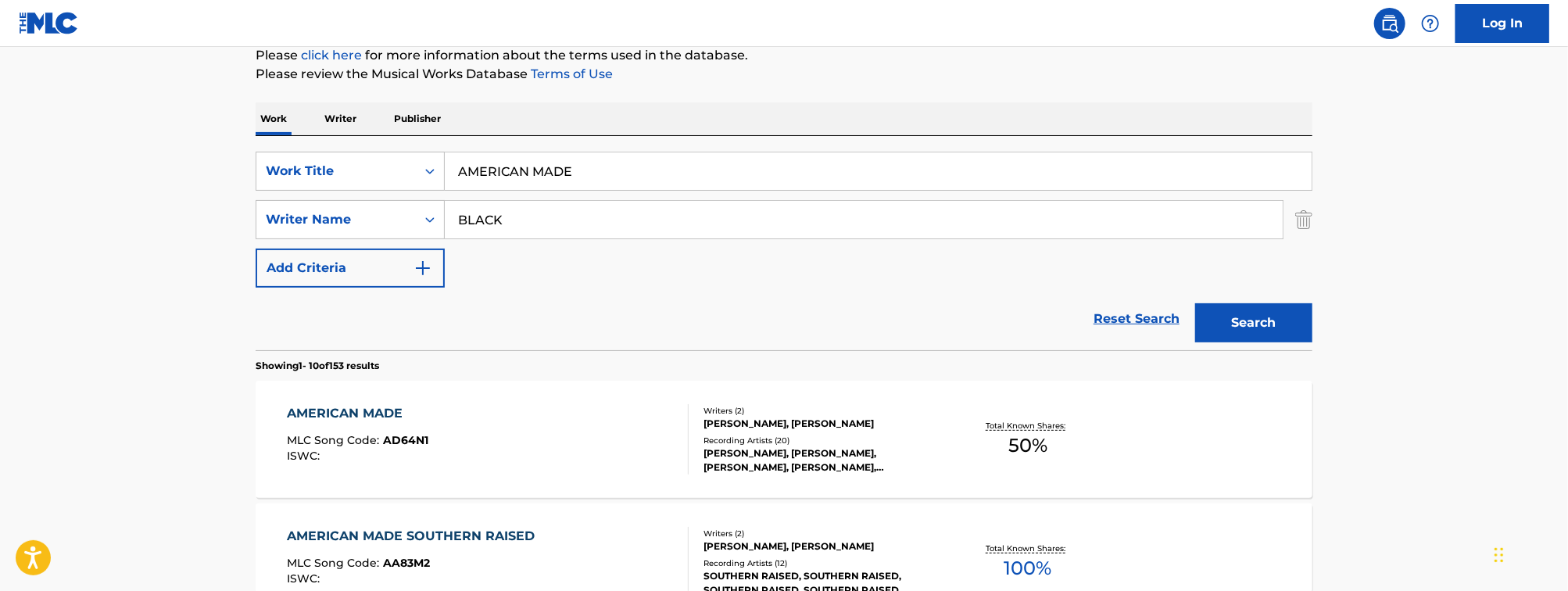
scroll to position [290, 0]
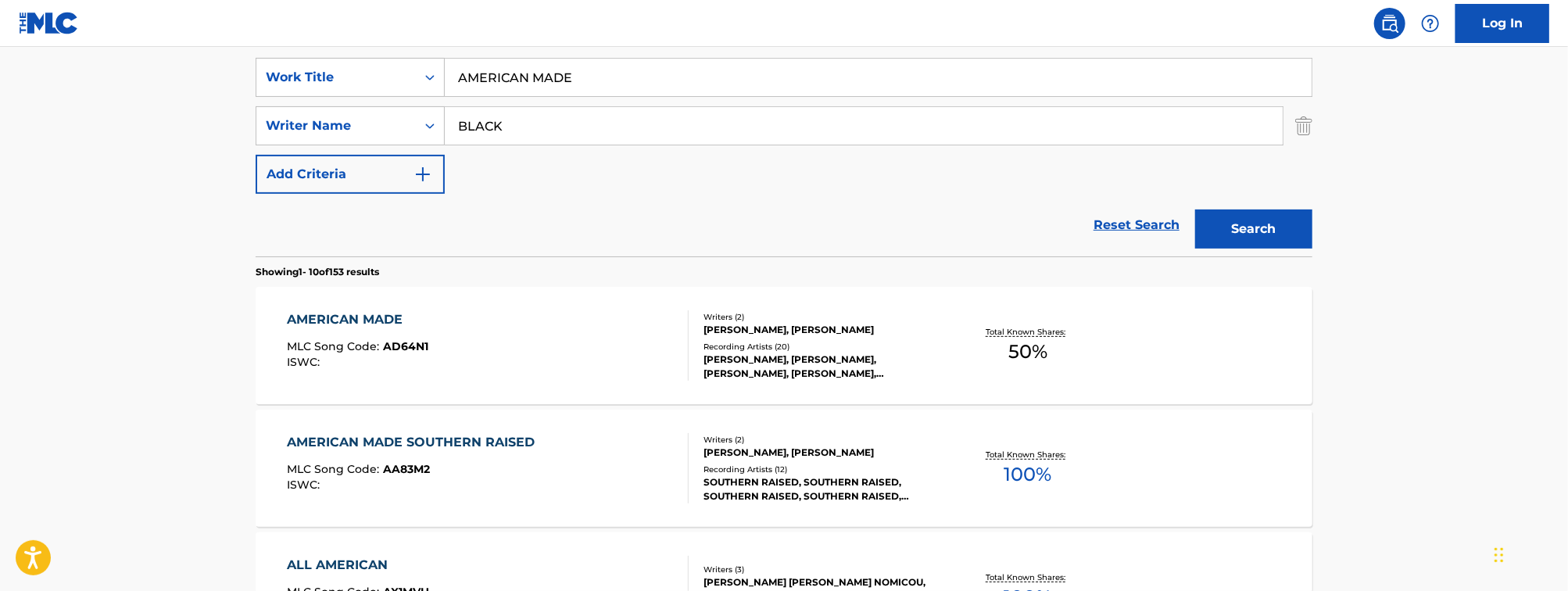
click at [532, 360] on div "AMERICAN MADE MLC Song Code : AD64N1 ISWC :" at bounding box center [488, 346] width 402 height 71
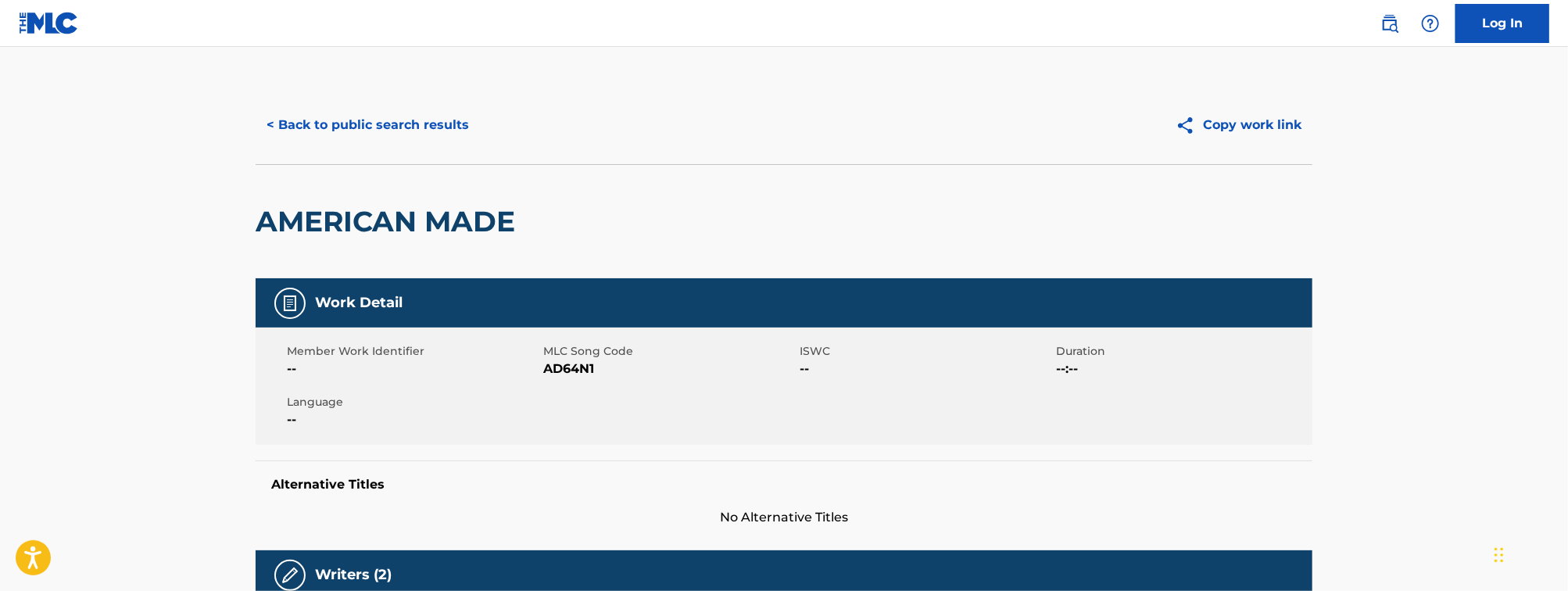
click at [400, 128] on button "< Back to public search results" at bounding box center [367, 125] width 224 height 39
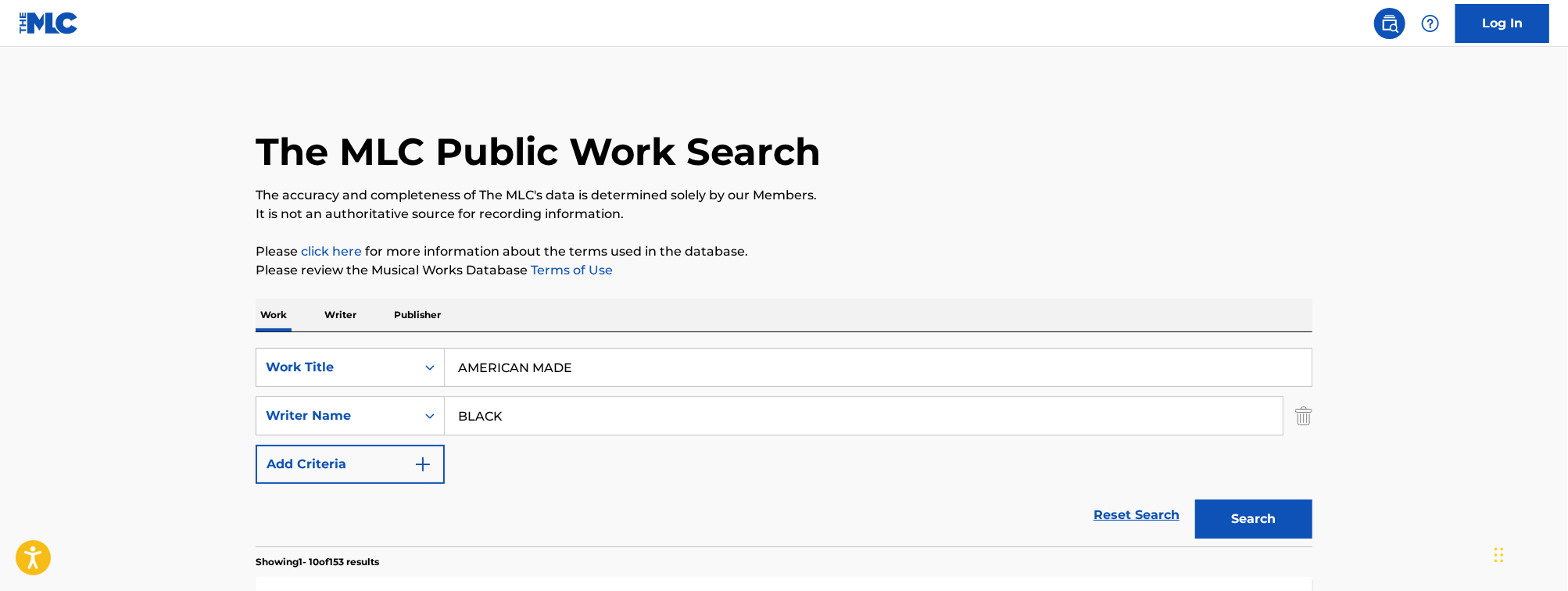
scroll to position [290, 0]
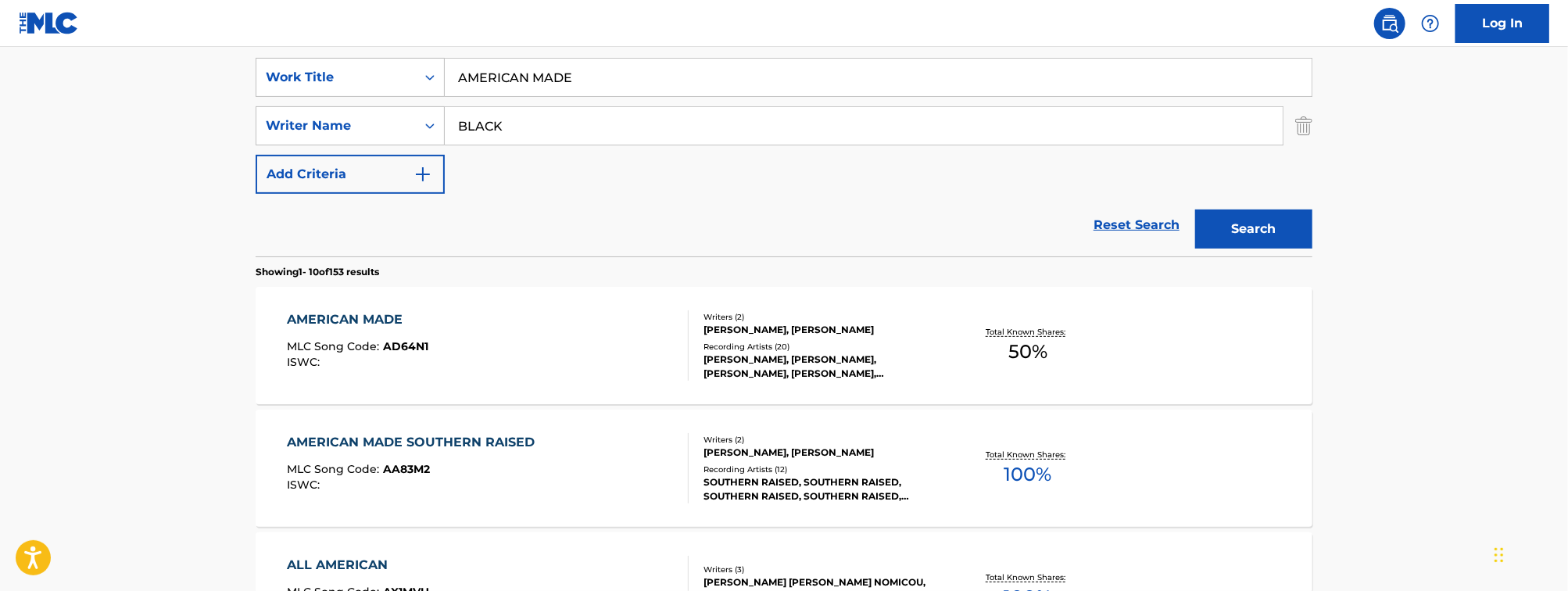
click at [532, 98] on div "SearchWithCriteriafeda7fdf-813f-4ece-a8fc-b45186d5676b Work Title AMERICAN MADE…" at bounding box center [784, 126] width 1056 height 136
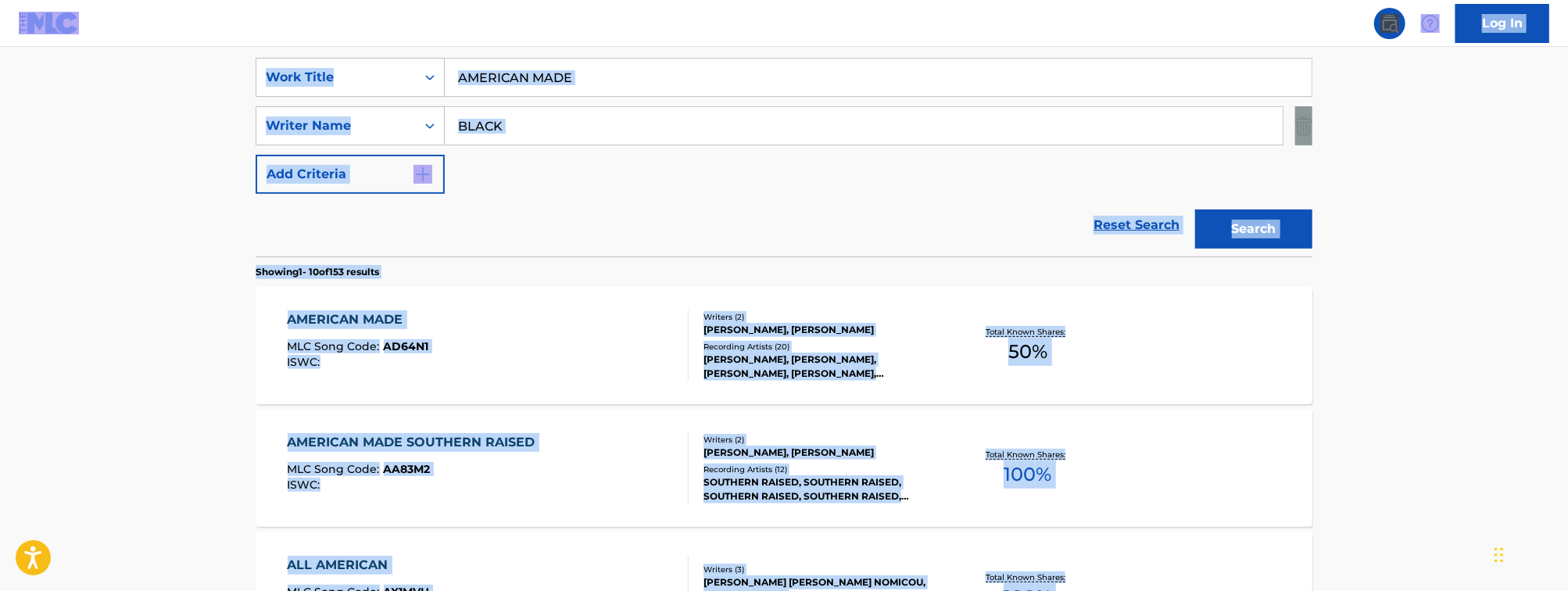
click at [600, 69] on input "AMERICAN MADE" at bounding box center [878, 77] width 867 height 37
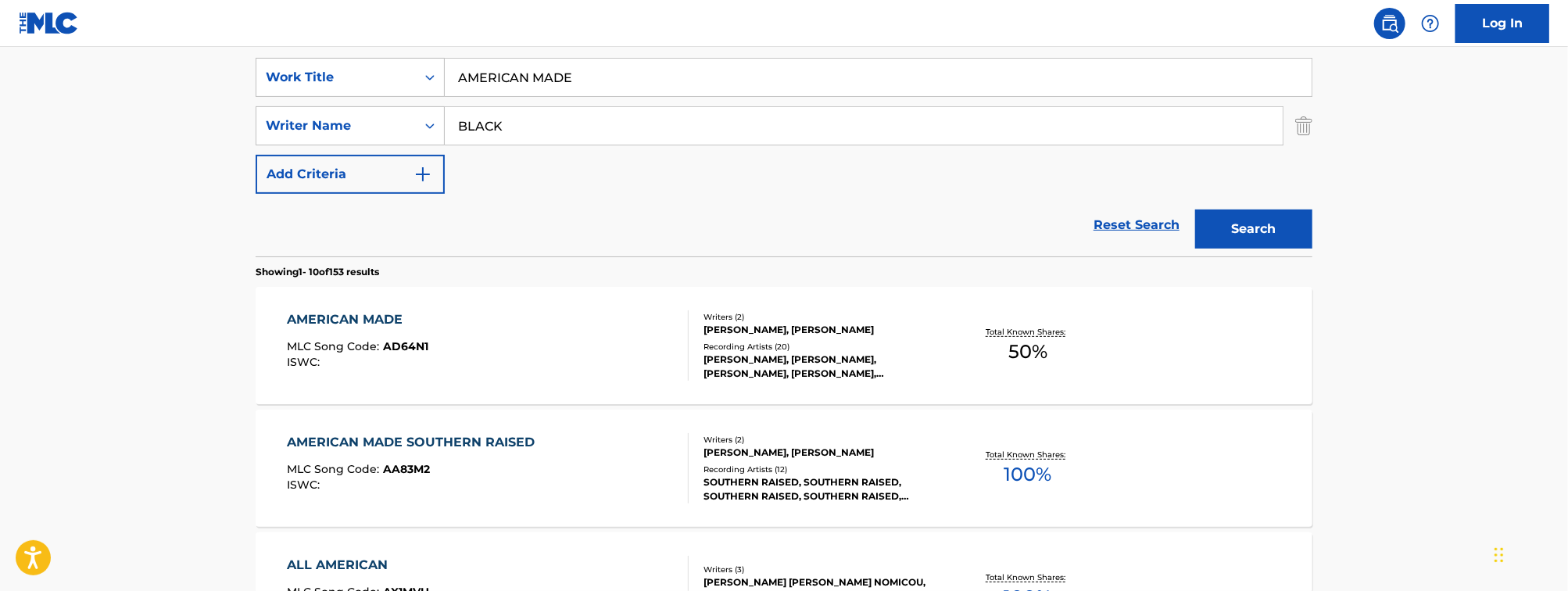
paste input "[US_STATE]"
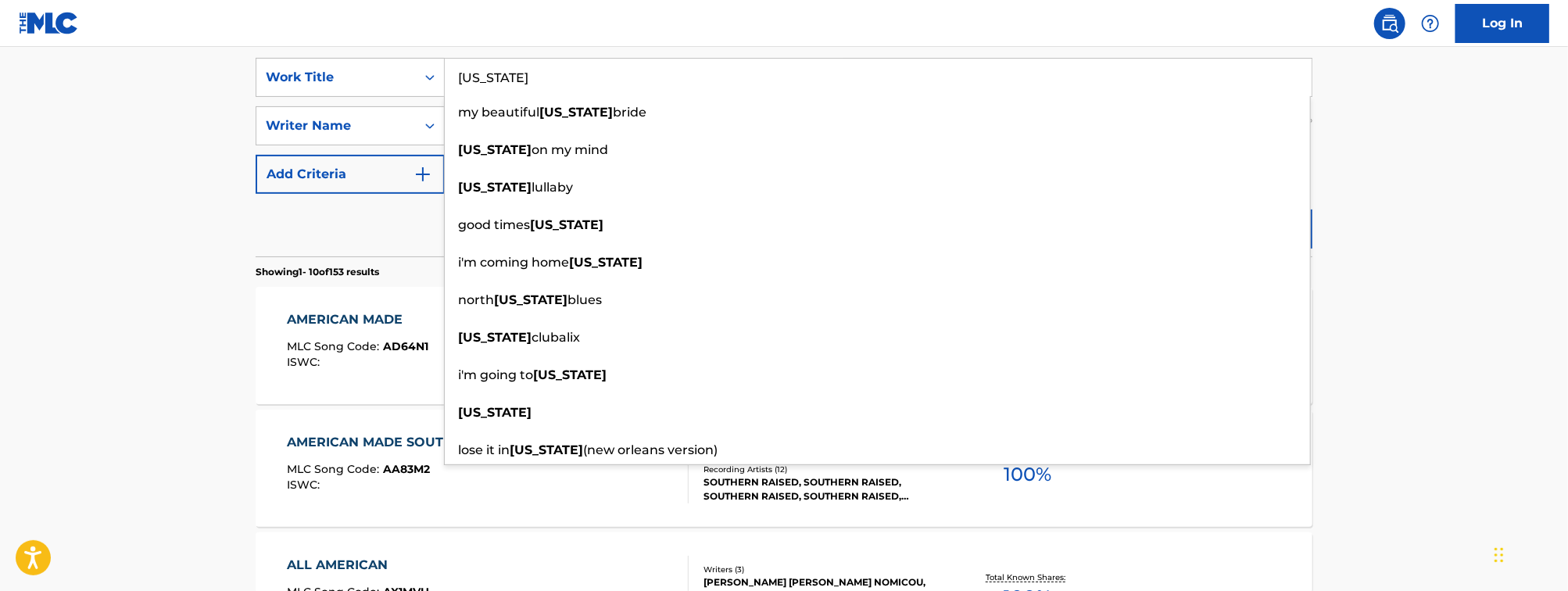
type input "[US_STATE]"
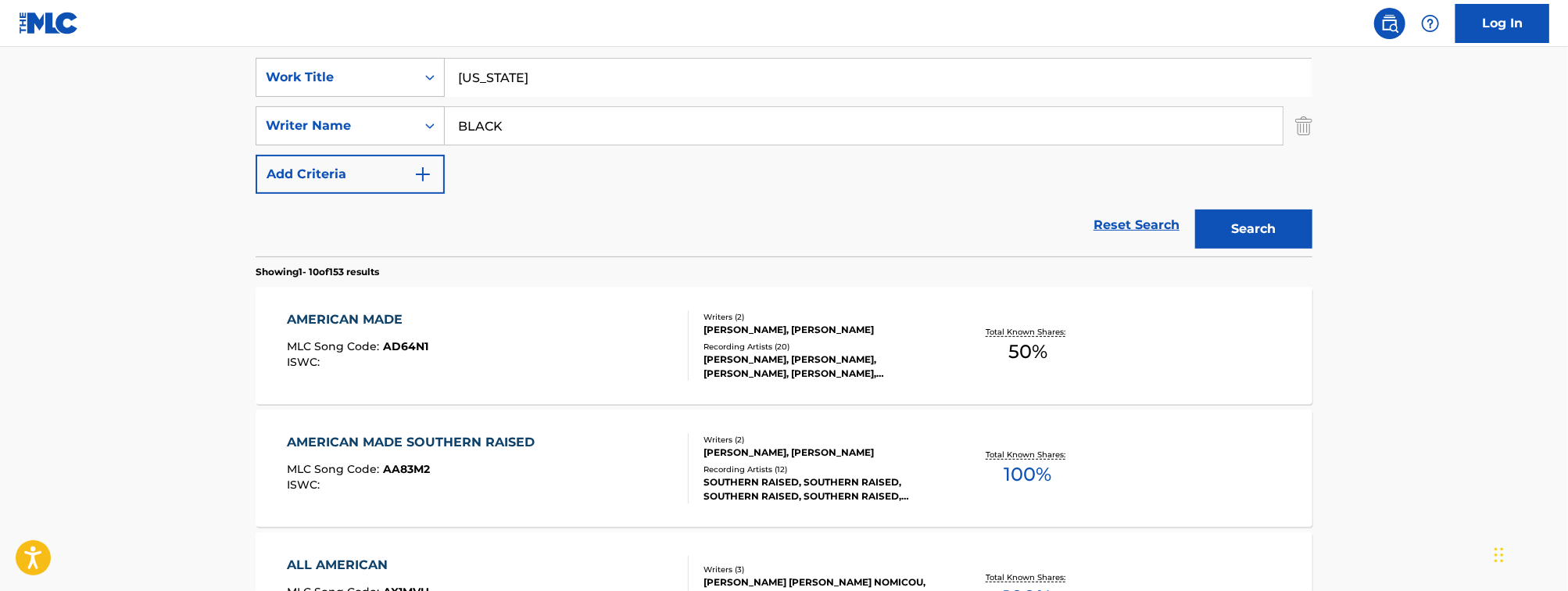
click at [541, 125] on input "BLACK" at bounding box center [863, 126] width 838 height 37
type input "[PERSON_NAME]"
click at [1195, 209] on button "Search" at bounding box center [1254, 229] width 117 height 39
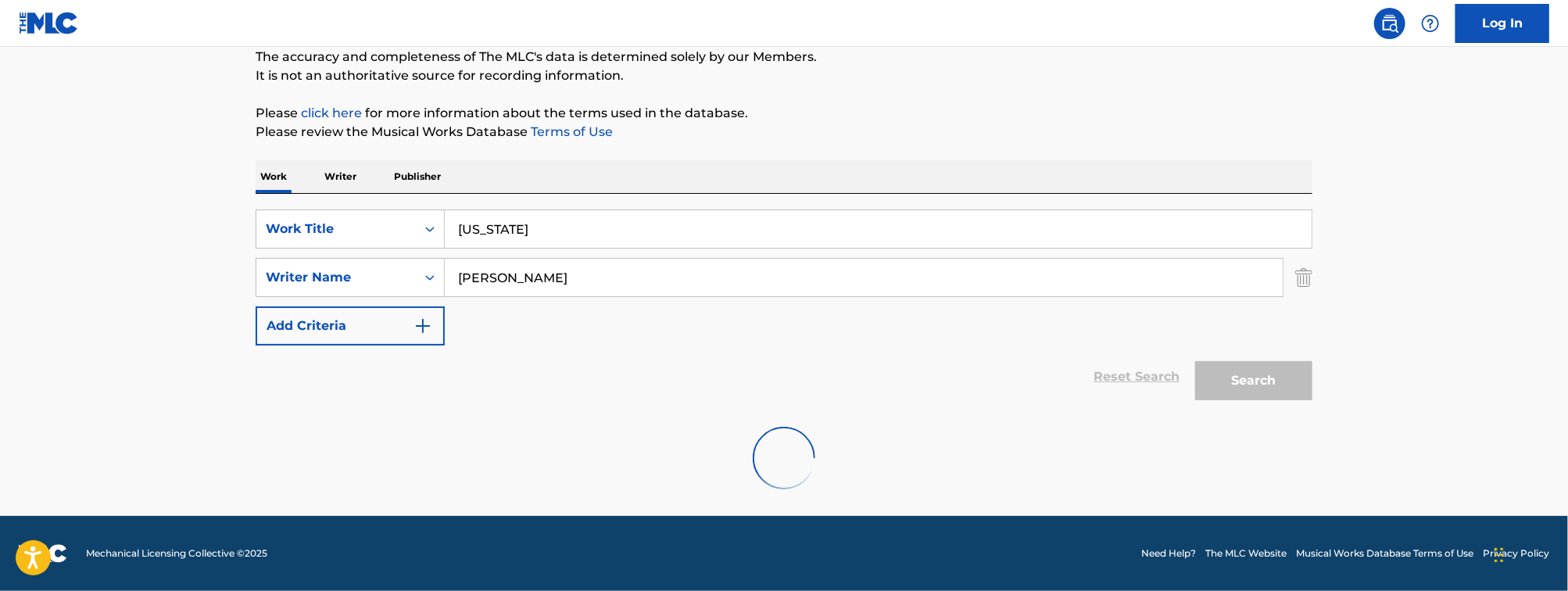
scroll to position [260, 0]
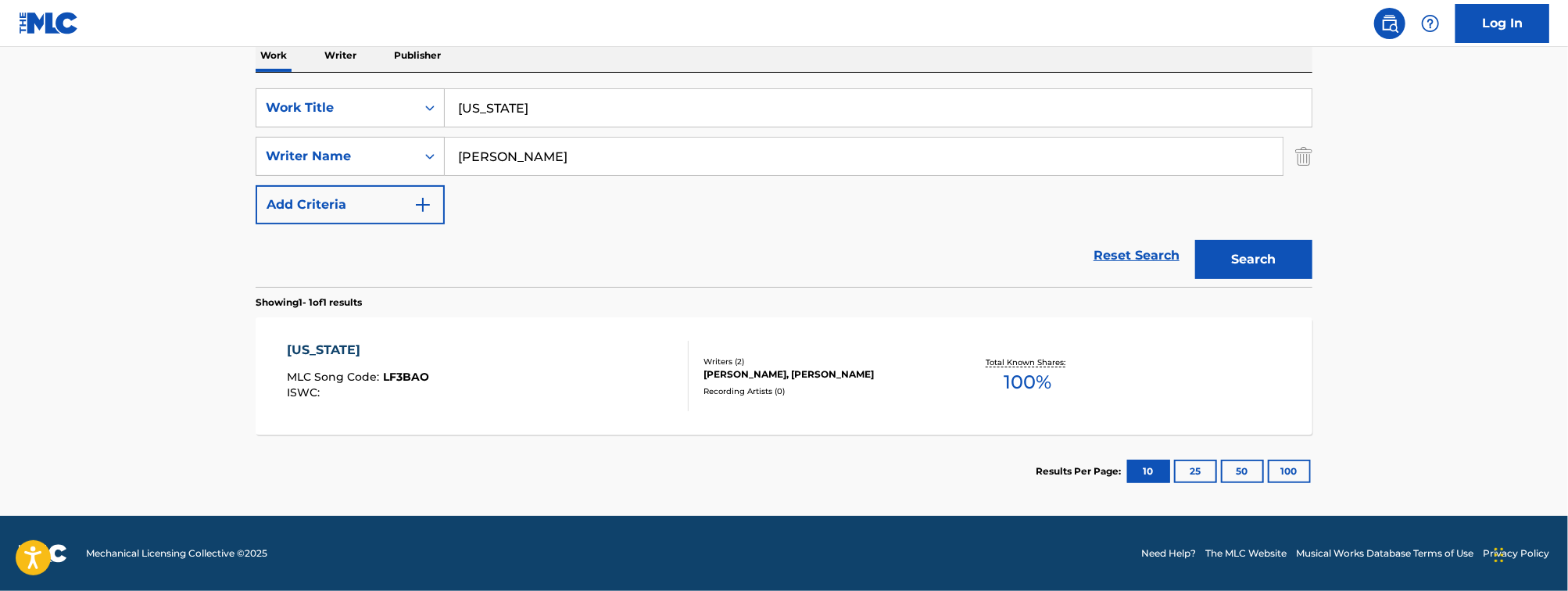
click at [520, 422] on div "[US_STATE] MLC Song Code : LF3BAO ISWC : Writers ( 2 ) [PERSON_NAME], [PERSON_N…" at bounding box center [784, 376] width 1056 height 117
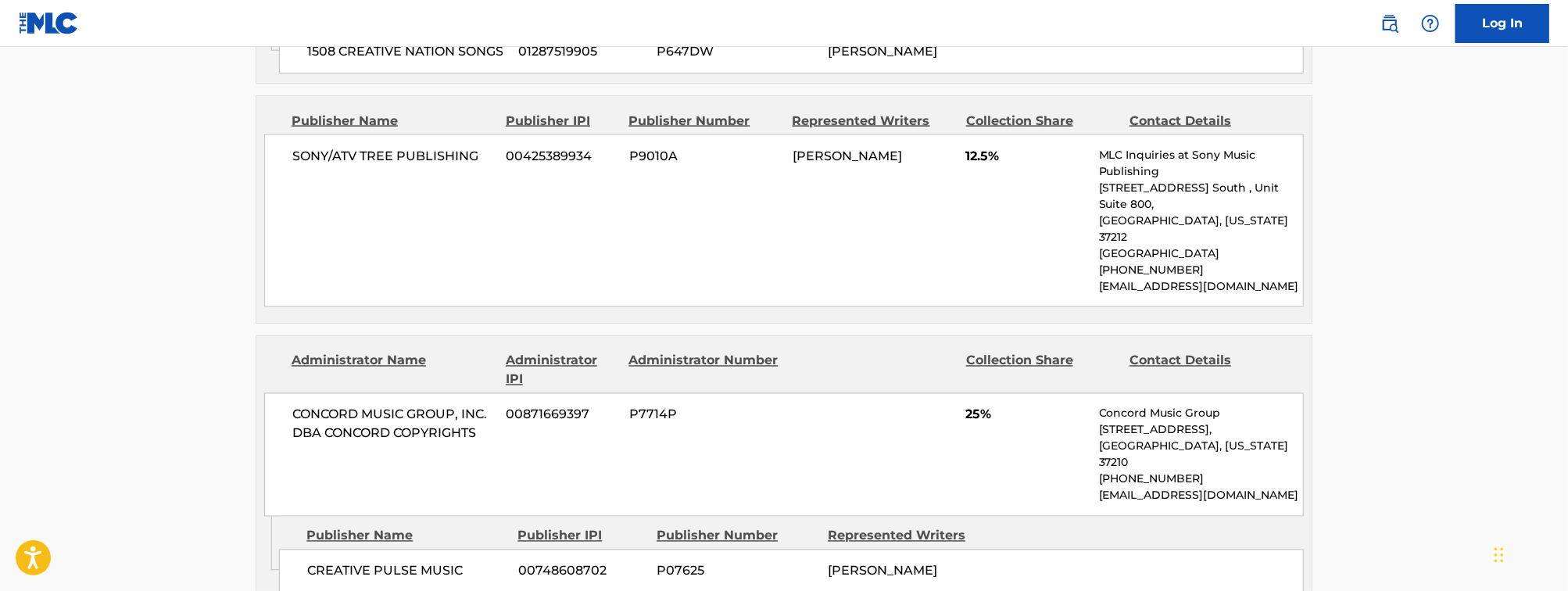
scroll to position [1759, 0]
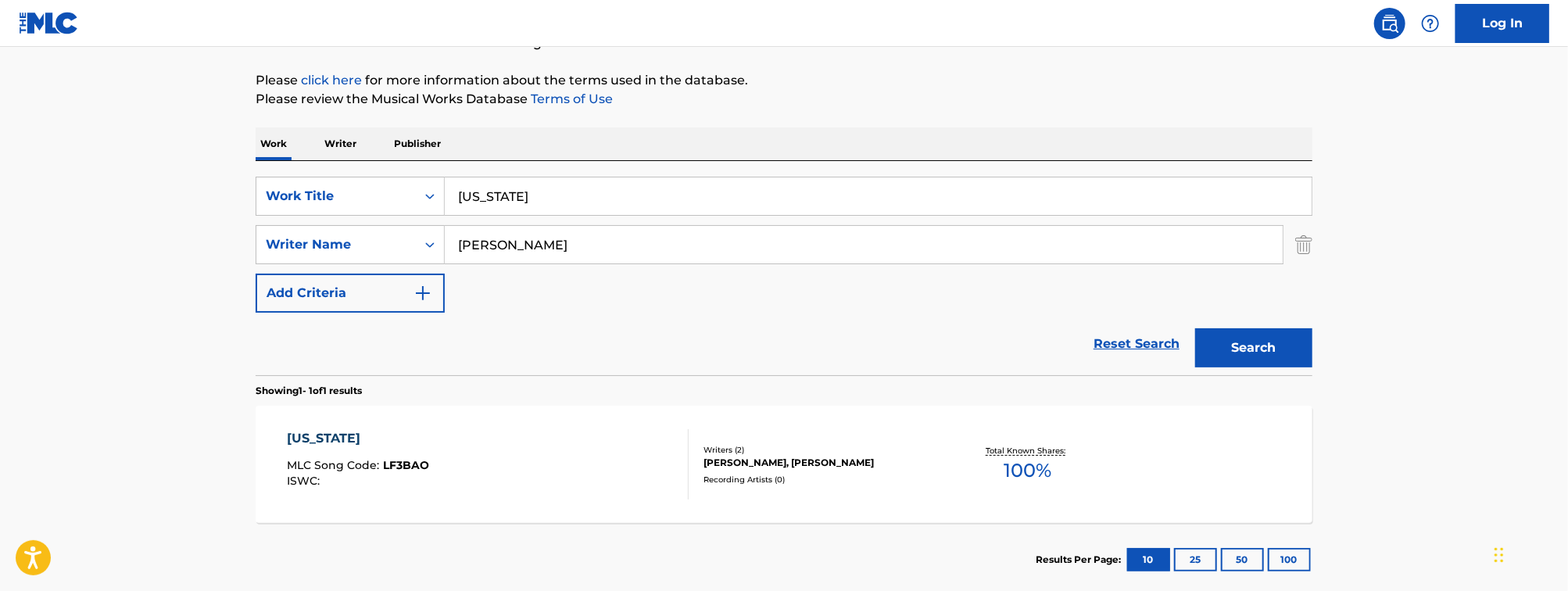
scroll to position [260, 0]
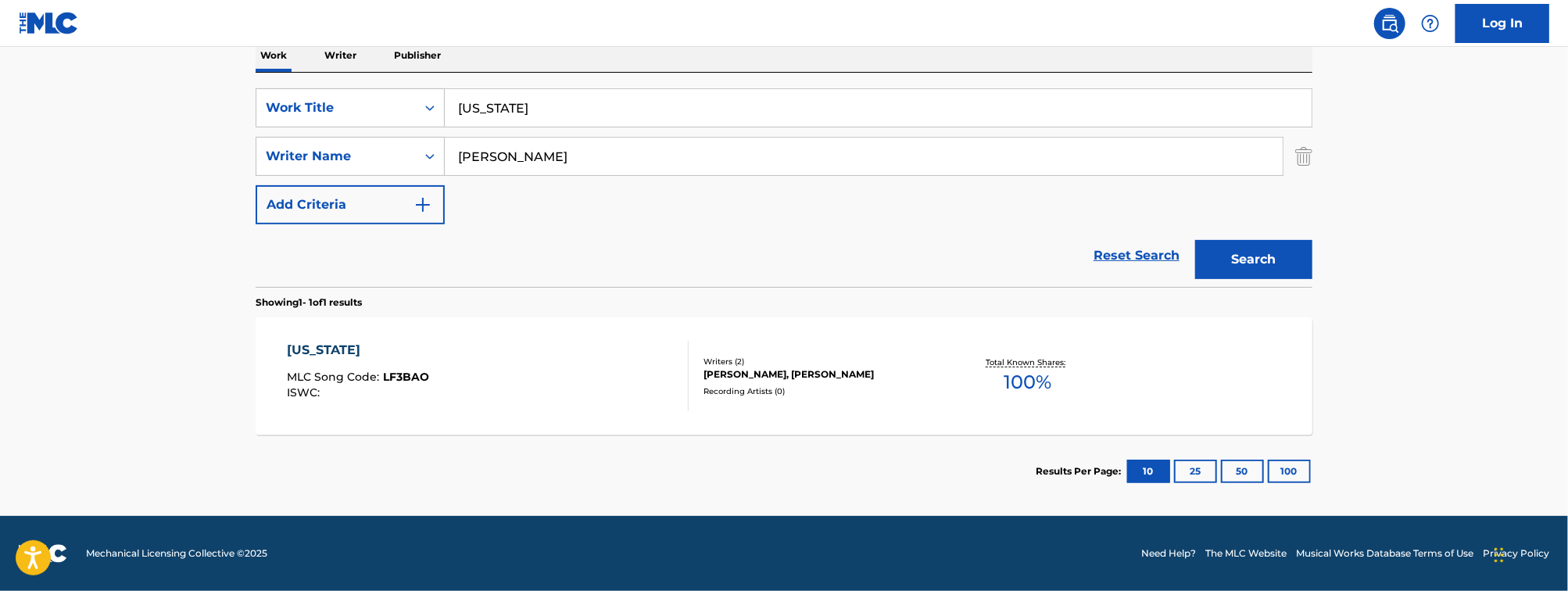
drag, startPoint x: 538, startPoint y: 154, endPoint x: 246, endPoint y: 104, distance: 296.2
click at [246, 104] on div "The MLC Public Work Search The accuracy and completeness of The MLC's data is d…" at bounding box center [784, 167] width 1095 height 682
type input "JAREN"
click at [1195, 240] on button "Search" at bounding box center [1254, 260] width 117 height 39
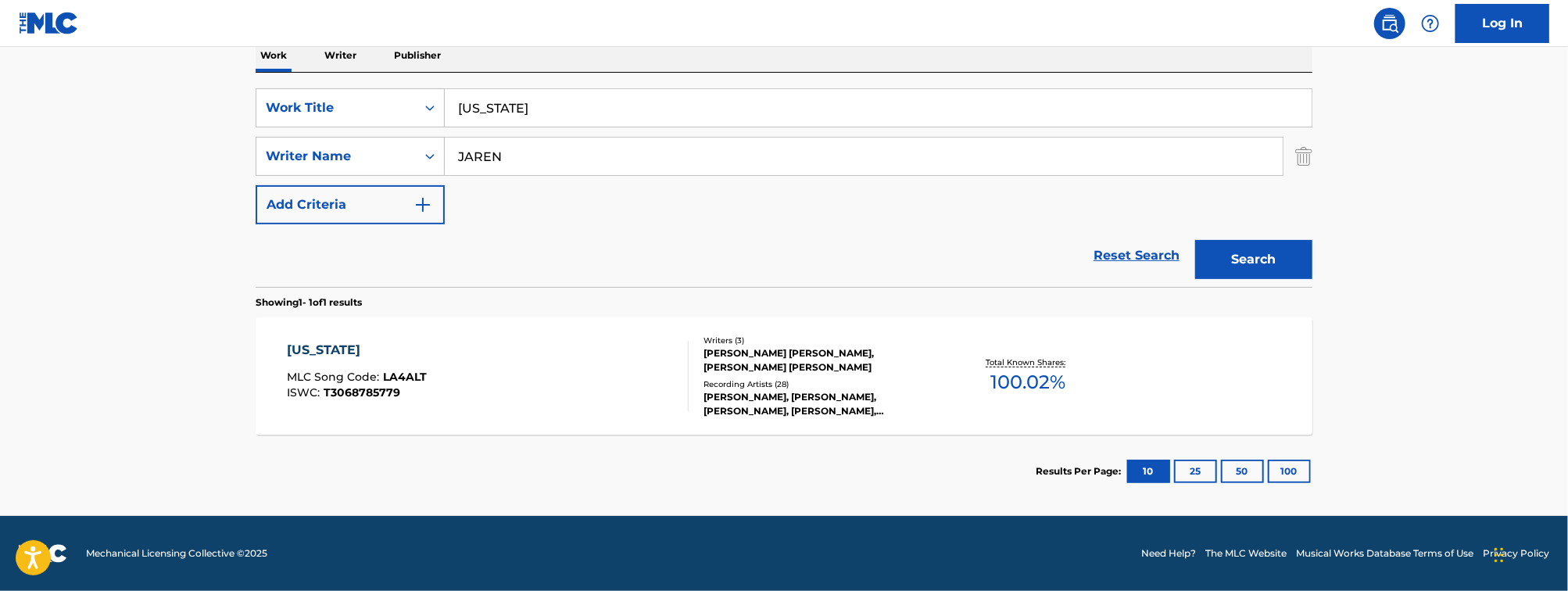
click at [463, 421] on div "[US_STATE] MLC Song Code : LA4ALT ISWC : T3068785779 Writers ( 3 ) [PERSON_NAME…" at bounding box center [784, 376] width 1056 height 117
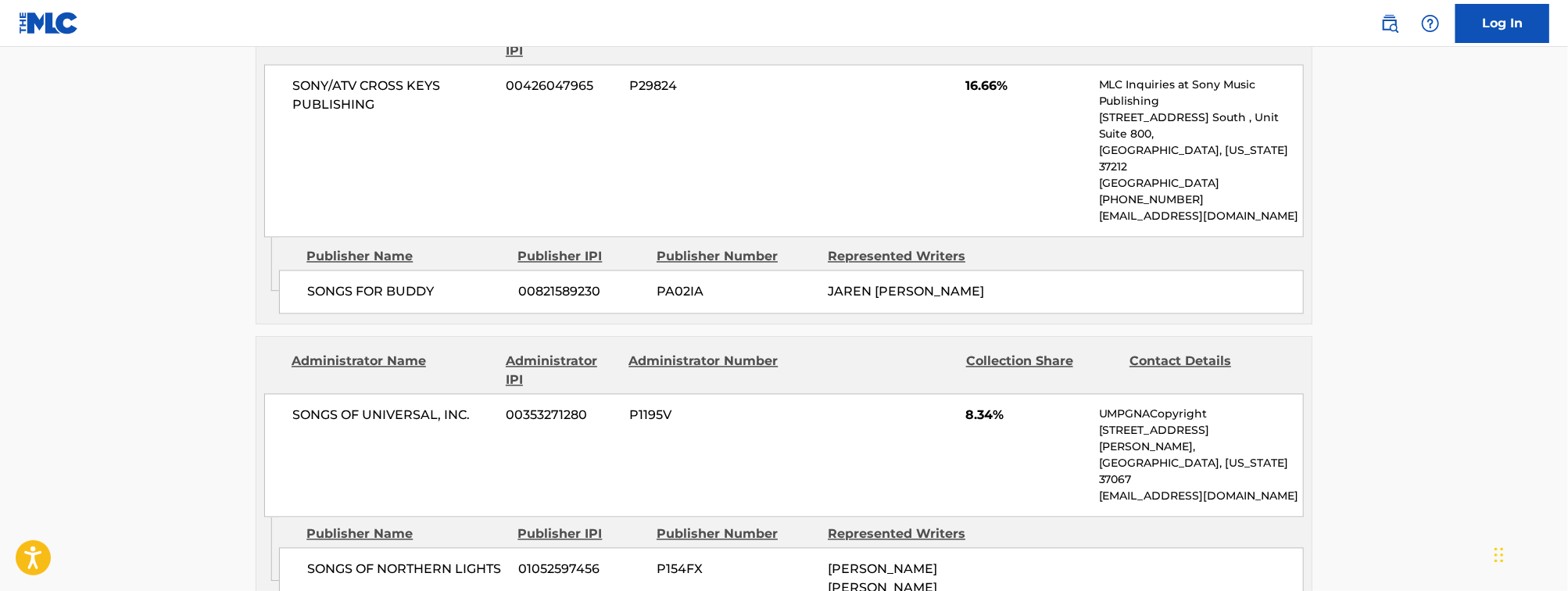
scroll to position [1954, 0]
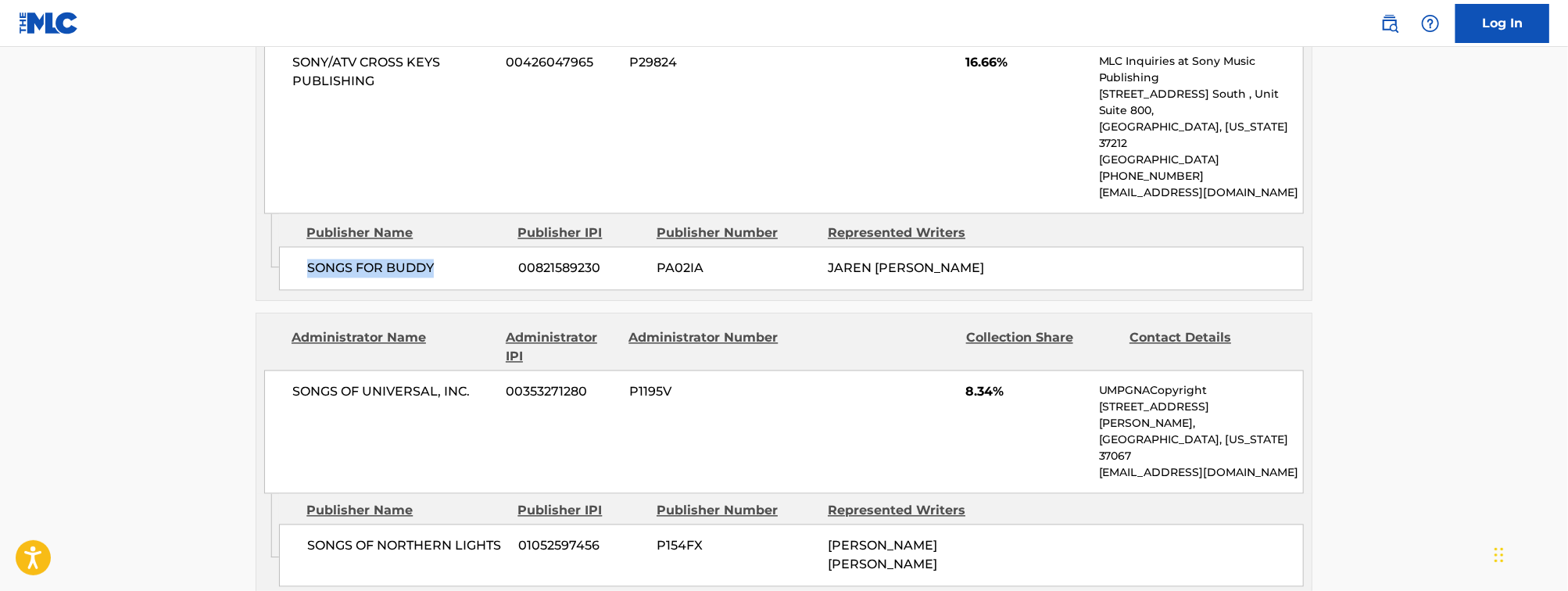
drag, startPoint x: 444, startPoint y: 119, endPoint x: 305, endPoint y: 120, distance: 139.0
click at [305, 248] on div "SONGS FOR BUDDY 00821589230 PA02IA JAREN [PERSON_NAME]" at bounding box center [791, 269] width 1025 height 44
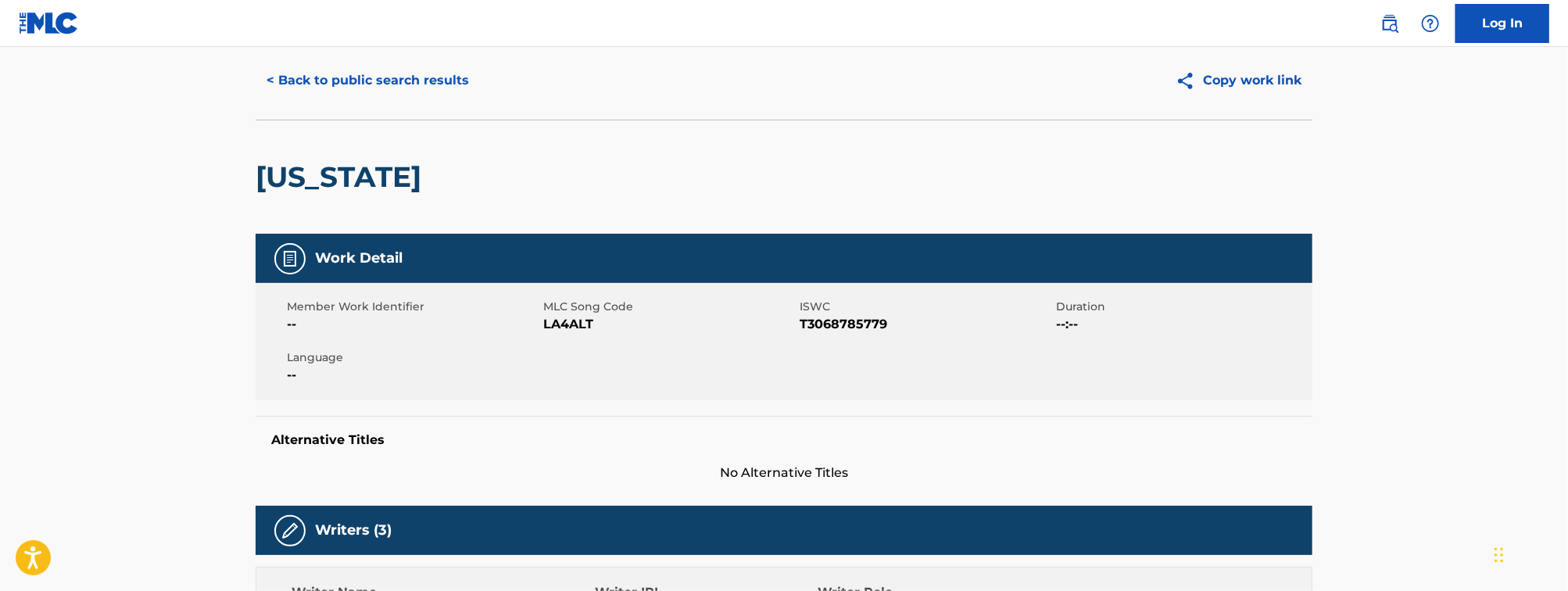
scroll to position [0, 0]
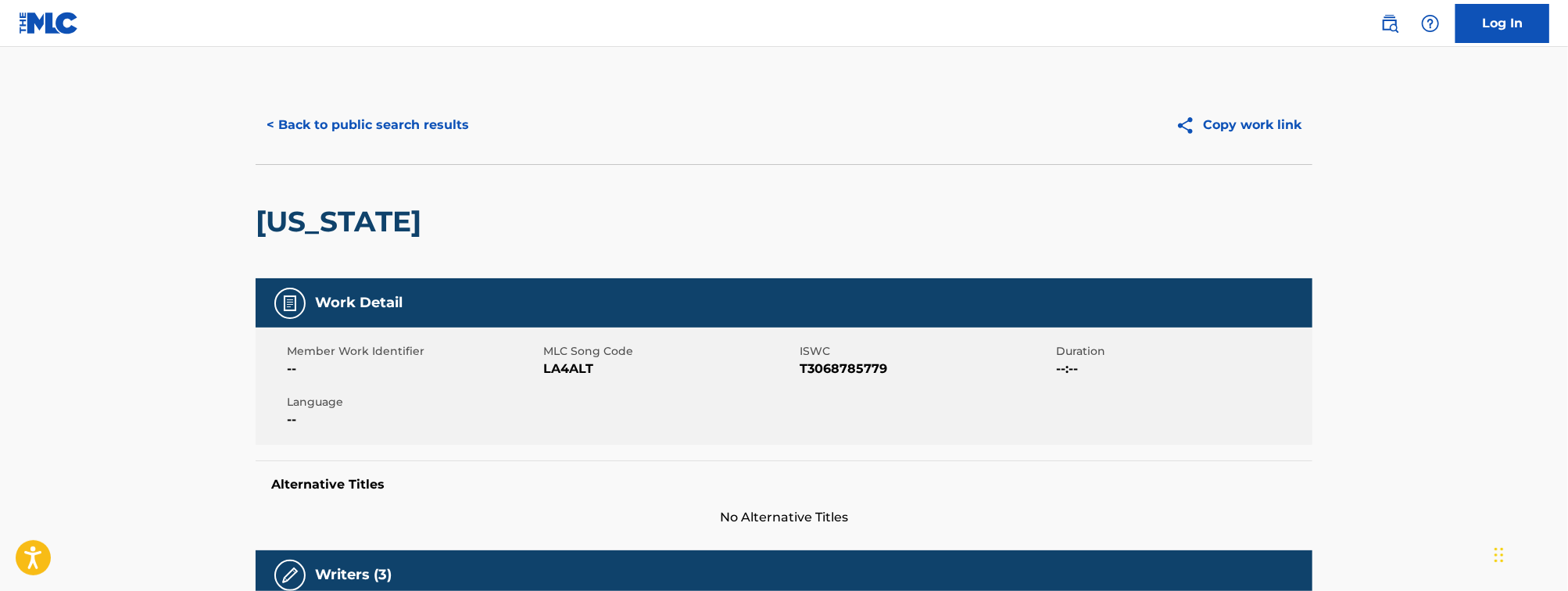
click at [429, 119] on button "< Back to public search results" at bounding box center [367, 125] width 224 height 39
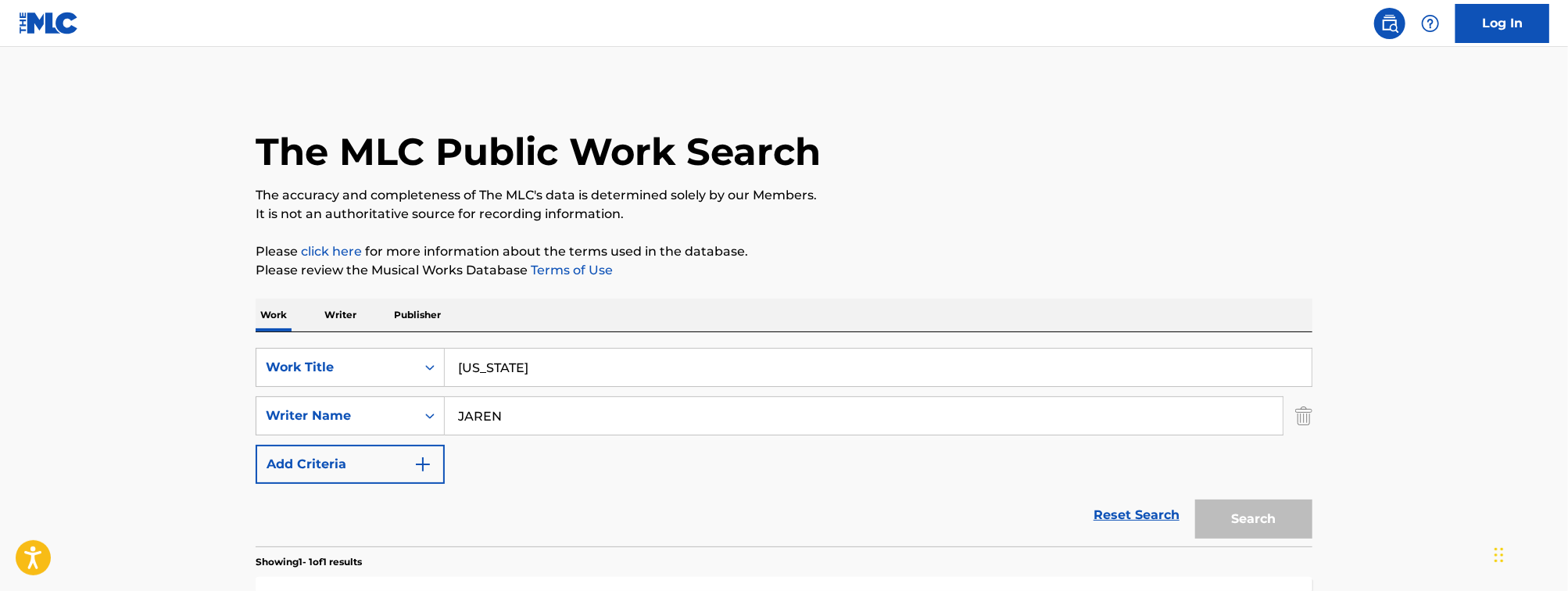
scroll to position [171, 0]
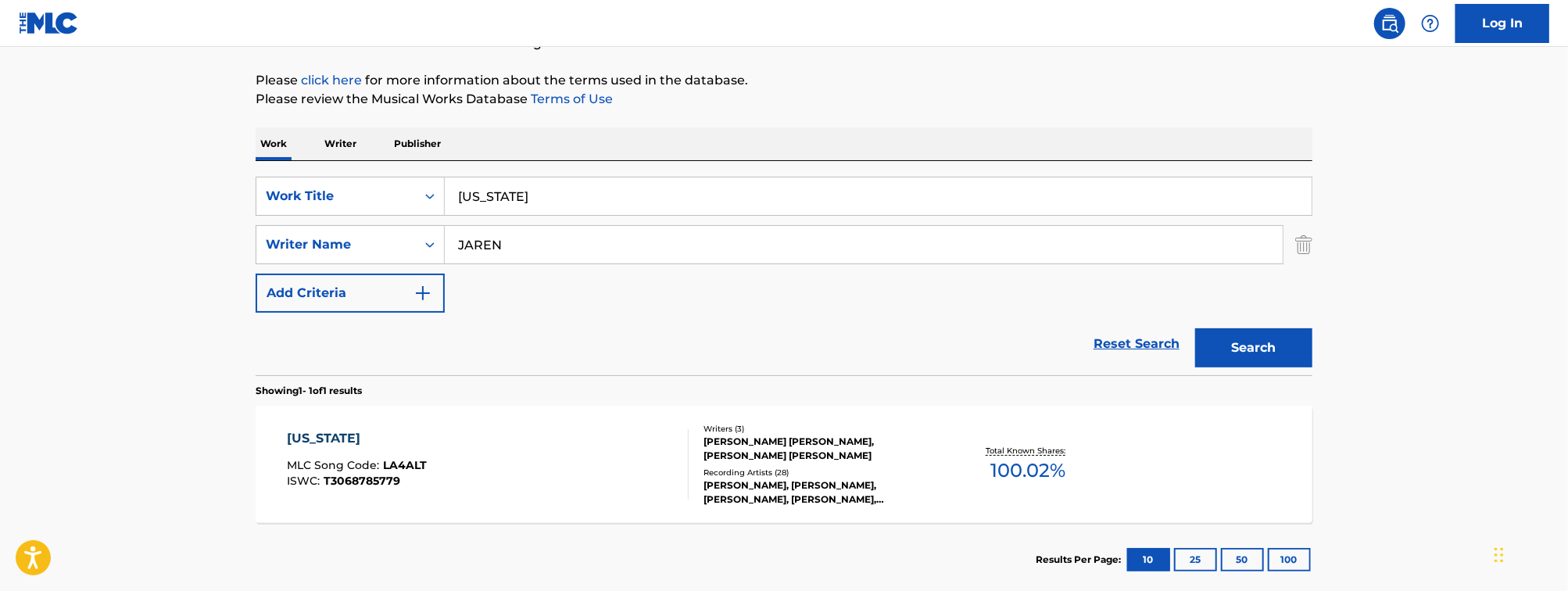
click at [564, 207] on input "[US_STATE]" at bounding box center [878, 196] width 867 height 37
paste input "A DAY LATE AND A BUCK SHORT"
type input "A DAY LATE AND A BUCK SHORT"
click at [96, 163] on main "The MLC Public Work Search The accuracy and completeness of The MLC's data is d…" at bounding box center [784, 239] width 1568 height 729
click at [463, 248] on input "JAREN" at bounding box center [863, 245] width 838 height 37
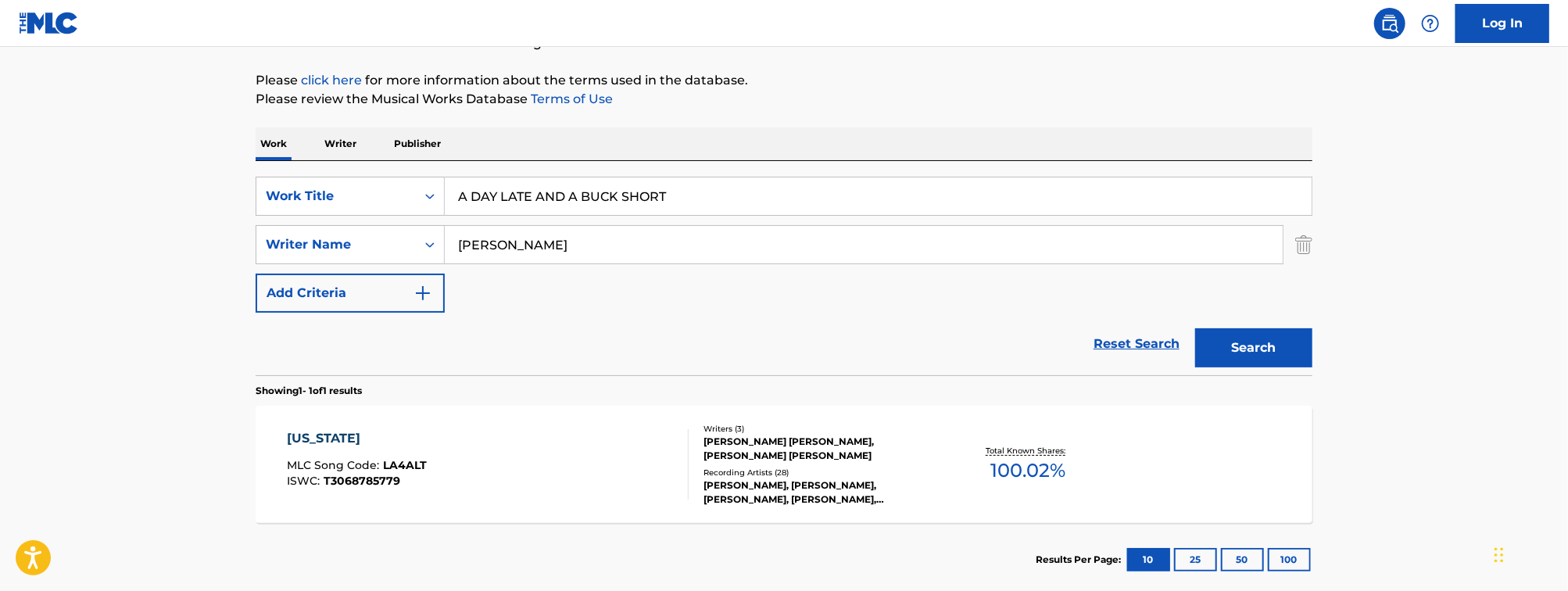
type input "[PERSON_NAME]"
click at [1195, 329] on button "Search" at bounding box center [1254, 348] width 117 height 39
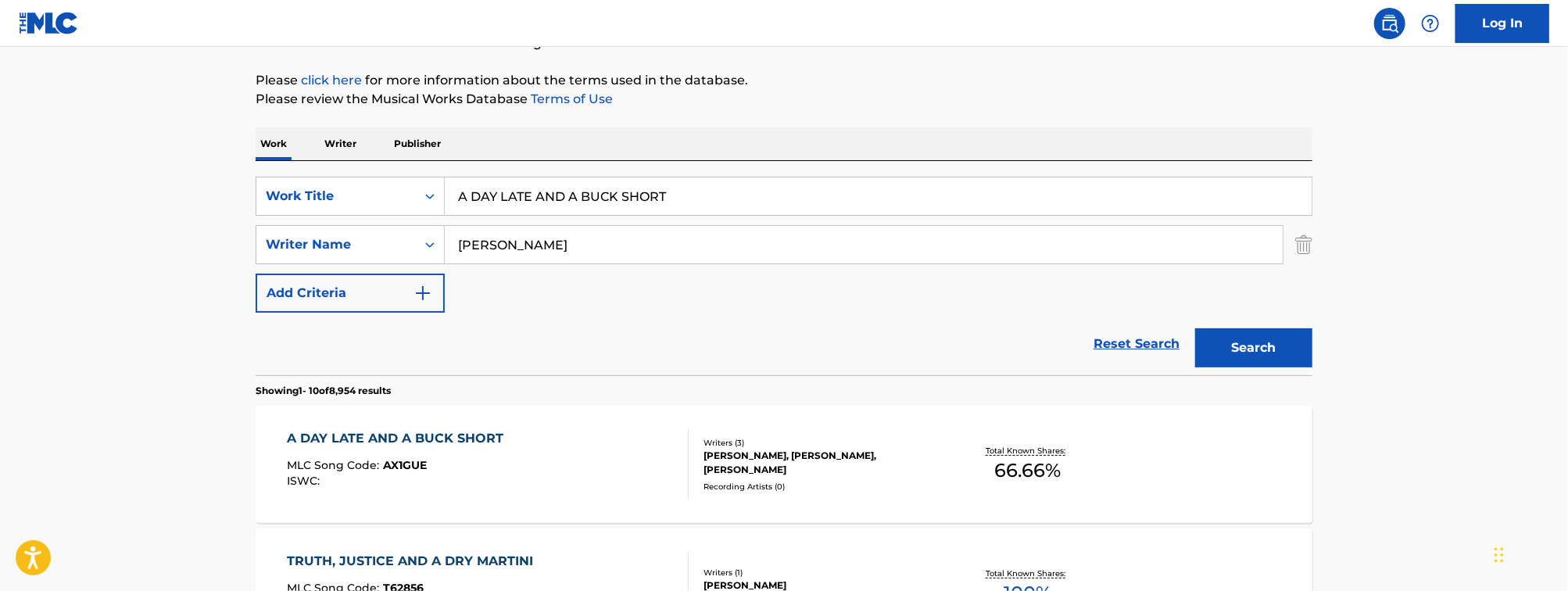
click at [551, 469] on div "A DAY LATE AND A BUCK SHORT MLC Song Code : AX1GUE ISWC :" at bounding box center [488, 464] width 402 height 71
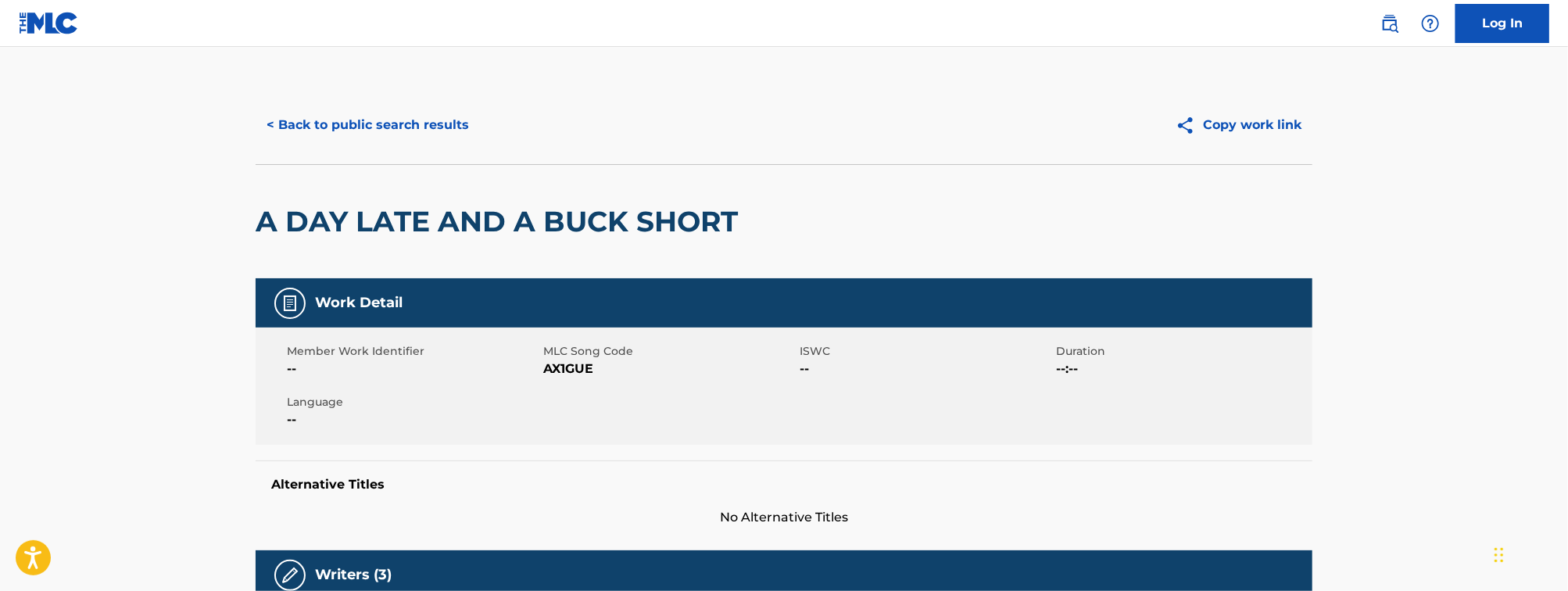
click at [382, 124] on button "< Back to public search results" at bounding box center [367, 125] width 224 height 39
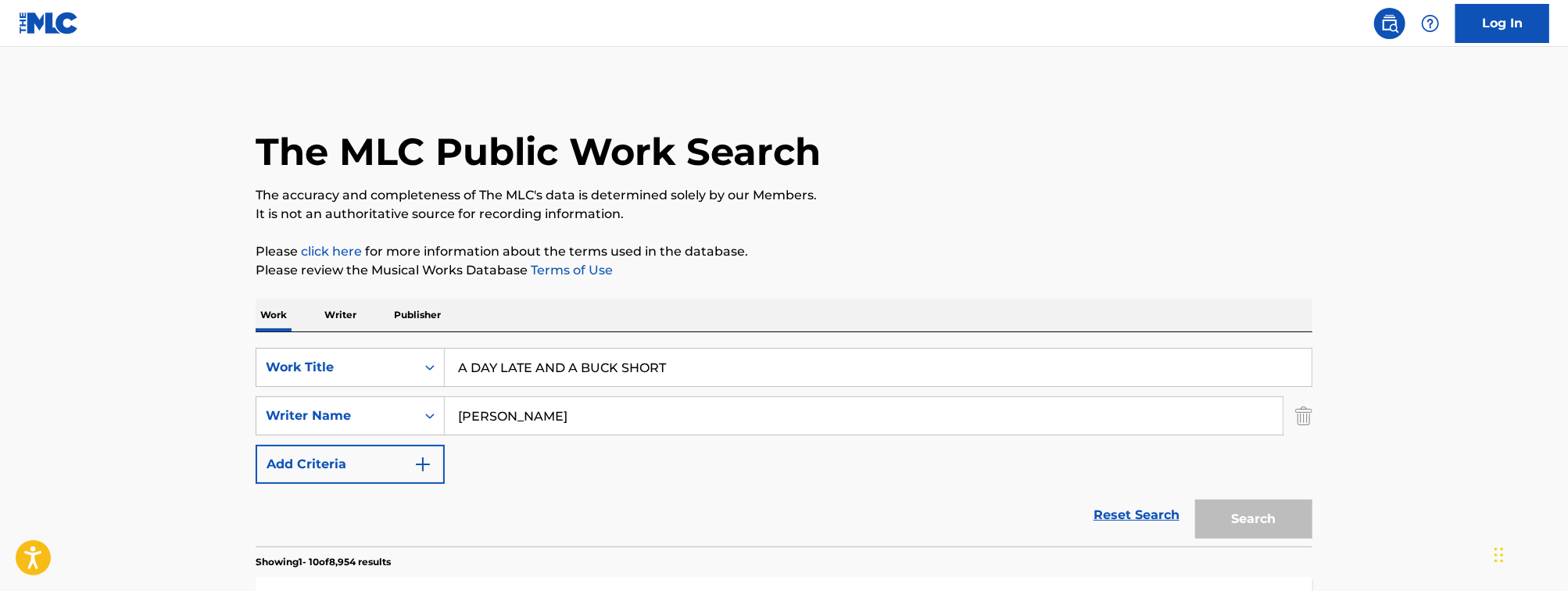
scroll to position [171, 0]
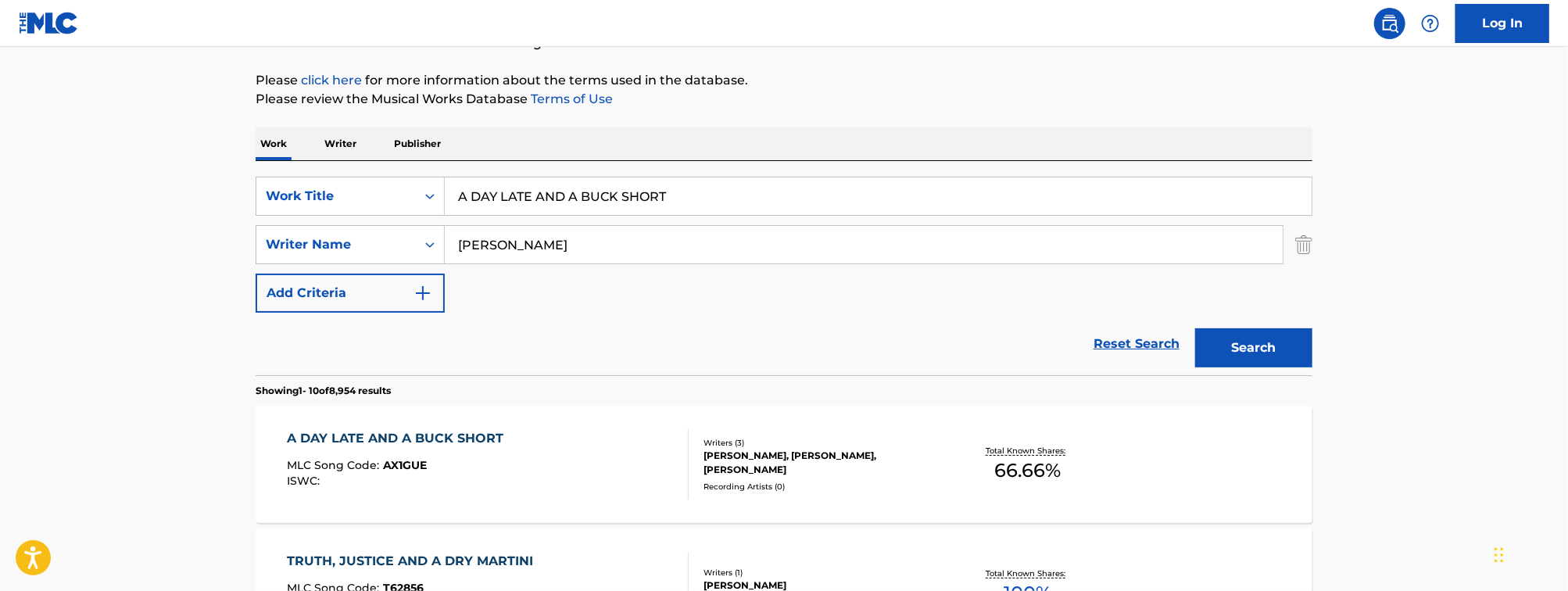
click at [588, 190] on input "A DAY LATE AND A BUCK SHORT" at bounding box center [878, 196] width 867 height 37
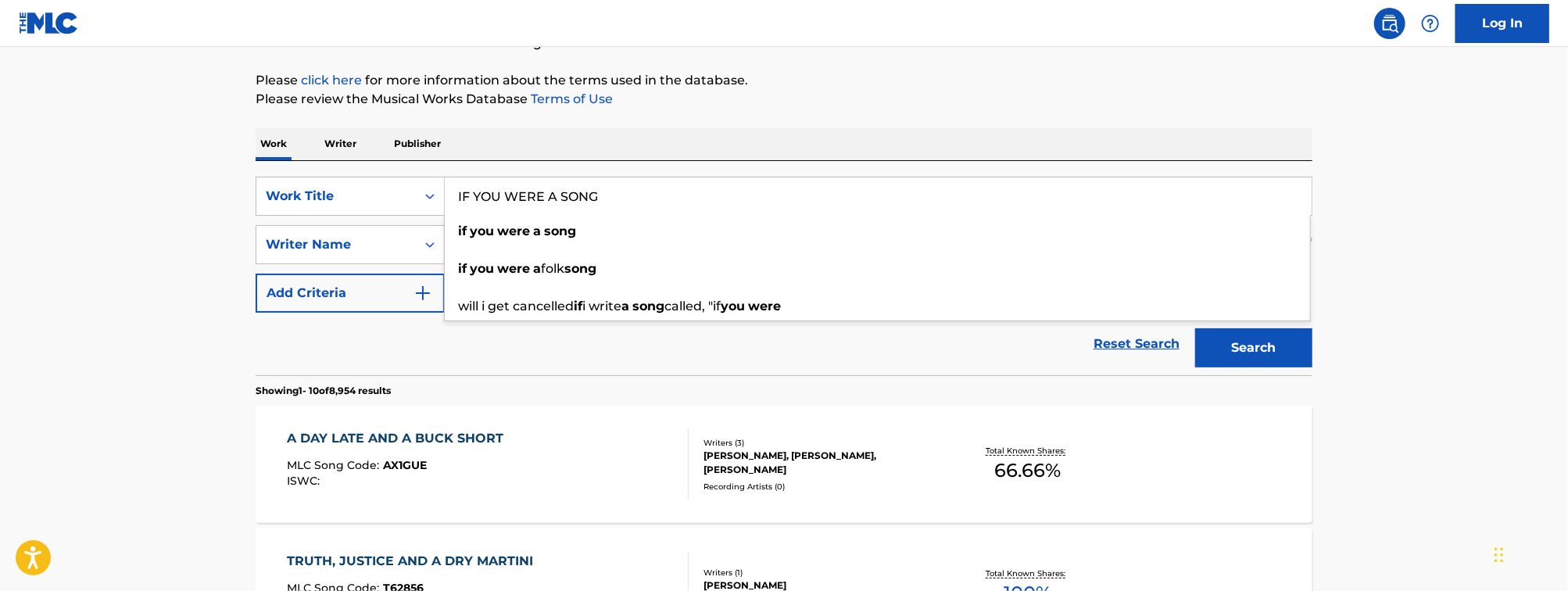
type input "IF YOU WERE A SONG"
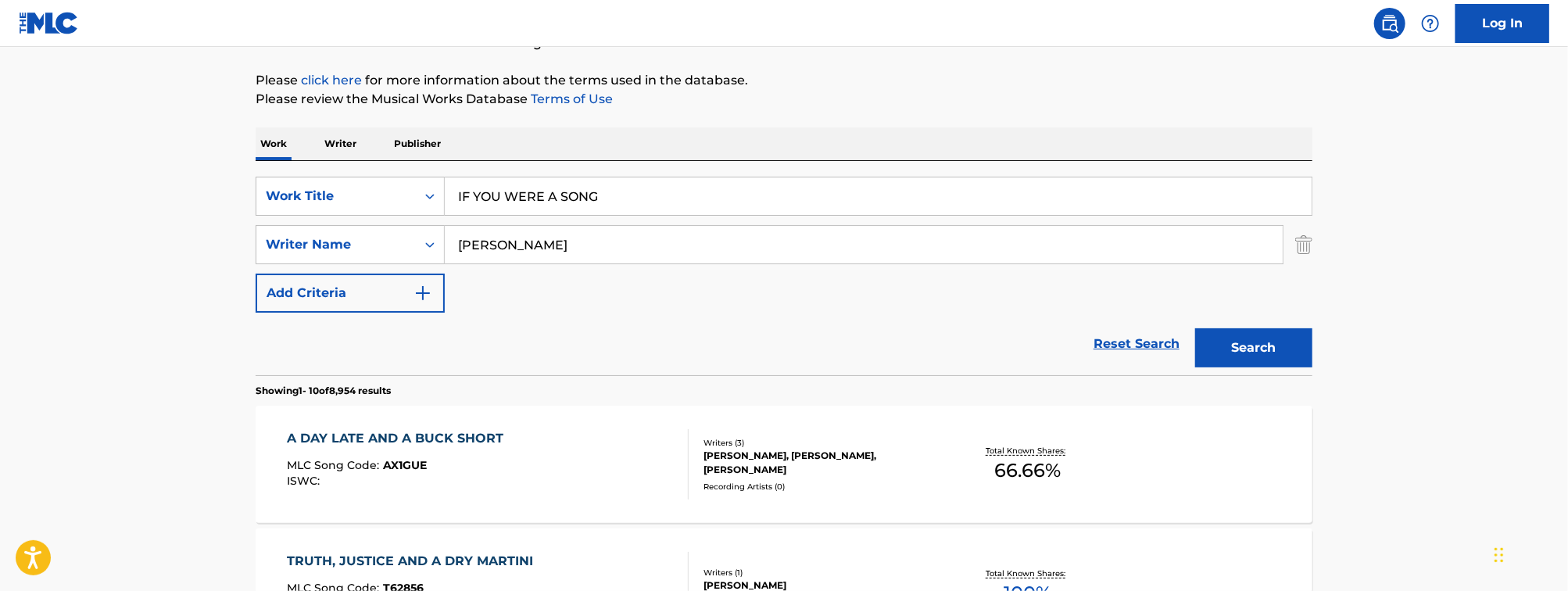
click at [475, 254] on input "[PERSON_NAME]" at bounding box center [863, 245] width 838 height 37
type input "[PERSON_NAME]"
click at [1195, 329] on button "Search" at bounding box center [1254, 348] width 117 height 39
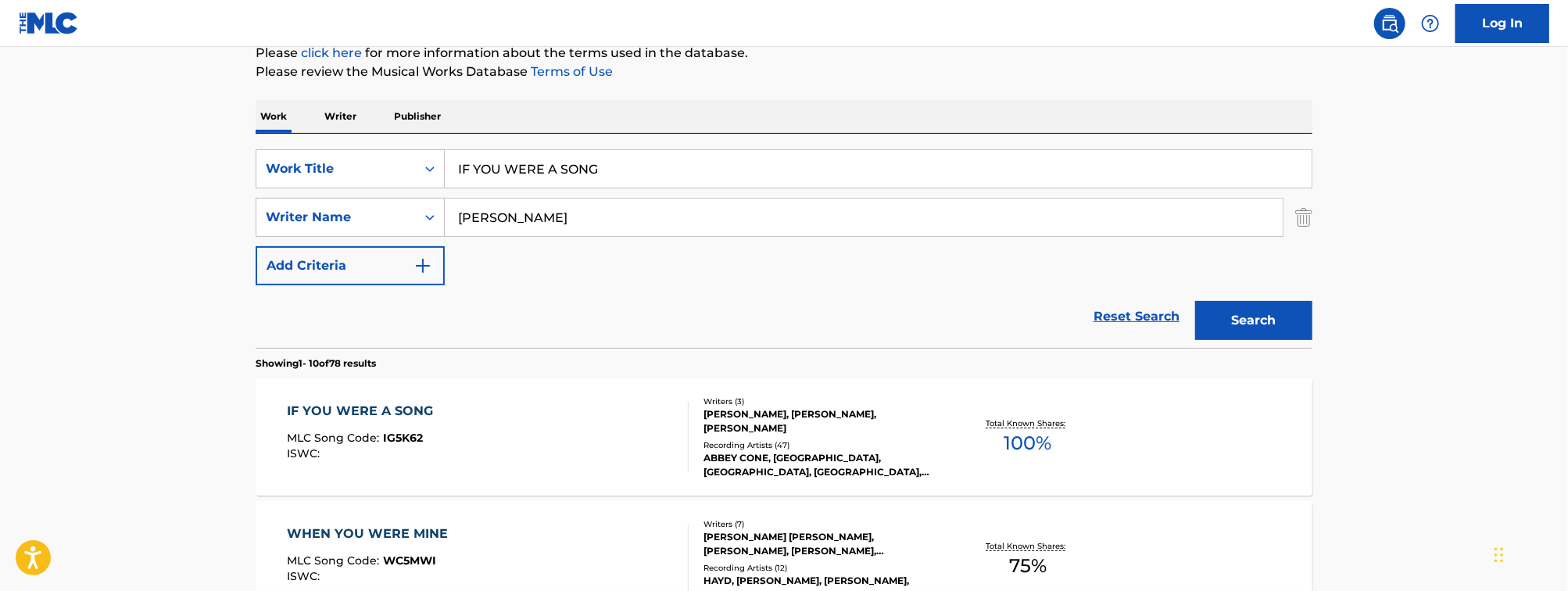
scroll to position [201, 0]
click at [565, 425] on div "IF YOU WERE A SONG MLC Song Code : IG5K62 ISWC :" at bounding box center [488, 435] width 402 height 71
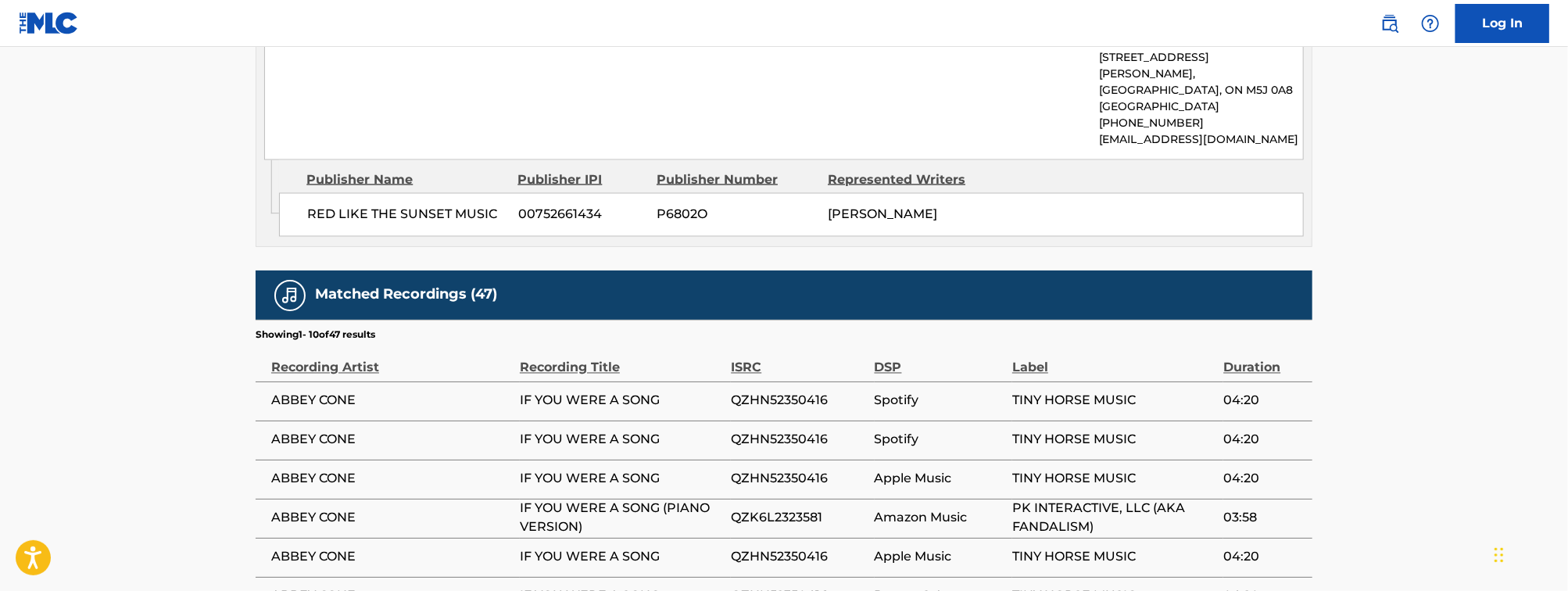
scroll to position [1787, 0]
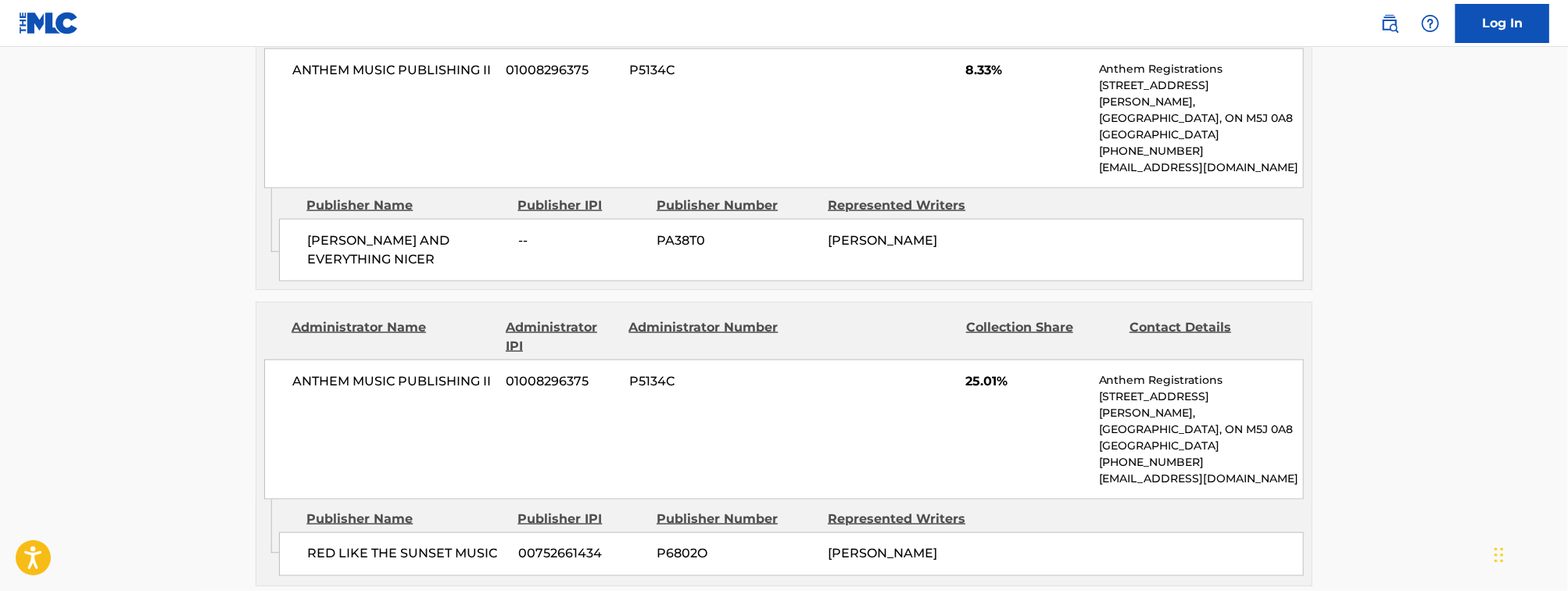
scroll to position [1116, 0]
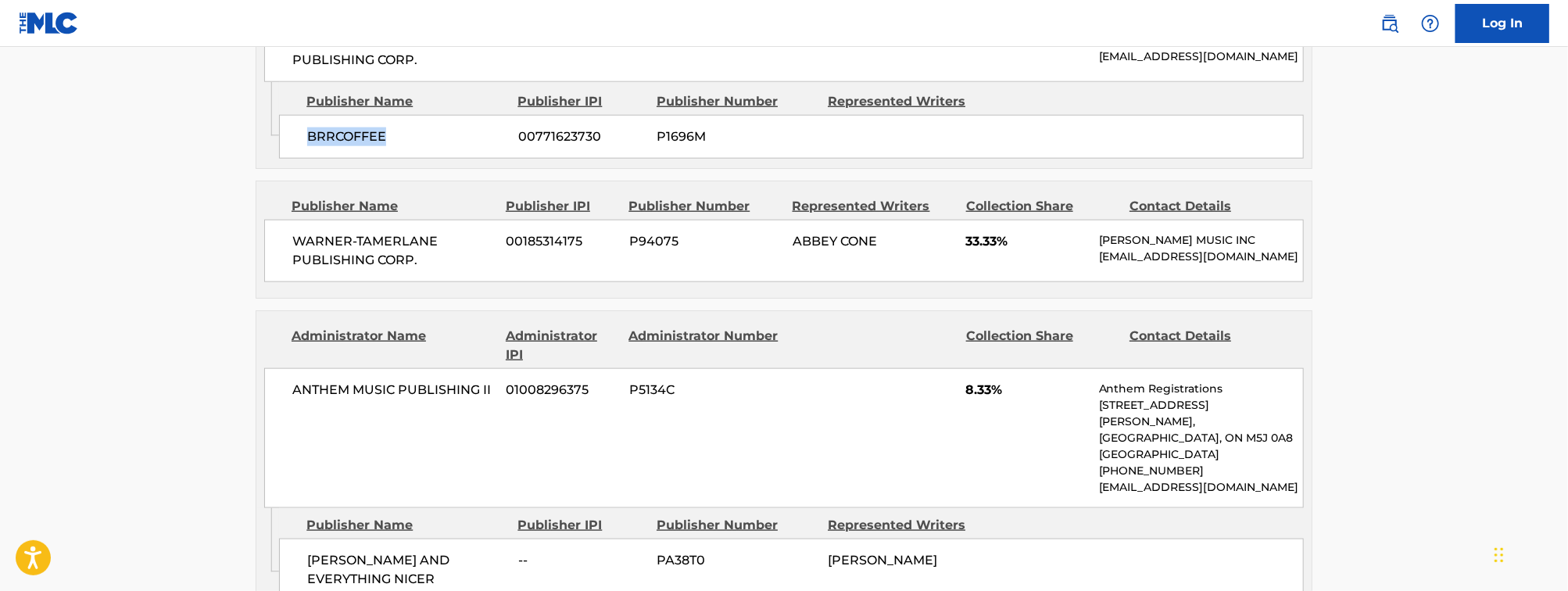
drag, startPoint x: 399, startPoint y: 165, endPoint x: 307, endPoint y: 164, distance: 92.0
click at [307, 146] on span "BRRCOFFEE" at bounding box center [406, 137] width 199 height 19
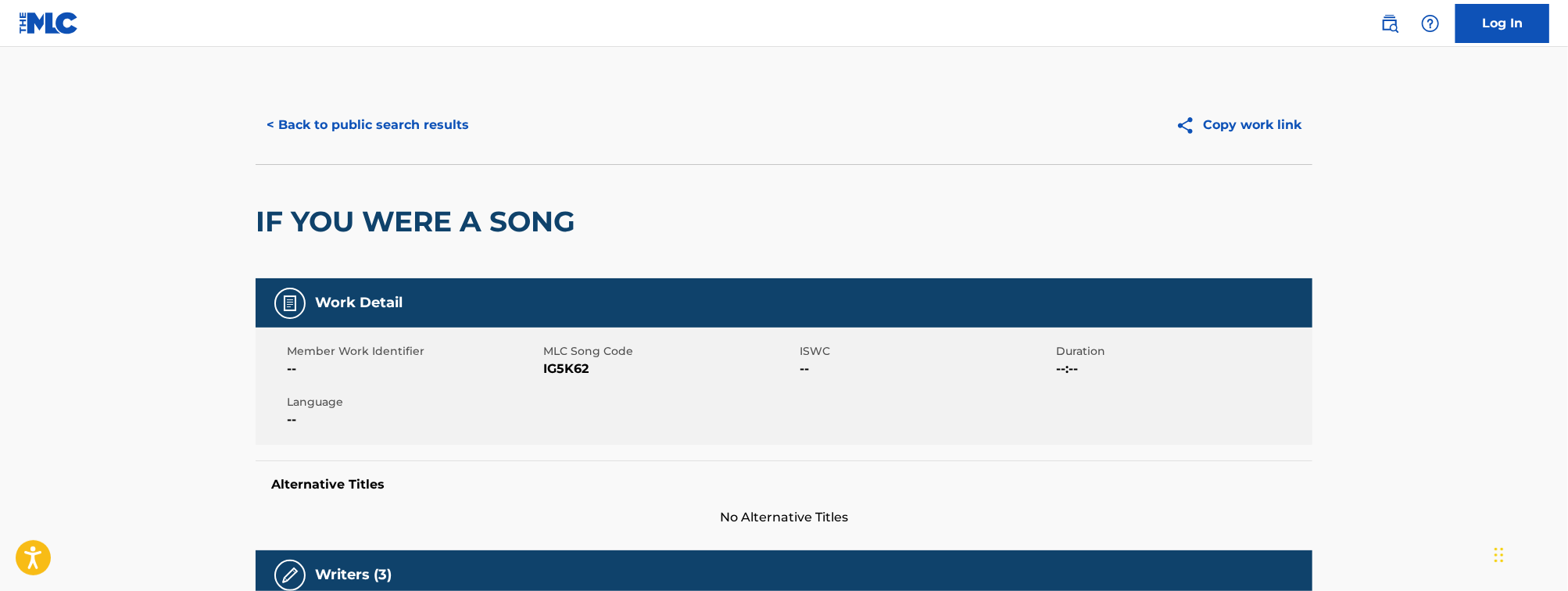
click at [416, 129] on button "< Back to public search results" at bounding box center [367, 125] width 224 height 39
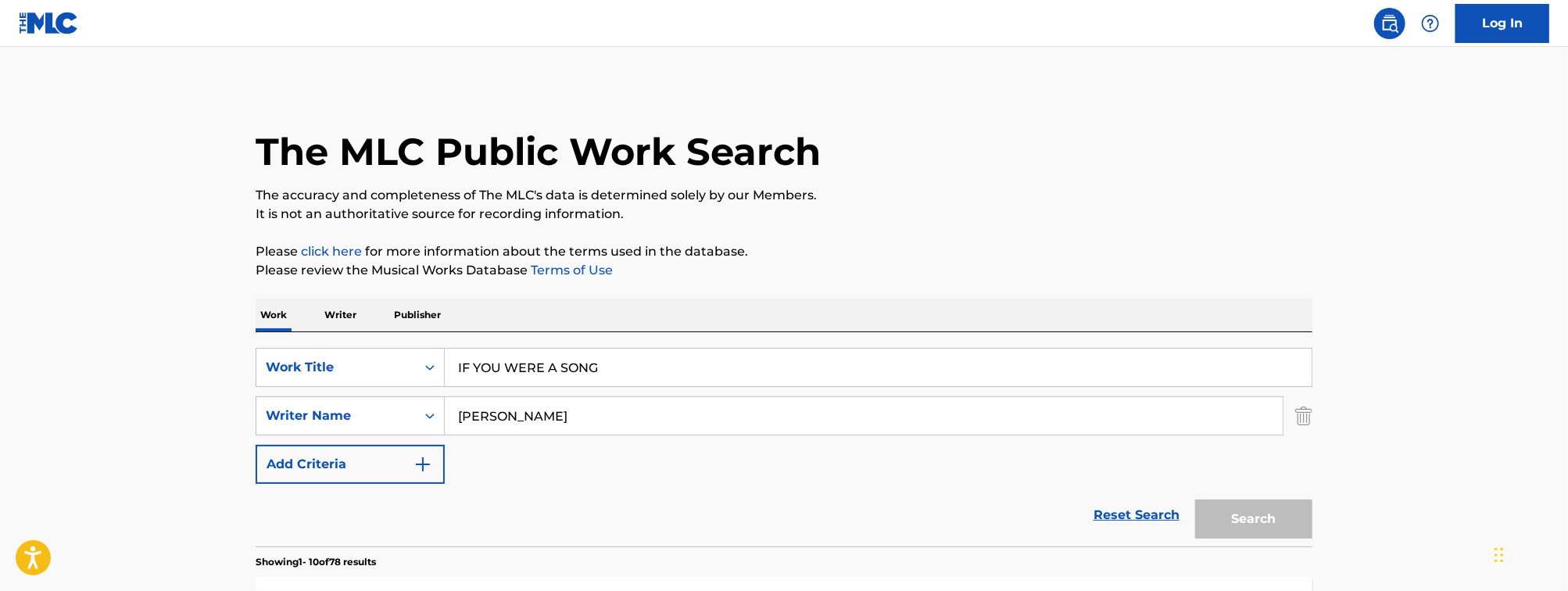
scroll to position [201, 0]
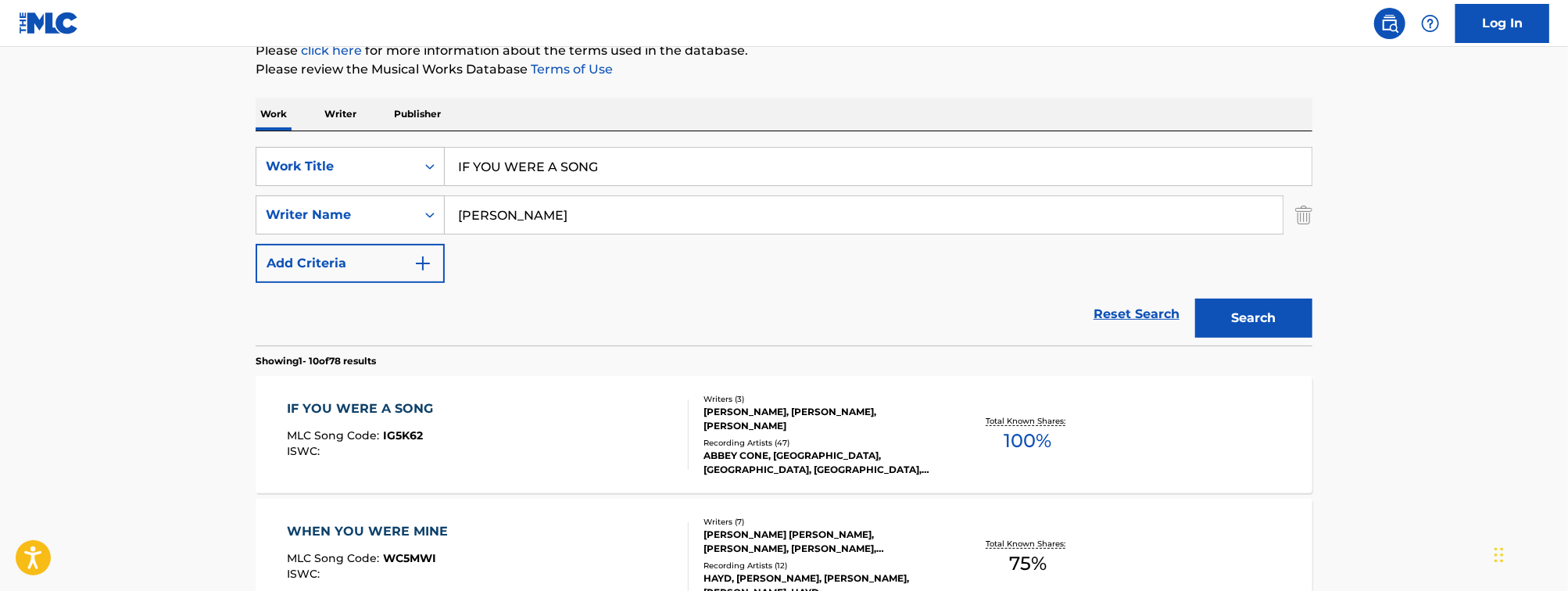
click at [564, 177] on input "IF YOU WERE A SONG" at bounding box center [878, 167] width 867 height 37
paste input "SEASON 2 OF FRIENDS"
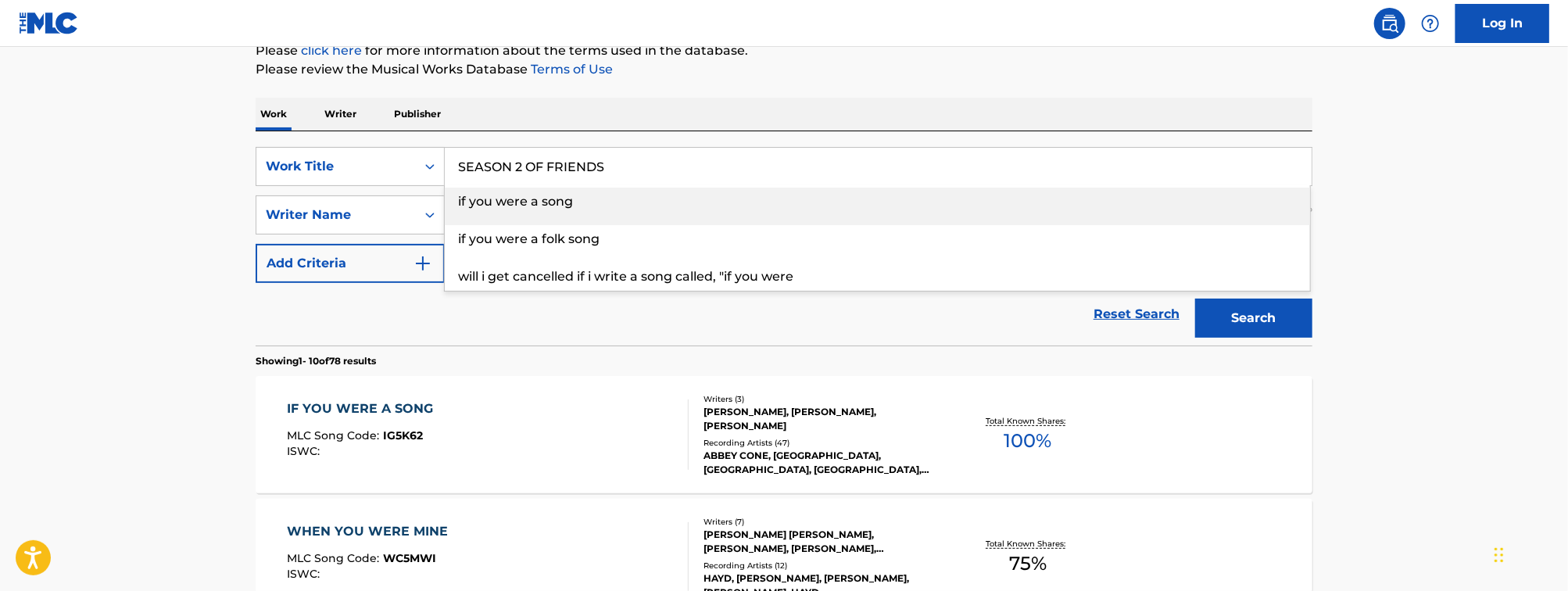
type input "SEASON 2 OF FRIENDS"
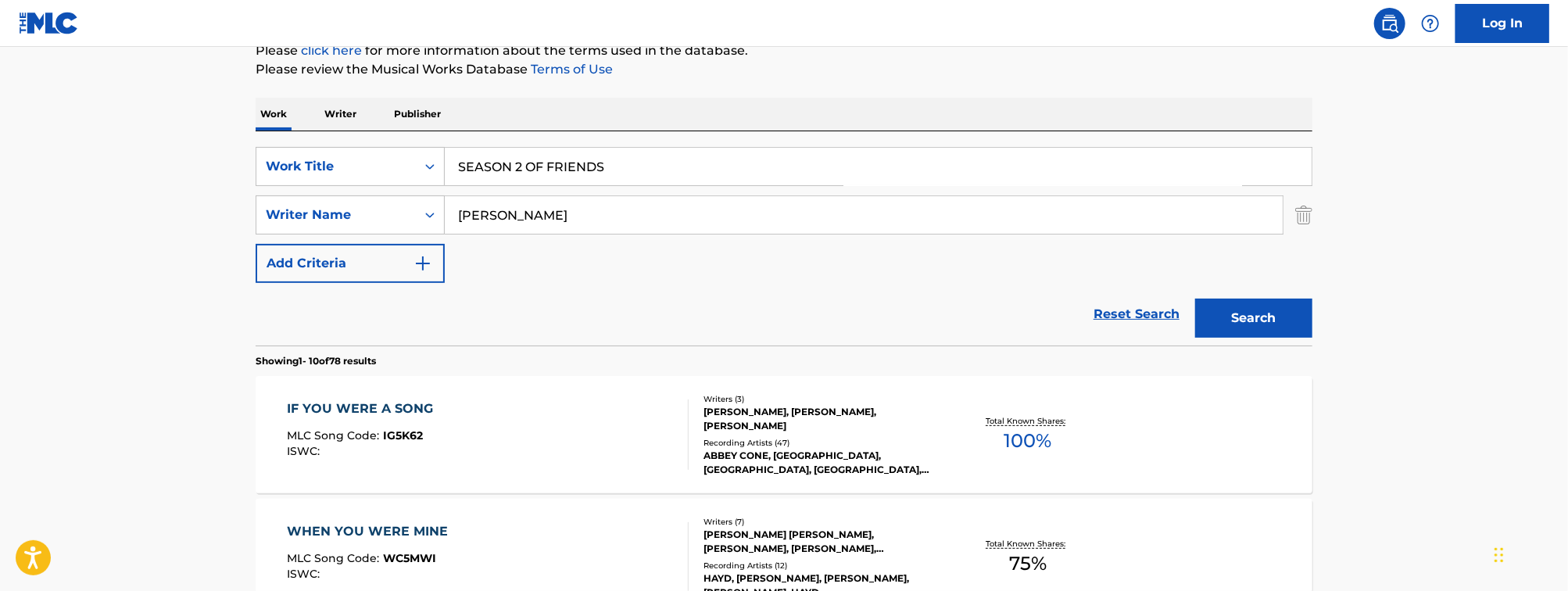
click at [659, 223] on input "[PERSON_NAME]" at bounding box center [863, 215] width 838 height 37
click at [1195, 299] on button "Search" at bounding box center [1254, 318] width 117 height 39
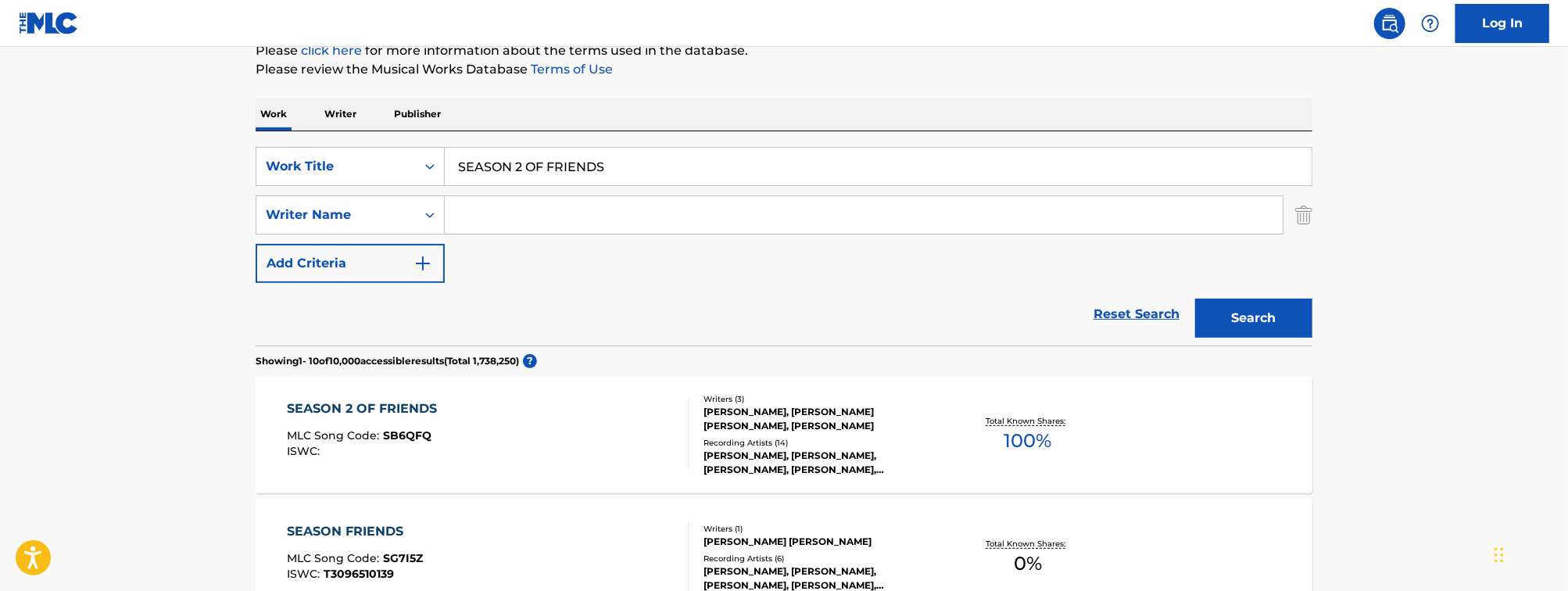
scroll to position [329, 0]
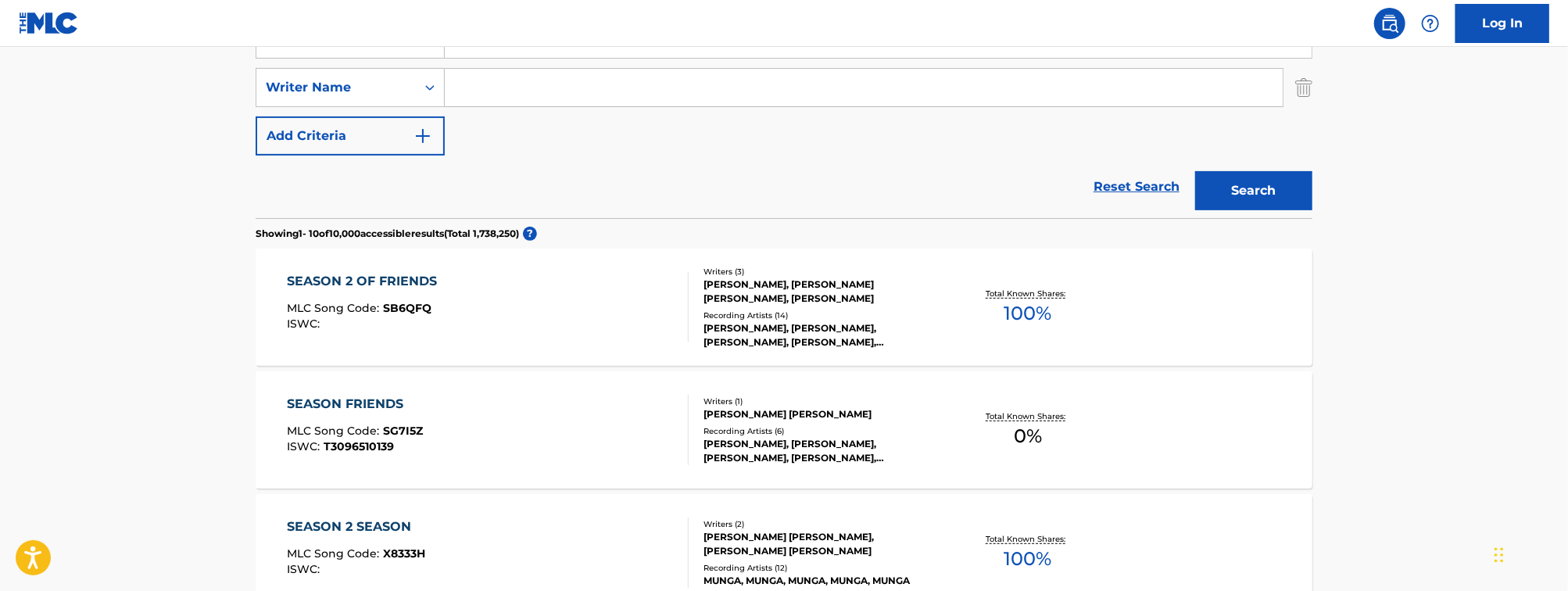
click at [560, 330] on div "SEASON 2 OF FRIENDS MLC Song Code : SB6QFQ ISWC :" at bounding box center [488, 307] width 402 height 71
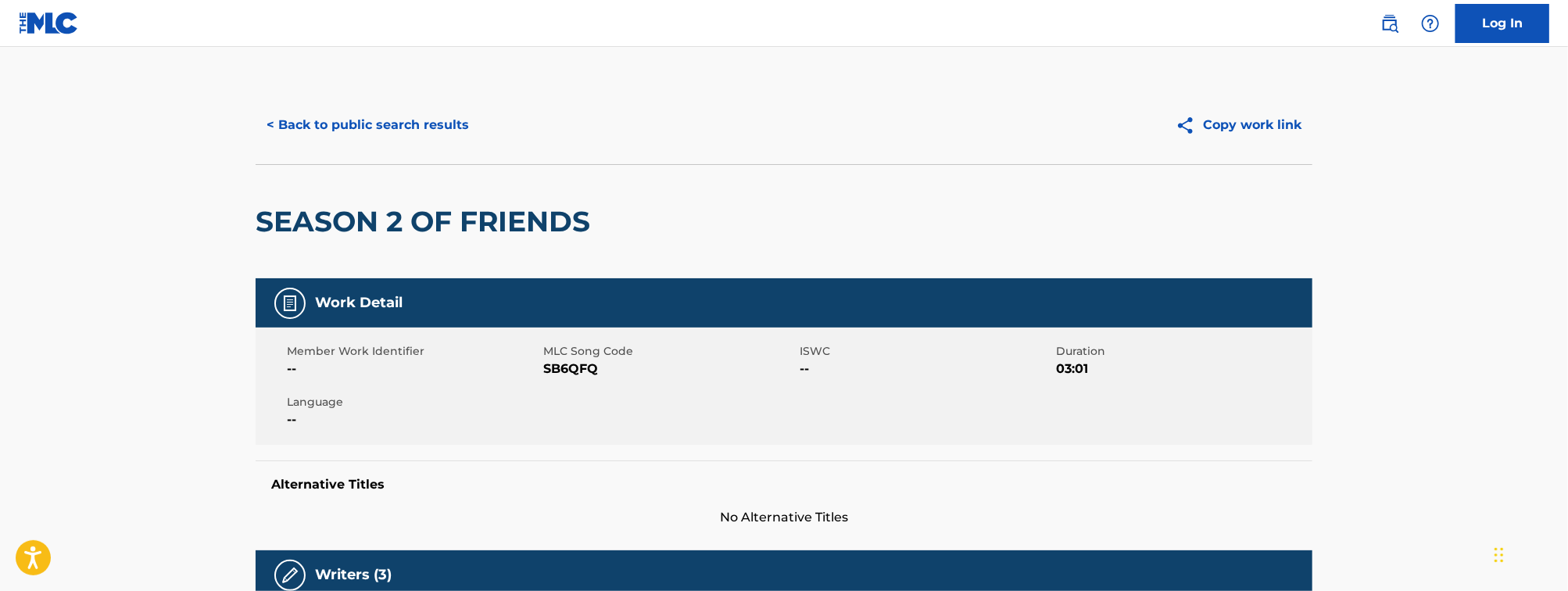
click at [336, 113] on button "< Back to public search results" at bounding box center [367, 125] width 224 height 39
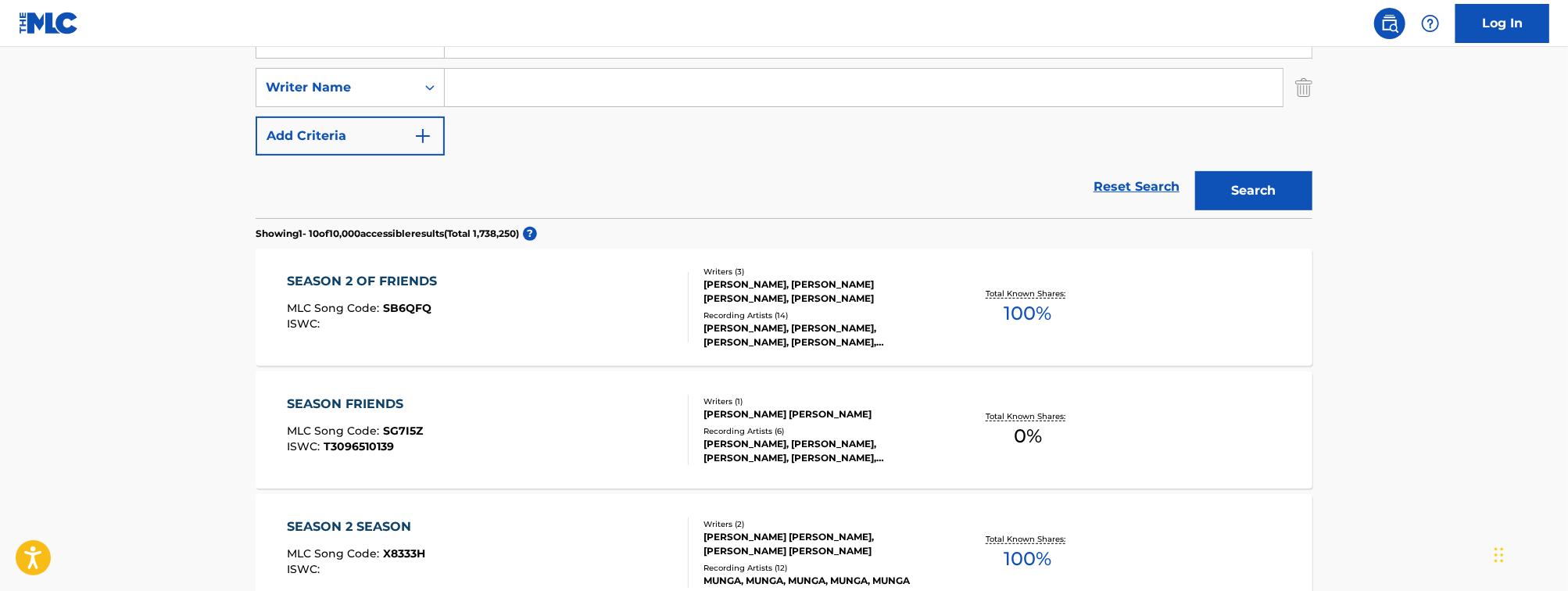
scroll to position [45, 0]
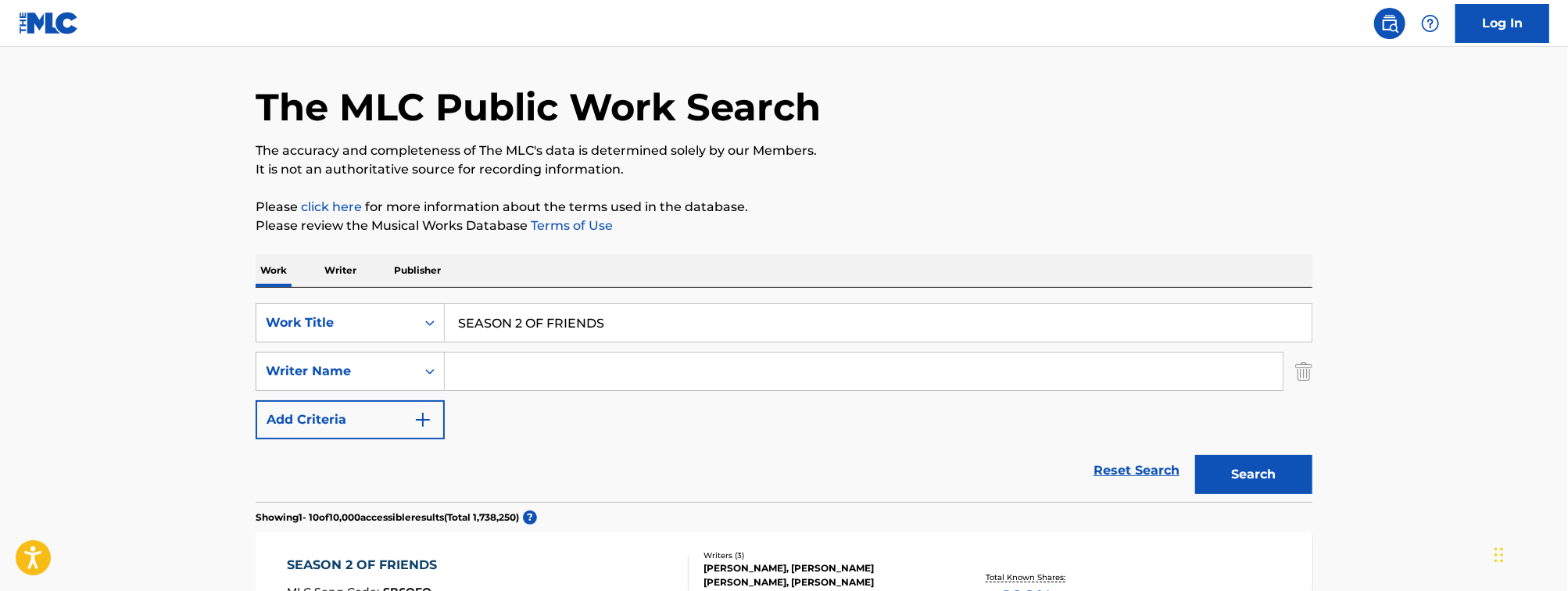
click at [571, 321] on input "SEASON 2 OF FRIENDS" at bounding box center [878, 323] width 867 height 37
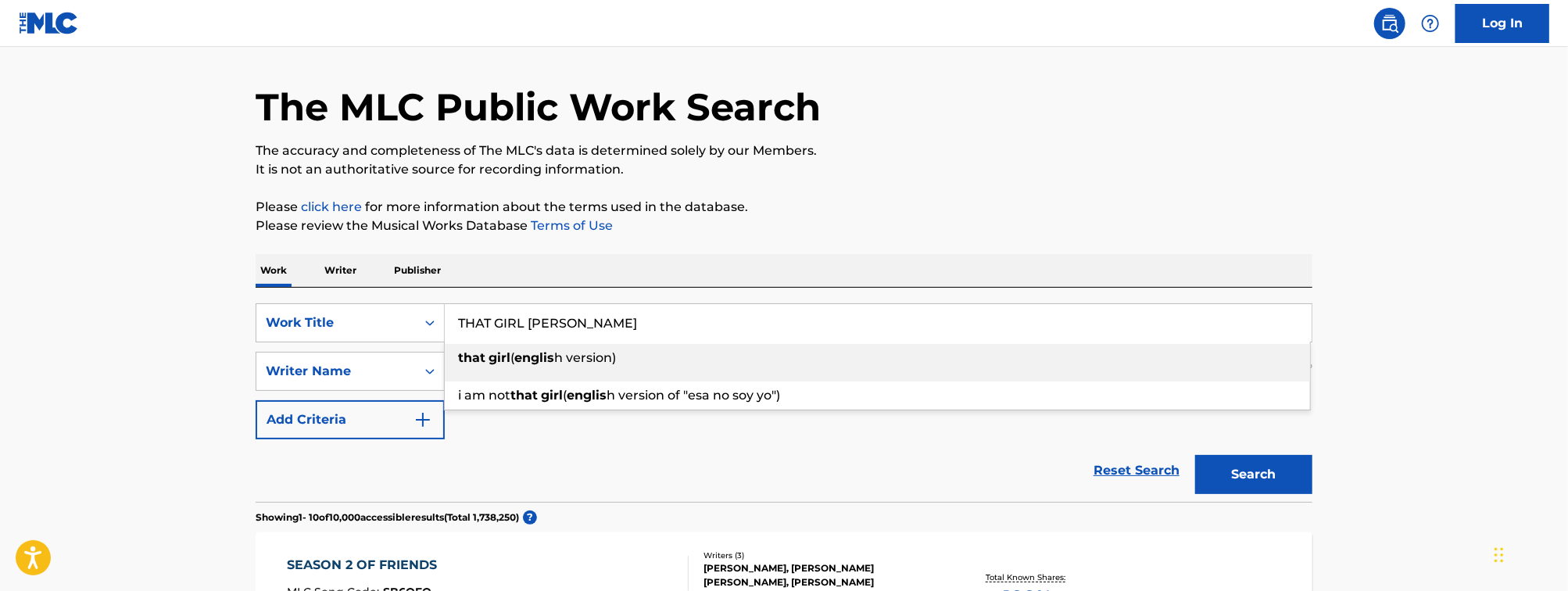
click at [546, 367] on div "that girl ( [PERSON_NAME] h version)" at bounding box center [877, 358] width 865 height 28
type input "that girl (english version)"
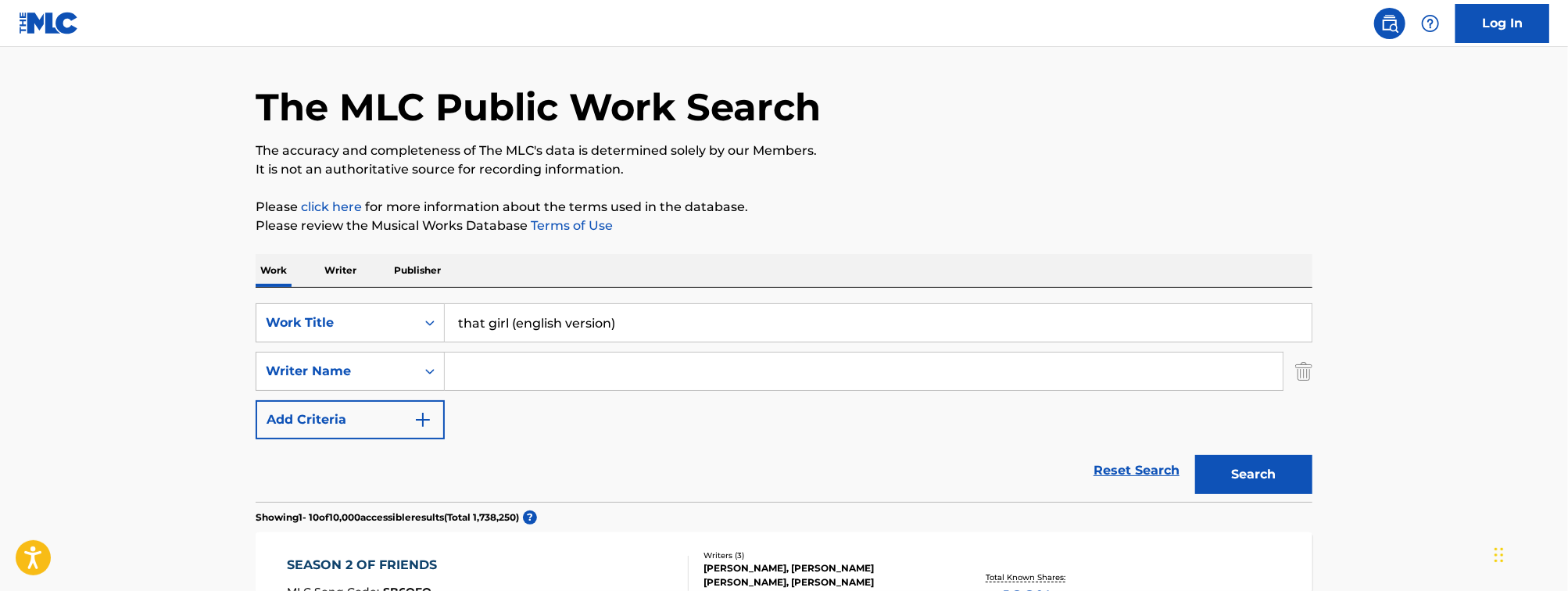
click at [500, 380] on input "Search Form" at bounding box center [863, 371] width 838 height 37
type input "[PERSON_NAME]"
click at [1195, 455] on button "Search" at bounding box center [1254, 475] width 117 height 39
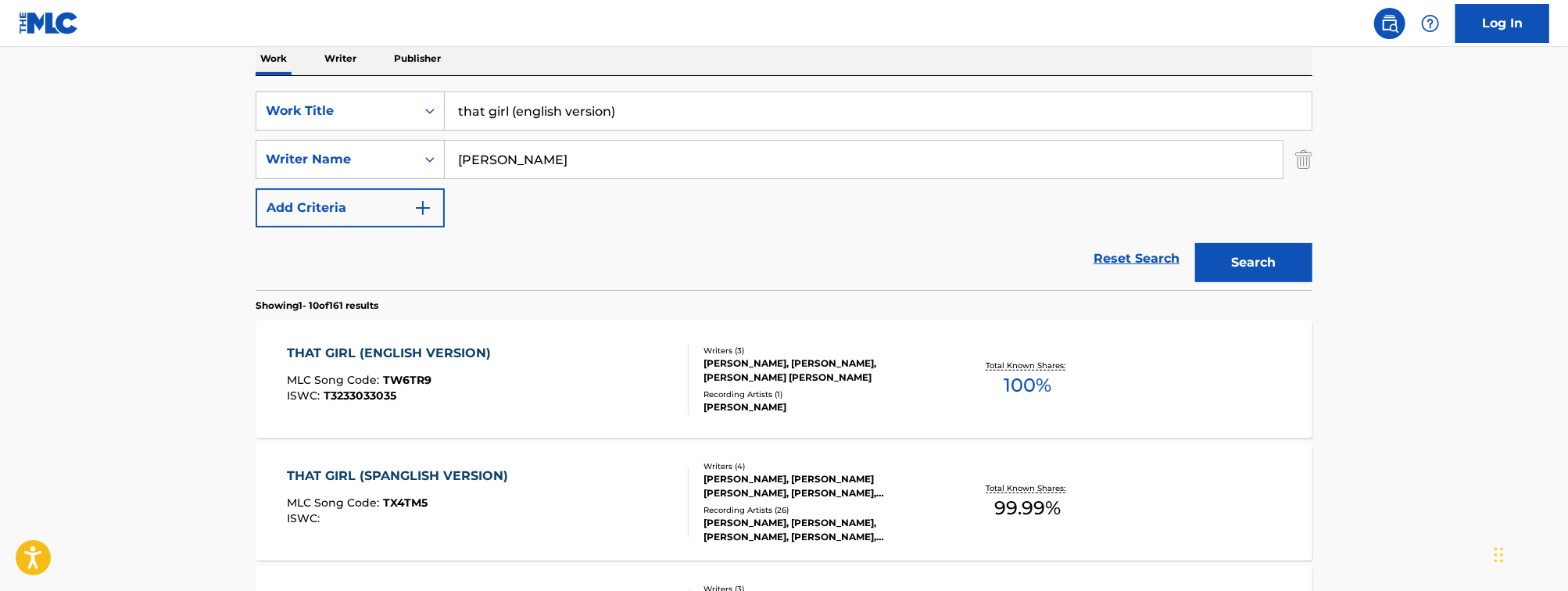
scroll to position [259, 0]
click at [563, 378] on div "THAT GIRL (ENGLISH VERSION) MLC Song Code : TW6TR9 ISWC : T3233033035" at bounding box center [488, 377] width 402 height 71
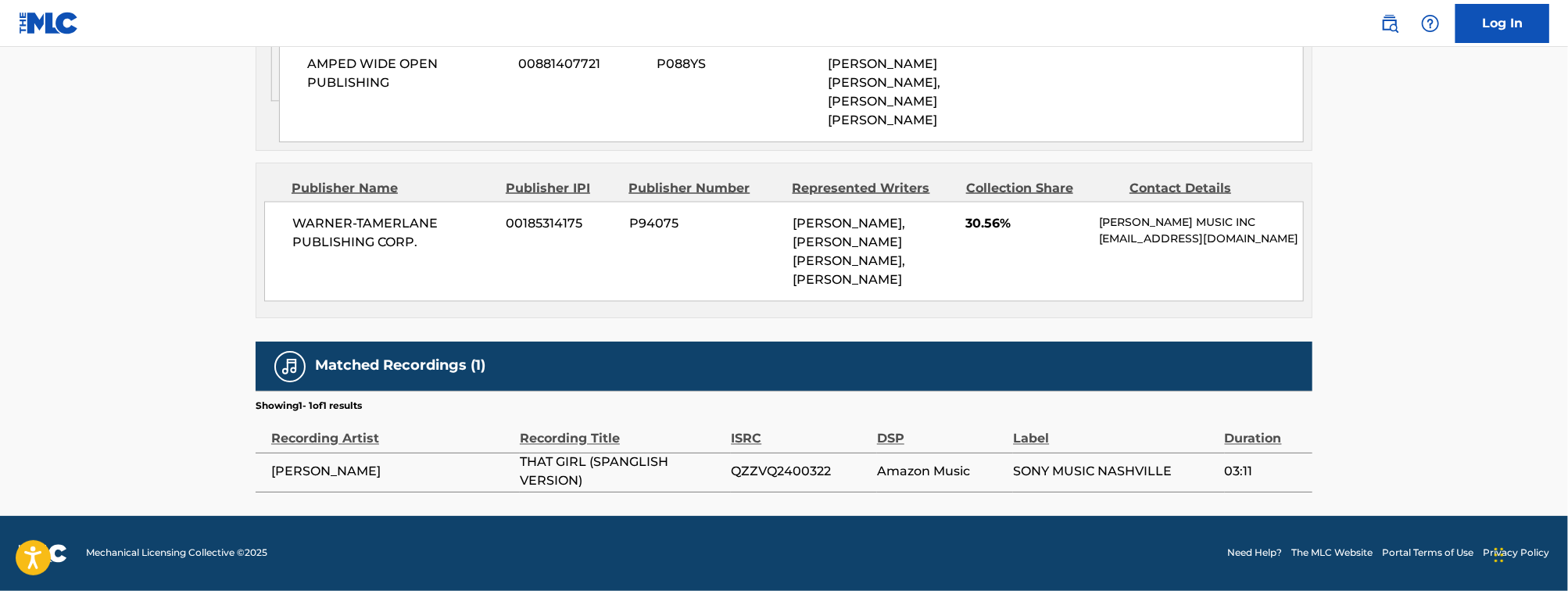
scroll to position [1680, 0]
